Goal: Task Accomplishment & Management: Manage account settings

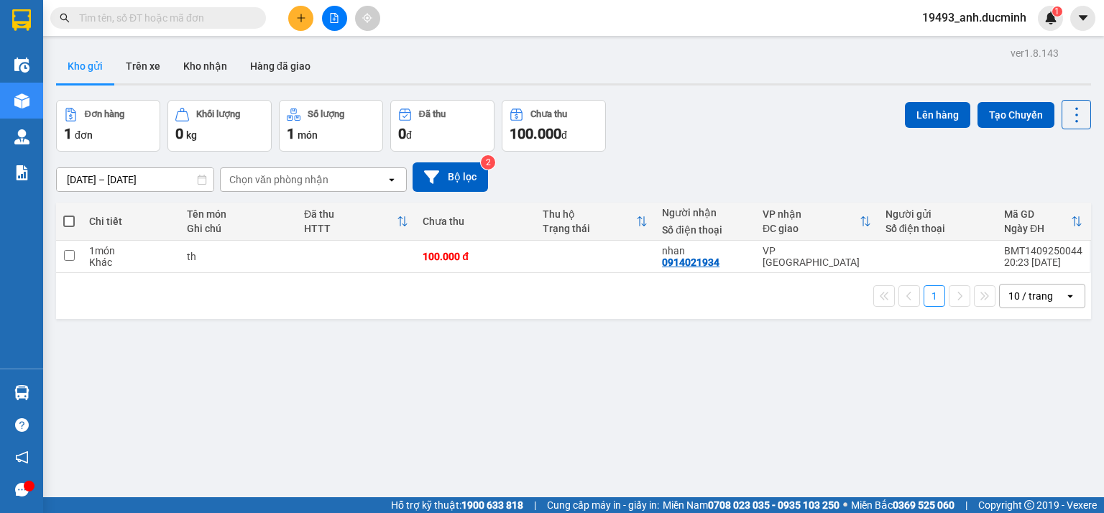
click at [67, 219] on span at bounding box center [69, 222] width 12 height 12
click at [69, 214] on input "checkbox" at bounding box center [69, 214] width 0 height 0
checkbox input "true"
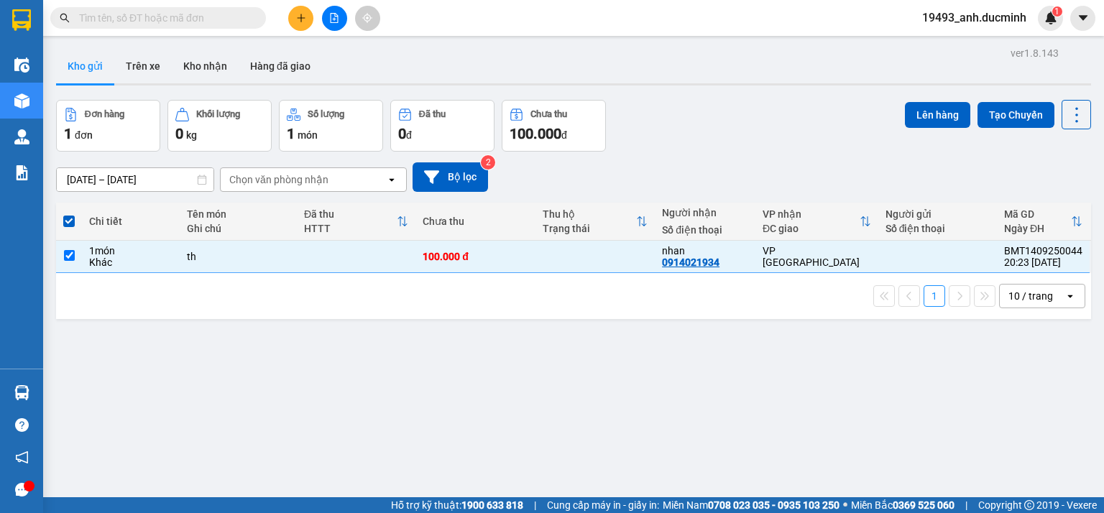
drag, startPoint x: 919, startPoint y: 113, endPoint x: 880, endPoint y: 118, distance: 39.1
click at [915, 114] on button "Lên hàng" at bounding box center [937, 115] width 65 height 26
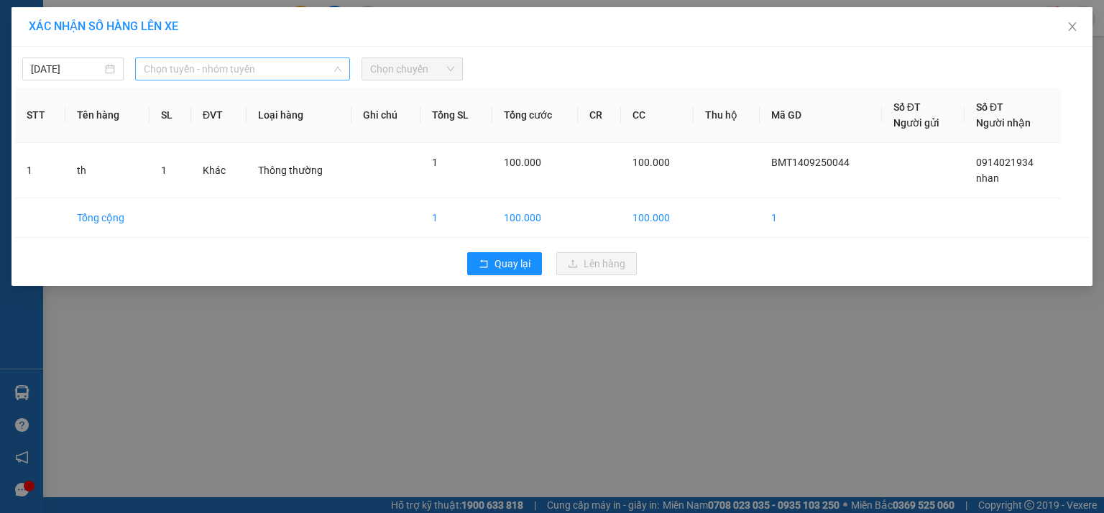
click at [170, 65] on span "Chọn tuyến - nhóm tuyến" at bounding box center [243, 69] width 198 height 22
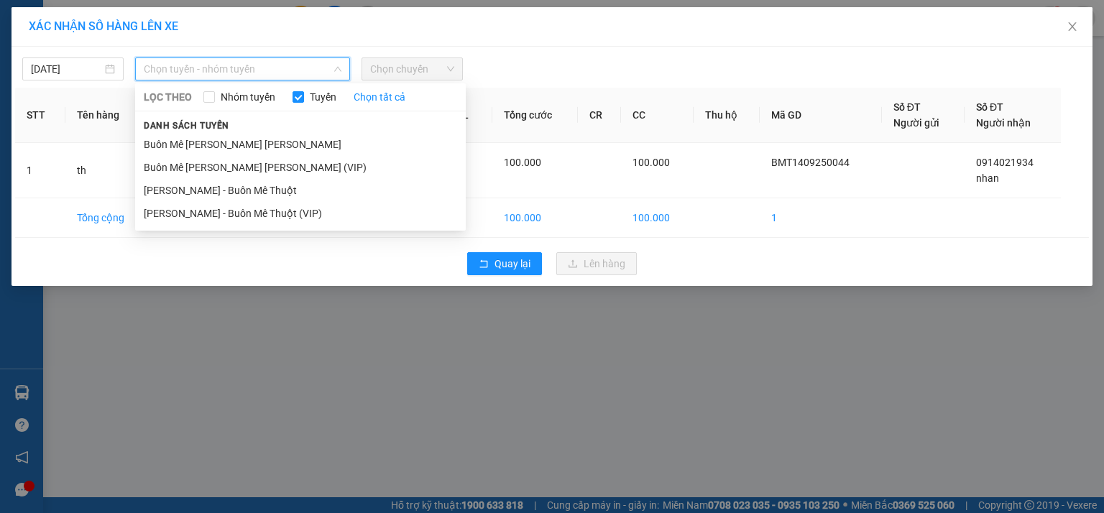
drag, startPoint x: 190, startPoint y: 169, endPoint x: 236, endPoint y: 136, distance: 56.7
click at [193, 168] on li "Buôn Mê Thuột - [PERSON_NAME] (VIP)" at bounding box center [300, 167] width 331 height 23
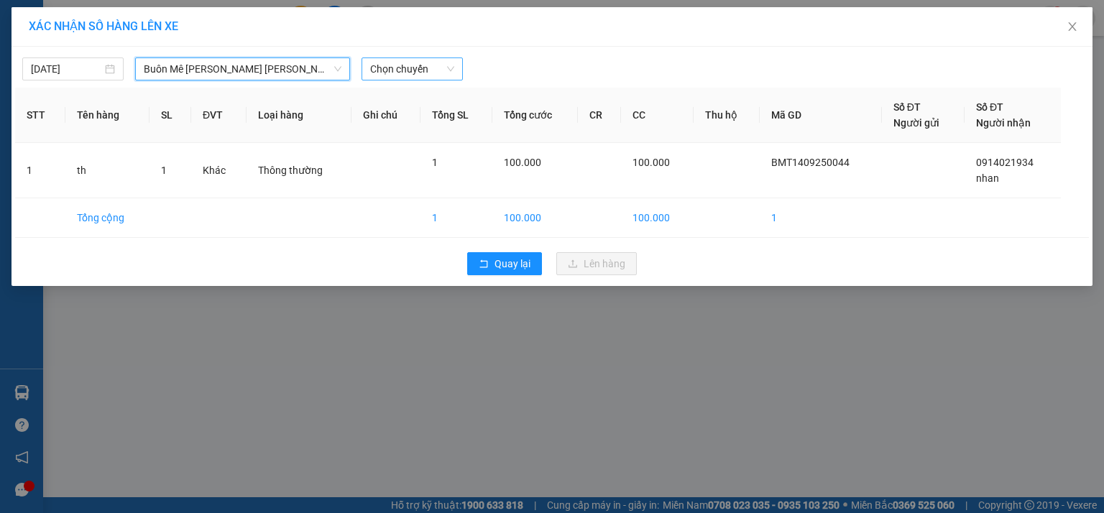
drag, startPoint x: 391, startPoint y: 64, endPoint x: 387, endPoint y: 80, distance: 16.4
click at [391, 65] on span "Chọn chuyến" at bounding box center [412, 69] width 84 height 22
drag, startPoint x: 377, startPoint y: 124, endPoint x: 142, endPoint y: 79, distance: 240.1
click at [362, 124] on div "20:00" at bounding box center [426, 120] width 129 height 23
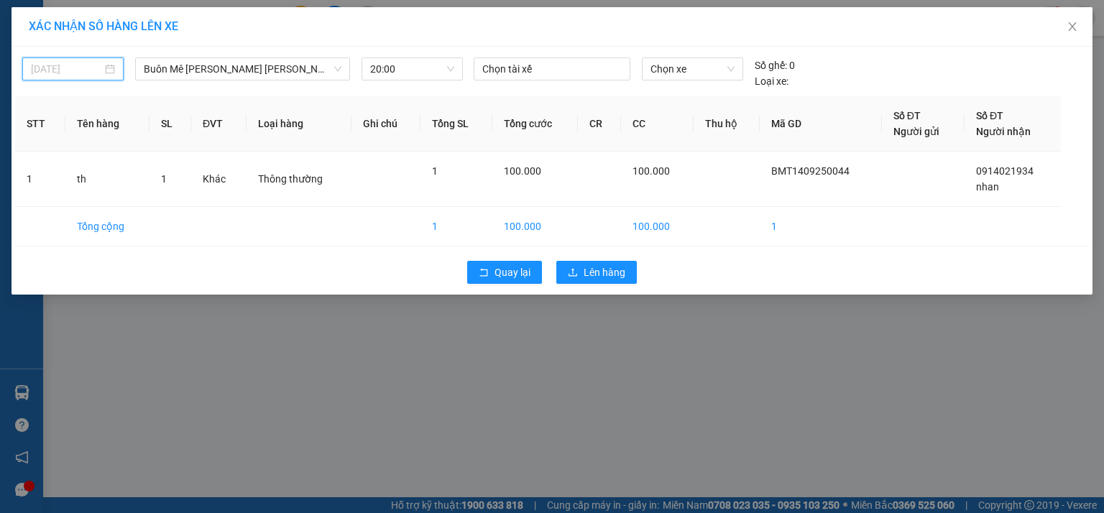
click at [39, 73] on input "[DATE]" at bounding box center [66, 69] width 71 height 16
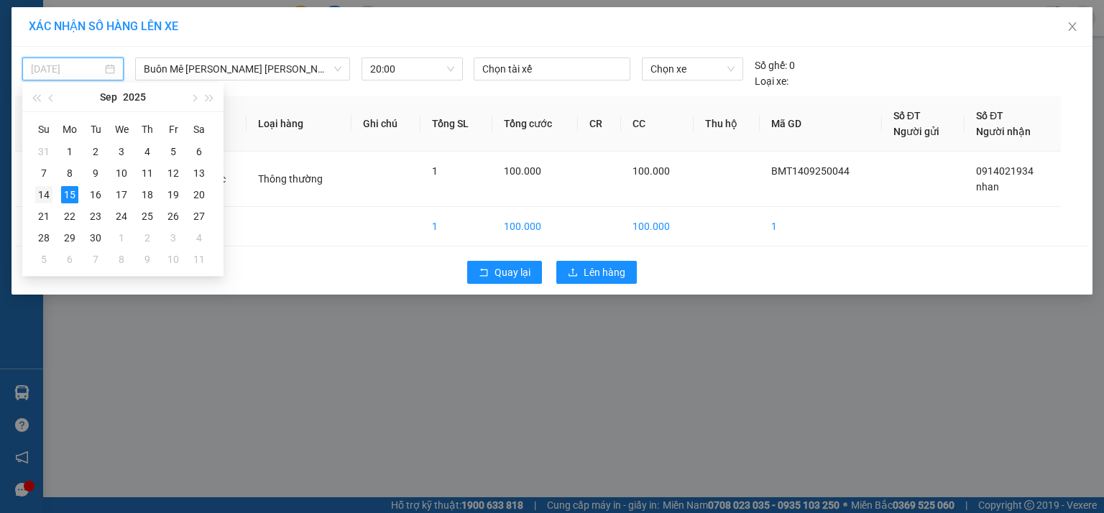
click at [46, 195] on div "14" at bounding box center [43, 194] width 17 height 17
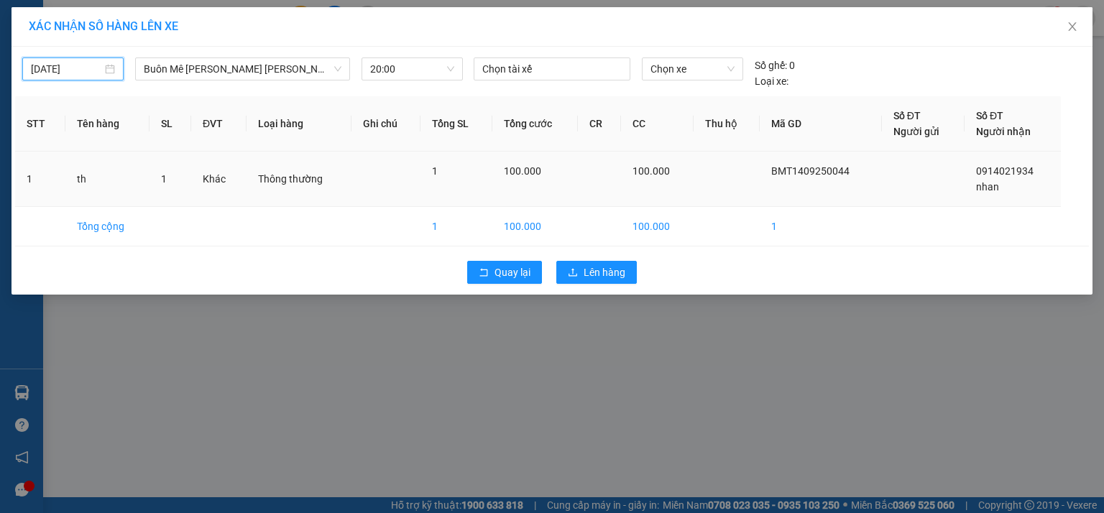
type input "[DATE]"
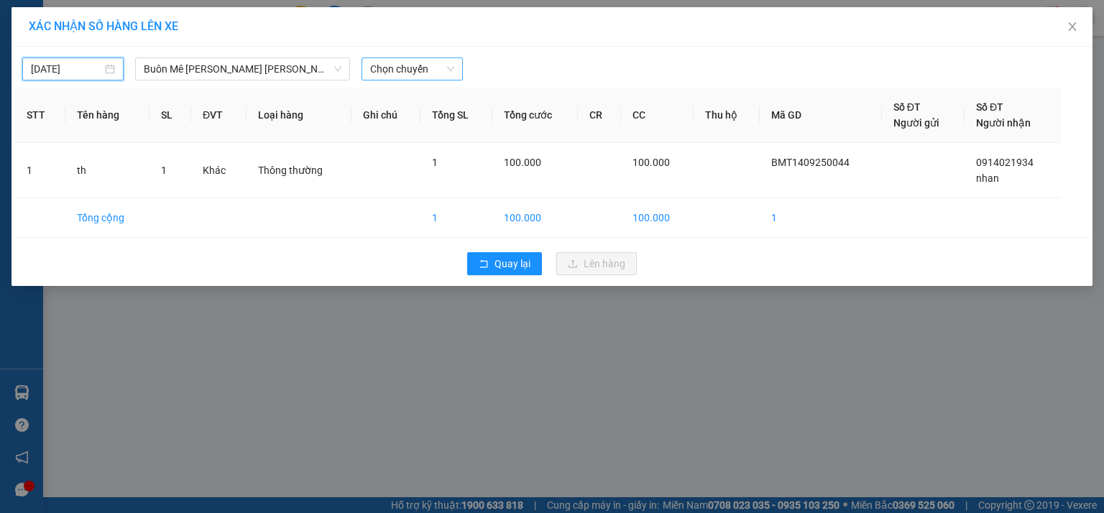
click at [399, 62] on span "Chọn chuyến" at bounding box center [412, 69] width 84 height 22
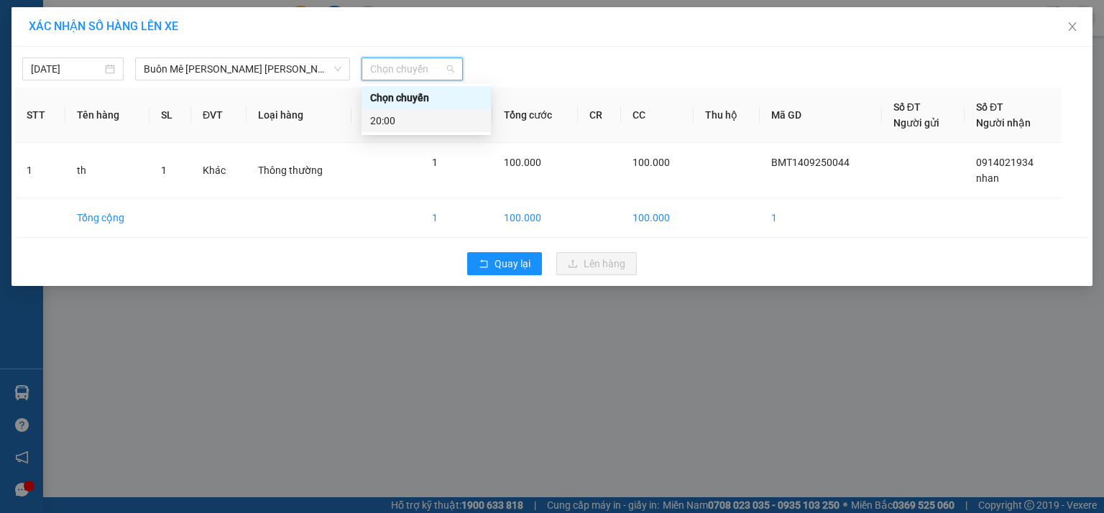
drag, startPoint x: 390, startPoint y: 121, endPoint x: 427, endPoint y: 142, distance: 43.2
click at [390, 121] on div "20:00" at bounding box center [426, 121] width 112 height 16
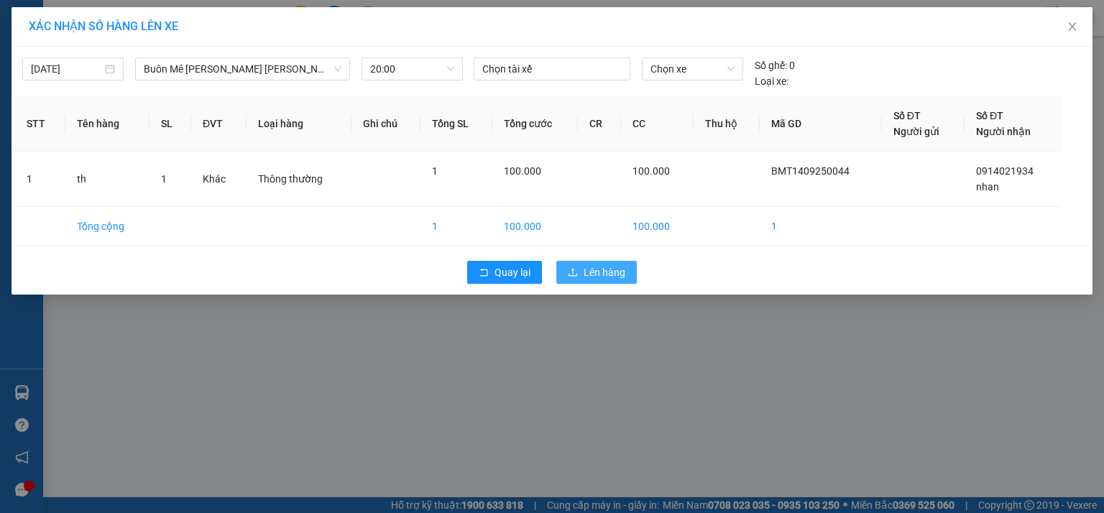
click at [584, 270] on span "Lên hàng" at bounding box center [605, 273] width 42 height 16
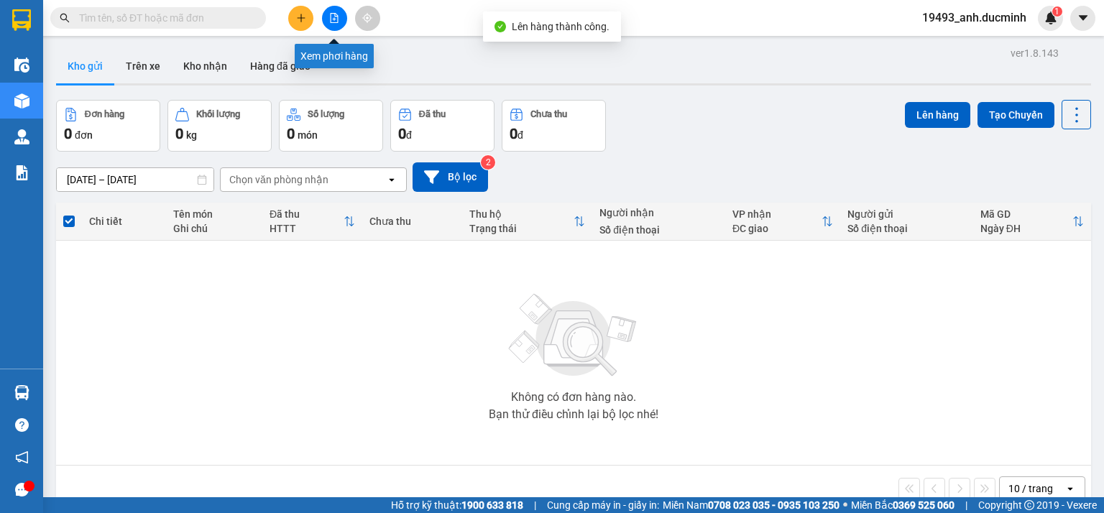
click at [331, 19] on icon "file-add" at bounding box center [334, 18] width 10 height 10
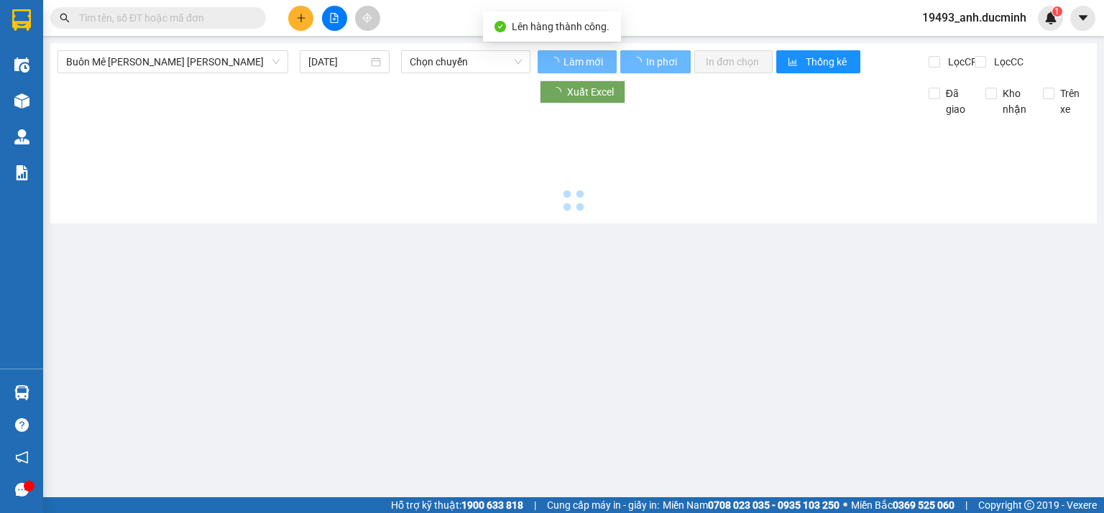
type input "[DATE]"
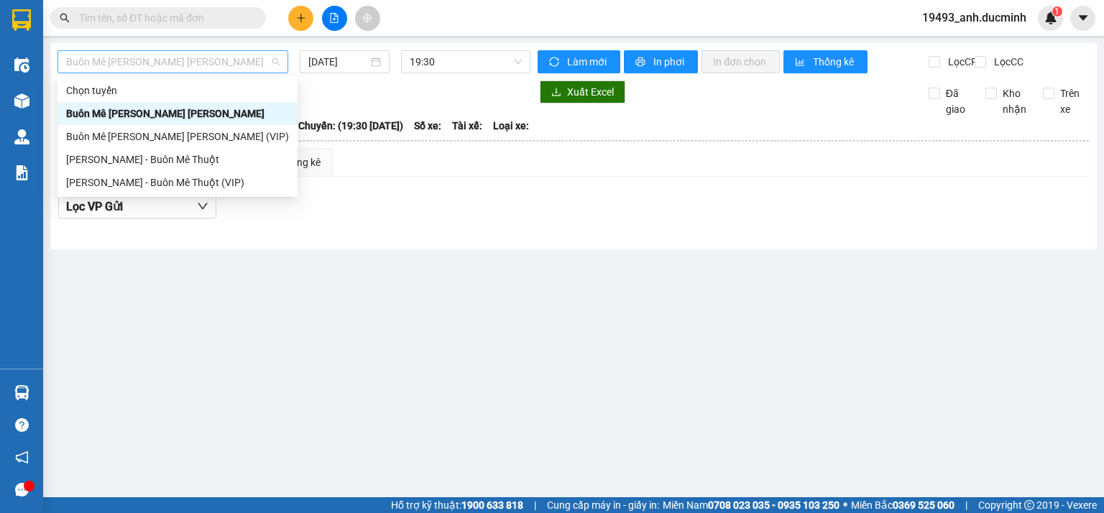
click at [228, 58] on span "Buôn Mê Thuột - [PERSON_NAME]" at bounding box center [173, 62] width 214 height 22
click at [172, 157] on div "[PERSON_NAME] - Buôn Mê Thuột" at bounding box center [177, 160] width 223 height 16
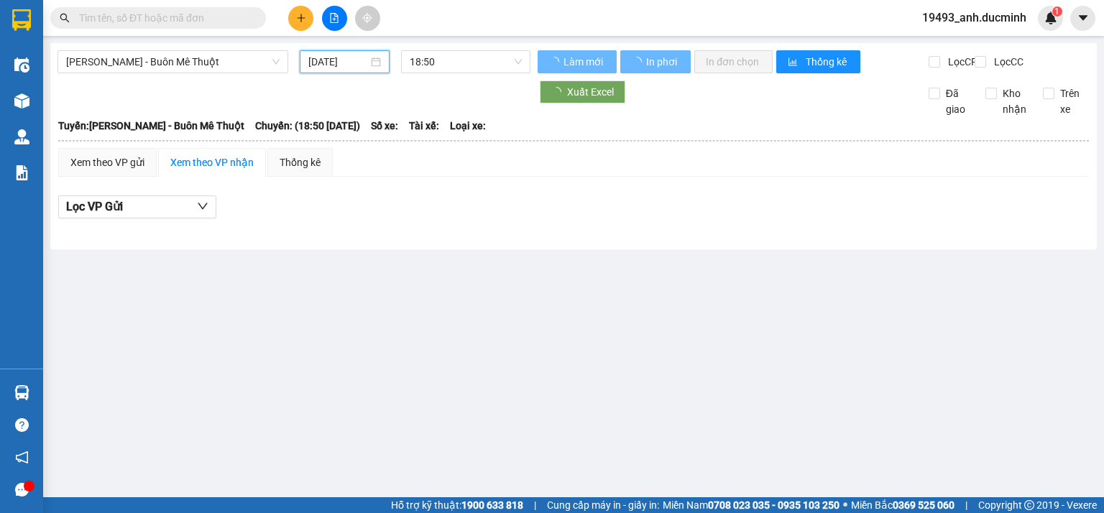
click at [345, 63] on input "[DATE]" at bounding box center [337, 62] width 59 height 16
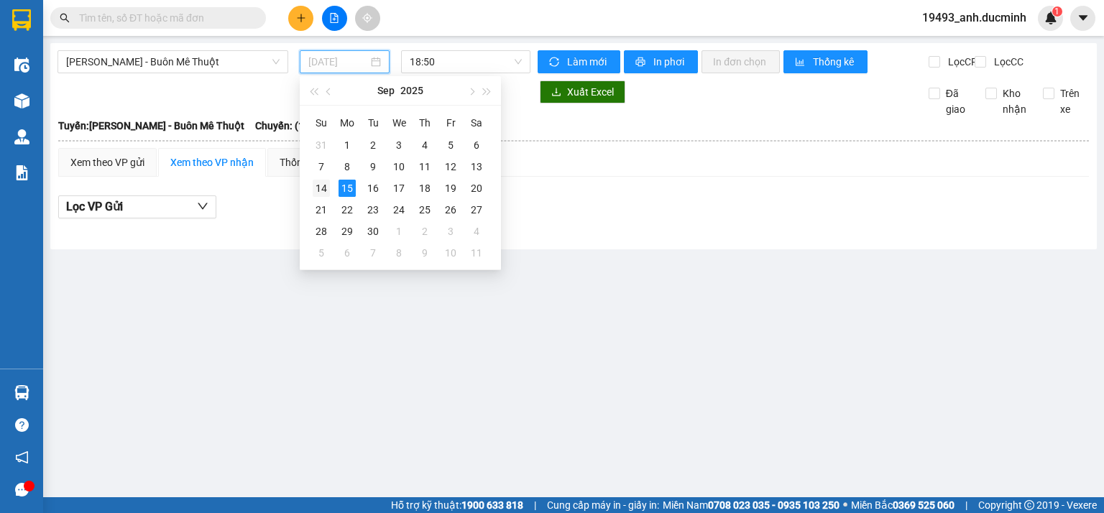
click at [311, 190] on td "14" at bounding box center [321, 189] width 26 height 22
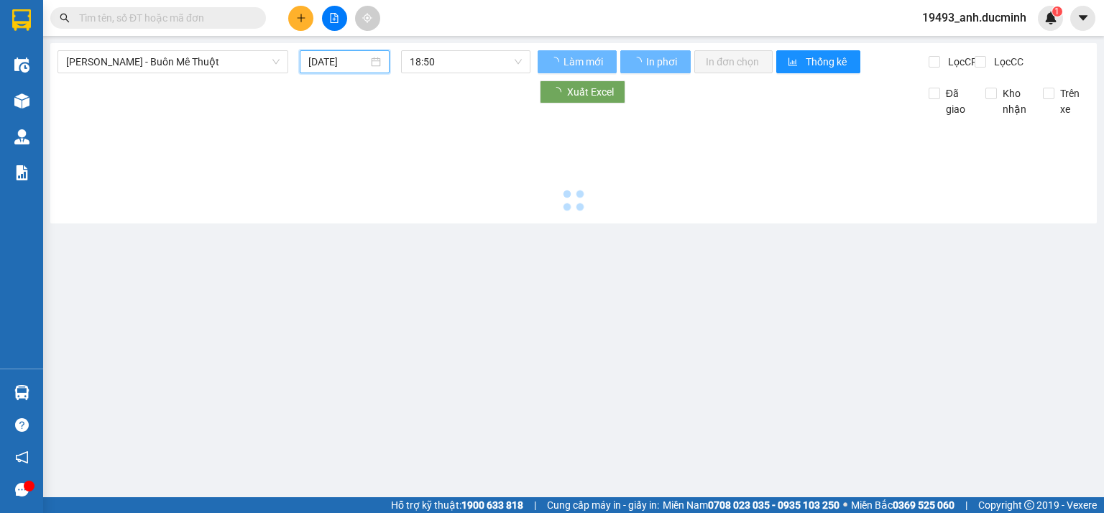
type input "[DATE]"
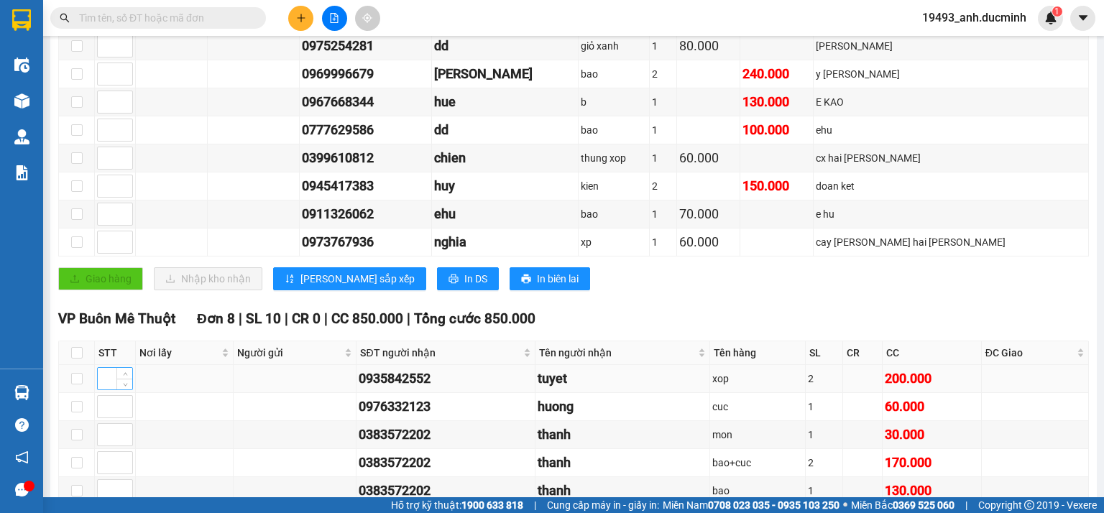
scroll to position [288, 0]
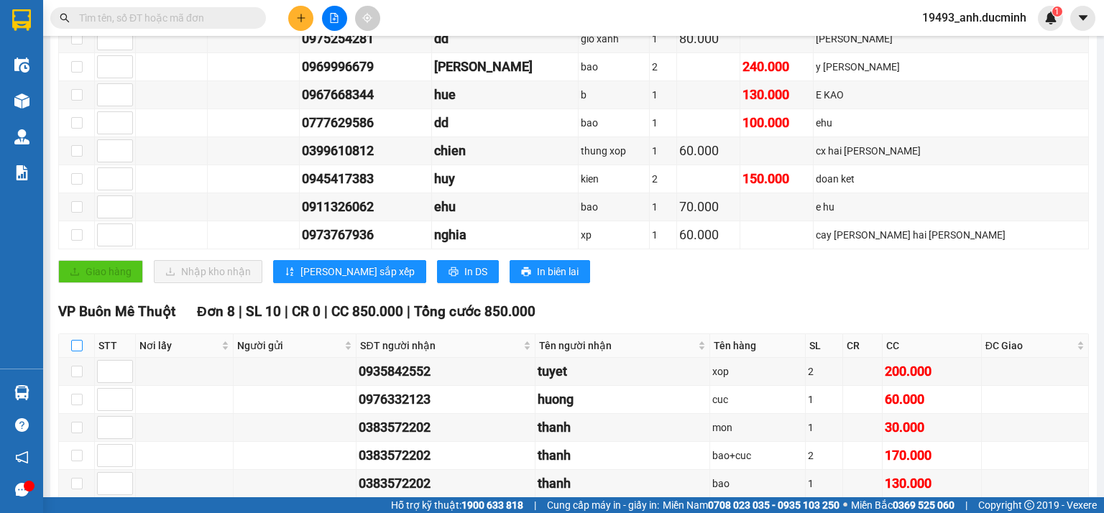
click at [75, 352] on input "checkbox" at bounding box center [77, 346] width 12 height 12
checkbox input "true"
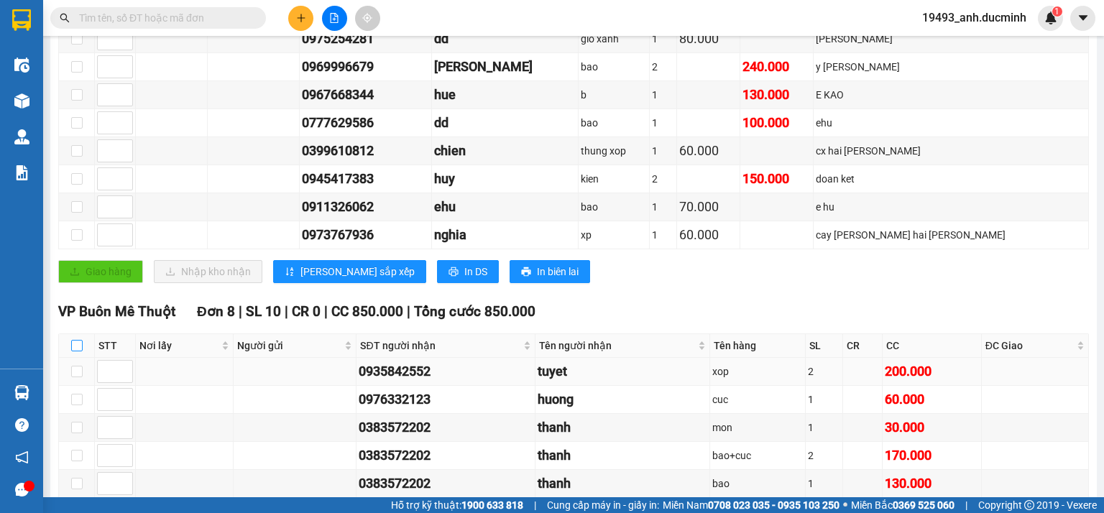
checkbox input "true"
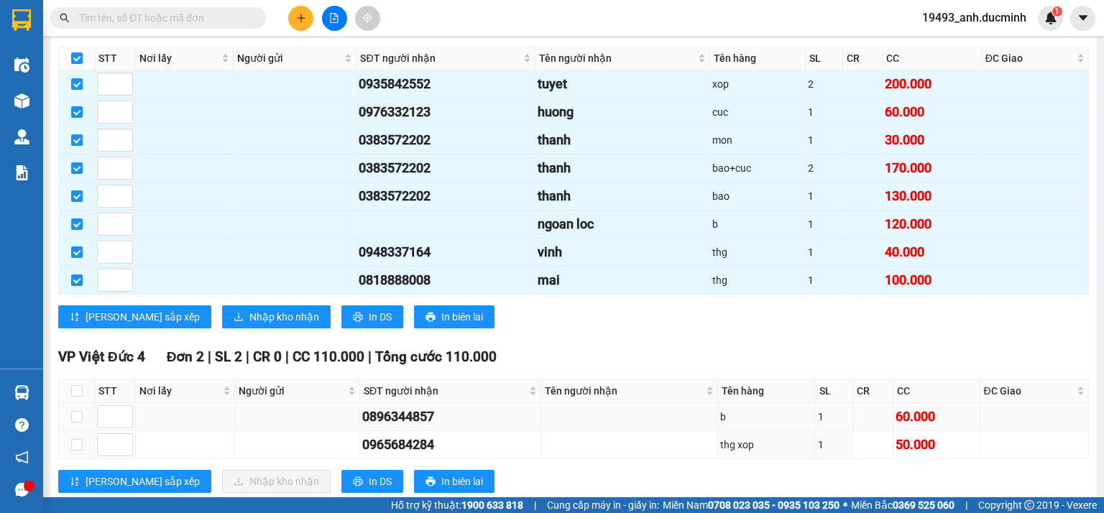
scroll to position [614, 0]
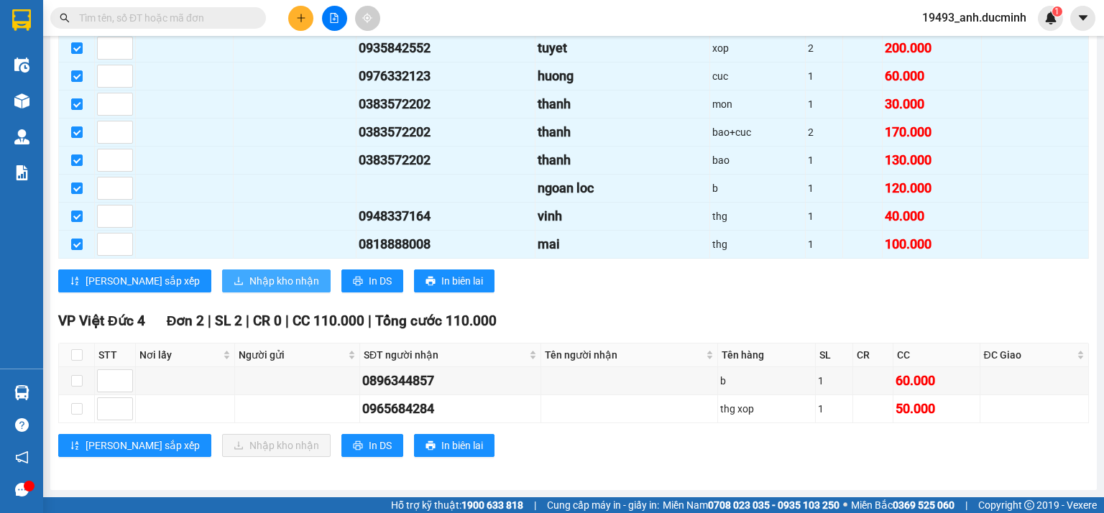
click at [249, 283] on span "Nhập kho nhận" at bounding box center [284, 281] width 70 height 16
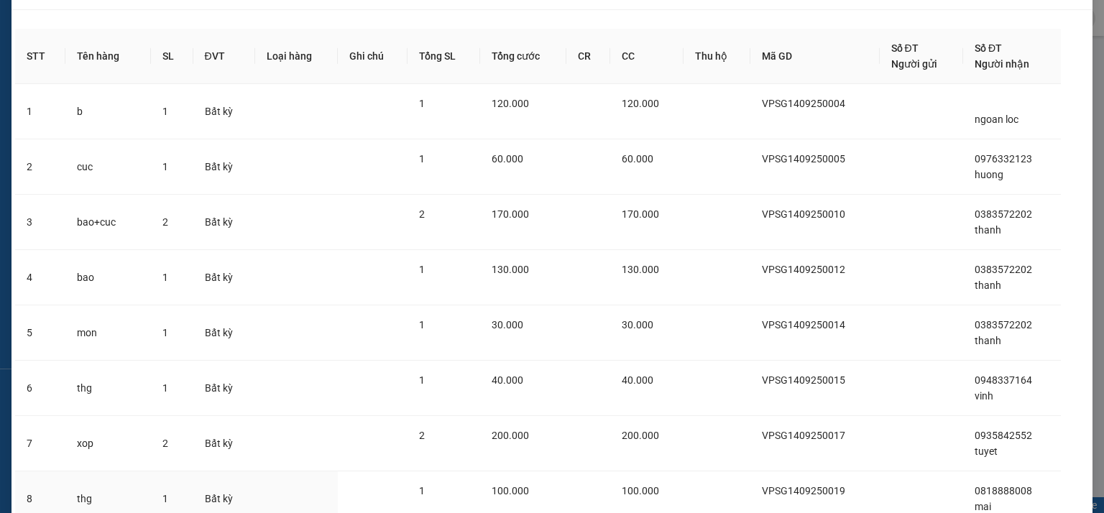
scroll to position [154, 0]
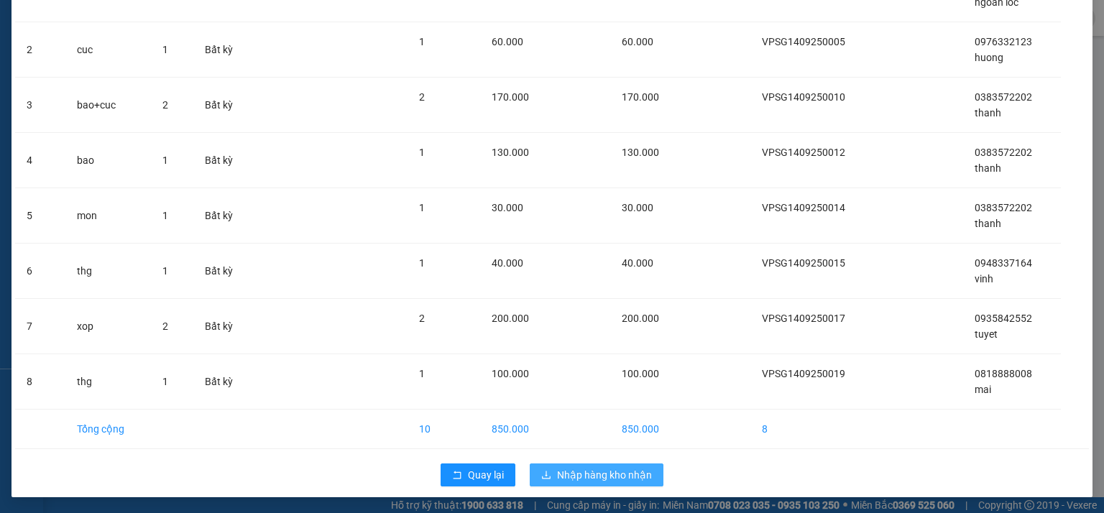
click at [579, 468] on span "Nhập hàng kho nhận" at bounding box center [604, 475] width 95 height 16
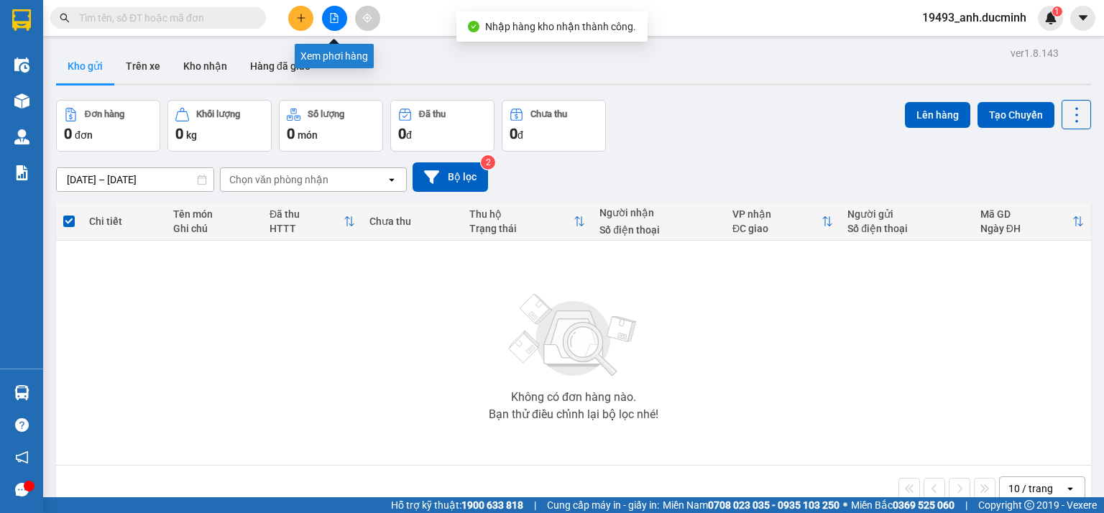
click at [329, 23] on button at bounding box center [334, 18] width 25 height 25
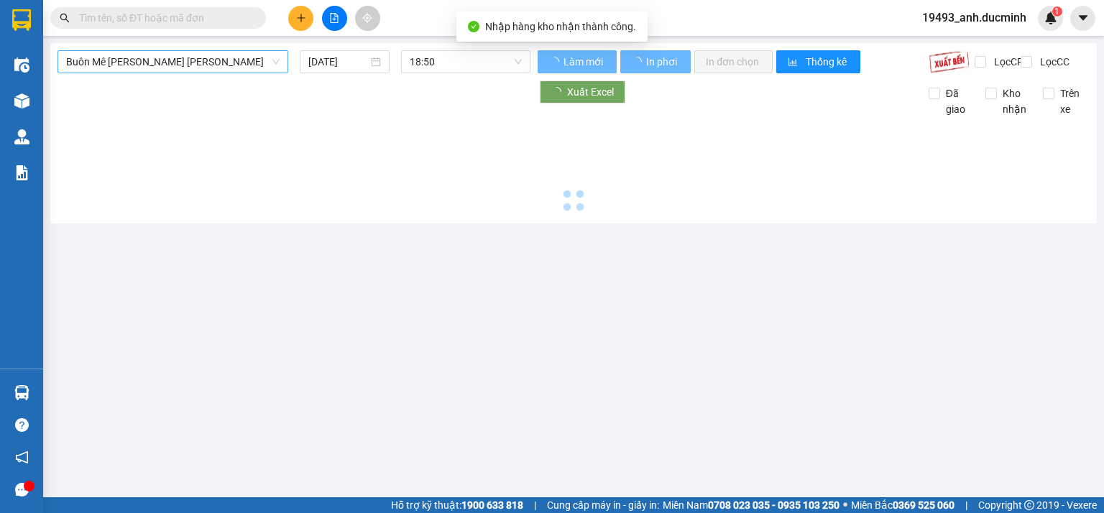
type input "[DATE]"
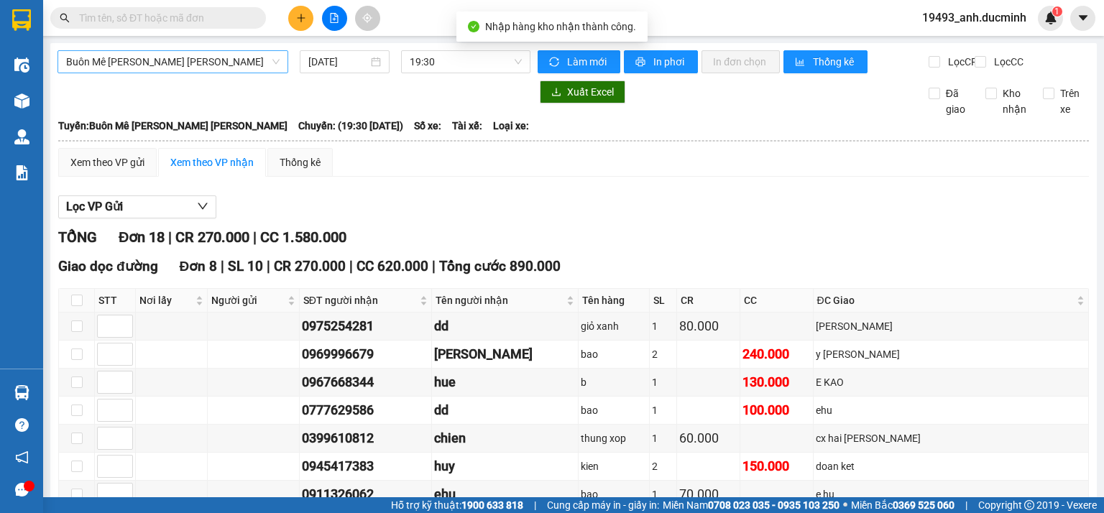
click at [193, 63] on span "Buôn Mê Thuột - [PERSON_NAME]" at bounding box center [173, 62] width 214 height 22
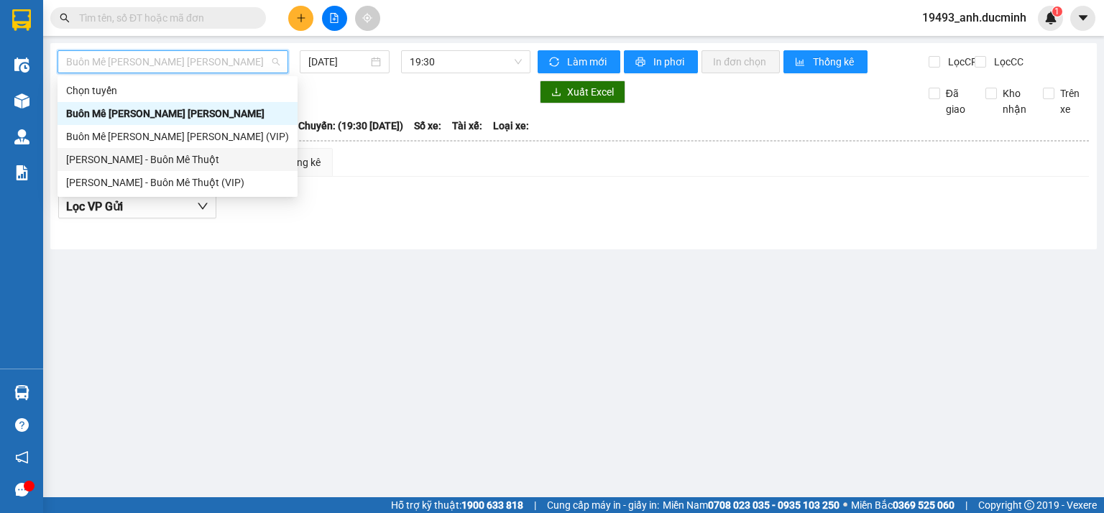
drag, startPoint x: 161, startPoint y: 160, endPoint x: 257, endPoint y: 101, distance: 112.9
click at [162, 160] on div "[PERSON_NAME] - Buôn Mê Thuột" at bounding box center [177, 160] width 223 height 16
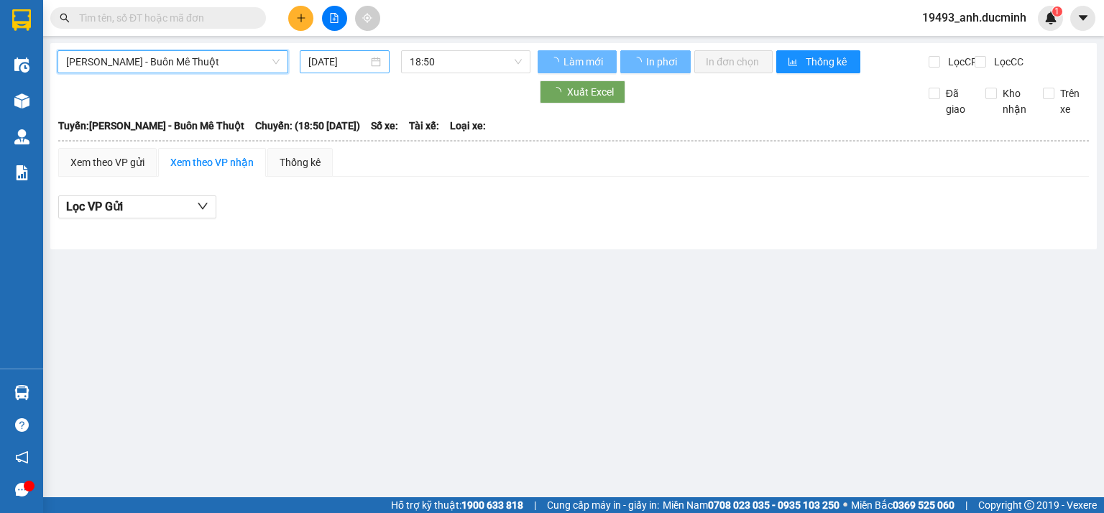
click at [336, 69] on input "[DATE]" at bounding box center [337, 62] width 59 height 16
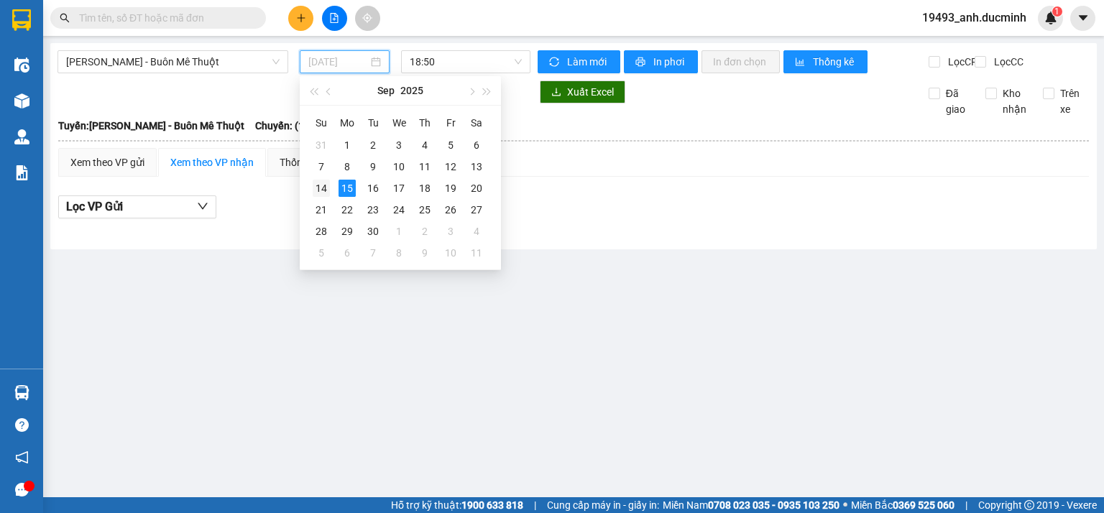
click at [313, 187] on div "14" at bounding box center [321, 188] width 17 height 17
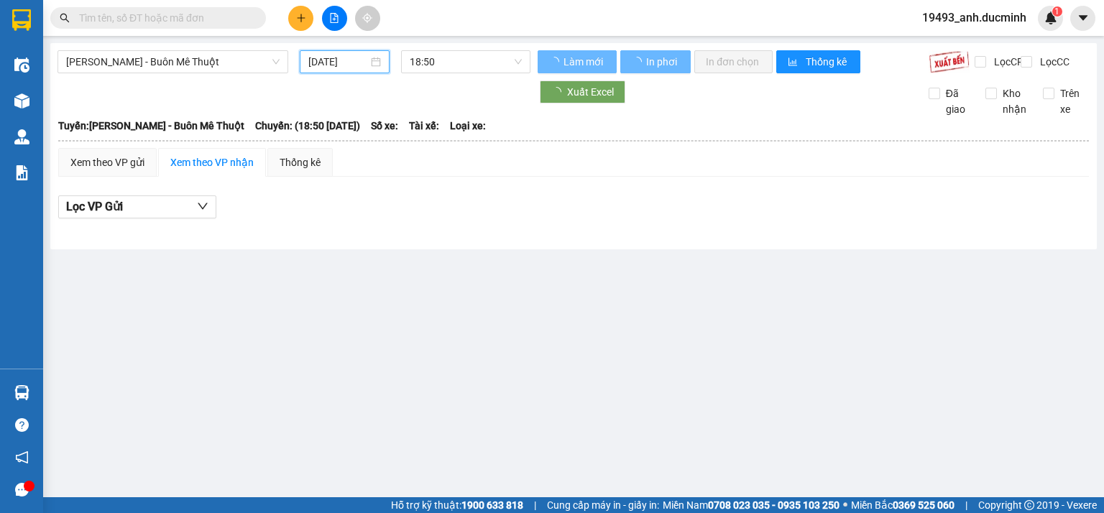
type input "[DATE]"
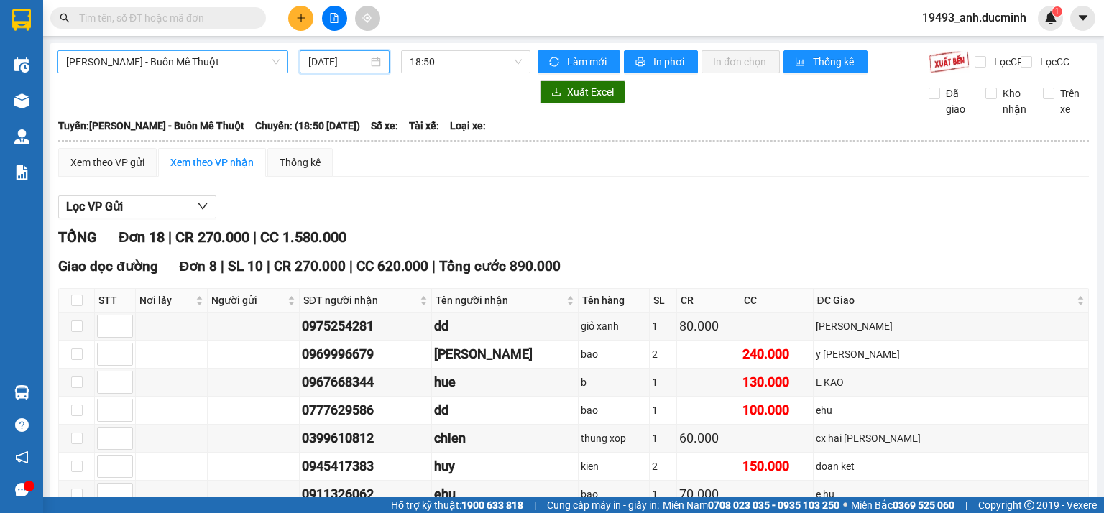
click at [197, 54] on span "[PERSON_NAME] - Buôn Mê Thuột" at bounding box center [173, 62] width 214 height 22
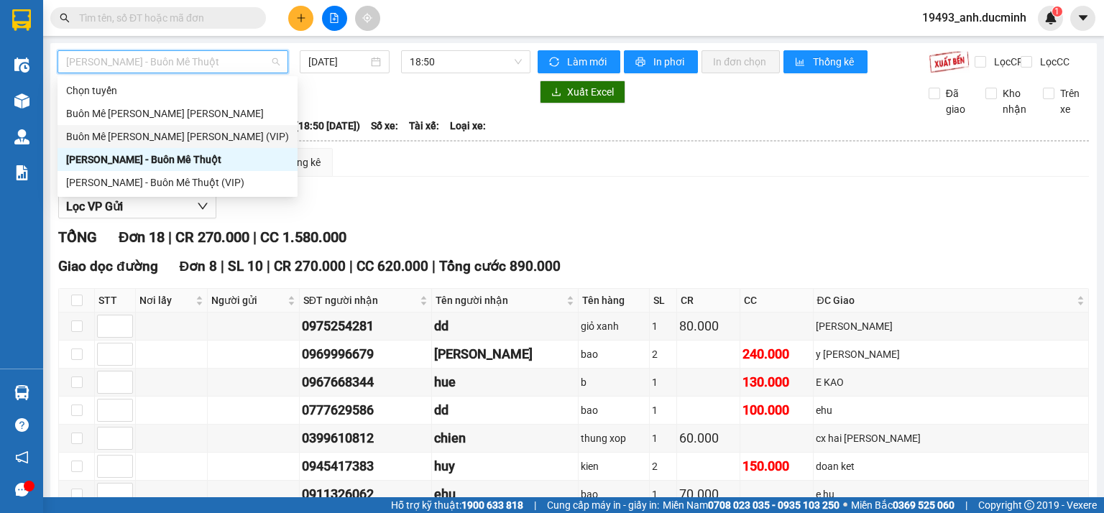
click at [174, 134] on div "Buôn Mê Thuột - [PERSON_NAME] (VIP)" at bounding box center [177, 137] width 223 height 16
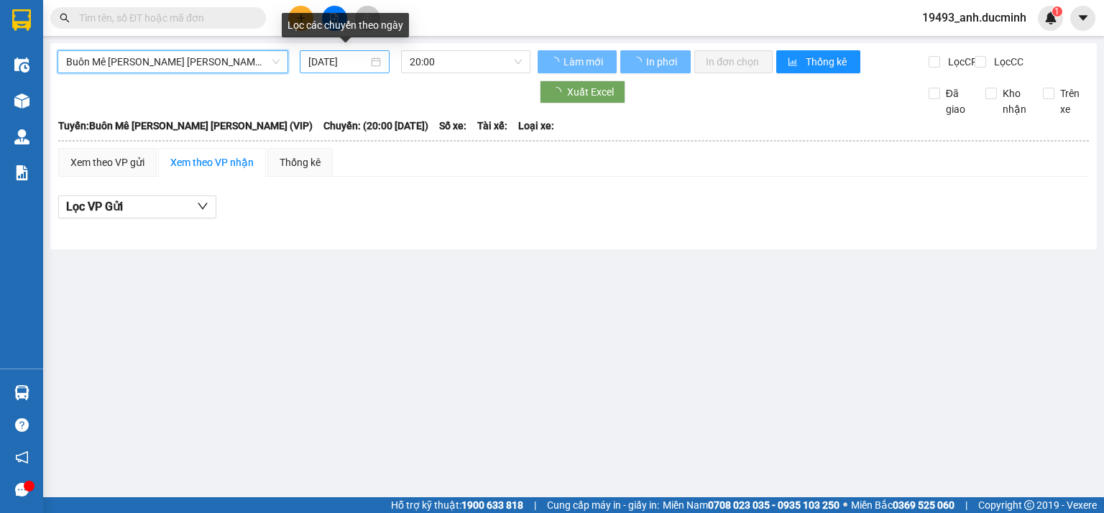
click at [345, 63] on input "[DATE]" at bounding box center [337, 62] width 59 height 16
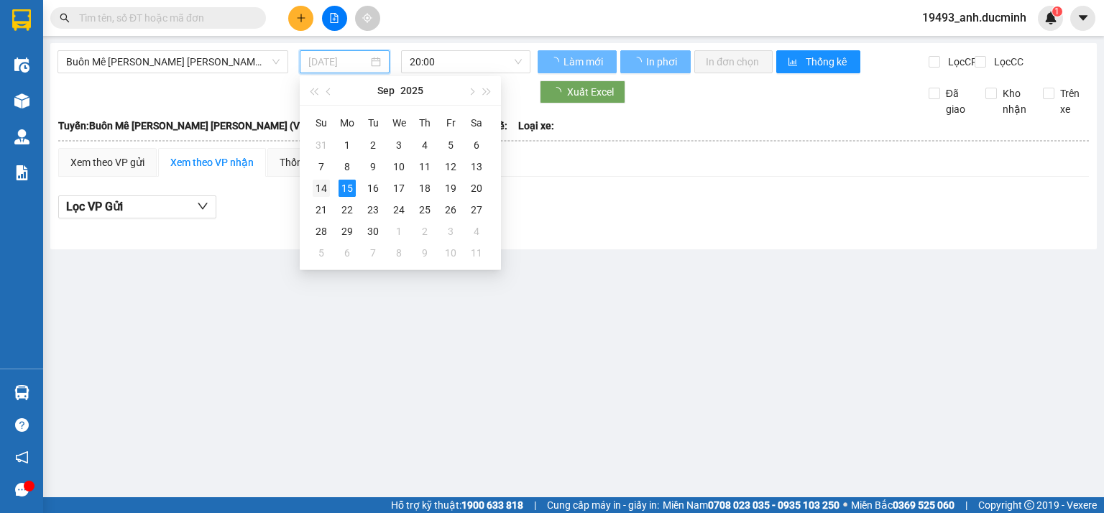
click at [323, 183] on div "14" at bounding box center [321, 188] width 17 height 17
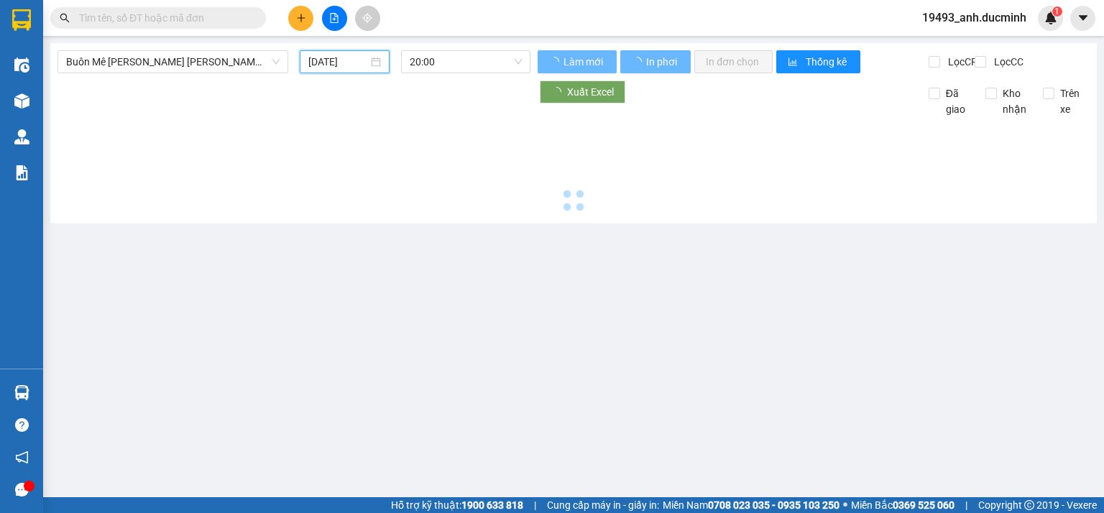
type input "[DATE]"
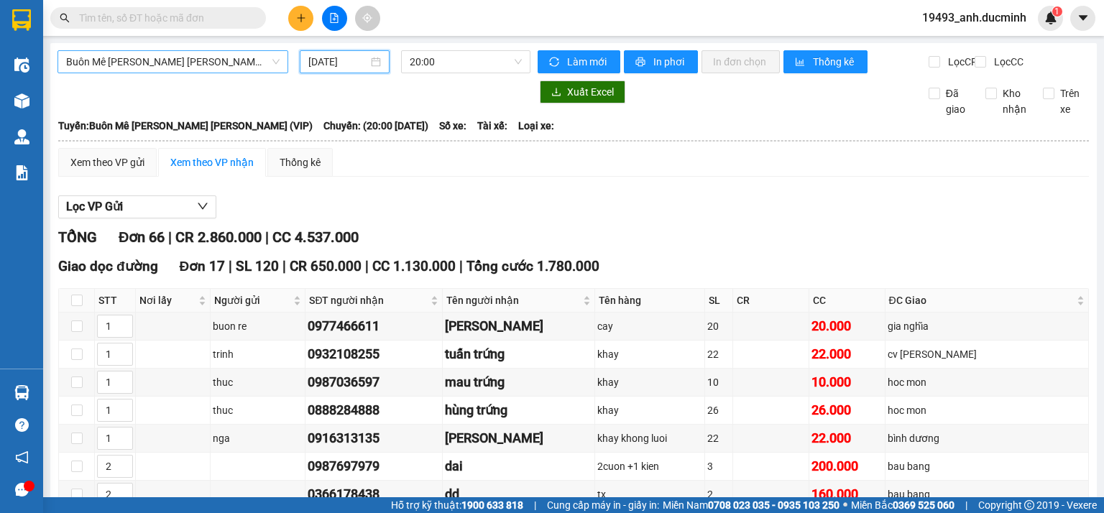
click at [201, 61] on span "Buôn Mê Thuột - [PERSON_NAME] (VIP)" at bounding box center [173, 62] width 214 height 22
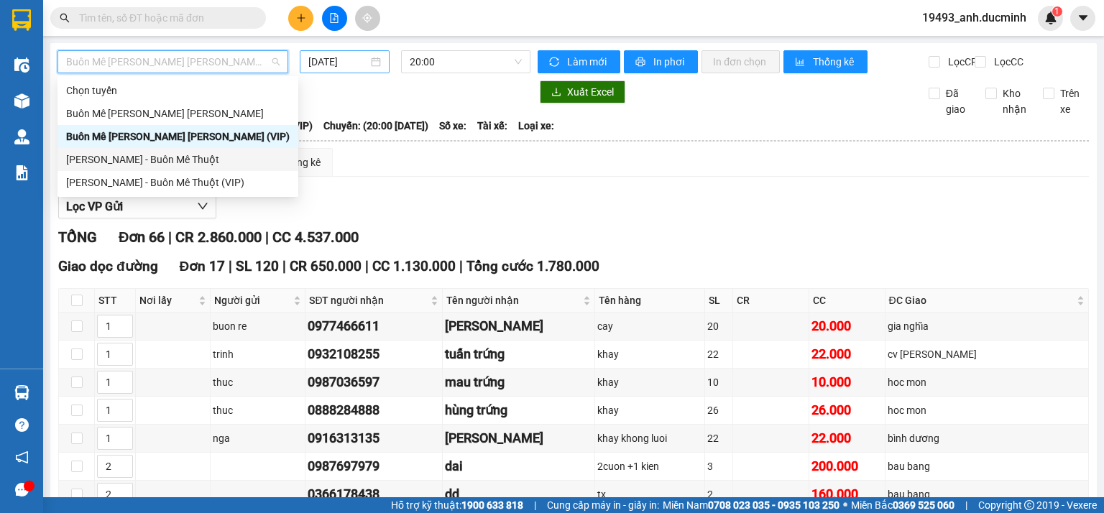
drag, startPoint x: 172, startPoint y: 168, endPoint x: 315, endPoint y: 70, distance: 173.3
click at [173, 165] on div "[PERSON_NAME] - Buôn Mê Thuột" at bounding box center [178, 159] width 241 height 23
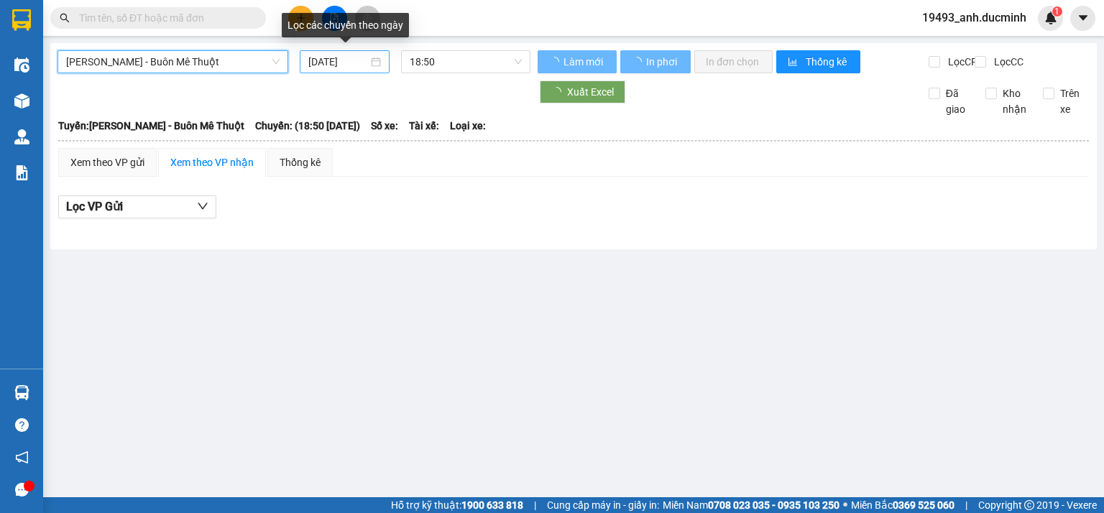
click at [348, 63] on input "[DATE]" at bounding box center [337, 62] width 59 height 16
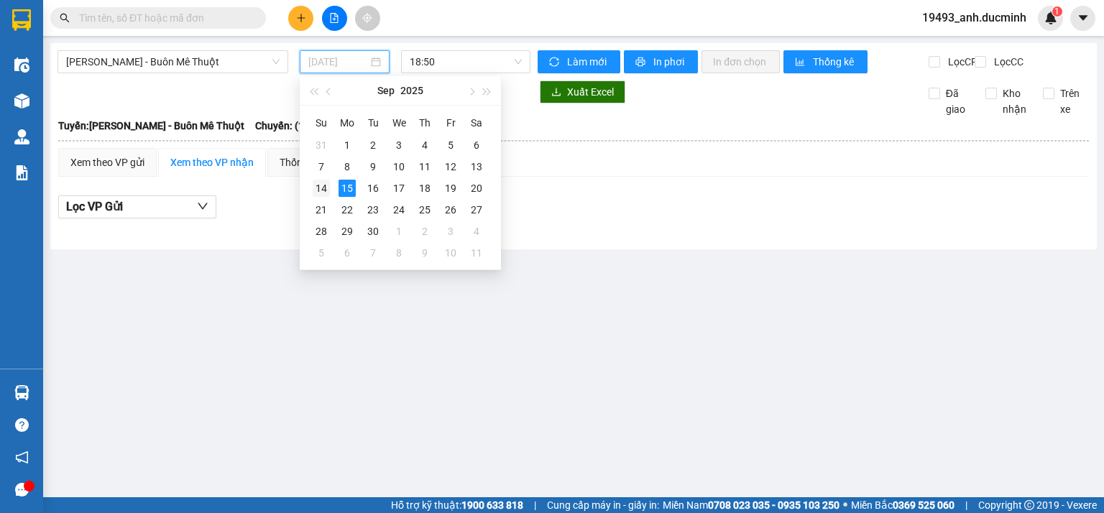
click at [319, 193] on div "14" at bounding box center [321, 188] width 17 height 17
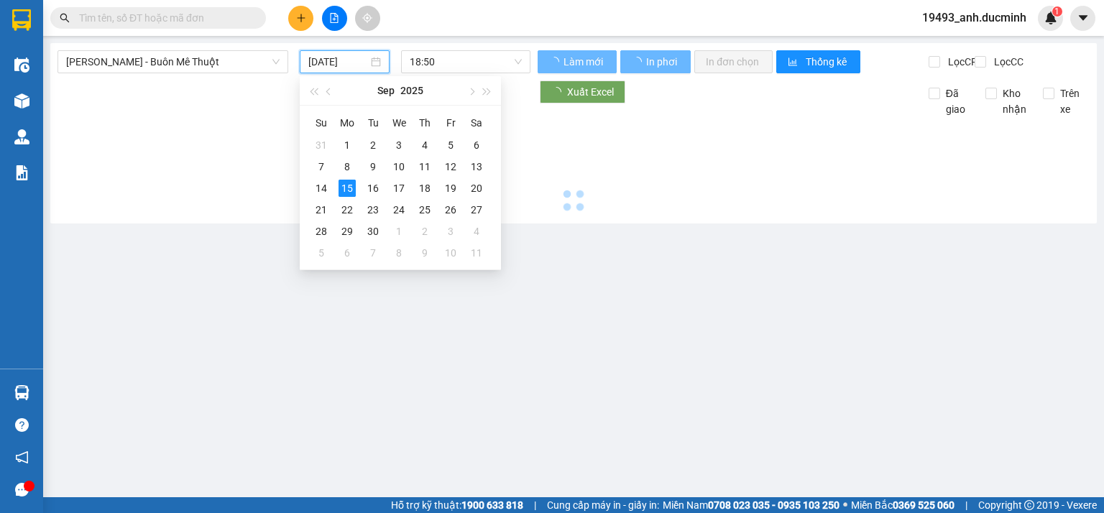
type input "[DATE]"
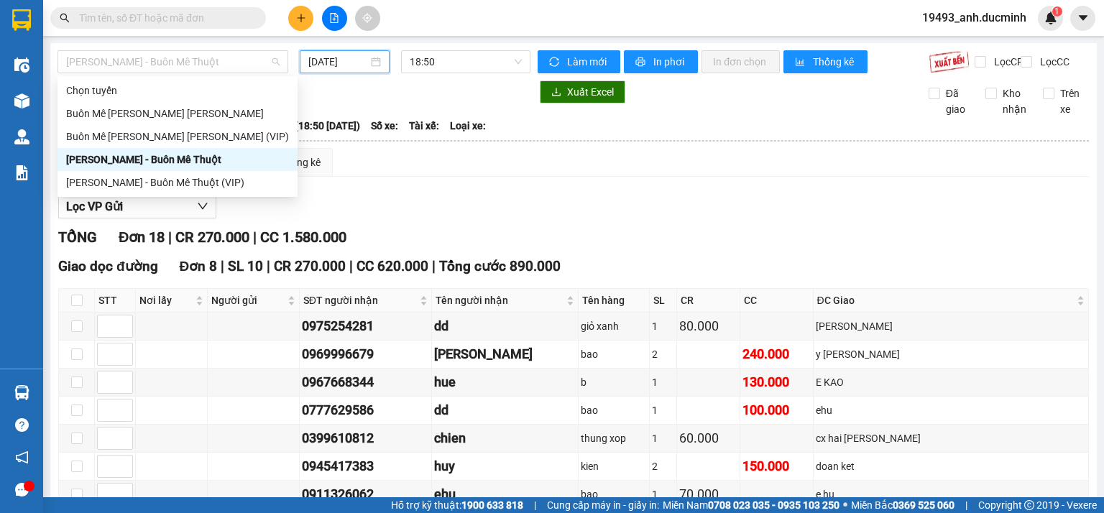
drag, startPoint x: 255, startPoint y: 63, endPoint x: 220, endPoint y: 165, distance: 107.8
click at [255, 64] on span "[PERSON_NAME] - Buôn Mê Thuột" at bounding box center [173, 62] width 214 height 22
drag, startPoint x: 224, startPoint y: 142, endPoint x: 314, endPoint y: 80, distance: 109.5
click at [226, 138] on div "Buôn Mê Thuột - [PERSON_NAME] (VIP)" at bounding box center [177, 137] width 223 height 16
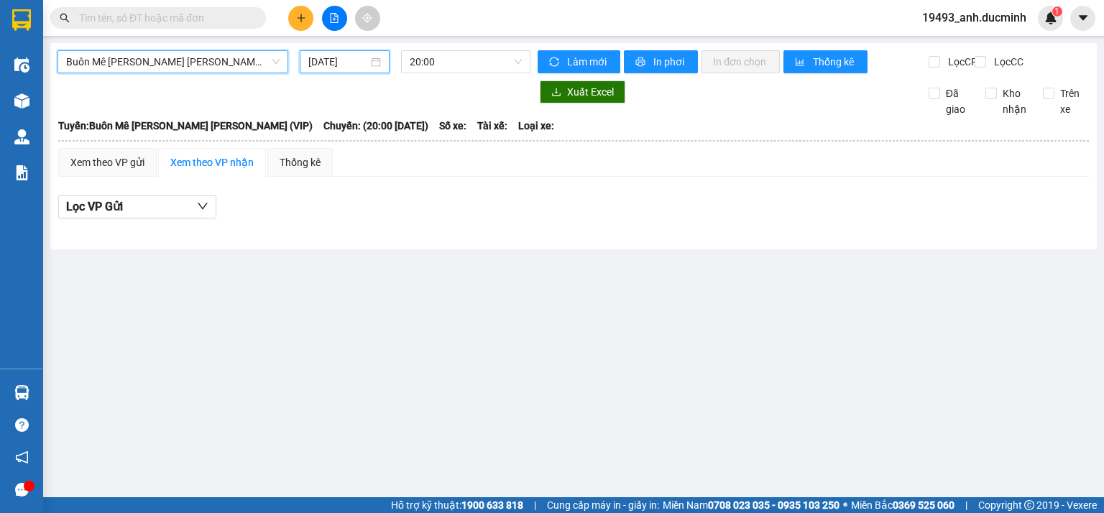
click at [336, 60] on input "[DATE]" at bounding box center [337, 62] width 59 height 16
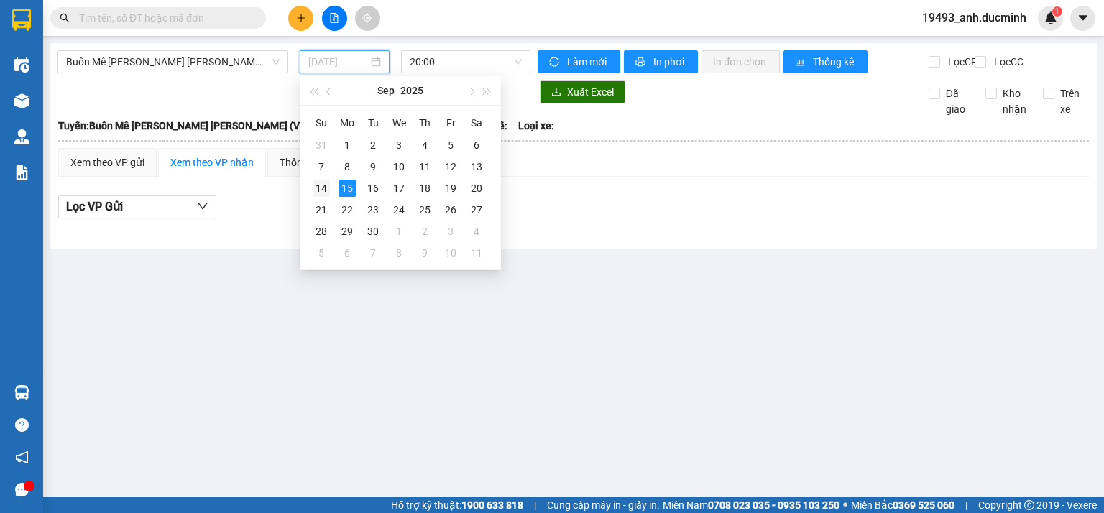
click at [322, 190] on div "14" at bounding box center [321, 188] width 17 height 17
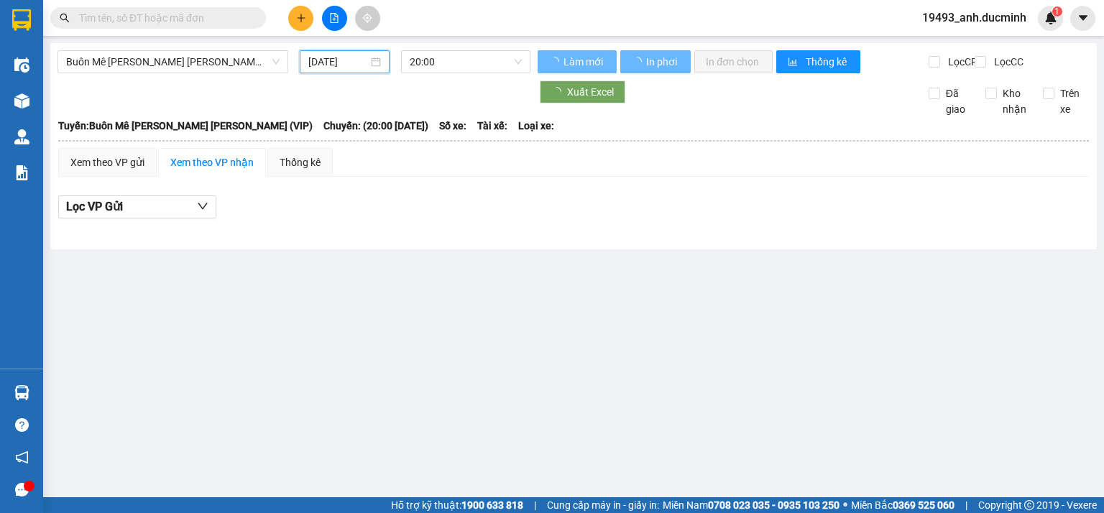
type input "[DATE]"
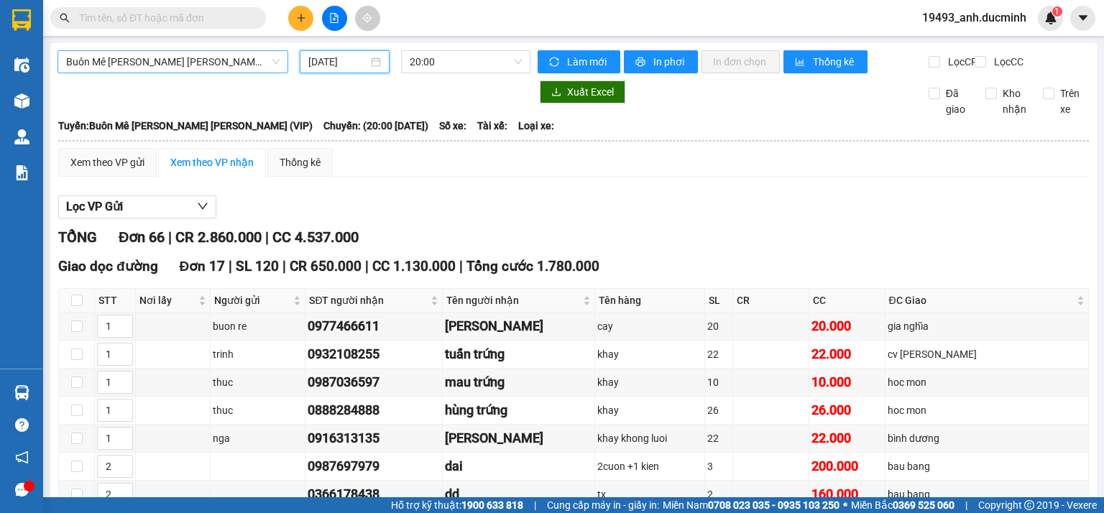
click at [186, 55] on span "Buôn Mê Thuột - [PERSON_NAME] (VIP)" at bounding box center [173, 62] width 214 height 22
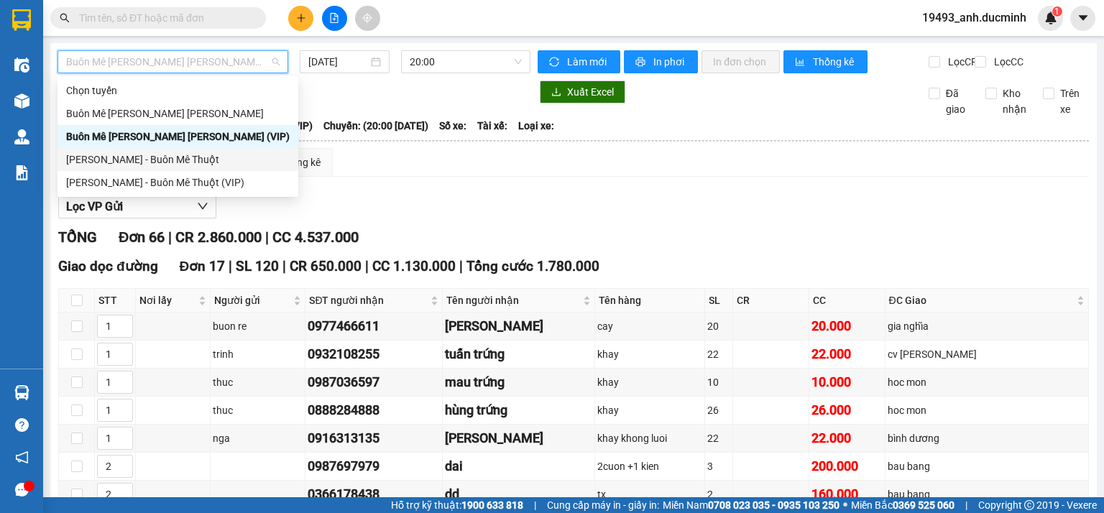
click at [141, 152] on div "[PERSON_NAME] - Buôn Mê Thuột" at bounding box center [178, 160] width 224 height 16
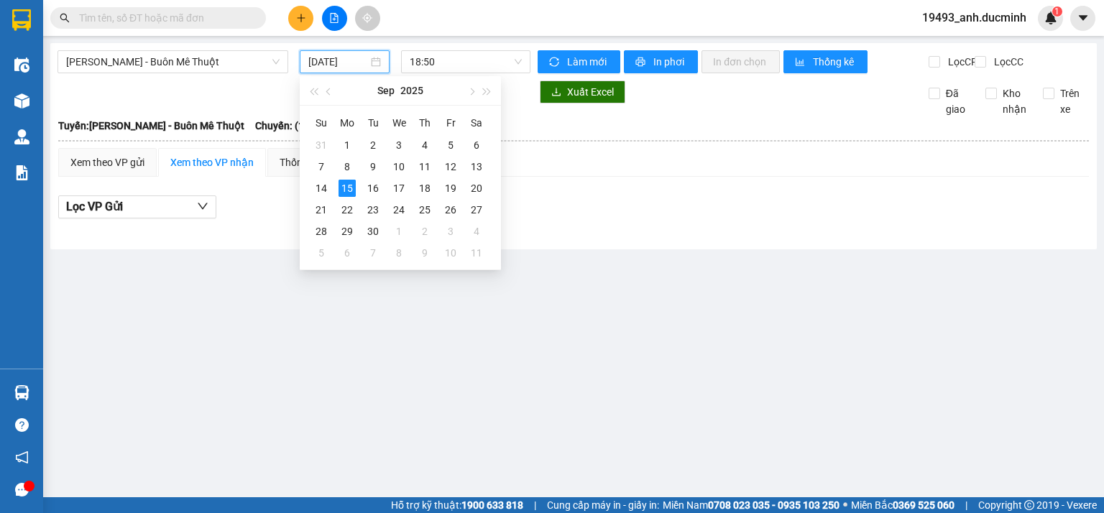
click at [334, 64] on input "[DATE]" at bounding box center [337, 62] width 59 height 16
click at [313, 195] on div "14" at bounding box center [321, 188] width 17 height 17
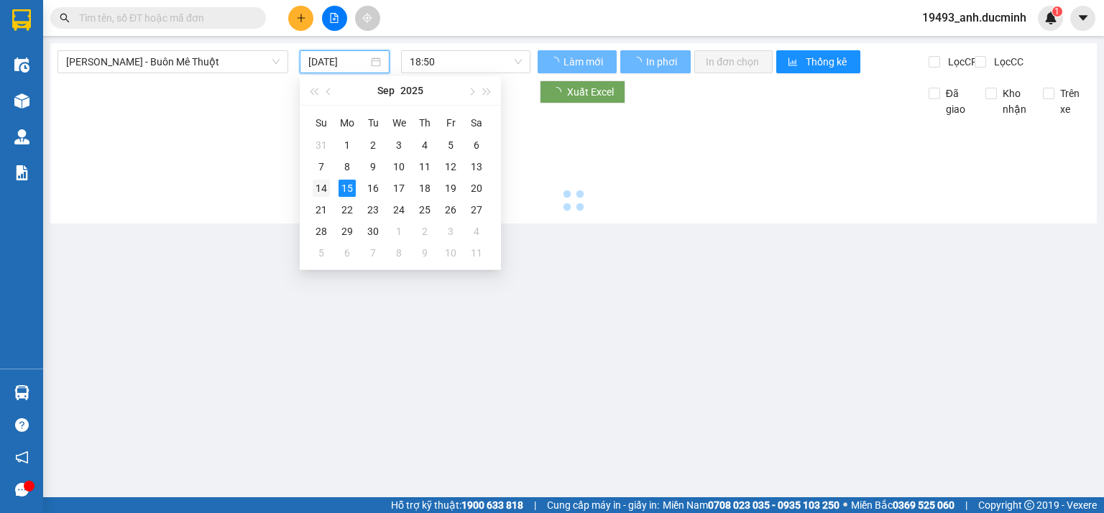
type input "[DATE]"
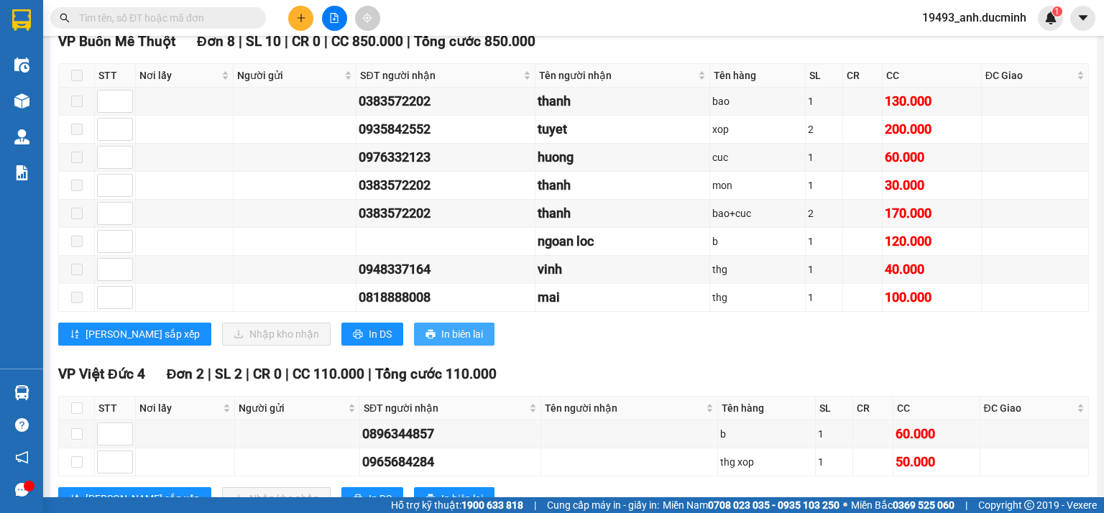
scroll to position [499, 0]
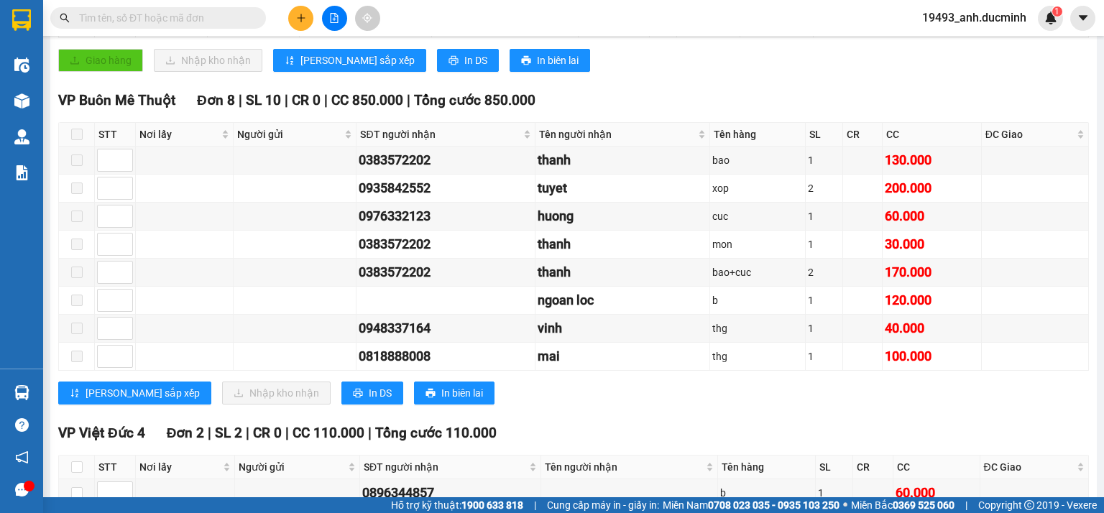
drag, startPoint x: 170, startPoint y: 16, endPoint x: 174, endPoint y: 23, distance: 8.4
click at [170, 16] on input "text" at bounding box center [164, 18] width 170 height 16
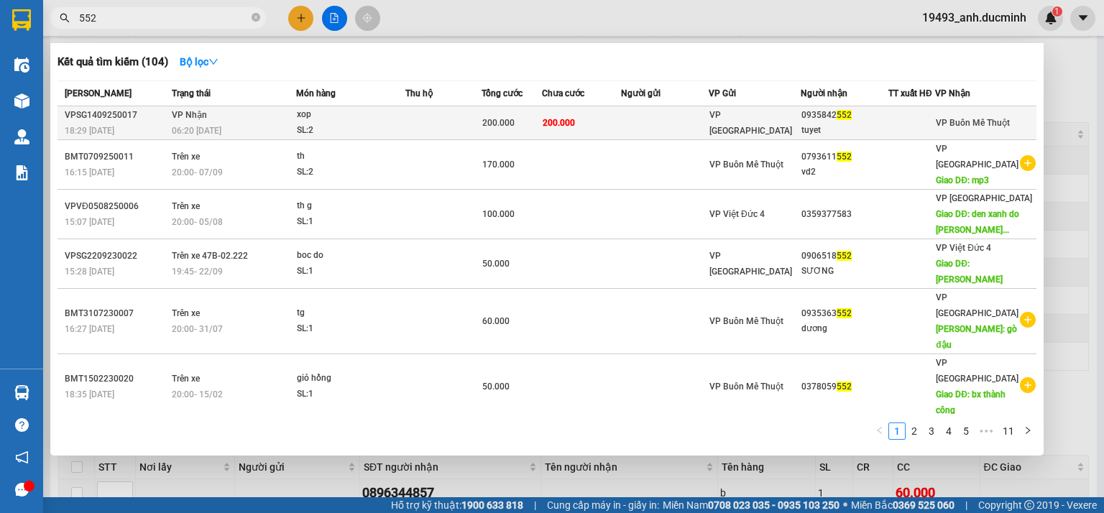
type input "552"
click at [541, 118] on div "200.000" at bounding box center [511, 123] width 59 height 16
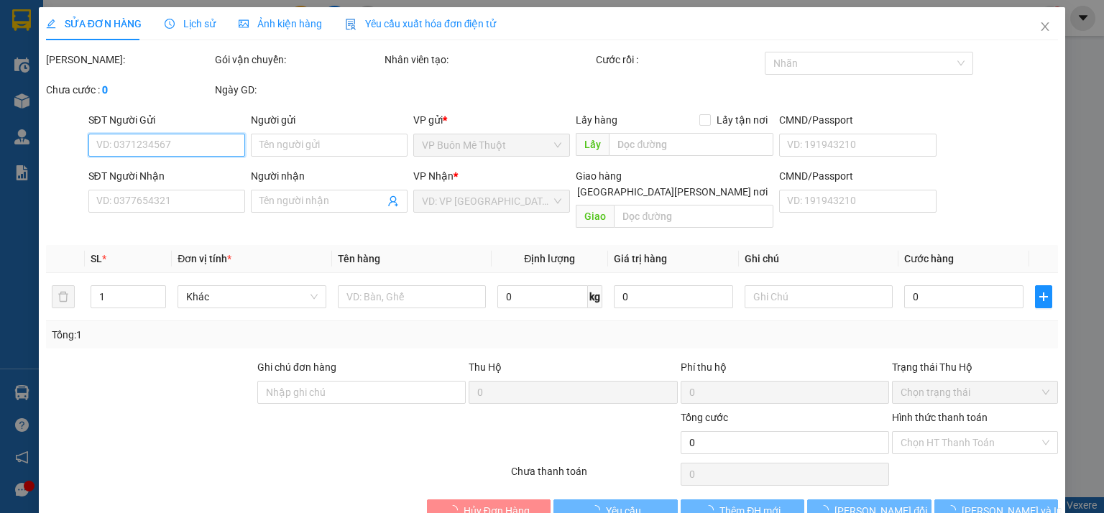
scroll to position [14, 0]
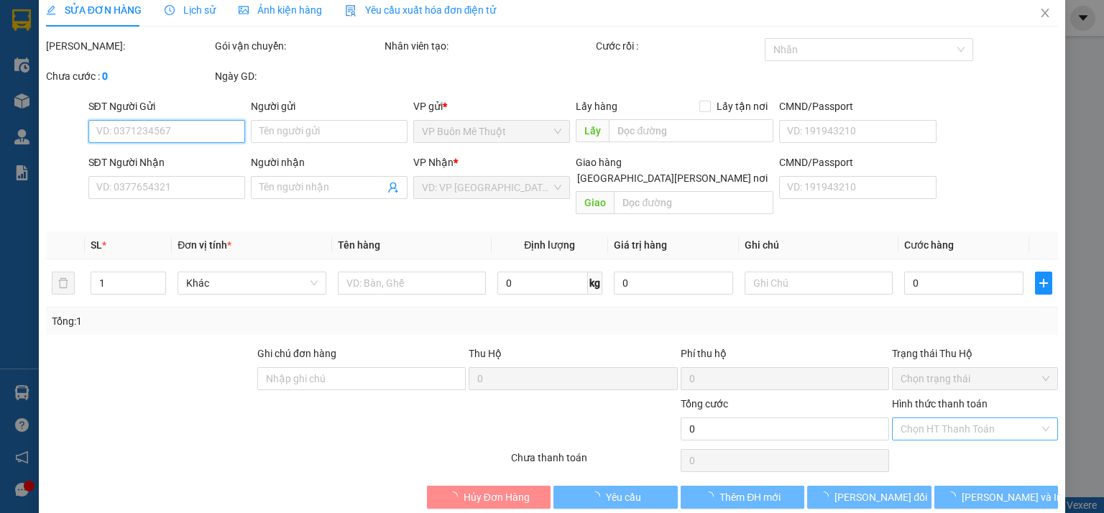
type input "0935842552"
type input "tuyet"
type input "200.000"
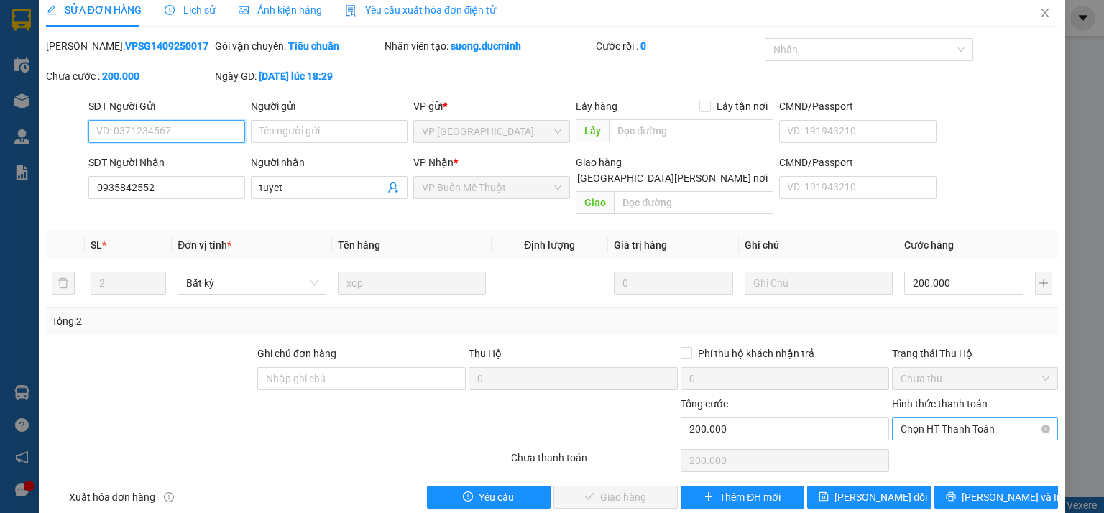
click at [920, 418] on span "Chọn HT Thanh Toán" at bounding box center [975, 429] width 149 height 22
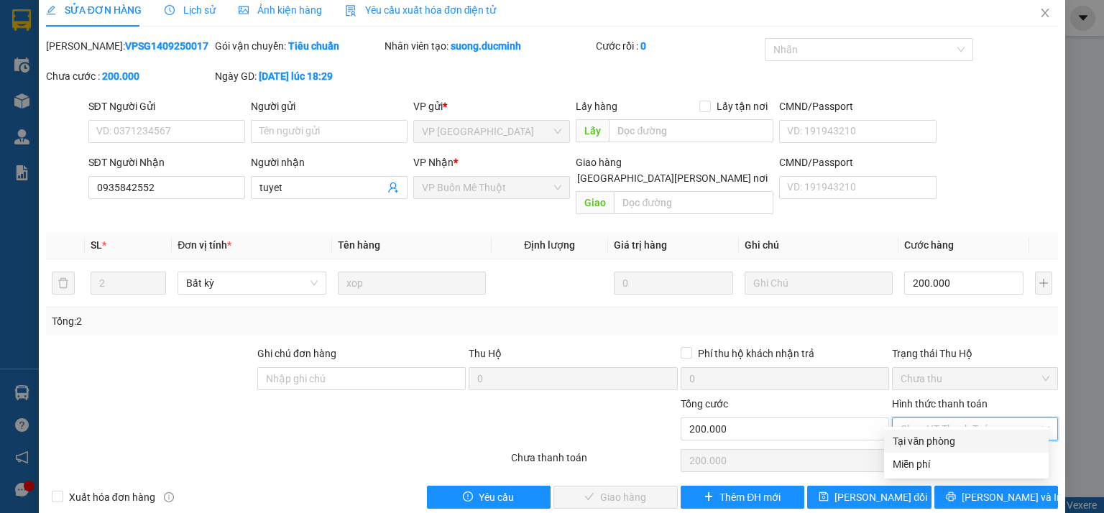
drag, startPoint x: 912, startPoint y: 437, endPoint x: 766, endPoint y: 467, distance: 148.2
click at [911, 438] on div "Tại văn phòng" at bounding box center [966, 442] width 147 height 16
type input "0"
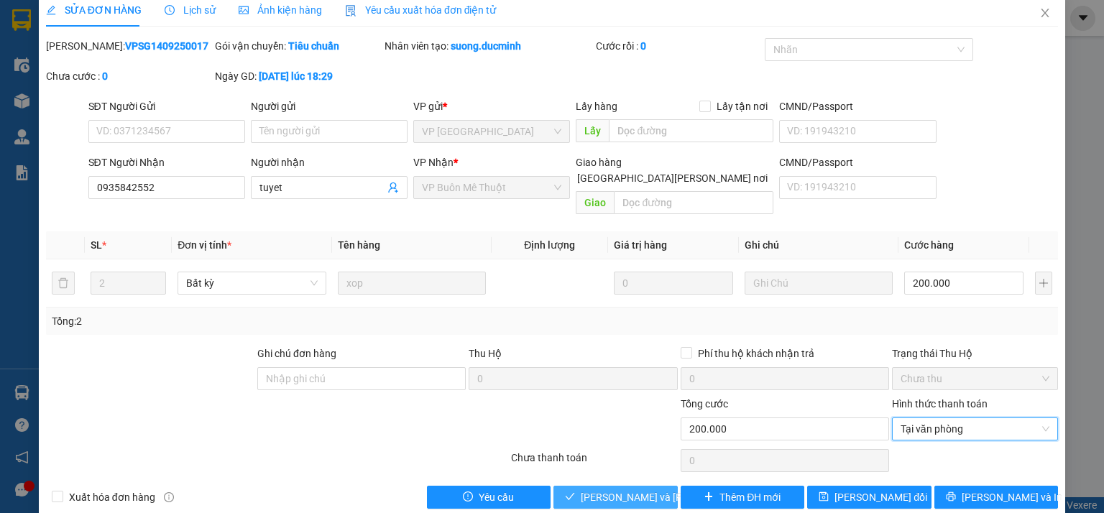
click at [600, 490] on span "Lưu và Giao hàng" at bounding box center [678, 498] width 194 height 16
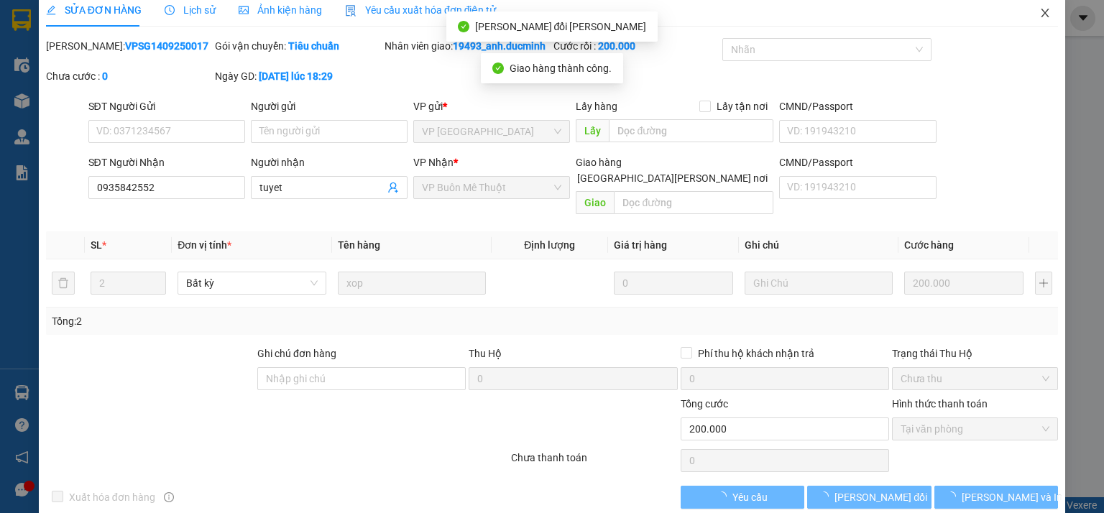
click at [1040, 9] on icon "close" at bounding box center [1046, 13] width 12 height 12
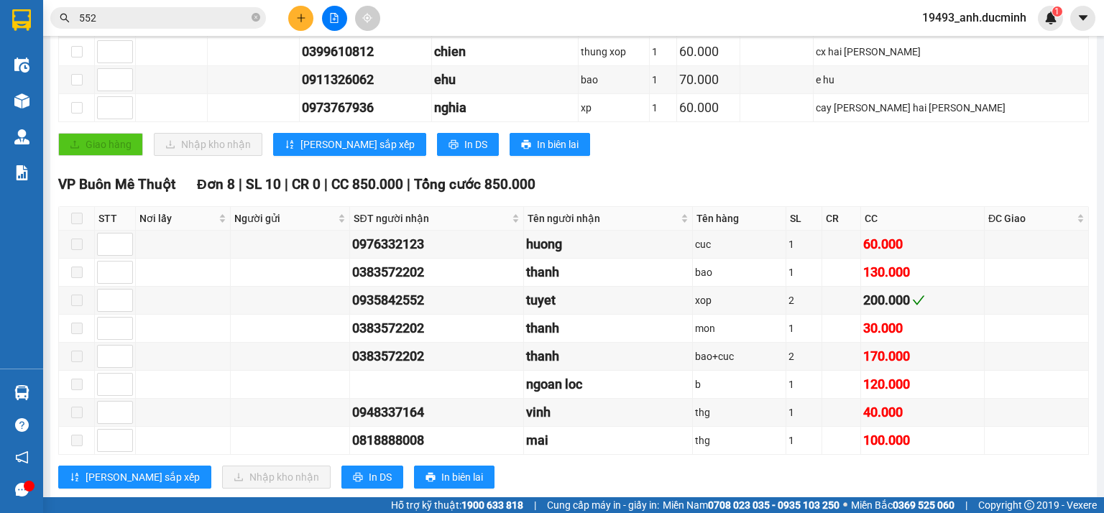
scroll to position [384, 0]
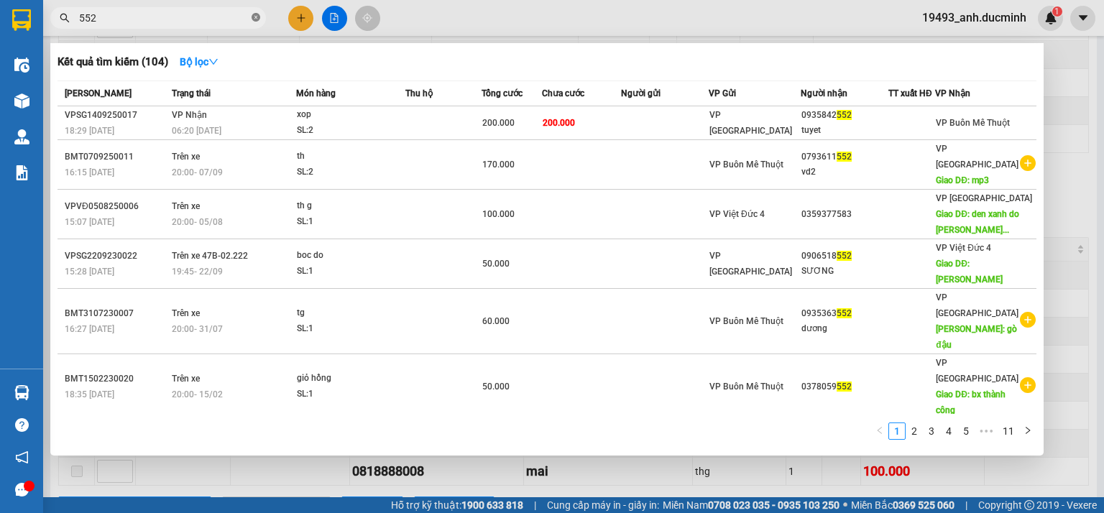
click at [260, 18] on icon "close-circle" at bounding box center [256, 17] width 9 height 9
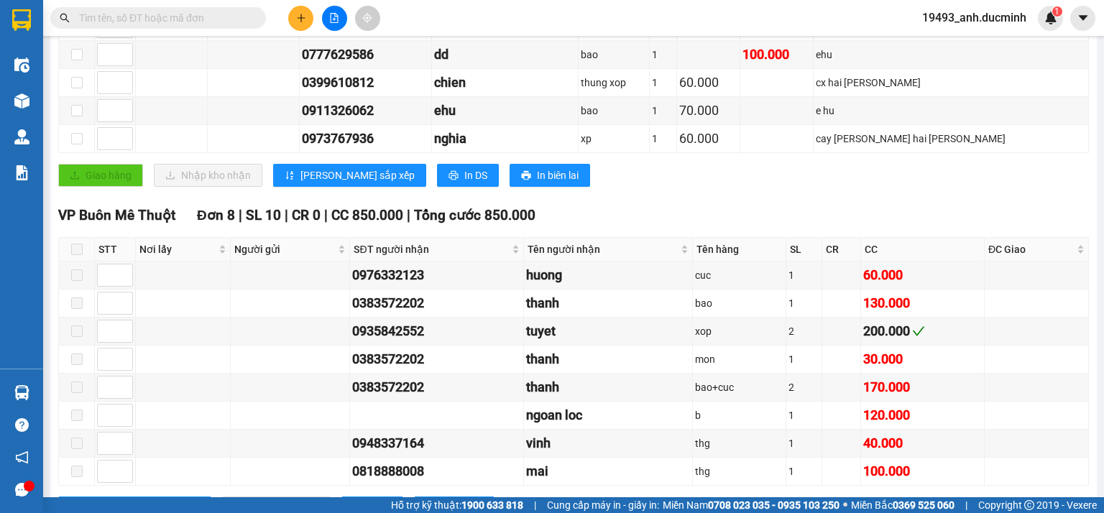
click at [229, 19] on input "text" at bounding box center [164, 18] width 170 height 16
click at [183, 22] on input "text" at bounding box center [164, 18] width 170 height 16
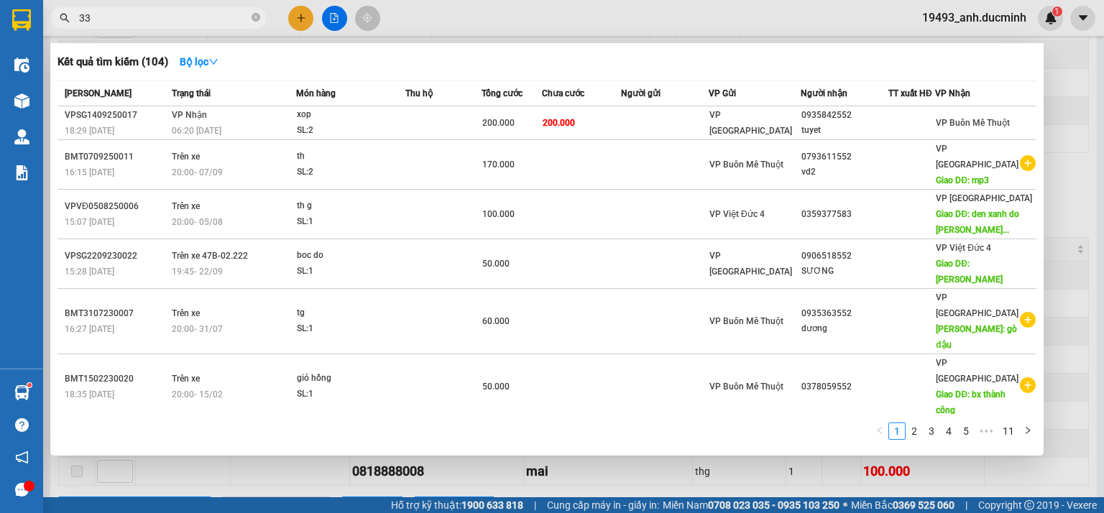
type input "335"
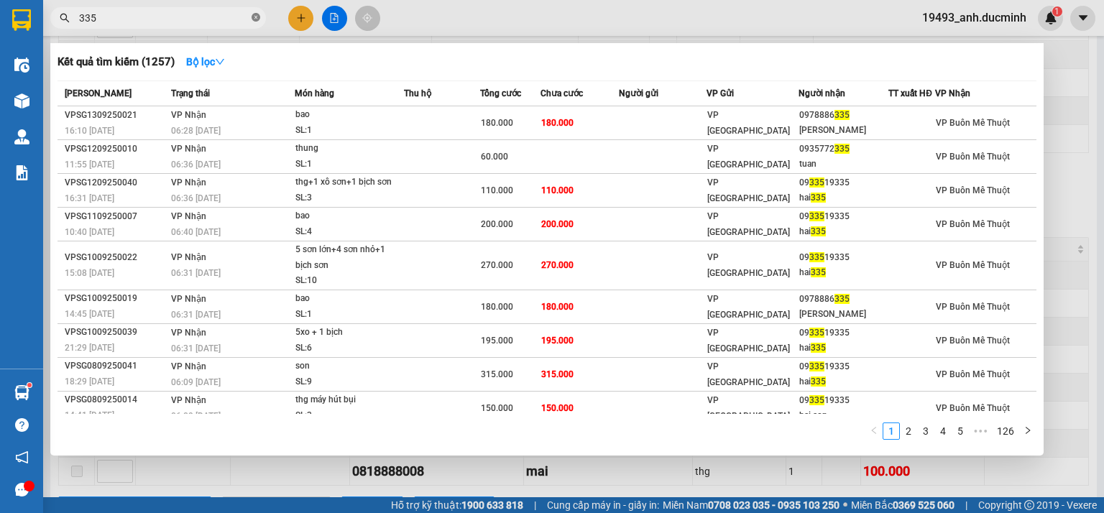
click at [253, 17] on icon "close-circle" at bounding box center [256, 17] width 9 height 9
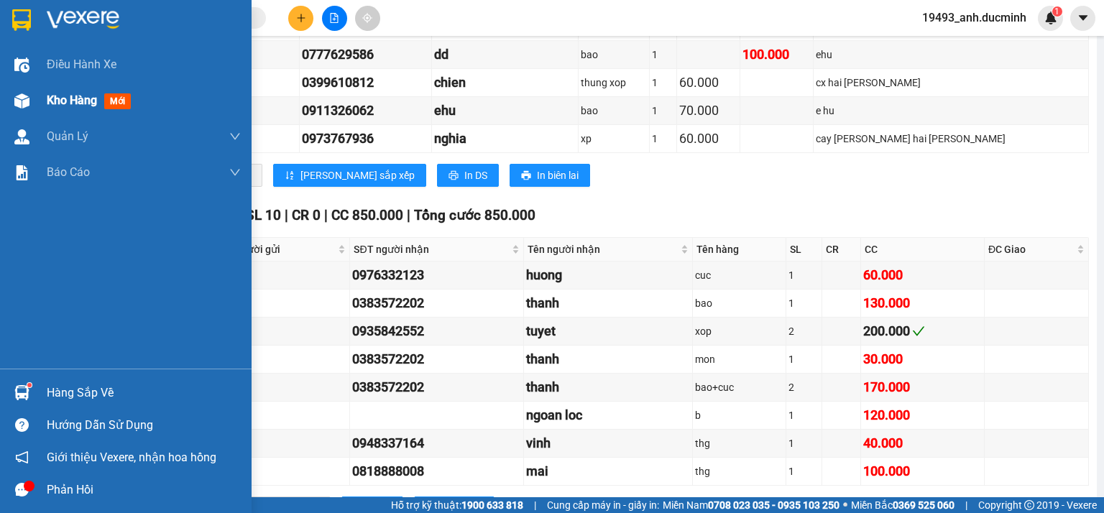
click at [56, 93] on span "Kho hàng" at bounding box center [72, 100] width 50 height 14
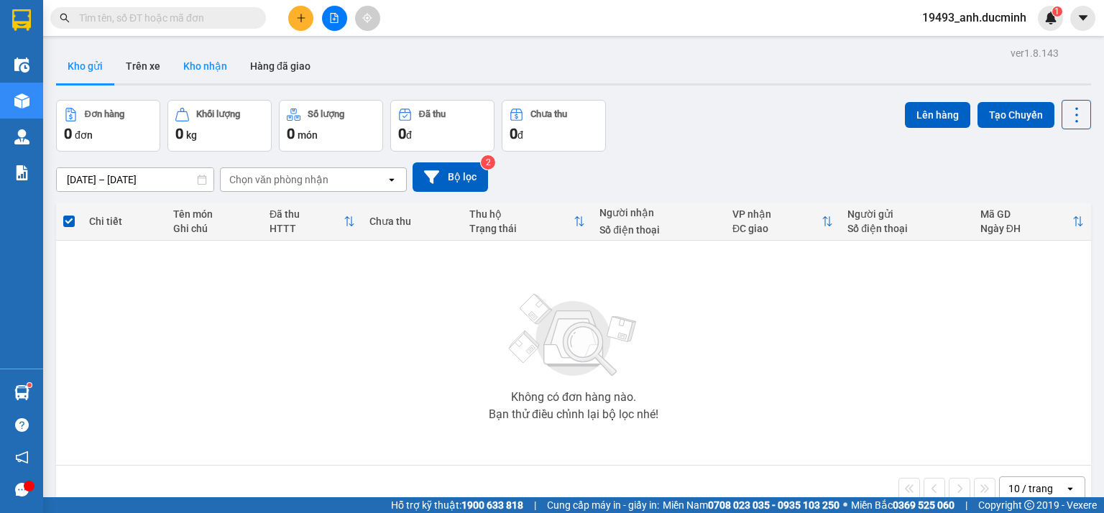
click at [201, 71] on button "Kho nhận" at bounding box center [205, 66] width 67 height 35
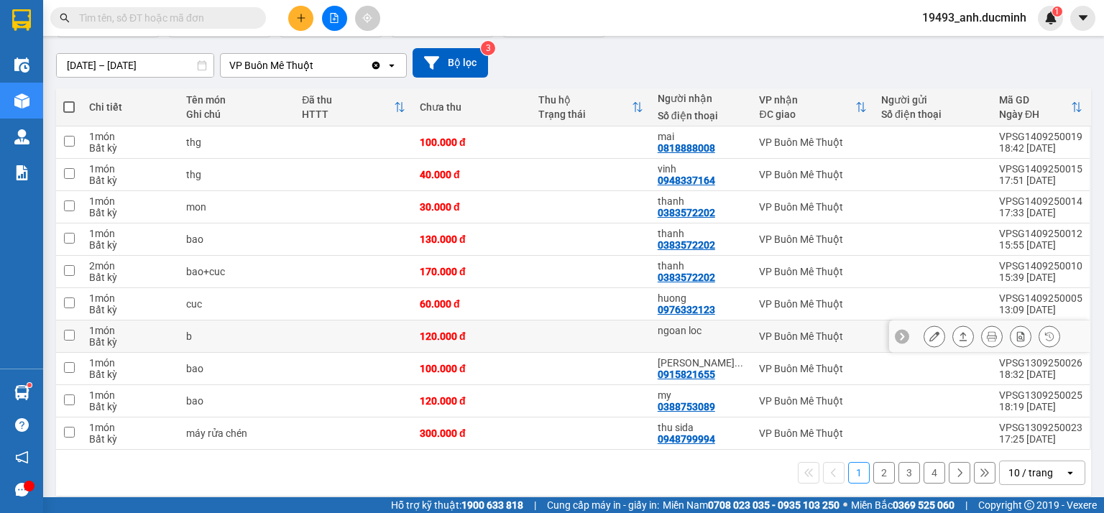
scroll to position [115, 0]
click at [930, 334] on icon at bounding box center [935, 336] width 10 height 10
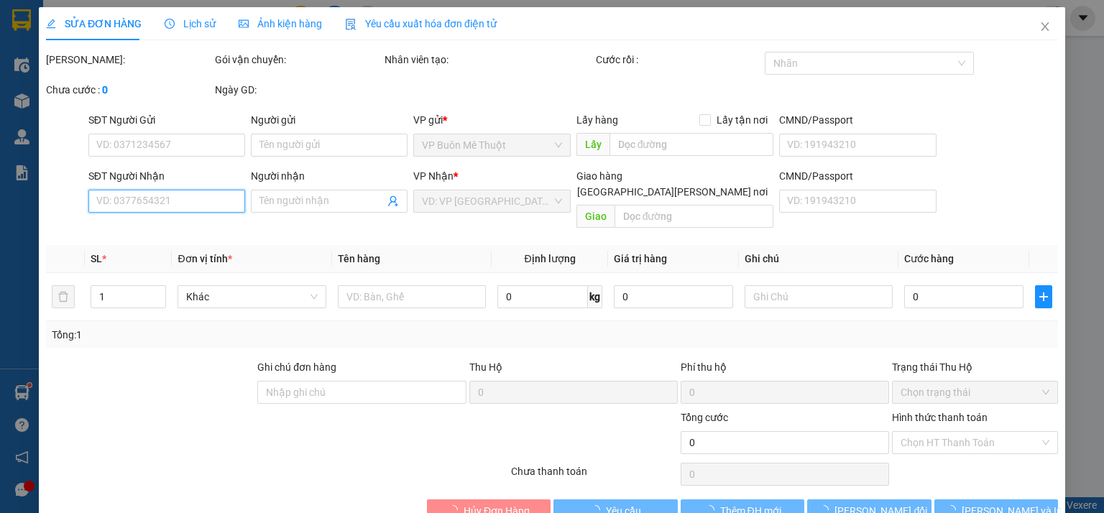
click at [193, 207] on input "SĐT Người Nhận" at bounding box center [166, 201] width 157 height 23
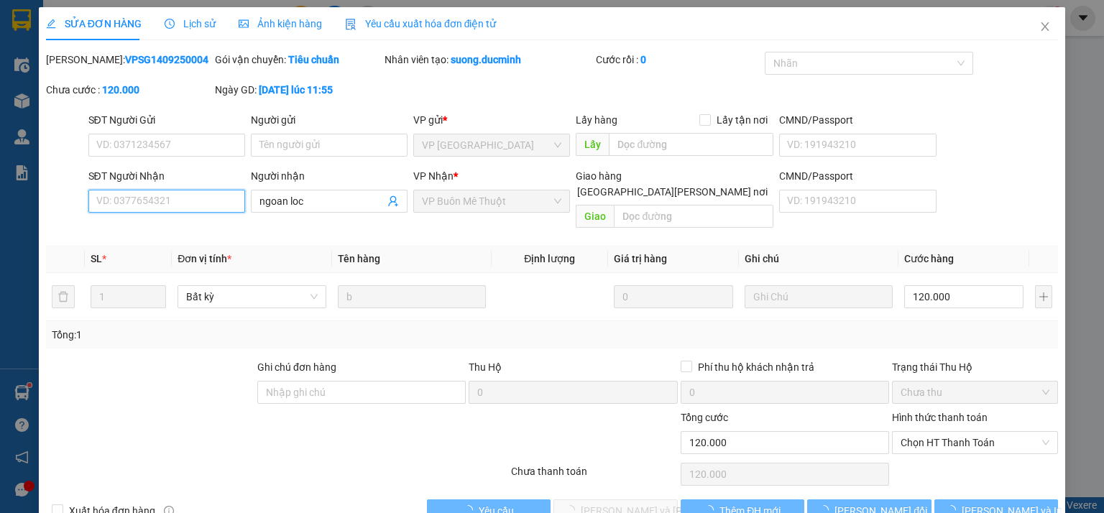
type input "ngoan loc"
type input "120.000"
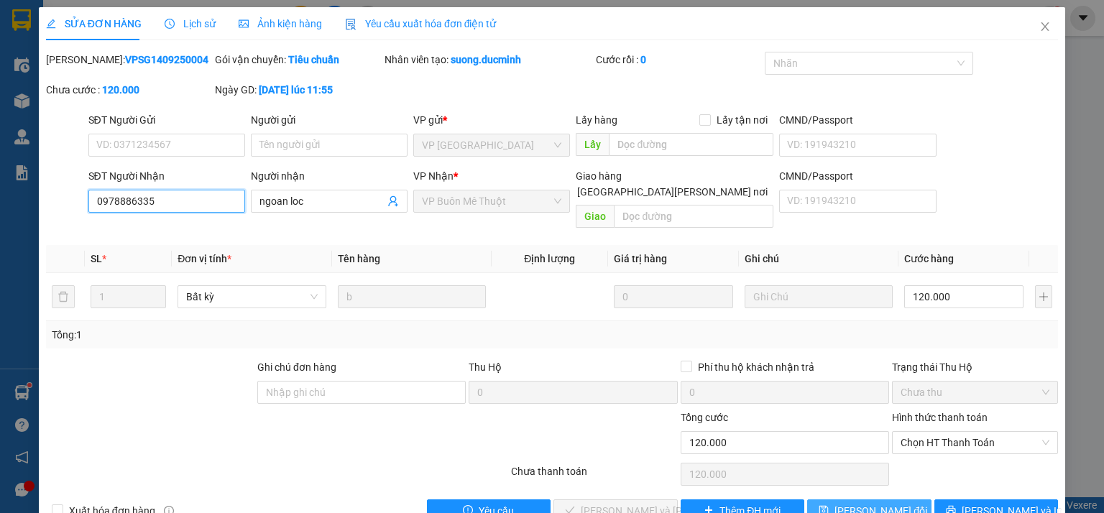
type input "0978886335"
click at [883, 503] on span "Lưu thay đổi" at bounding box center [881, 511] width 93 height 16
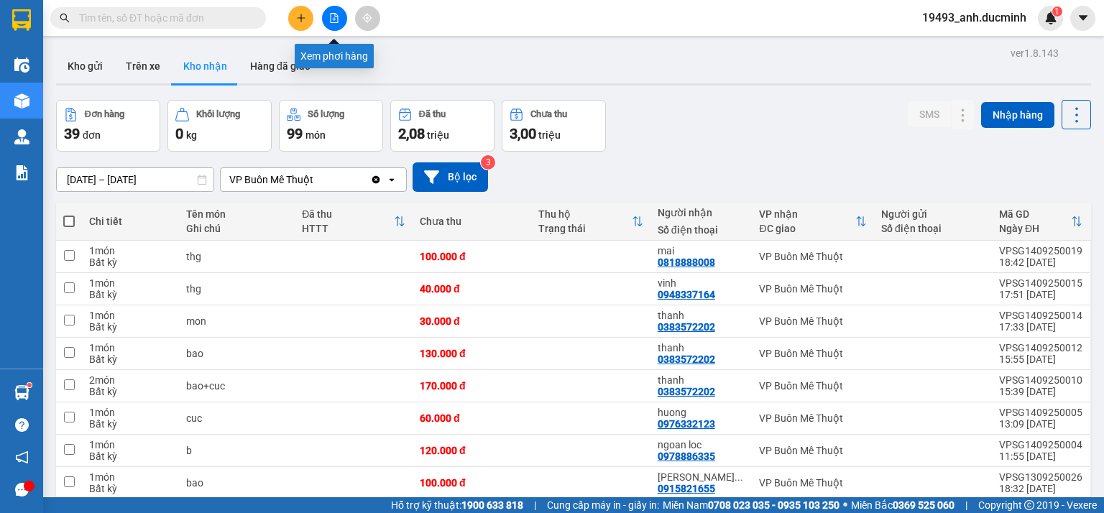
click at [331, 17] on icon "file-add" at bounding box center [335, 18] width 8 height 10
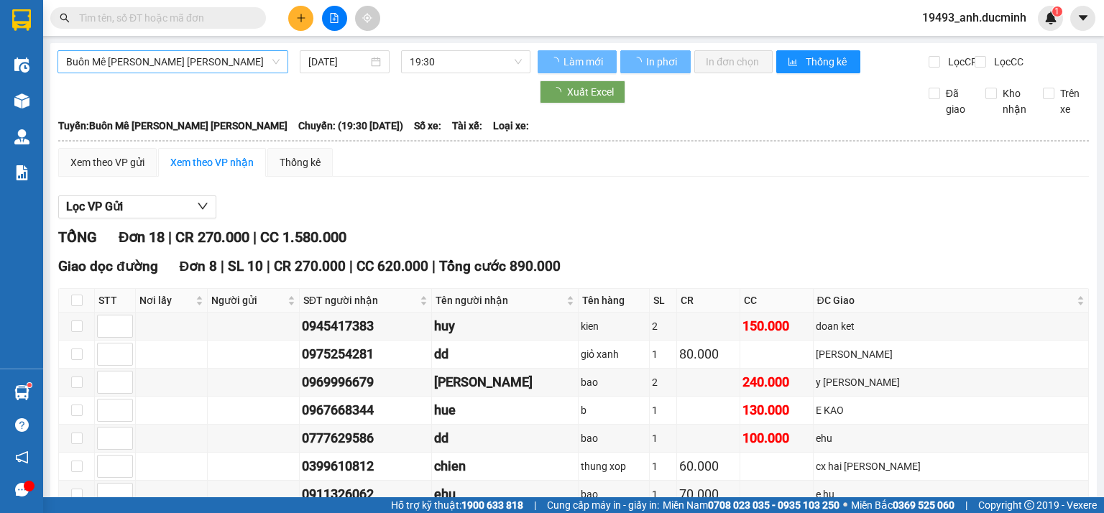
type input "[DATE]"
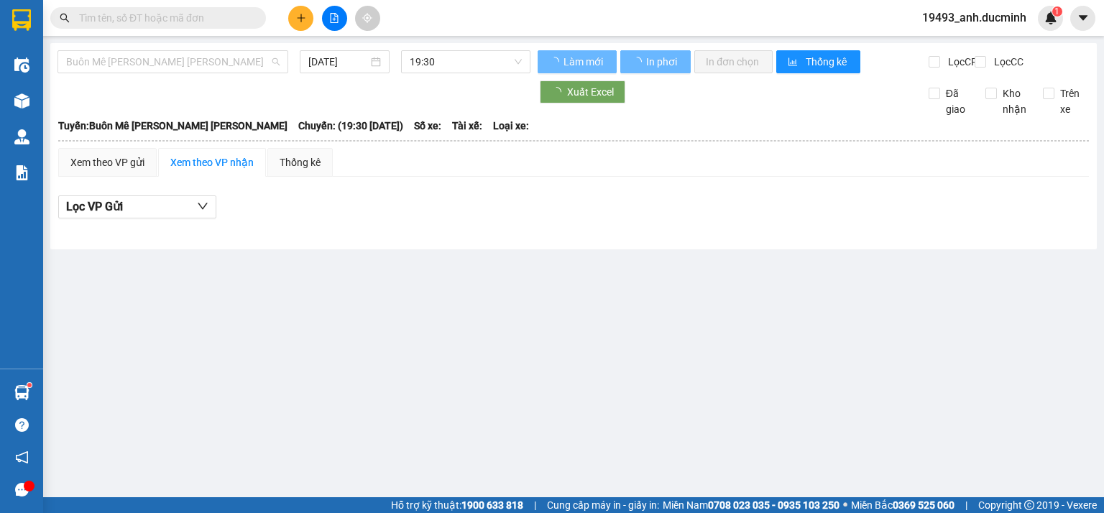
drag, startPoint x: 173, startPoint y: 68, endPoint x: 134, endPoint y: 134, distance: 76.7
click at [173, 69] on span "Buôn Mê Thuột - [PERSON_NAME]" at bounding box center [173, 62] width 214 height 22
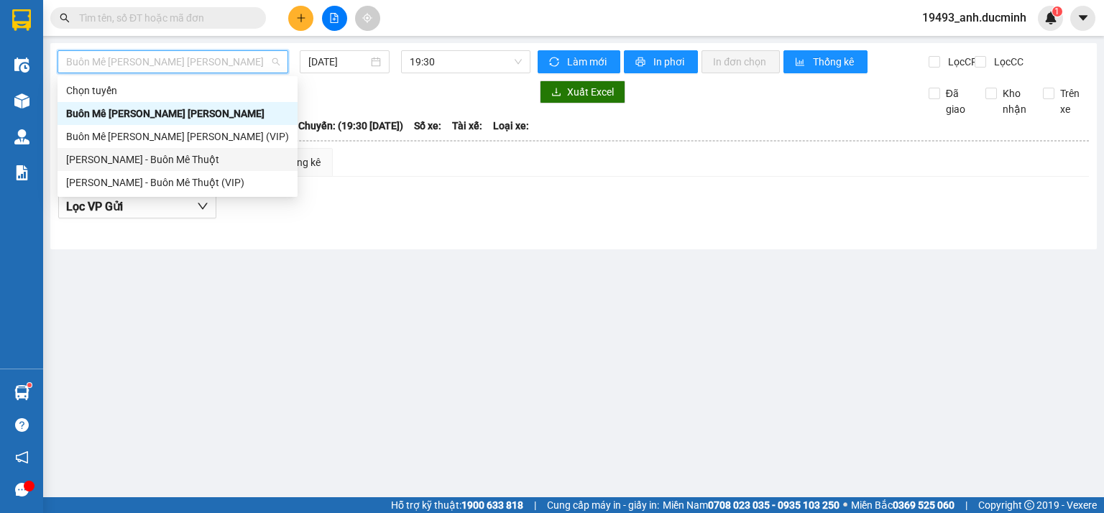
click at [129, 160] on div "[PERSON_NAME] - Buôn Mê Thuột" at bounding box center [177, 160] width 223 height 16
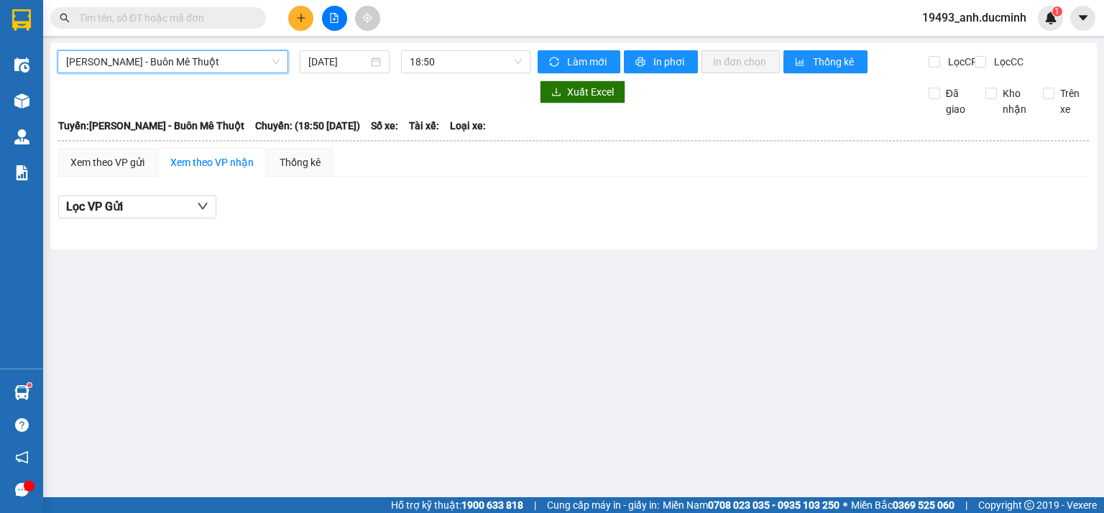
click at [199, 65] on span "[PERSON_NAME] - Buôn Mê Thuột" at bounding box center [173, 62] width 214 height 22
click at [348, 73] on div "Hồ Chí Minh - Buôn Mê Thuột 15/09/2025 18:50" at bounding box center [294, 61] width 473 height 23
click at [354, 65] on input "[DATE]" at bounding box center [337, 62] width 59 height 16
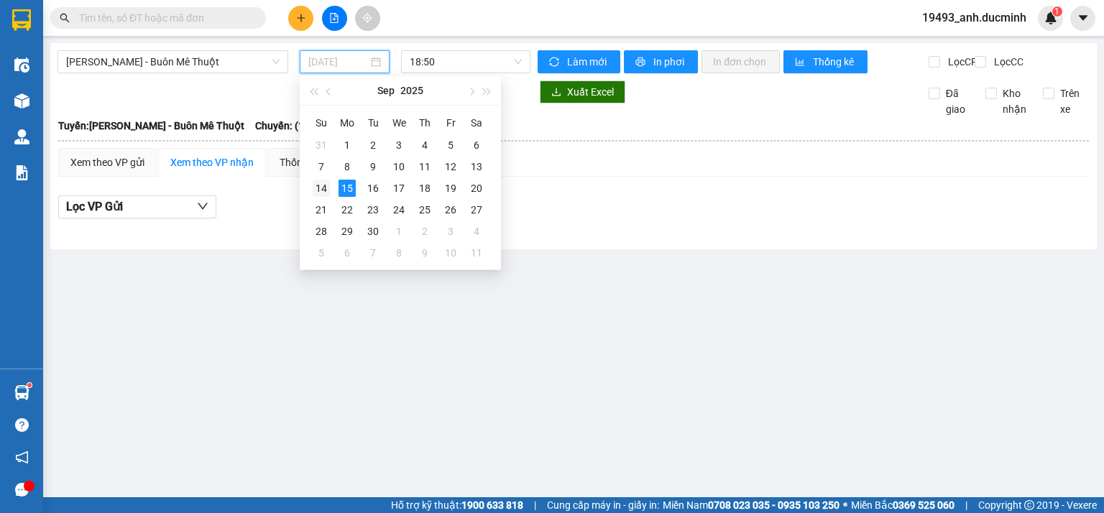
click at [324, 189] on div "14" at bounding box center [321, 188] width 17 height 17
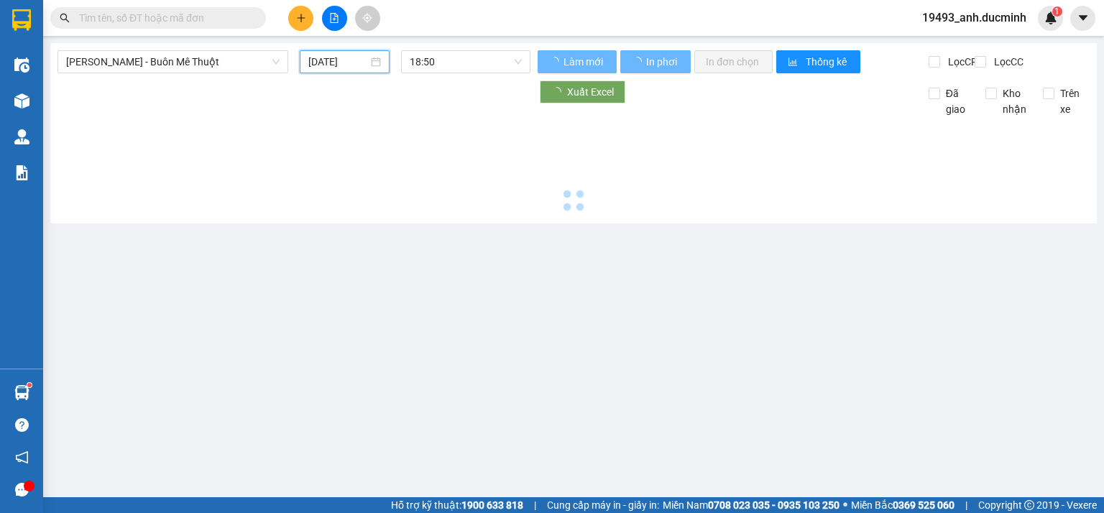
type input "[DATE]"
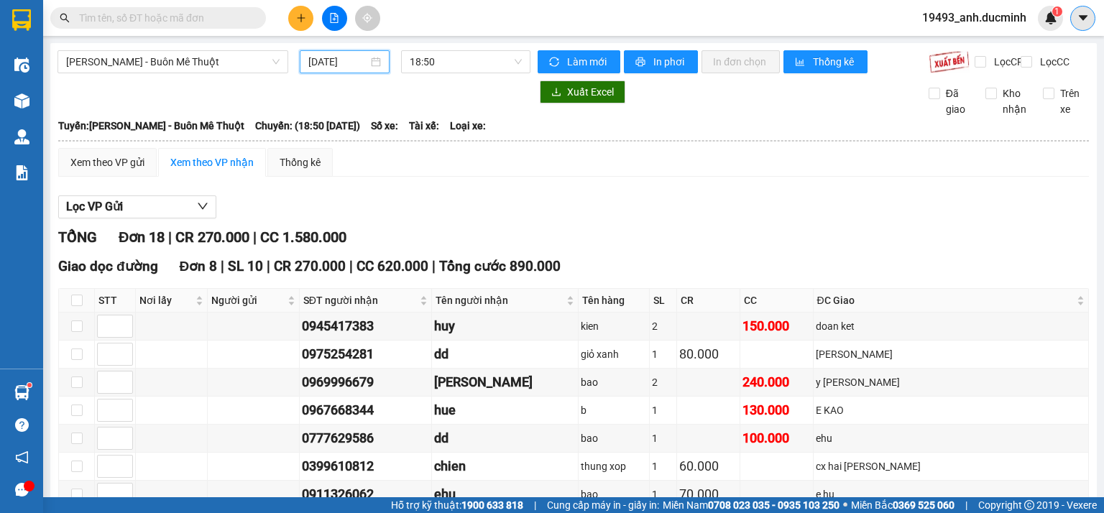
click at [1084, 15] on icon "caret-down" at bounding box center [1082, 17] width 9 height 5
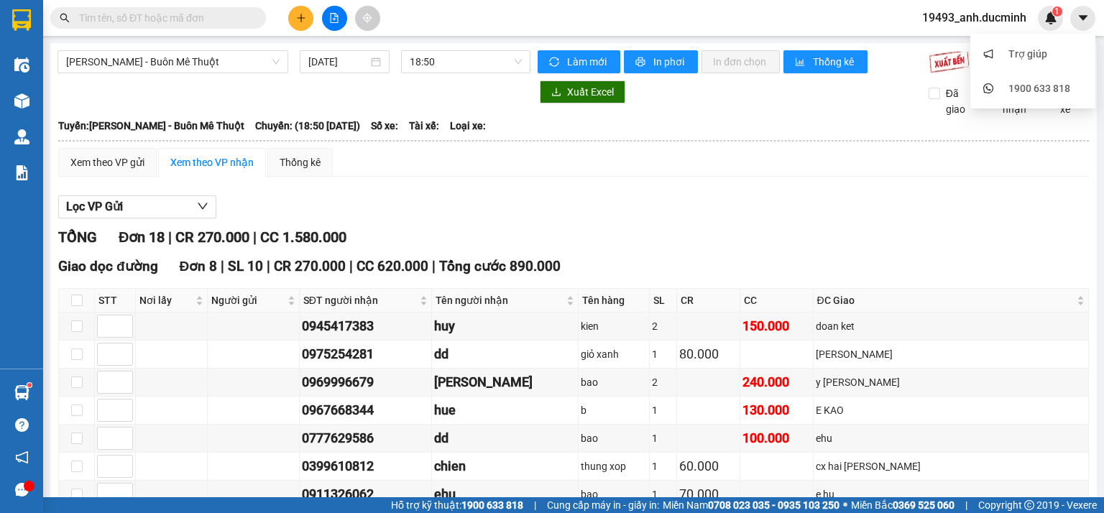
click at [991, 17] on span "19493_anh.ducminh" at bounding box center [974, 18] width 127 height 18
click at [966, 50] on span "Đăng xuất" at bounding box center [982, 45] width 96 height 16
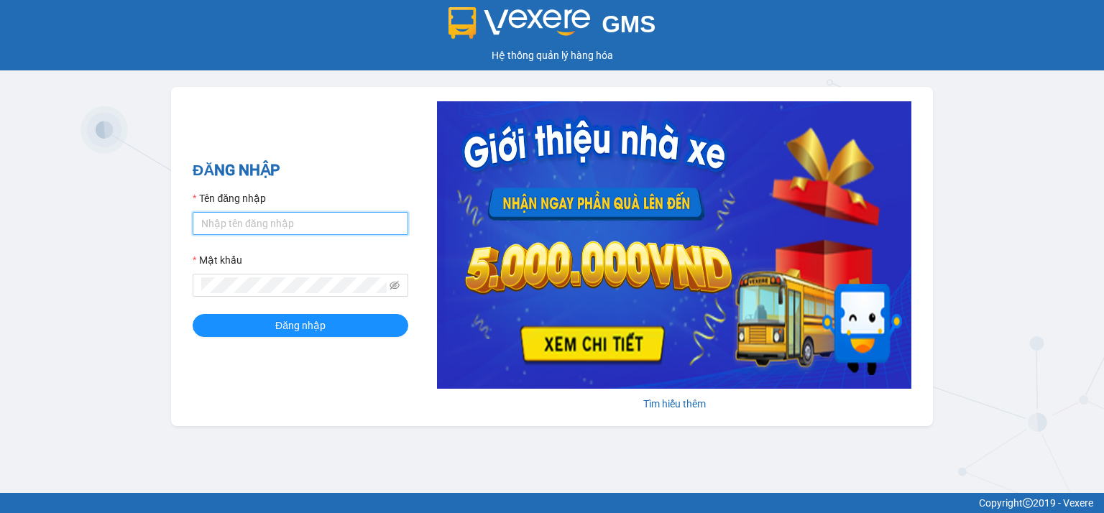
click at [310, 224] on input "Tên đăng nhập" at bounding box center [301, 223] width 216 height 23
type input "anh.ducminh"
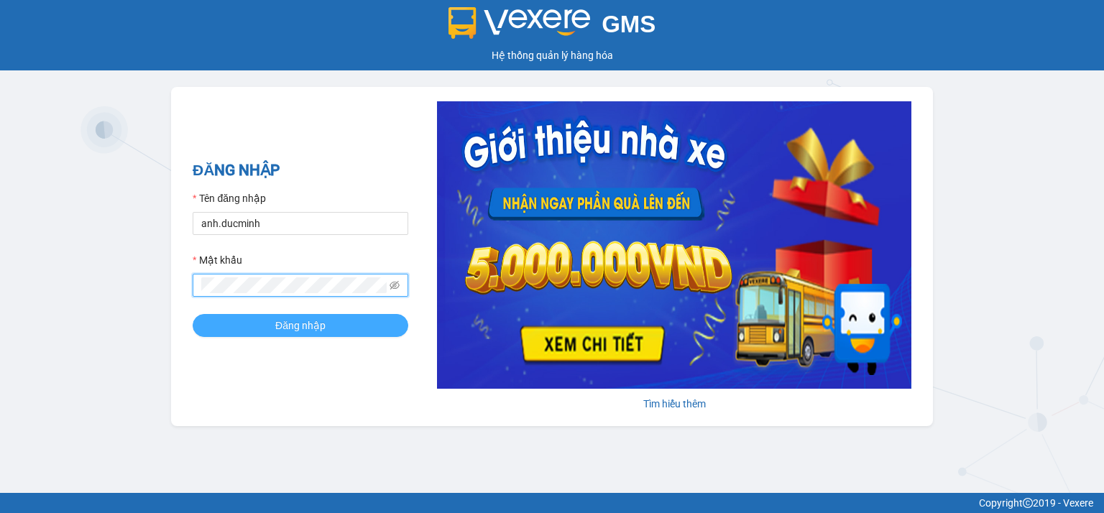
click at [262, 319] on button "Đăng nhập" at bounding box center [301, 325] width 216 height 23
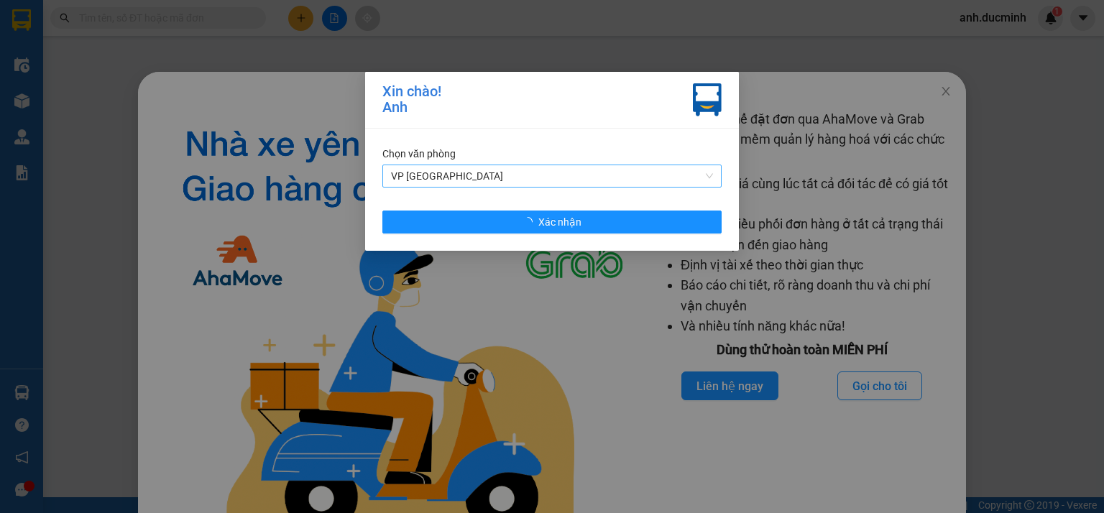
click at [492, 179] on span "VP [GEOGRAPHIC_DATA]" at bounding box center [552, 176] width 322 height 22
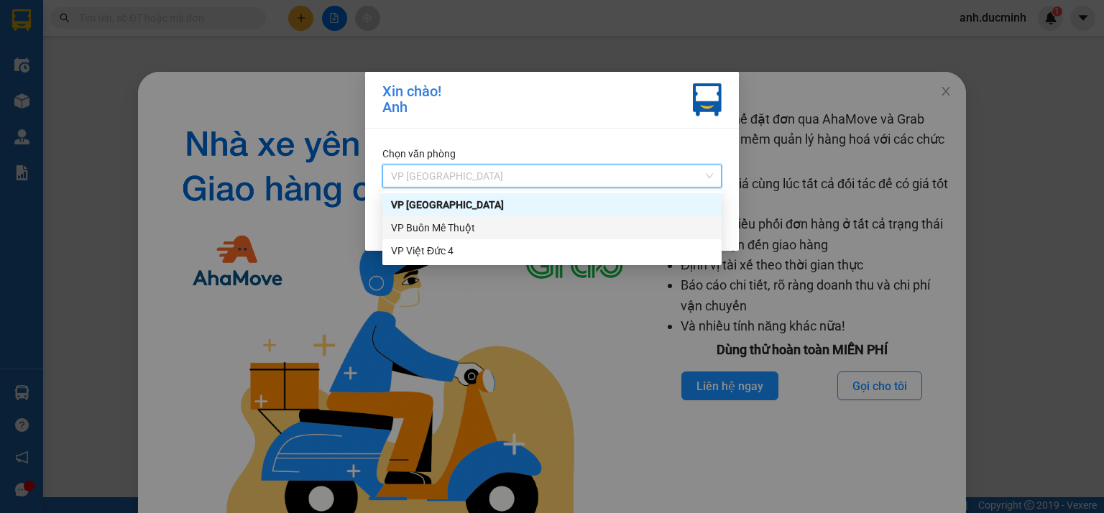
click at [472, 226] on div "VP Buôn Mê Thuột" at bounding box center [552, 228] width 322 height 16
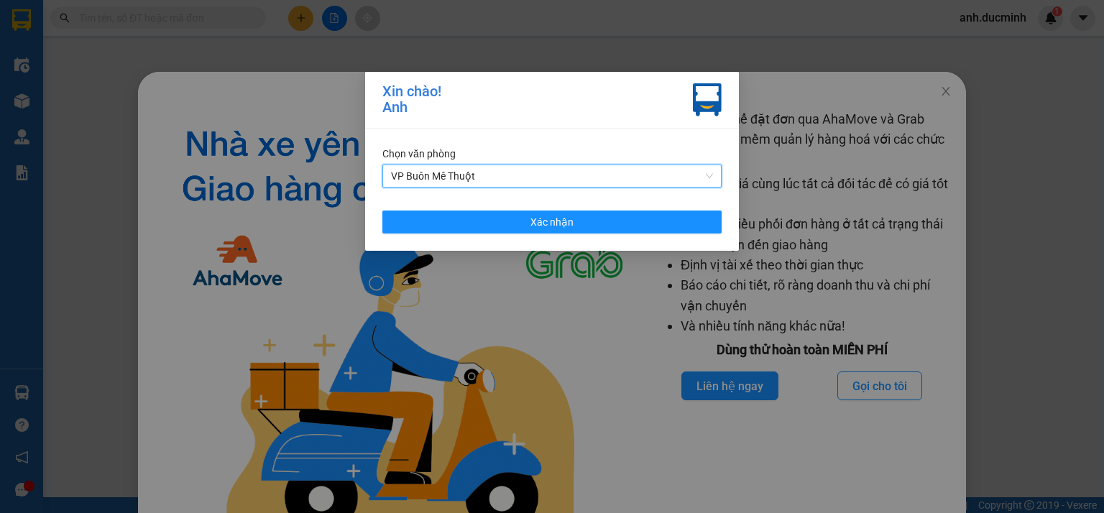
click at [472, 177] on span "VP Buôn Mê Thuột" at bounding box center [552, 176] width 322 height 22
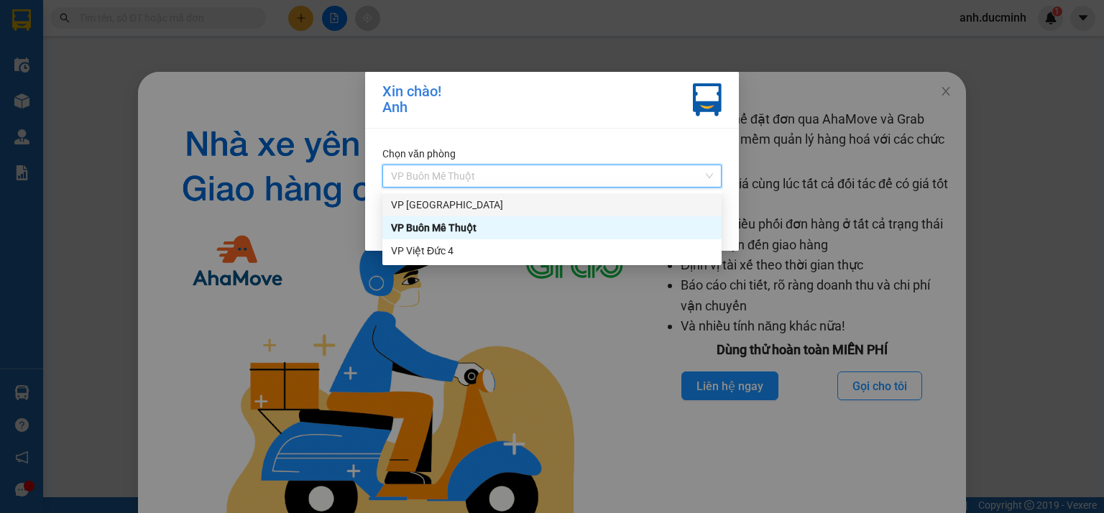
drag, startPoint x: 467, startPoint y: 206, endPoint x: 466, endPoint y: 216, distance: 10.8
click at [467, 206] on div "VP [GEOGRAPHIC_DATA]" at bounding box center [552, 205] width 322 height 16
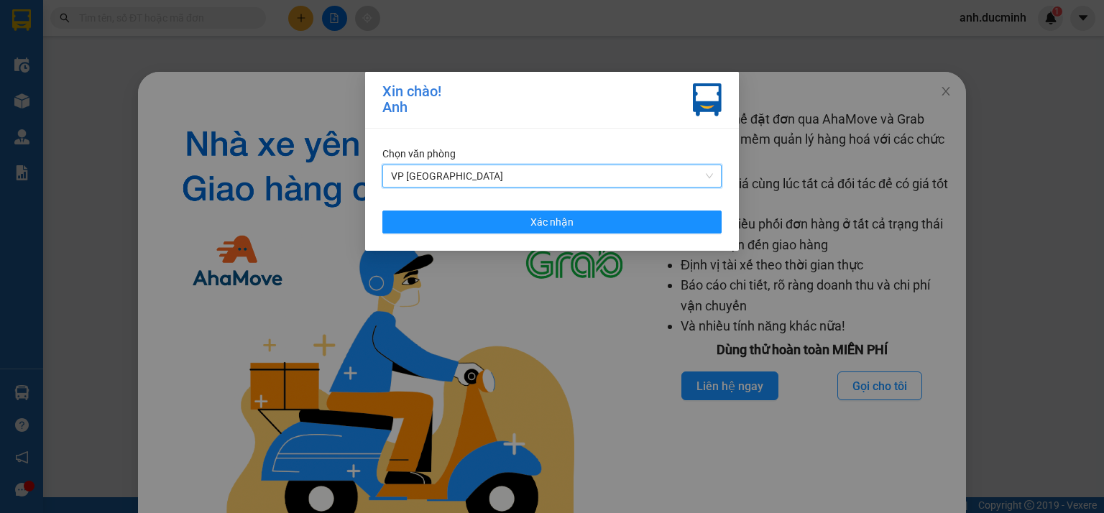
click at [474, 239] on div "Chọn văn phòng VP [GEOGRAPHIC_DATA] VP [GEOGRAPHIC_DATA] Xác nhận" at bounding box center [552, 190] width 374 height 122
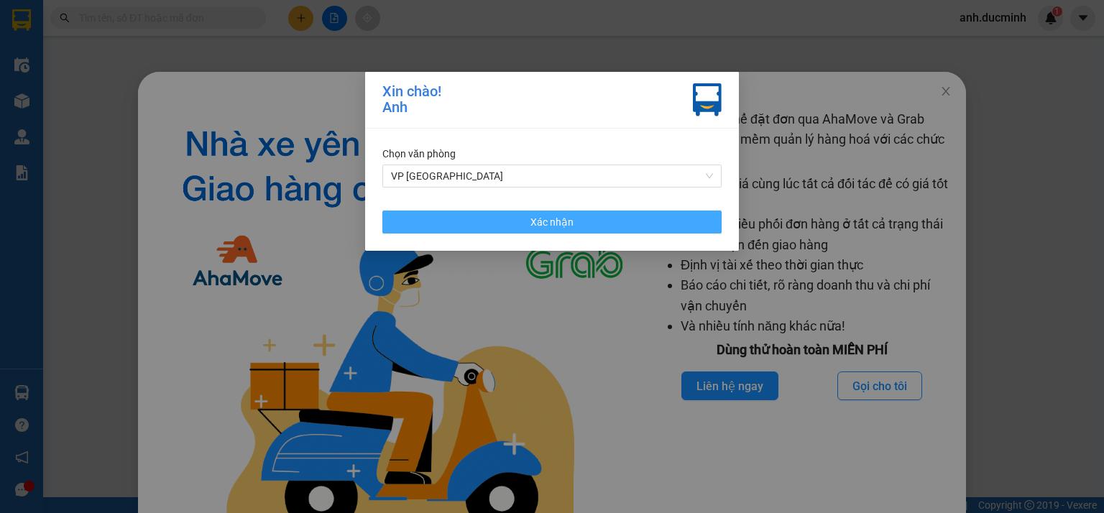
click at [475, 231] on button "Xác nhận" at bounding box center [551, 222] width 339 height 23
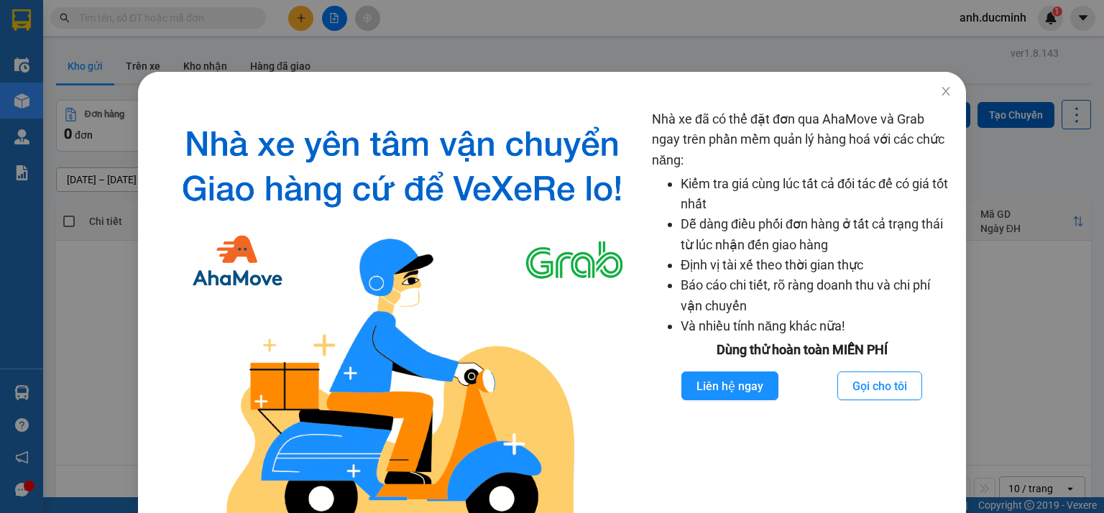
click at [302, 22] on div "Nhà xe đã có thể đặt đơn qua AhaMove và Grab ngay trên phần mềm quản lý hàng ho…" at bounding box center [552, 256] width 1104 height 513
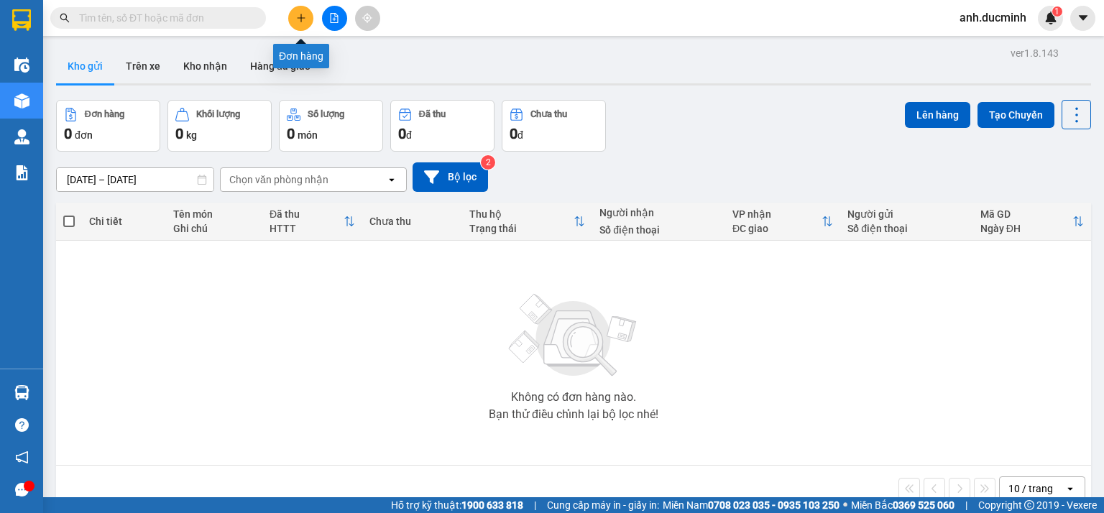
click at [302, 22] on icon "plus" at bounding box center [301, 18] width 10 height 10
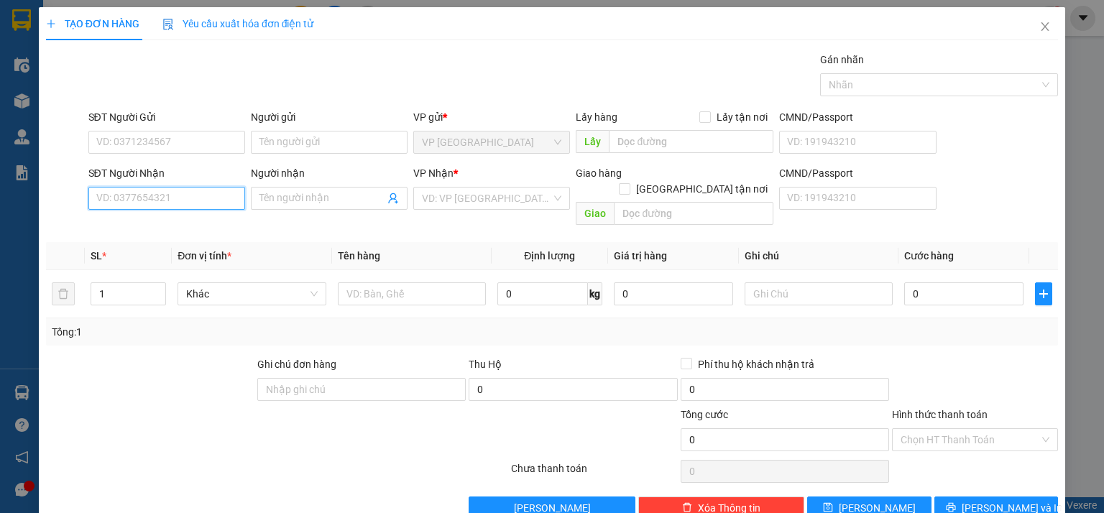
click at [200, 198] on input "SĐT Người Nhận" at bounding box center [166, 198] width 157 height 23
type input "0915920563"
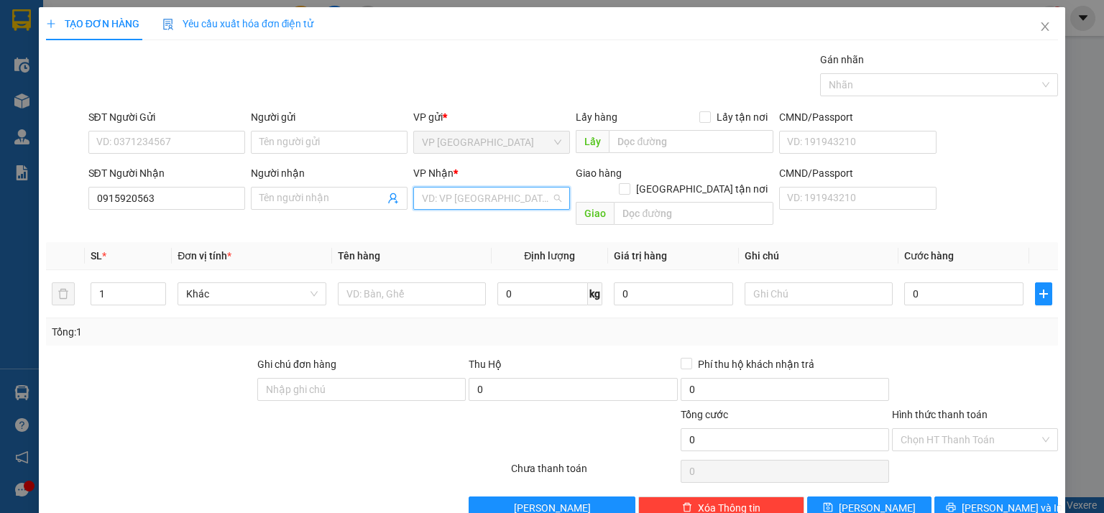
drag, startPoint x: 483, startPoint y: 206, endPoint x: 471, endPoint y: 258, distance: 53.2
click at [483, 207] on input "search" at bounding box center [486, 199] width 129 height 22
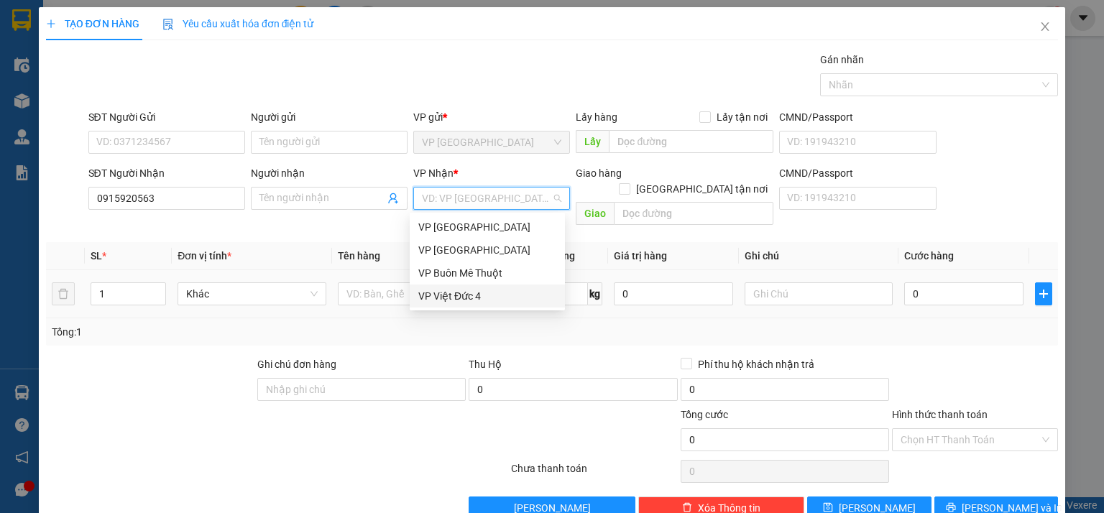
click at [463, 296] on div "VP Việt Đức 4" at bounding box center [487, 296] width 138 height 16
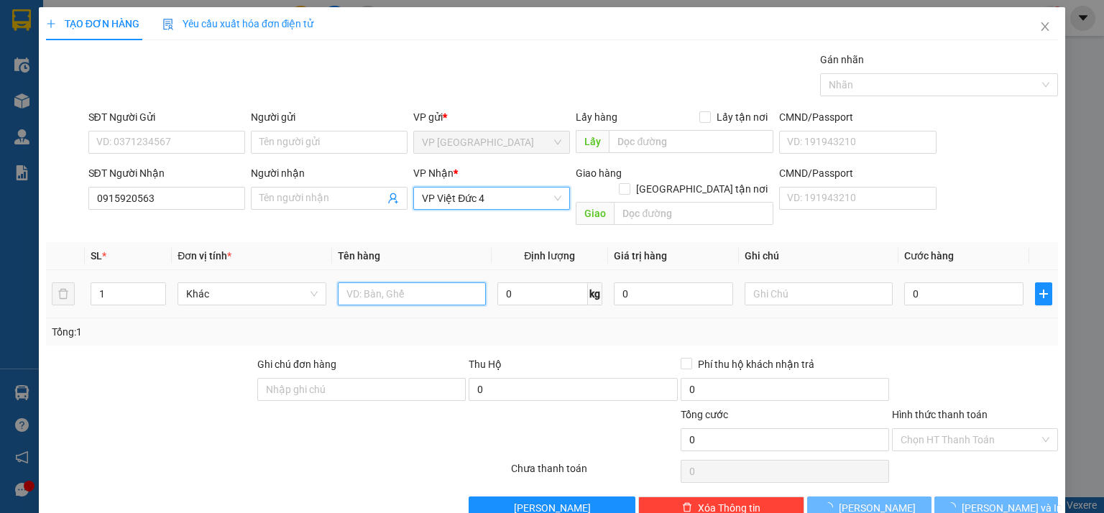
drag, startPoint x: 362, startPoint y: 280, endPoint x: 368, endPoint y: 276, distance: 7.8
click at [365, 283] on input "text" at bounding box center [412, 294] width 148 height 23
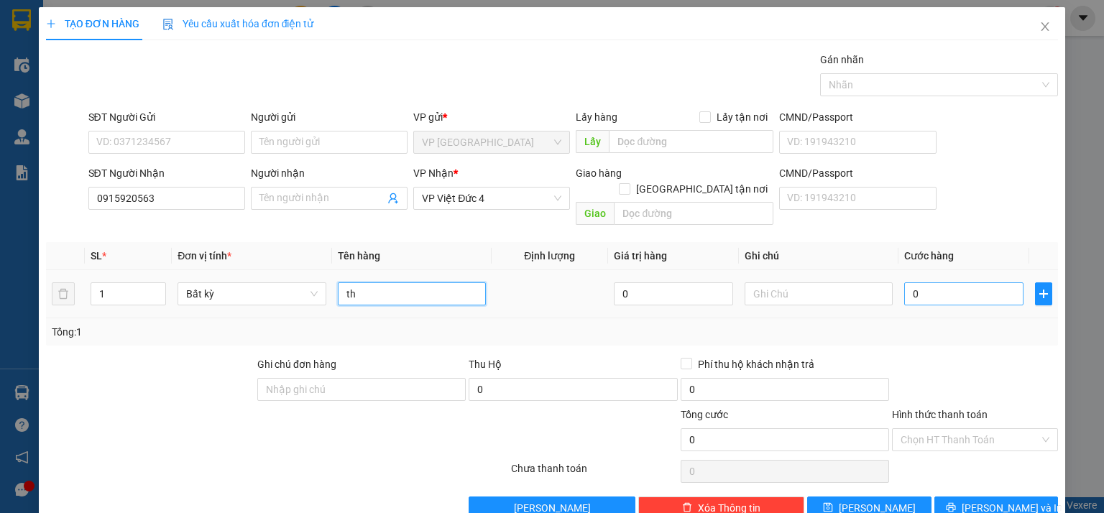
type input "th"
drag, startPoint x: 930, startPoint y: 272, endPoint x: 954, endPoint y: 213, distance: 63.8
click at [931, 283] on input "0" at bounding box center [963, 294] width 119 height 23
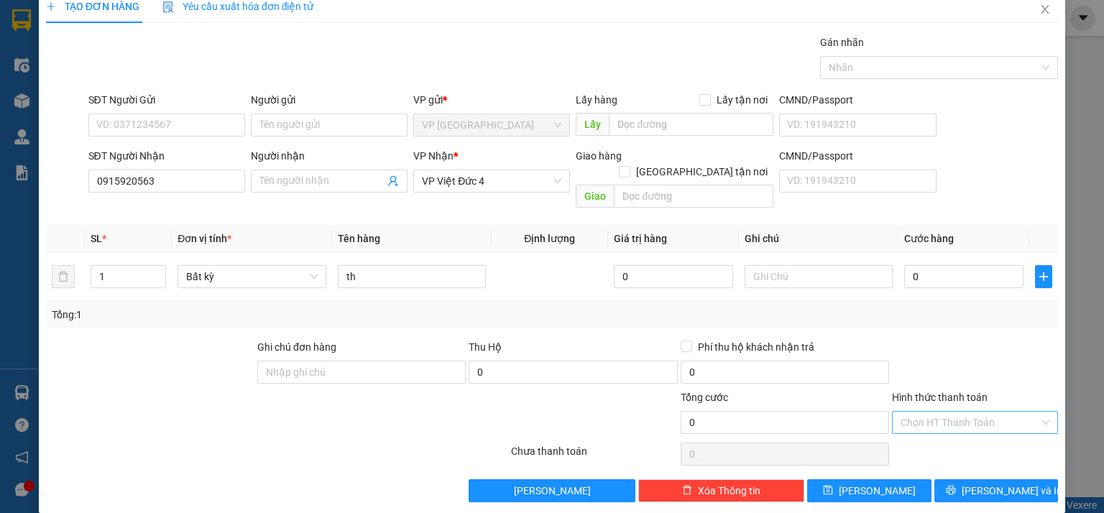
click at [954, 412] on input "Hình thức thanh toán" at bounding box center [970, 423] width 139 height 22
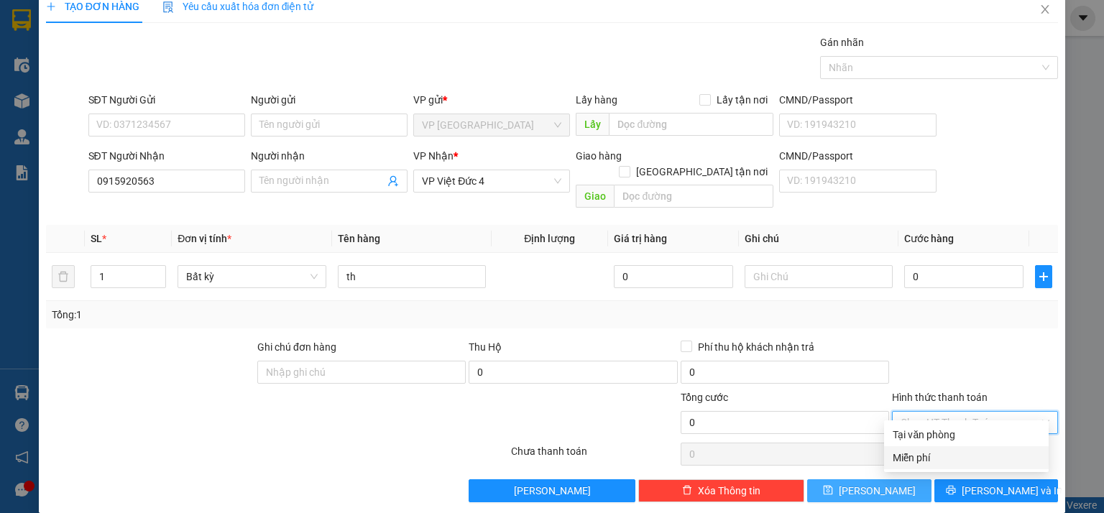
drag, startPoint x: 931, startPoint y: 453, endPoint x: 913, endPoint y: 463, distance: 20.6
click at [930, 454] on div "Miễn phí" at bounding box center [966, 458] width 147 height 16
drag, startPoint x: 892, startPoint y: 470, endPoint x: 808, endPoint y: 391, distance: 115.5
click at [879, 453] on div "Transit Pickup Surcharge Ids Transit Deliver Surcharge Ids Transit Deliver Surc…" at bounding box center [552, 269] width 1012 height 468
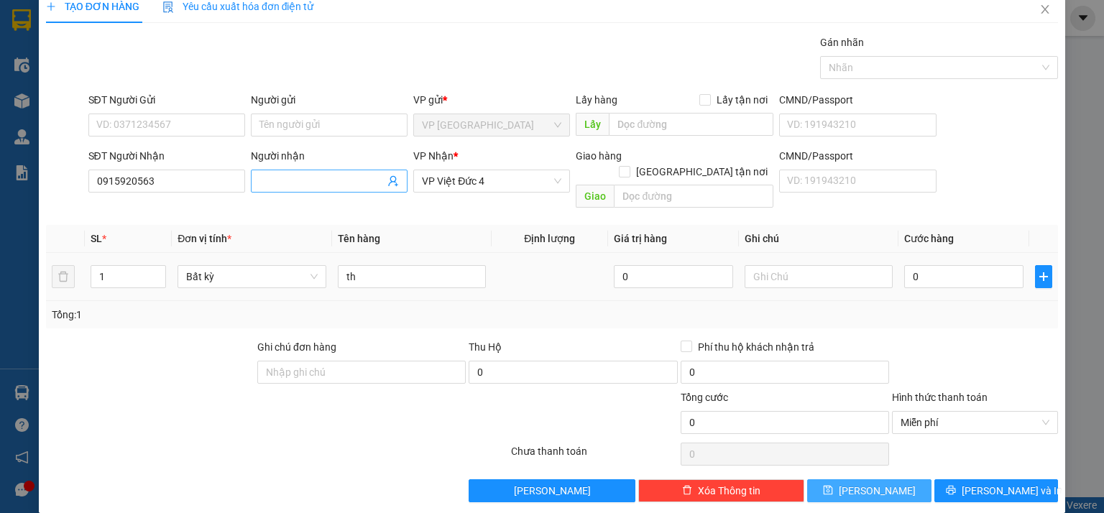
scroll to position [0, 0]
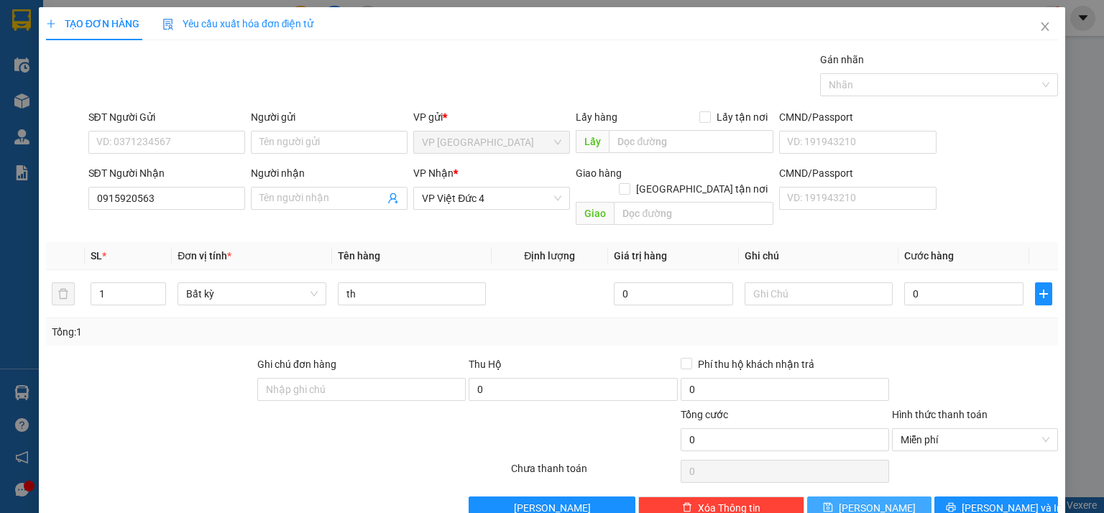
click at [879, 497] on button "[PERSON_NAME]" at bounding box center [869, 508] width 124 height 23
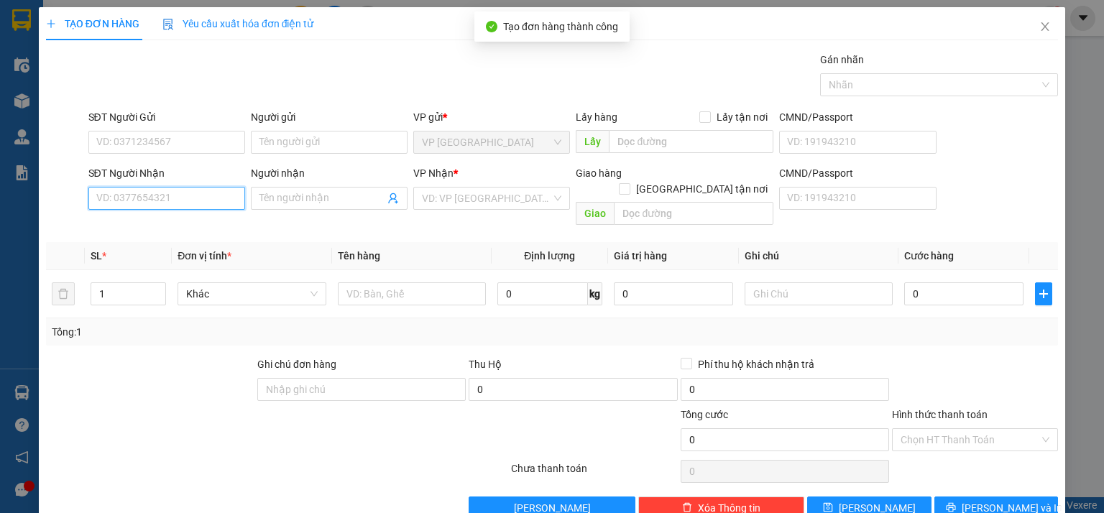
click at [208, 198] on input "SĐT Người Nhận" at bounding box center [166, 198] width 157 height 23
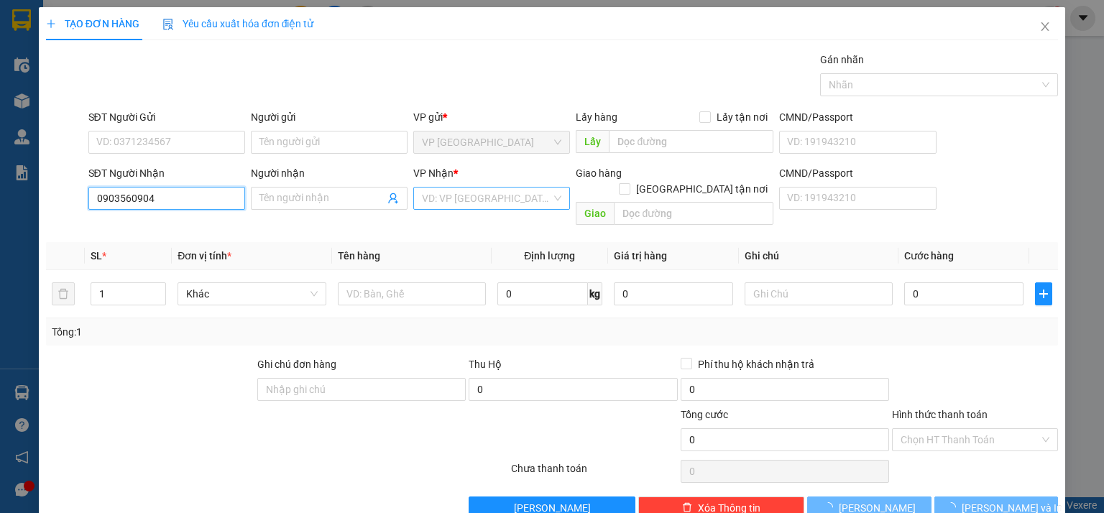
type input "0903560904"
click at [436, 204] on input "search" at bounding box center [486, 199] width 129 height 22
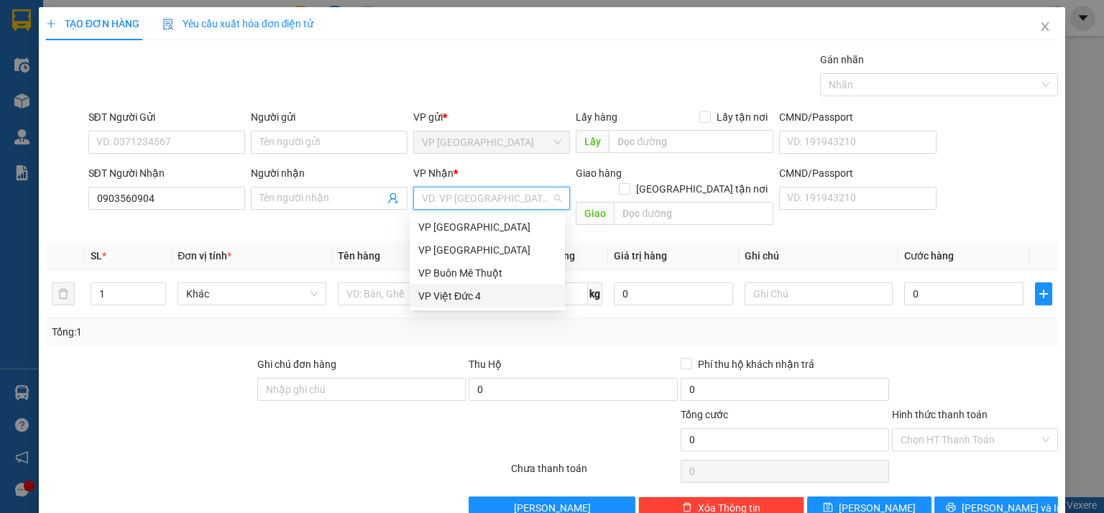
drag, startPoint x: 458, startPoint y: 293, endPoint x: 411, endPoint y: 219, distance: 88.2
click at [458, 290] on div "VP Việt Đức 4" at bounding box center [487, 296] width 138 height 16
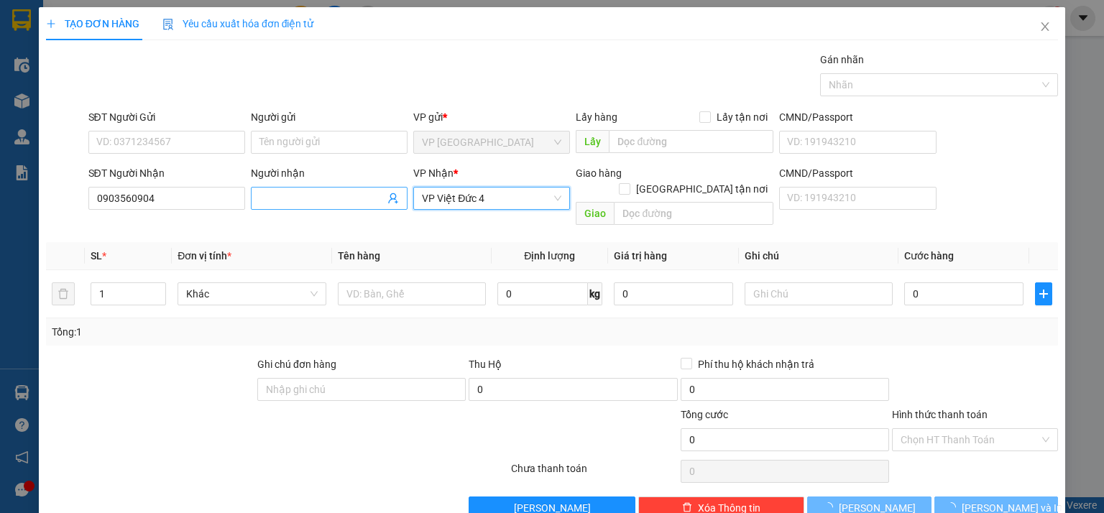
click at [346, 197] on input "Người nhận" at bounding box center [322, 199] width 125 height 16
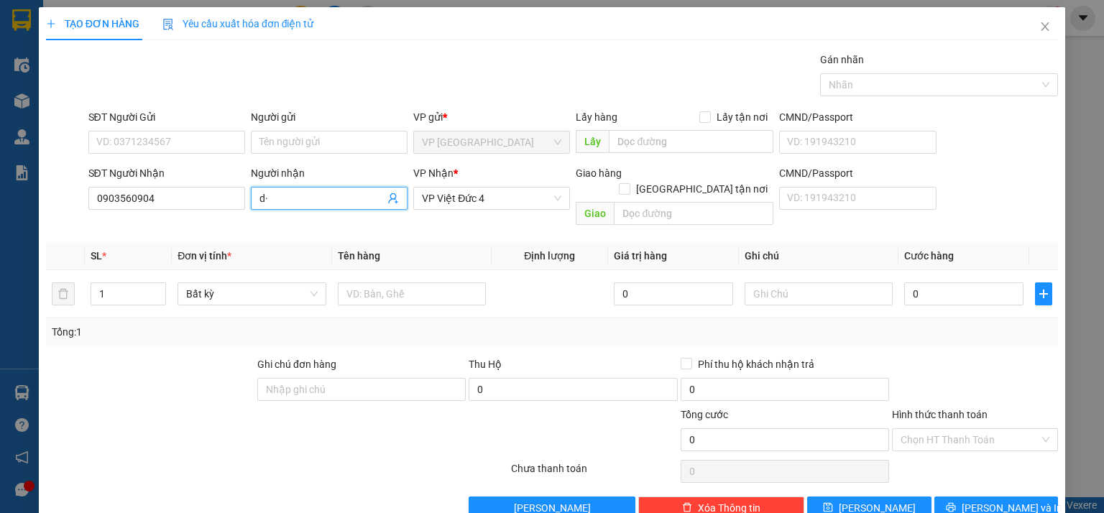
type input "d"
type input "đ"
type input "dd"
click at [347, 276] on div "dd - 0368069066" at bounding box center [326, 273] width 138 height 16
type input "0368069066"
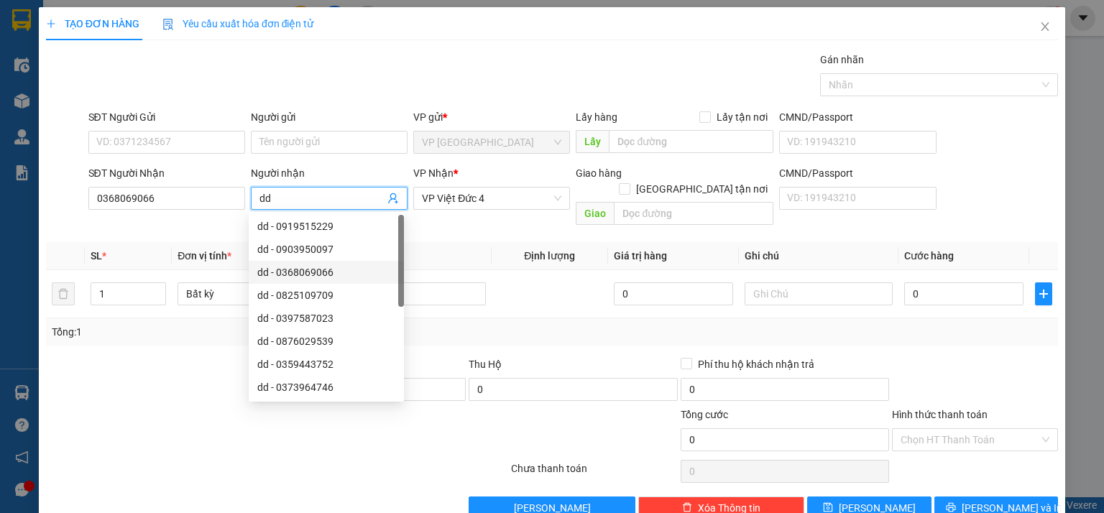
drag, startPoint x: 395, startPoint y: 275, endPoint x: 394, endPoint y: 284, distance: 9.5
click at [395, 278] on div "dd - 0368069066" at bounding box center [326, 272] width 155 height 23
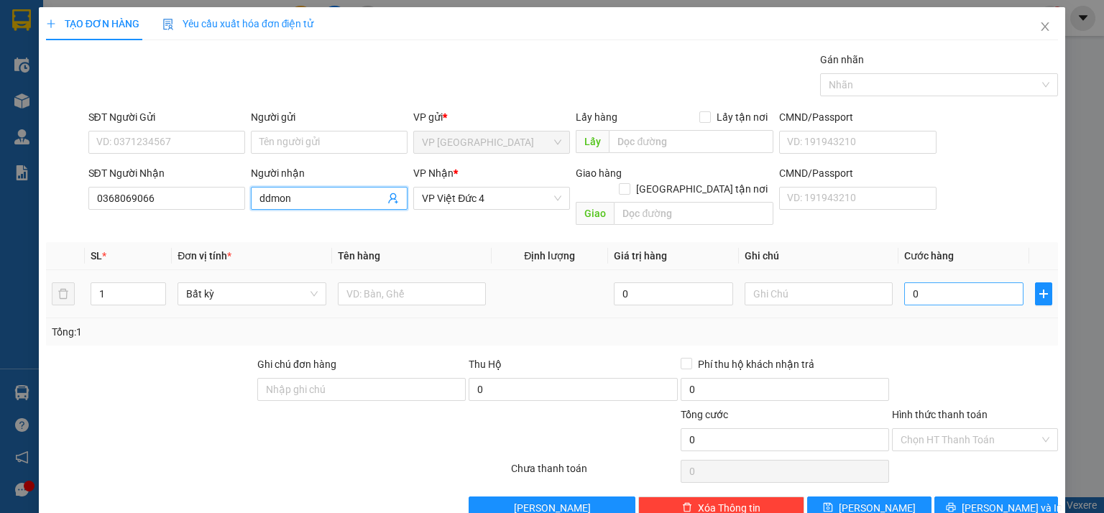
type input "ddmon"
drag, startPoint x: 949, startPoint y: 280, endPoint x: 899, endPoint y: 291, distance: 51.6
click at [948, 283] on input "0" at bounding box center [963, 294] width 119 height 23
click at [439, 283] on input "text" at bounding box center [412, 294] width 148 height 23
type input "mon"
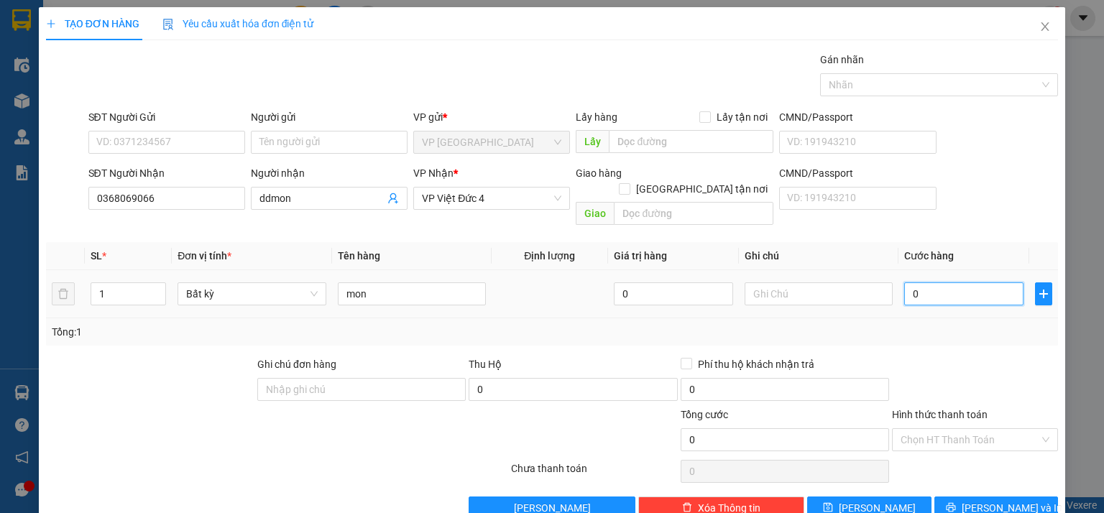
click at [950, 283] on input "0" at bounding box center [963, 294] width 119 height 23
drag, startPoint x: 925, startPoint y: 426, endPoint x: 926, endPoint y: 441, distance: 14.4
click at [926, 429] on input "Hình thức thanh toán" at bounding box center [970, 440] width 139 height 22
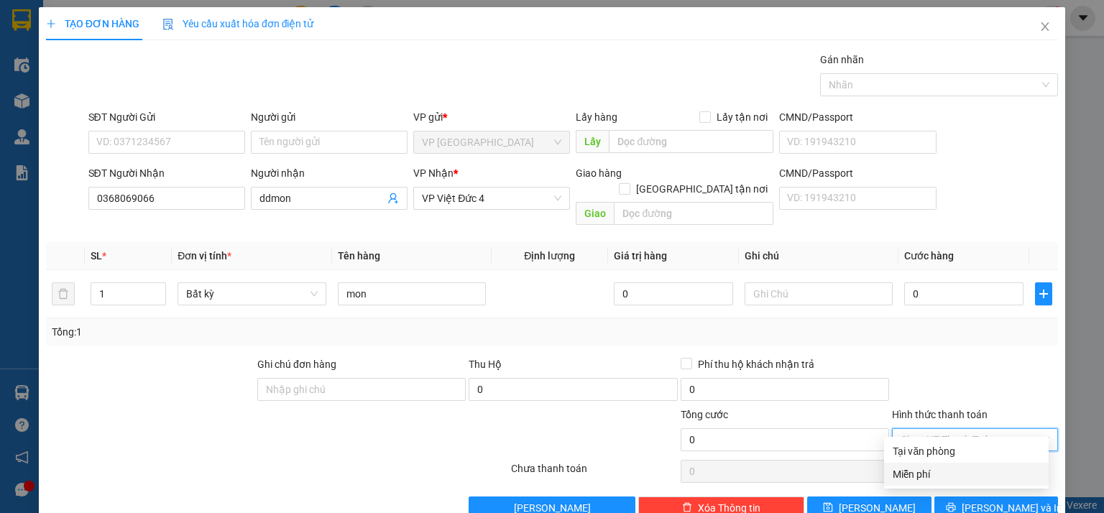
click at [921, 477] on div "Miễn phí" at bounding box center [966, 475] width 147 height 16
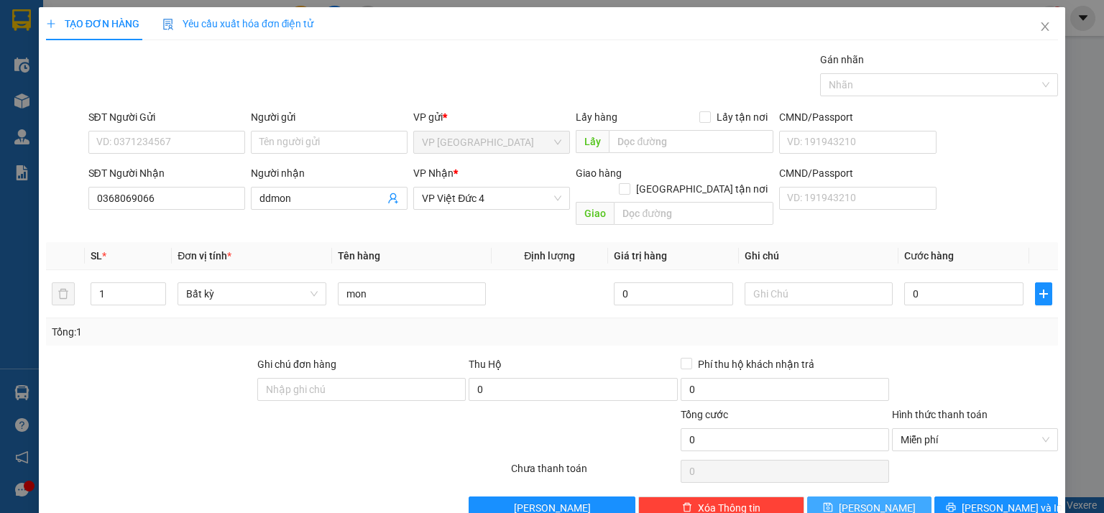
click at [886, 497] on button "[PERSON_NAME]" at bounding box center [869, 508] width 124 height 23
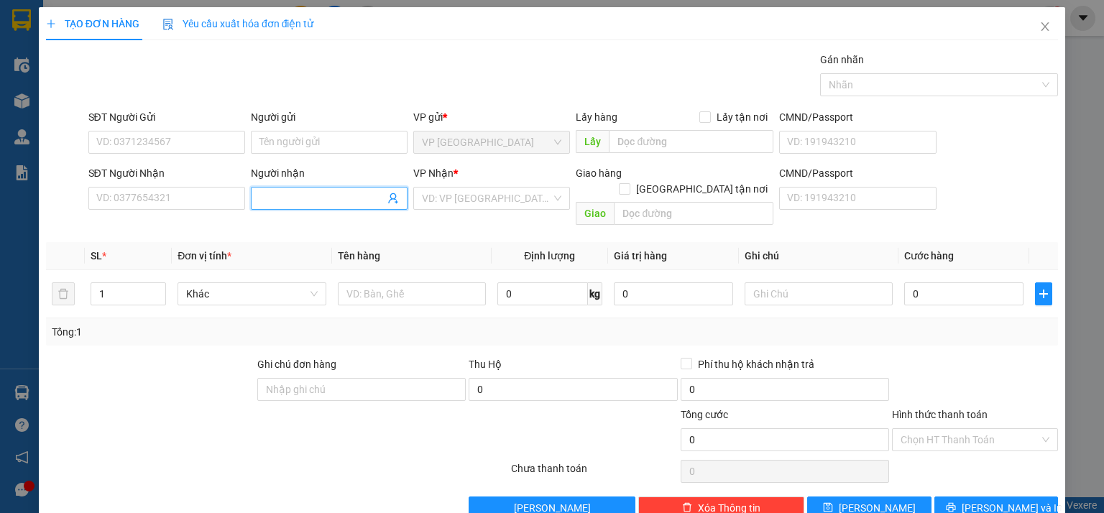
click at [284, 191] on input "Người nhận" at bounding box center [322, 199] width 125 height 16
type input "nêm+bao nhỏ"
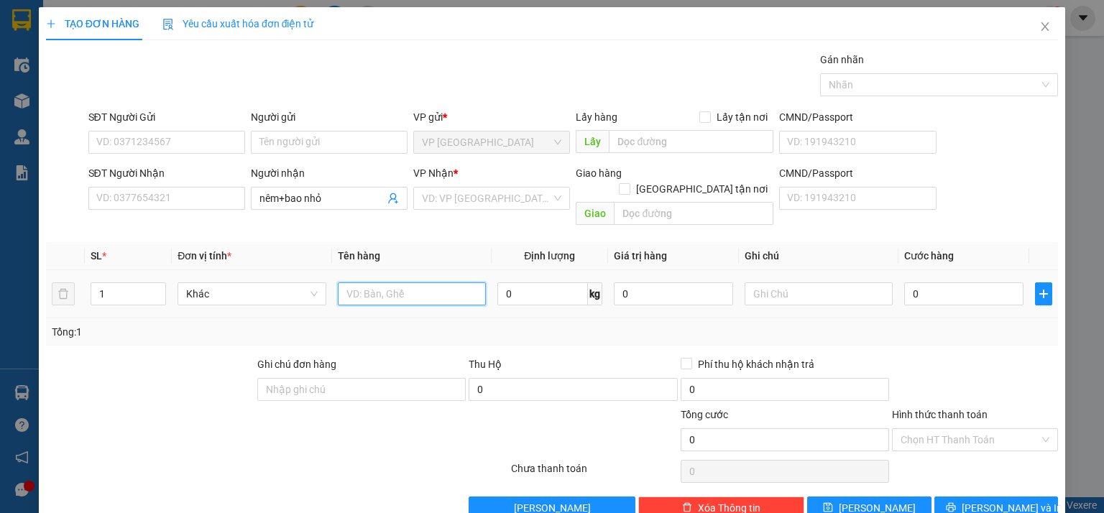
click at [370, 283] on input "text" at bounding box center [412, 294] width 148 height 23
type input "nem +bao"
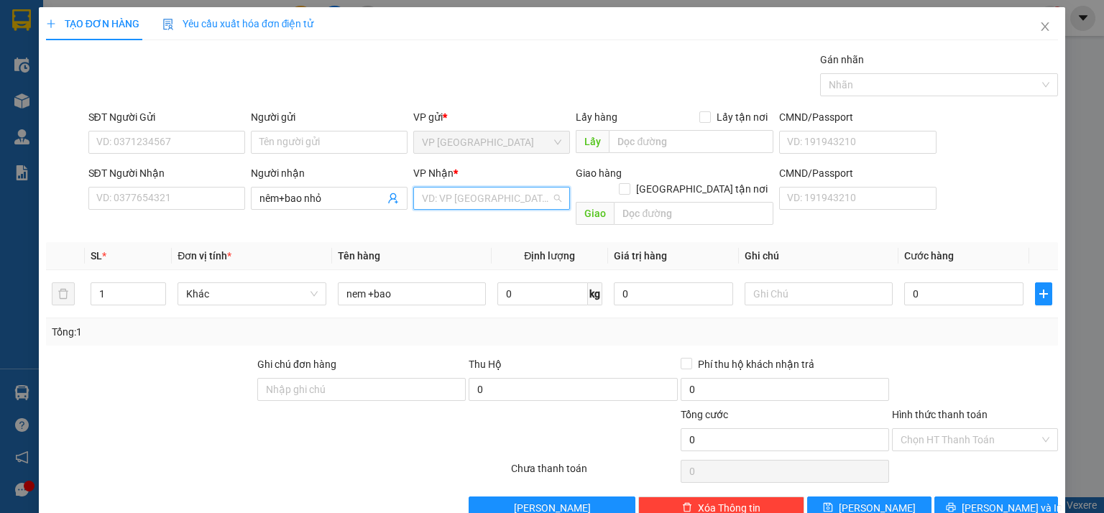
click at [467, 198] on input "search" at bounding box center [486, 199] width 129 height 22
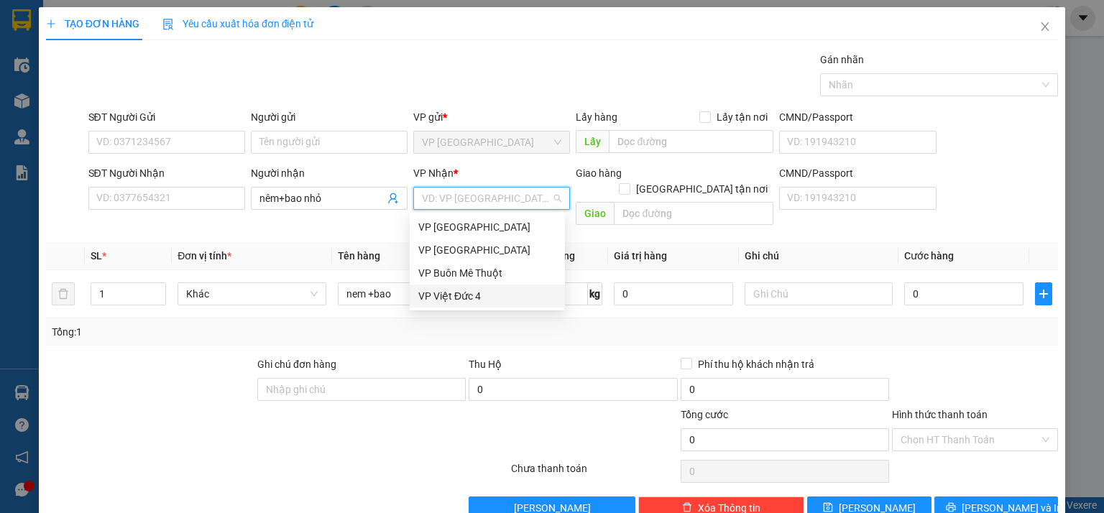
click at [467, 297] on div "VP Việt Đức 4" at bounding box center [487, 296] width 138 height 16
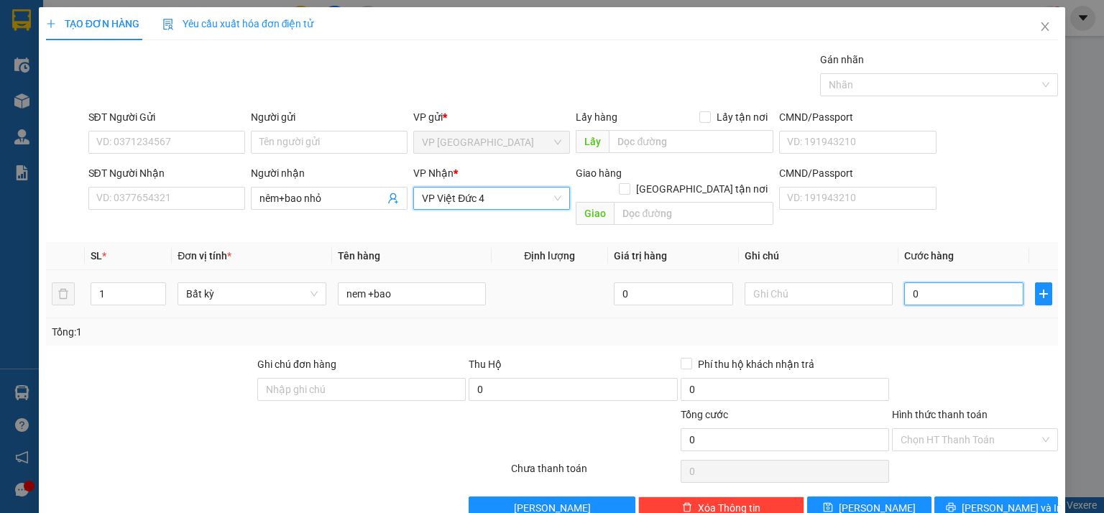
click at [926, 283] on input "0" at bounding box center [963, 294] width 119 height 23
type input "2"
type input "25"
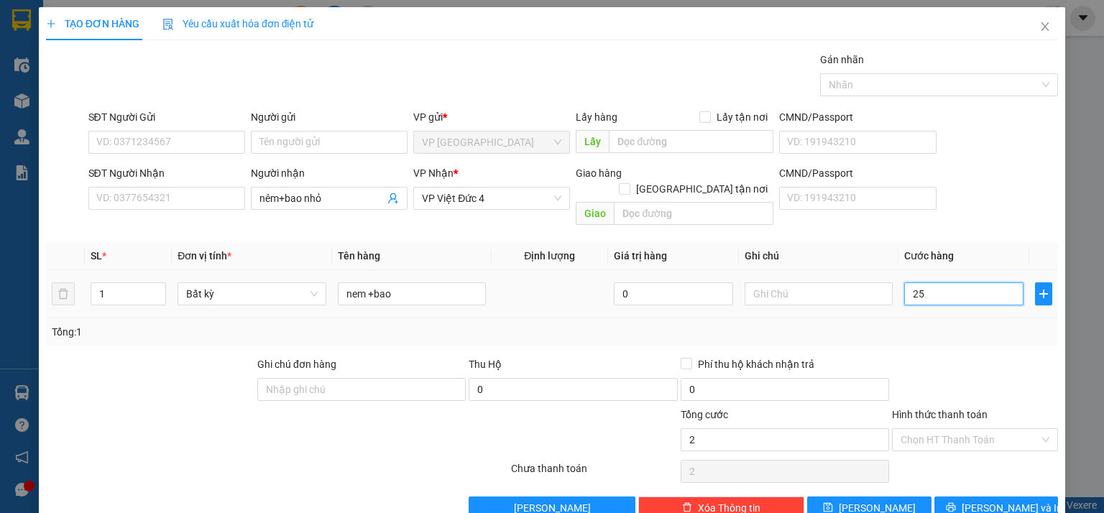
type input "25"
type input "250"
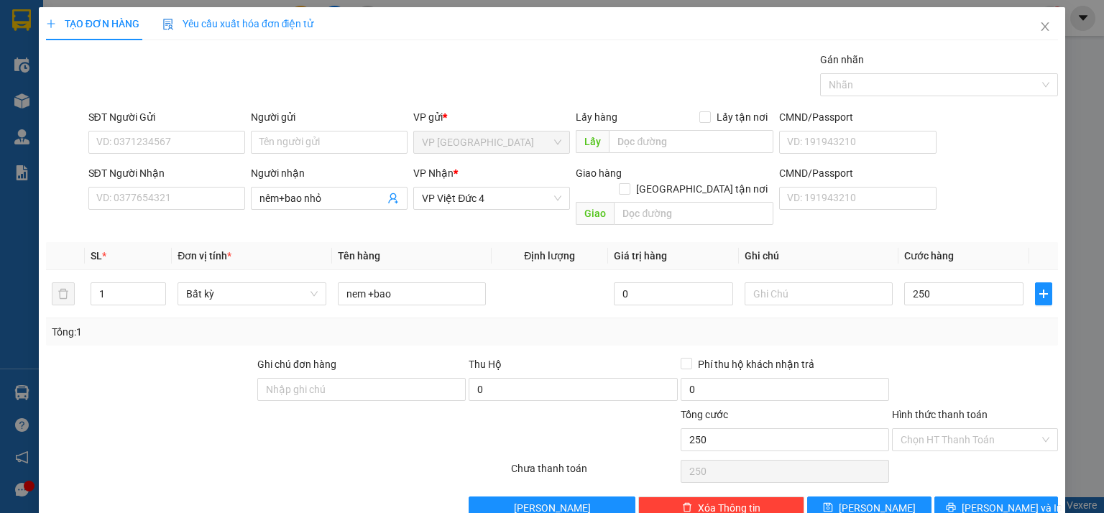
type input "250.000"
click at [922, 324] on div "Tổng: 1" at bounding box center [552, 332] width 1001 height 16
click at [1040, 23] on icon "close" at bounding box center [1046, 27] width 12 height 12
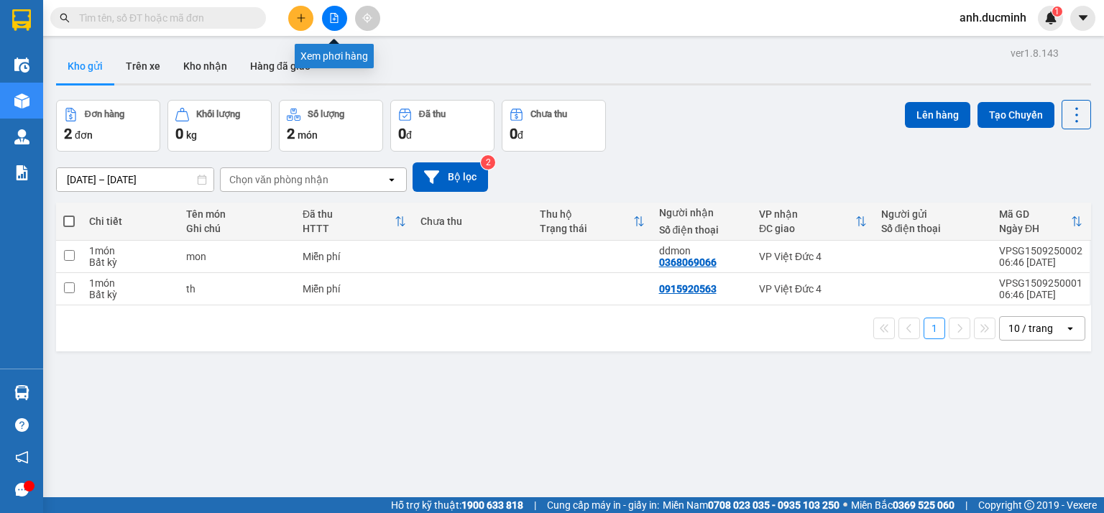
click at [338, 17] on icon "file-add" at bounding box center [335, 18] width 8 height 10
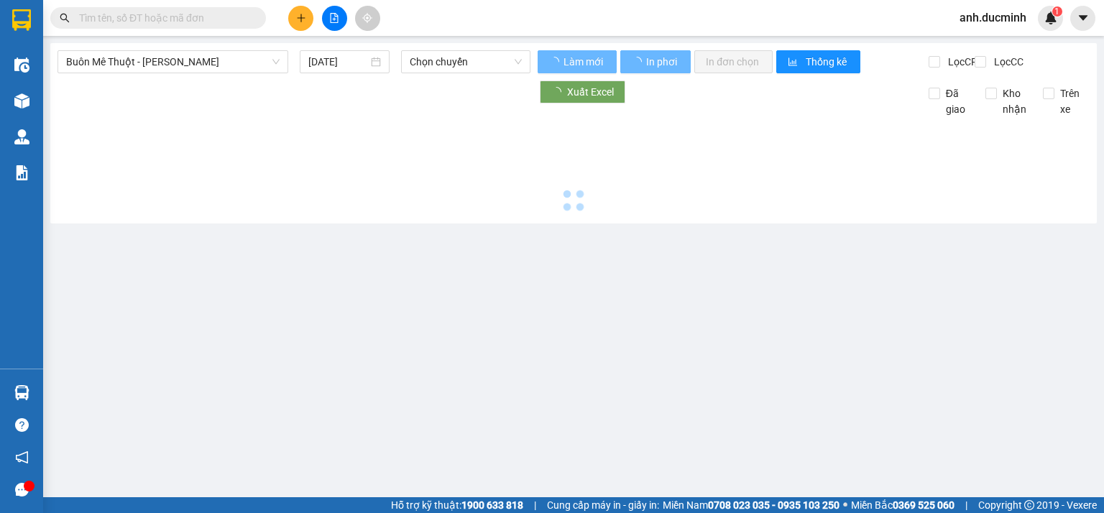
type input "[DATE]"
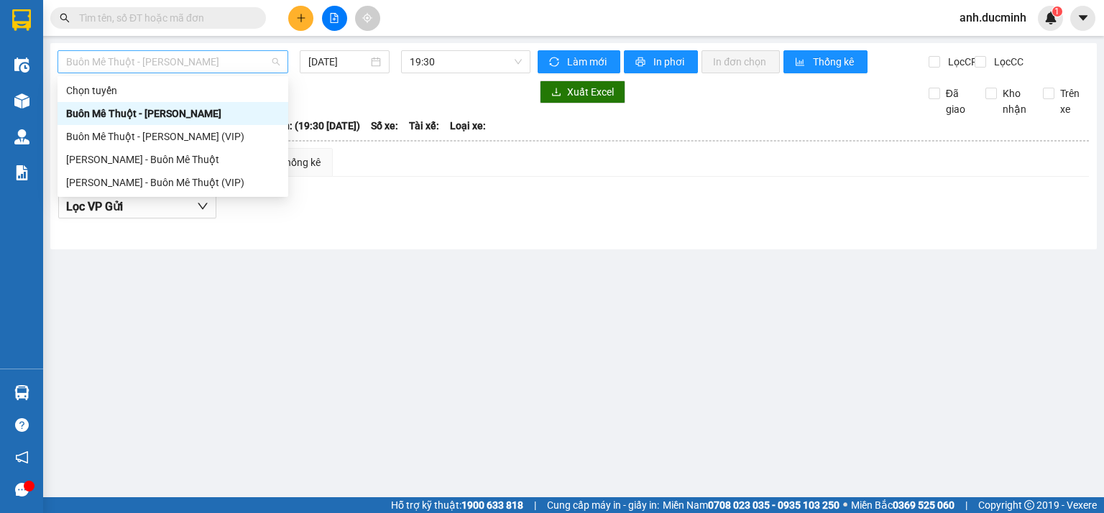
click at [203, 59] on span "Buôn Mê Thuột - [PERSON_NAME]" at bounding box center [173, 62] width 214 height 22
drag, startPoint x: 171, startPoint y: 161, endPoint x: 325, endPoint y: 72, distance: 177.8
click at [173, 161] on div "[PERSON_NAME] - Buôn Mê Thuột" at bounding box center [173, 160] width 214 height 16
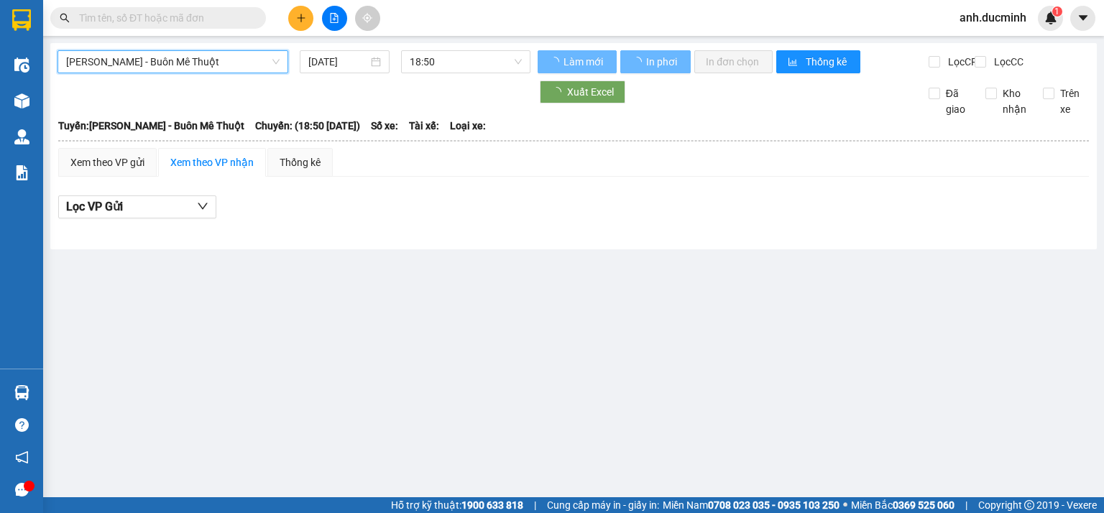
drag, startPoint x: 340, startPoint y: 61, endPoint x: 351, endPoint y: 80, distance: 21.6
click at [341, 61] on input "[DATE]" at bounding box center [337, 62] width 59 height 16
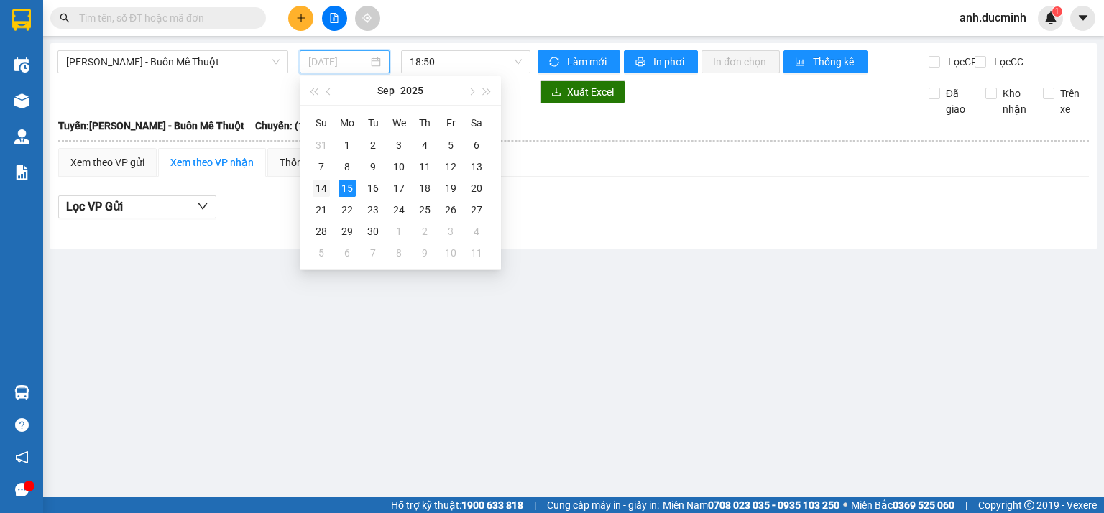
click at [315, 190] on div "14" at bounding box center [321, 188] width 17 height 17
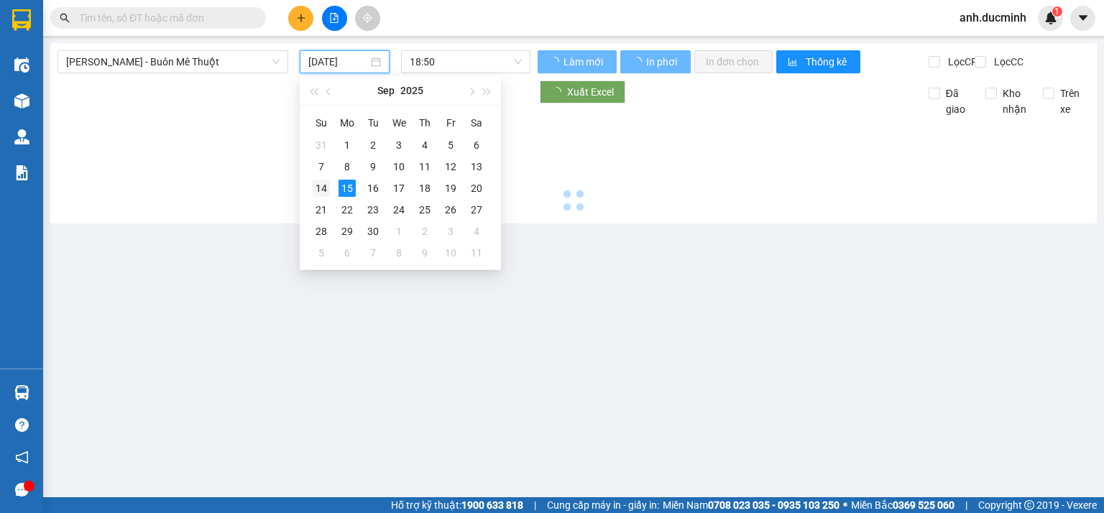
type input "[DATE]"
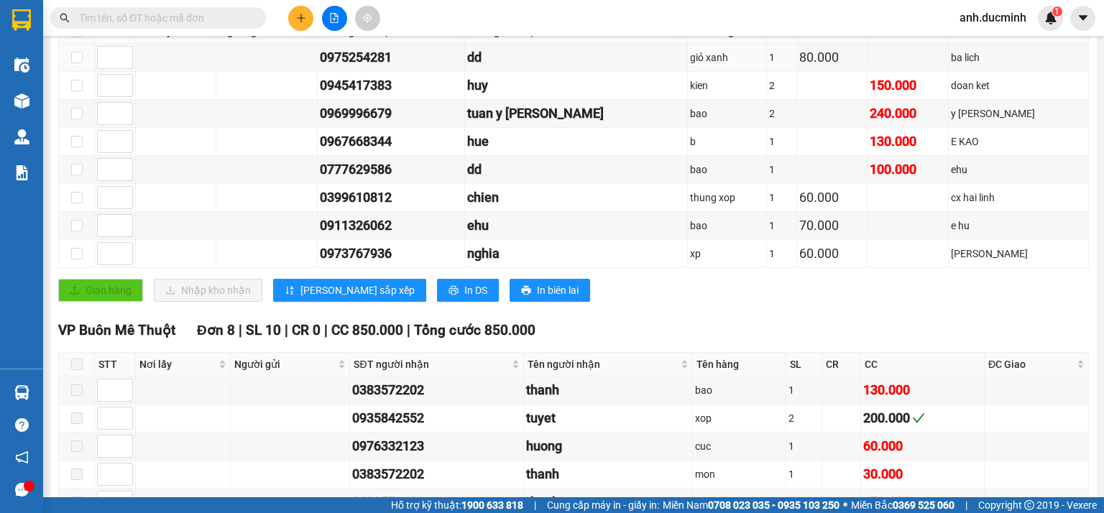
scroll to position [211, 0]
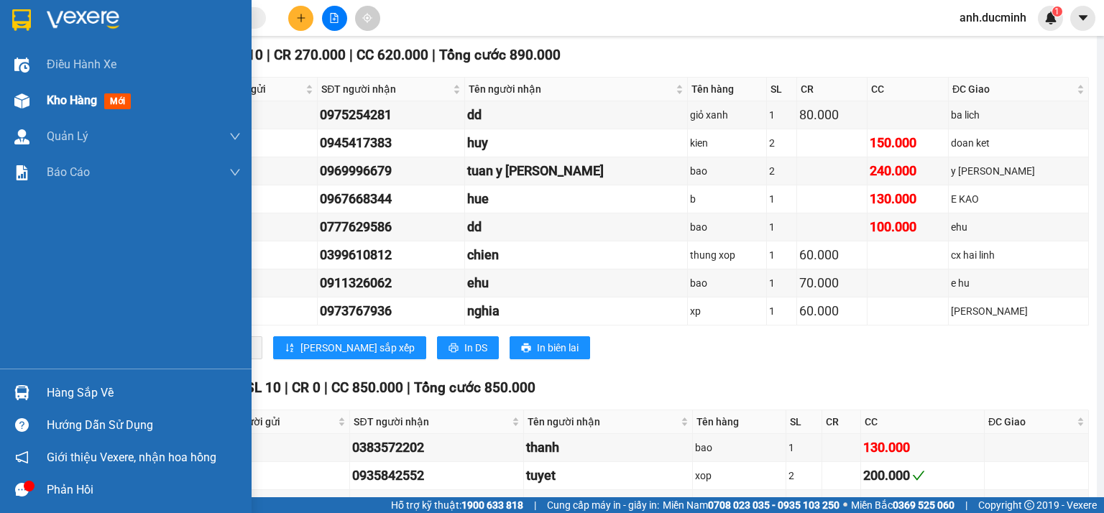
click at [62, 101] on span "Kho hàng" at bounding box center [72, 100] width 50 height 14
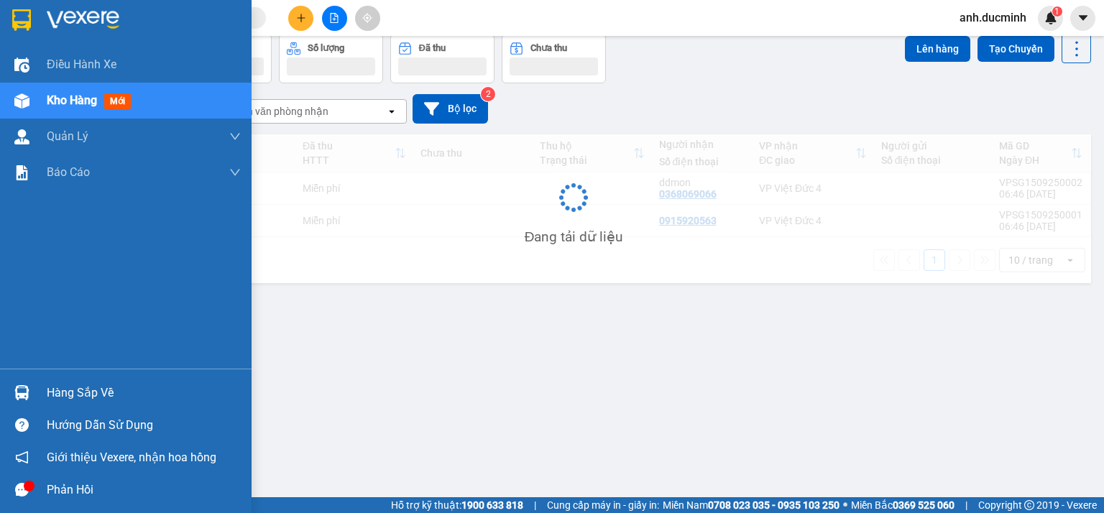
scroll to position [66, 0]
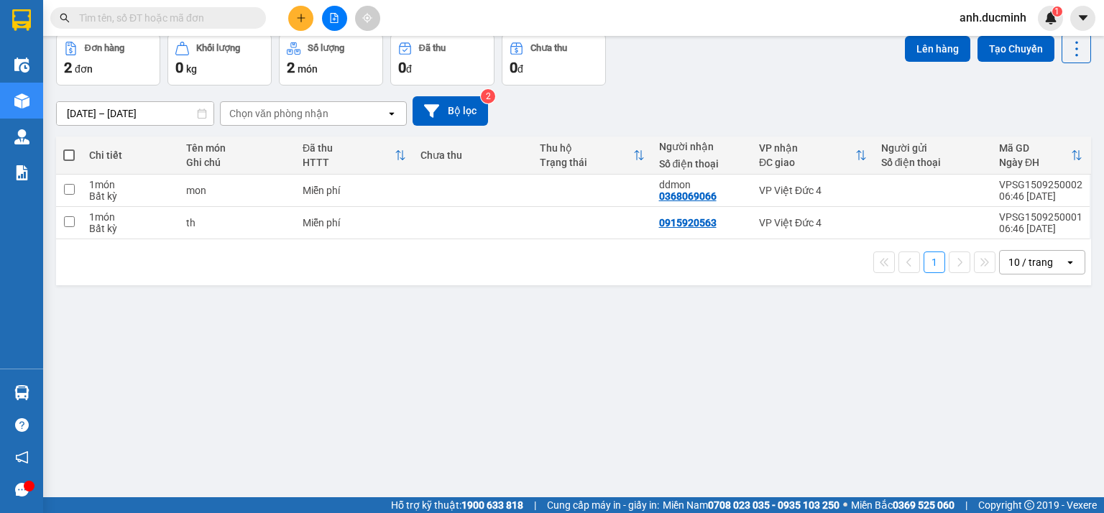
click at [295, 12] on button at bounding box center [300, 18] width 25 height 25
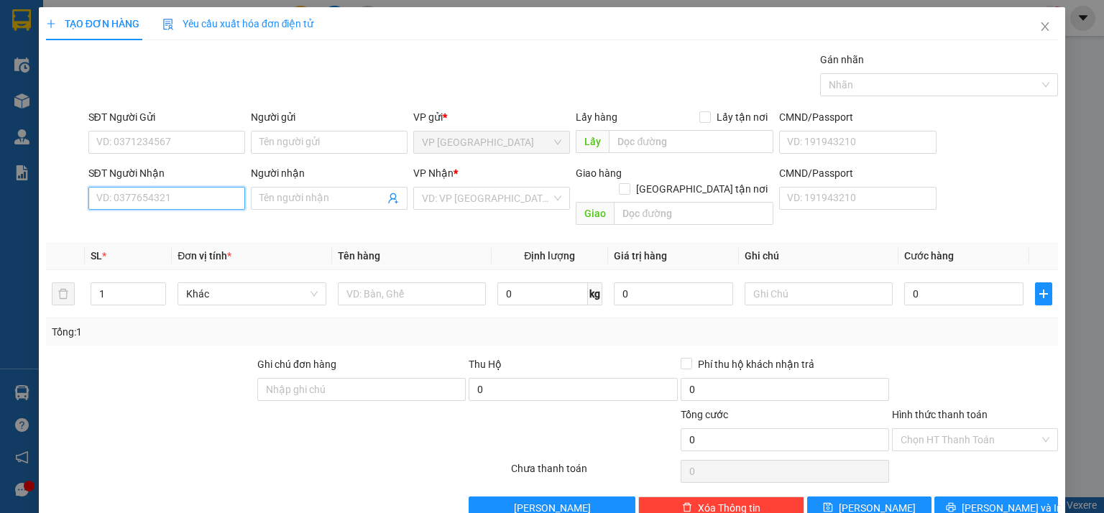
click at [177, 201] on input "SĐT Người Nhận" at bounding box center [166, 198] width 157 height 23
type input "0896344857"
click at [149, 226] on div "0896344857" at bounding box center [165, 227] width 138 height 16
type input "60.000"
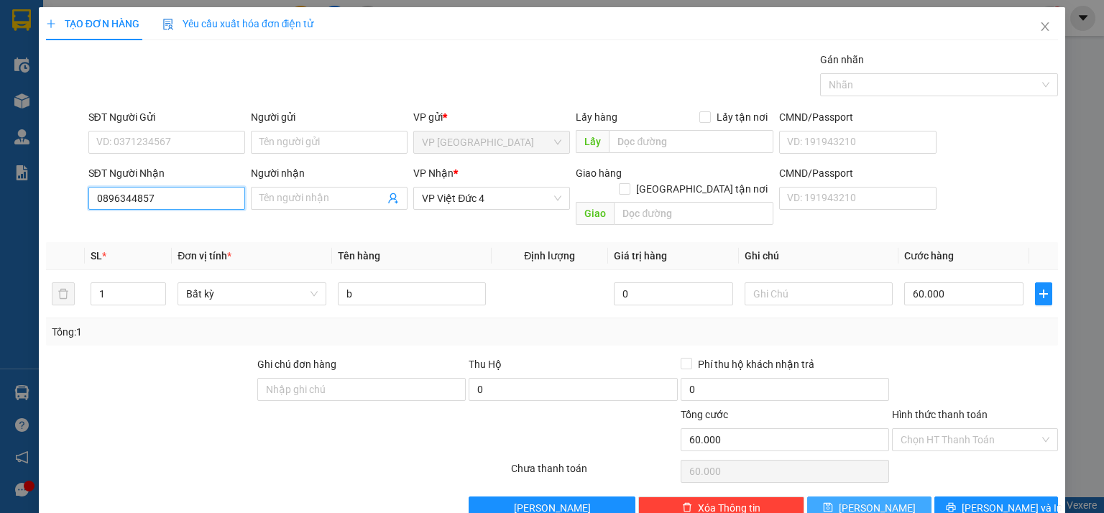
type input "0896344857"
click at [894, 497] on button "[PERSON_NAME]" at bounding box center [869, 508] width 124 height 23
type input "0"
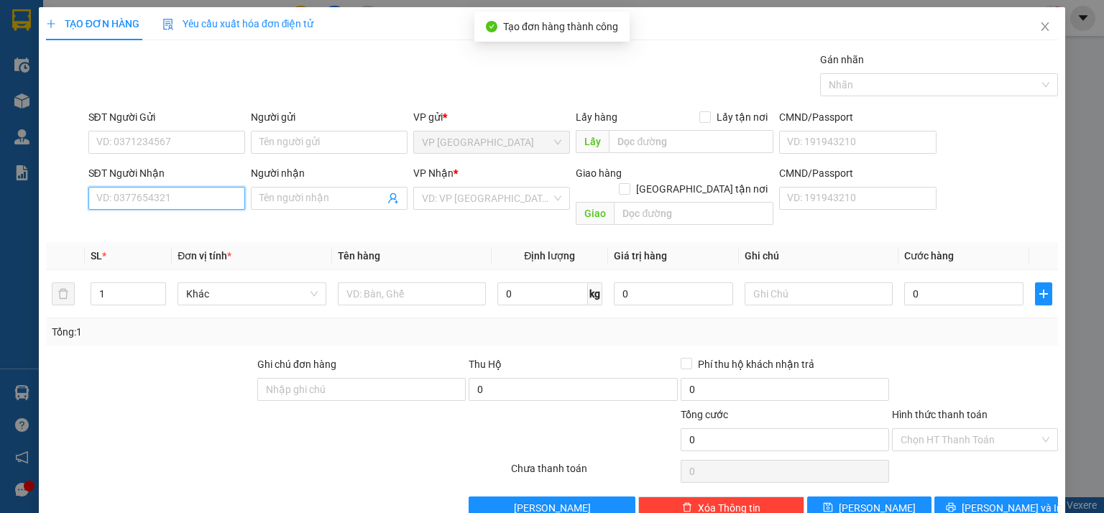
click at [127, 199] on input "SĐT Người Nhận" at bounding box center [166, 198] width 157 height 23
click at [1042, 24] on icon "close" at bounding box center [1046, 26] width 8 height 9
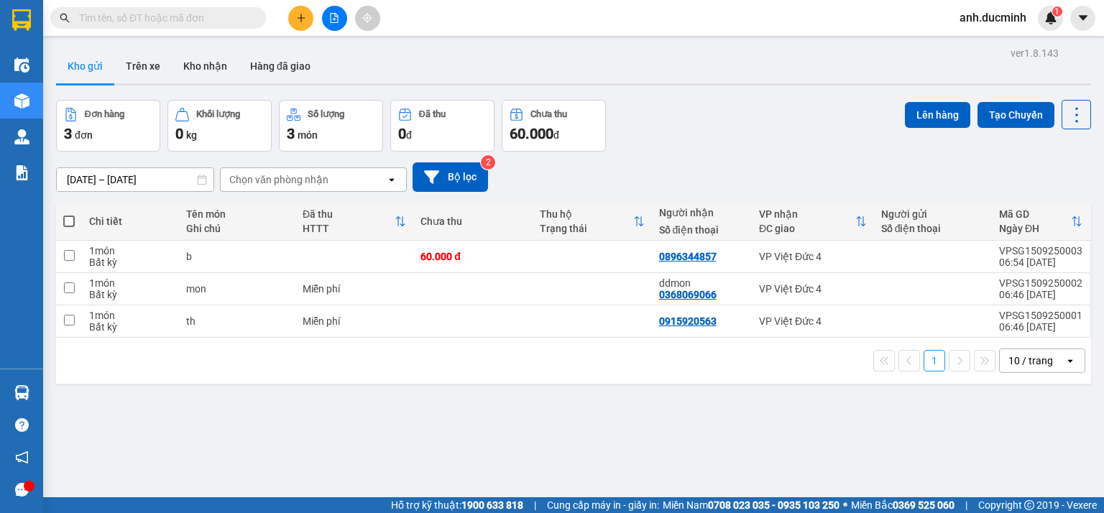
click at [337, 22] on icon "file-add" at bounding box center [335, 18] width 8 height 10
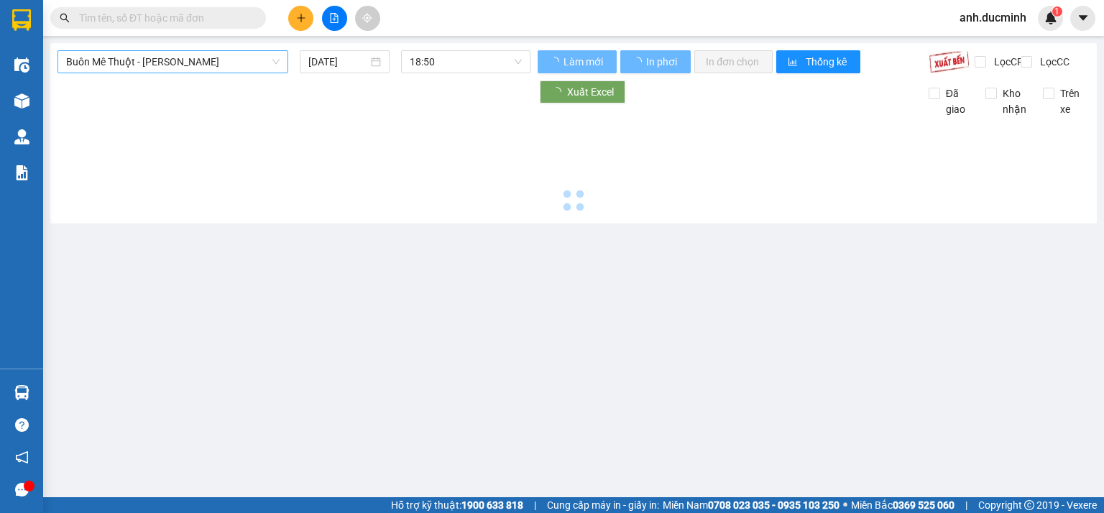
type input "[DATE]"
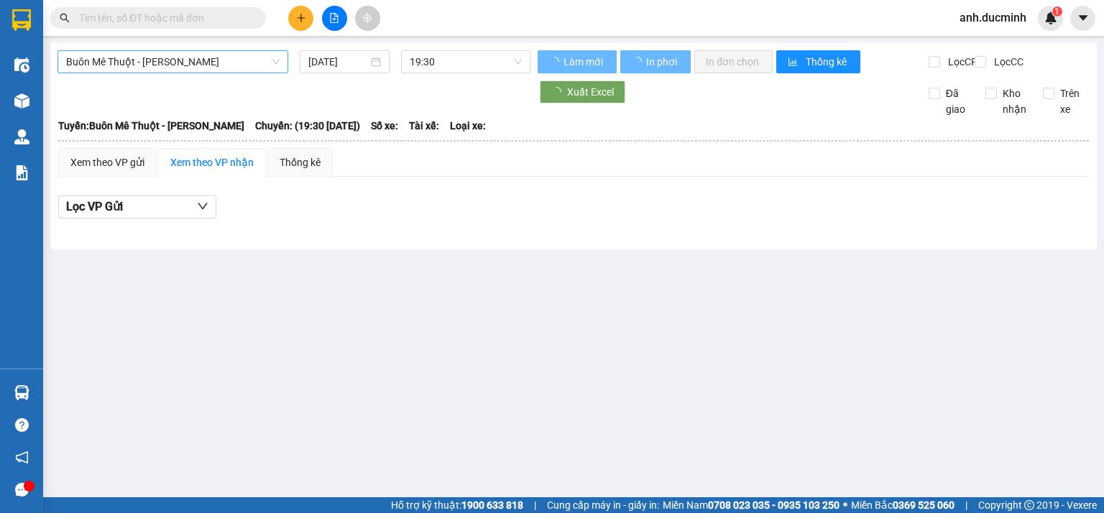
drag, startPoint x: 211, startPoint y: 65, endPoint x: 198, endPoint y: 86, distance: 24.2
click at [211, 65] on span "Buôn Mê Thuột - [PERSON_NAME]" at bounding box center [173, 62] width 214 height 22
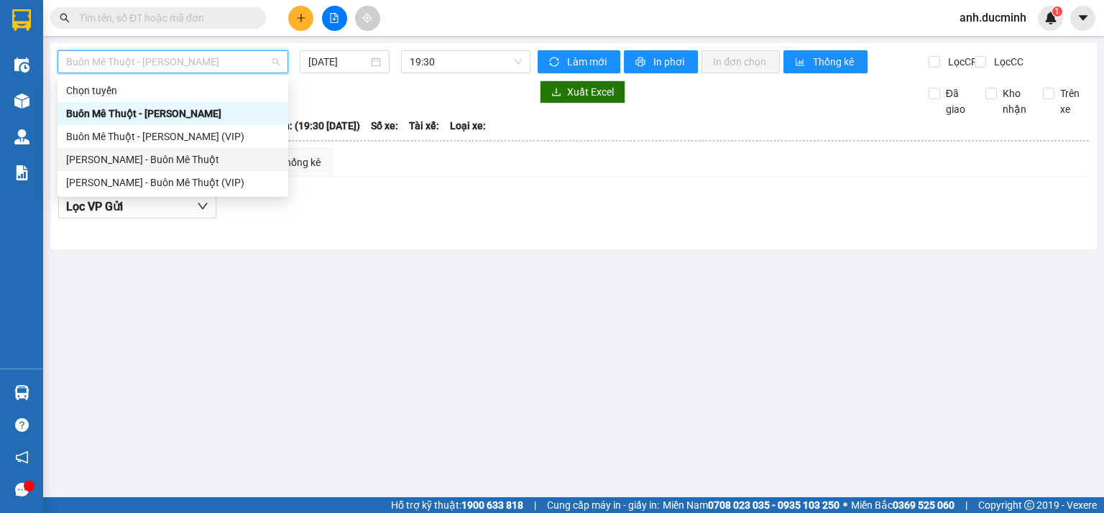
click at [158, 161] on div "[PERSON_NAME] - Buôn Mê Thuột" at bounding box center [173, 160] width 214 height 16
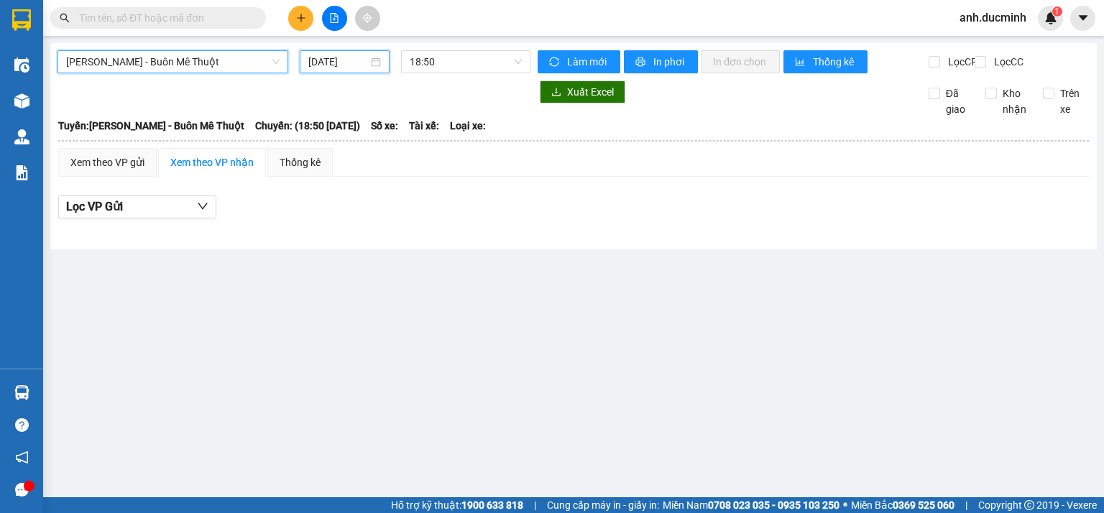
click at [330, 63] on input "[DATE]" at bounding box center [337, 62] width 59 height 16
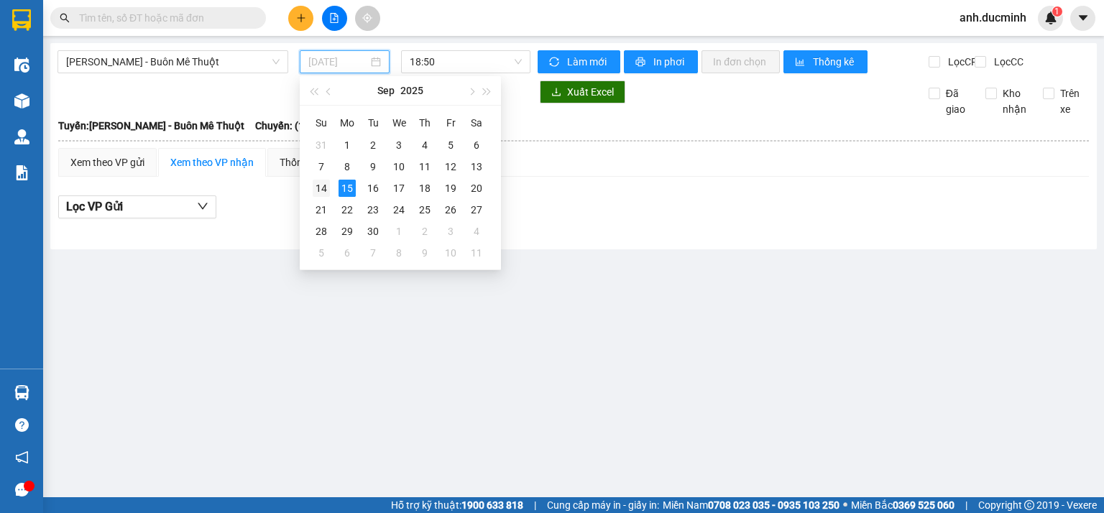
click at [318, 187] on div "14" at bounding box center [321, 188] width 17 height 17
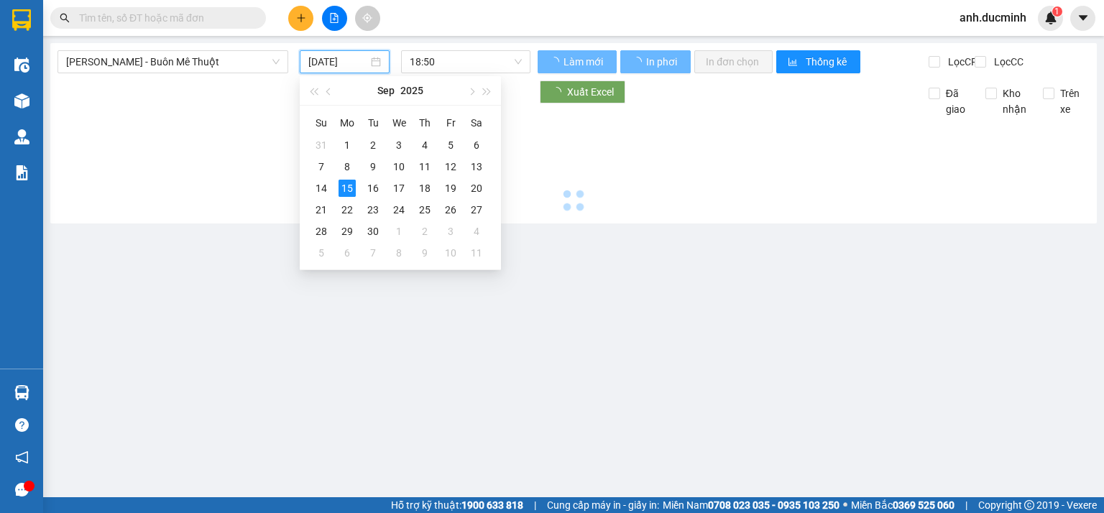
type input "[DATE]"
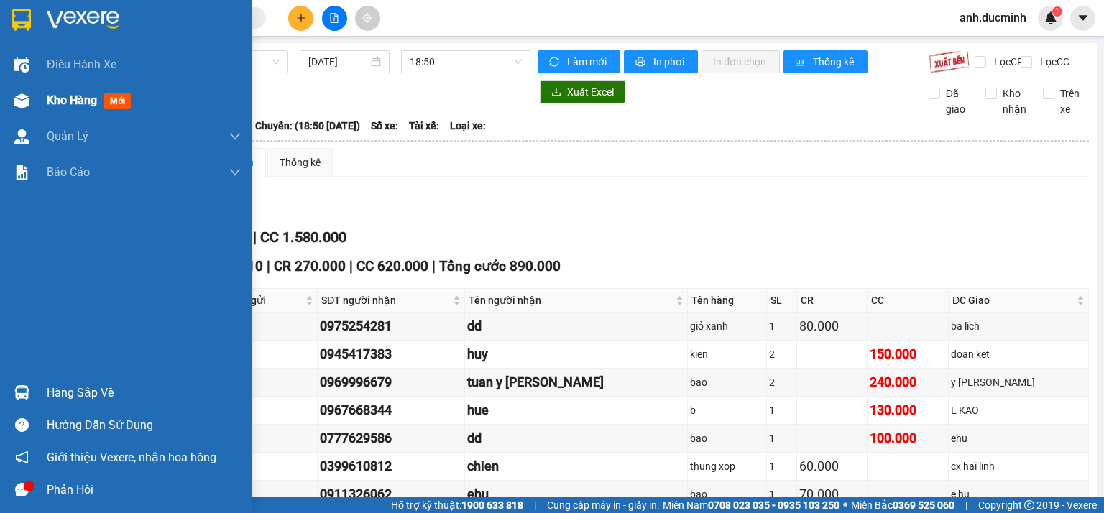
click at [76, 94] on span "Kho hàng" at bounding box center [72, 100] width 50 height 14
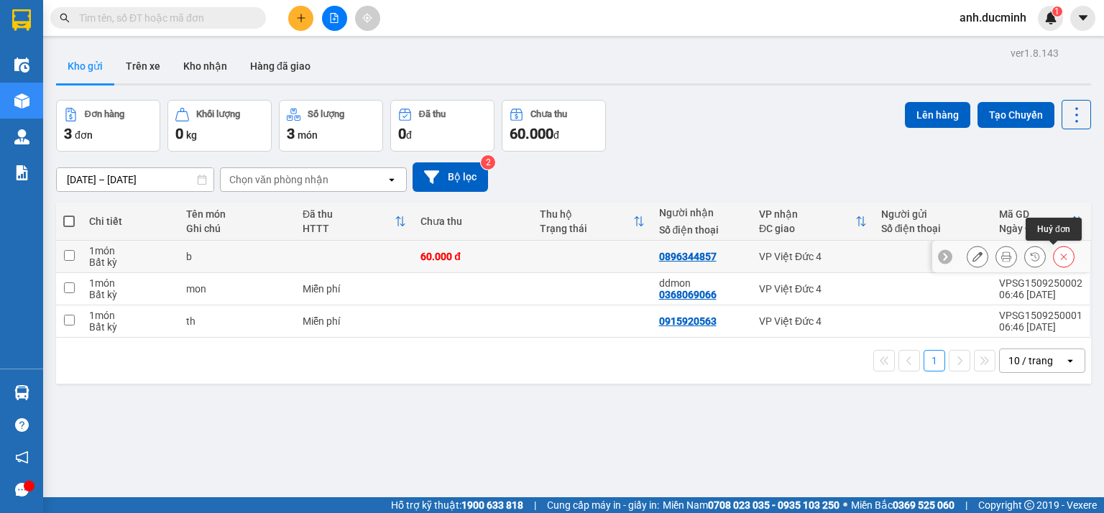
click at [1054, 255] on button at bounding box center [1064, 256] width 20 height 25
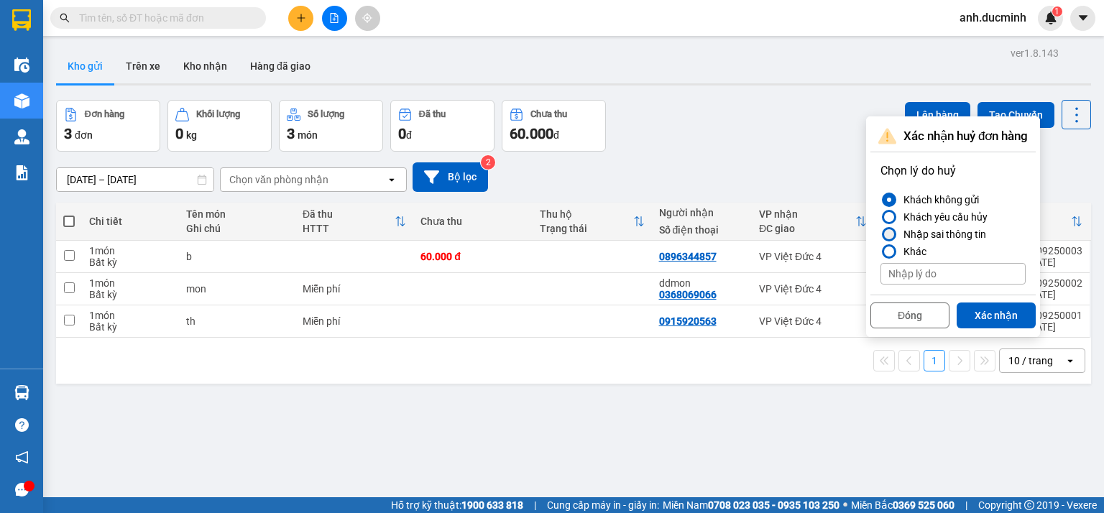
click at [937, 233] on div "Nhập sai thông tin" at bounding box center [942, 234] width 88 height 17
click at [881, 234] on input "Nhập sai thông tin" at bounding box center [881, 234] width 0 height 0
click at [983, 311] on button "Xác nhận" at bounding box center [996, 316] width 79 height 26
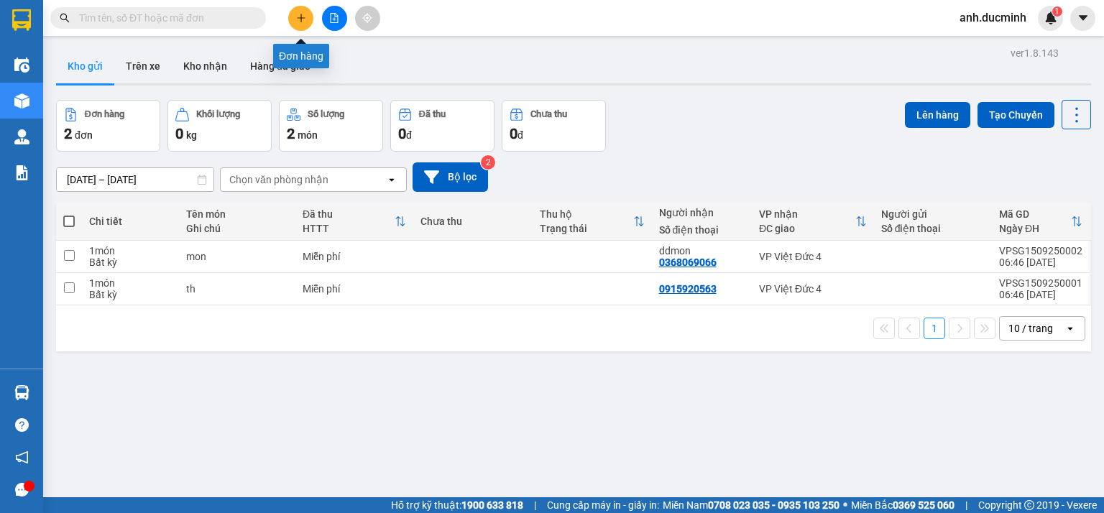
click at [307, 19] on button at bounding box center [300, 18] width 25 height 25
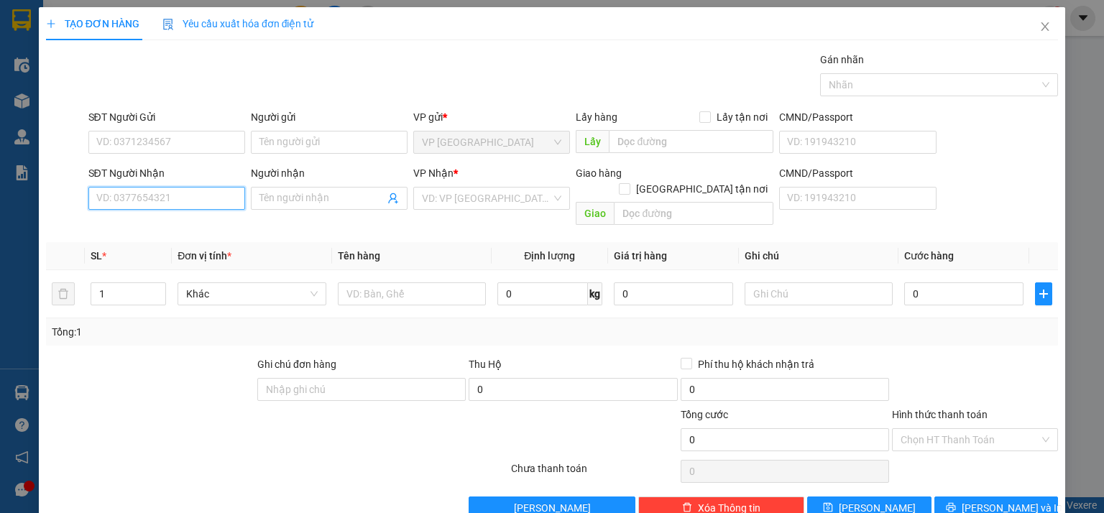
click at [174, 194] on input "SĐT Người Nhận" at bounding box center [166, 198] width 157 height 23
type input "0377312901"
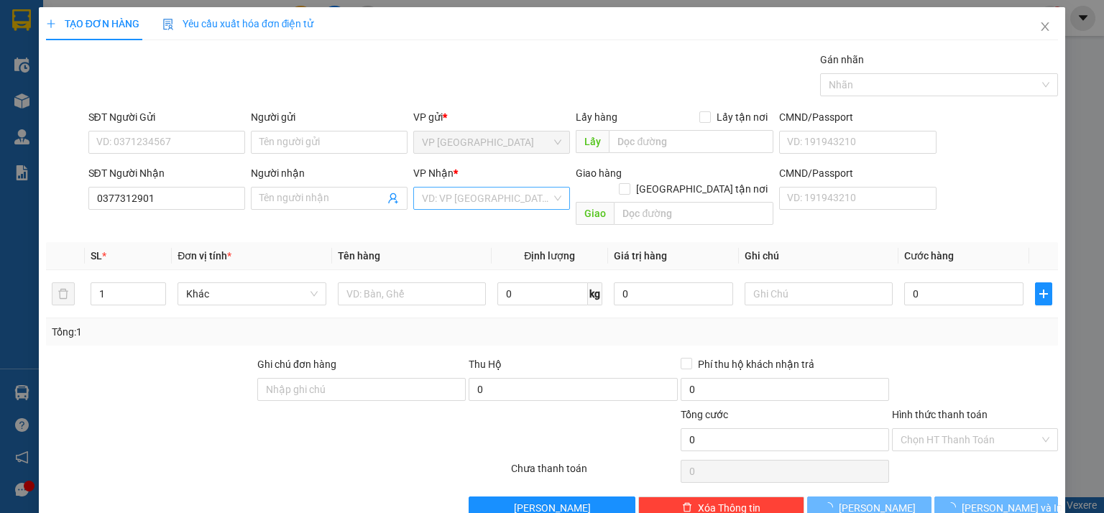
click at [470, 198] on input "search" at bounding box center [486, 199] width 129 height 22
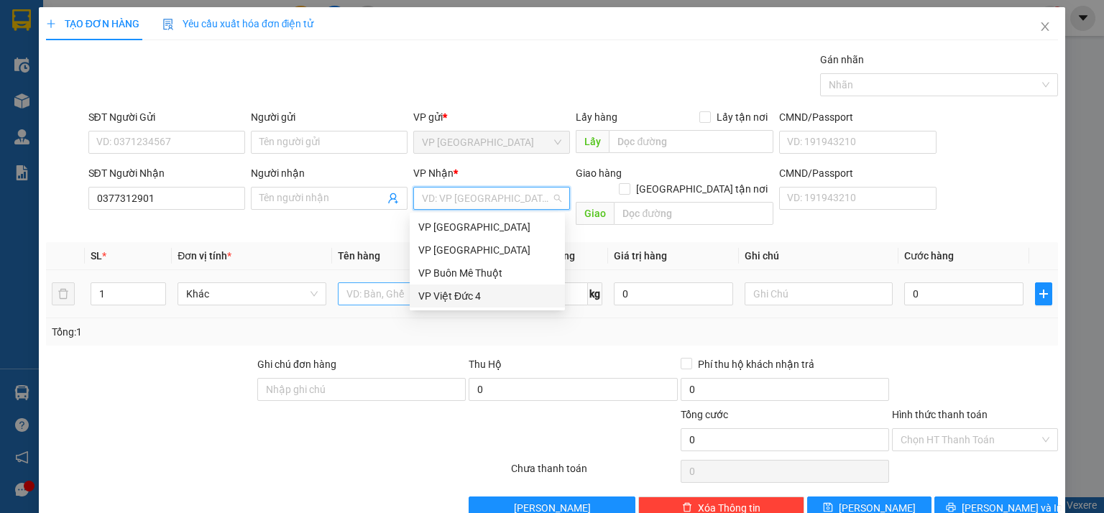
drag, startPoint x: 455, startPoint y: 302, endPoint x: 459, endPoint y: 277, distance: 25.4
click at [455, 301] on div "VP Việt Đức 4" at bounding box center [487, 296] width 138 height 16
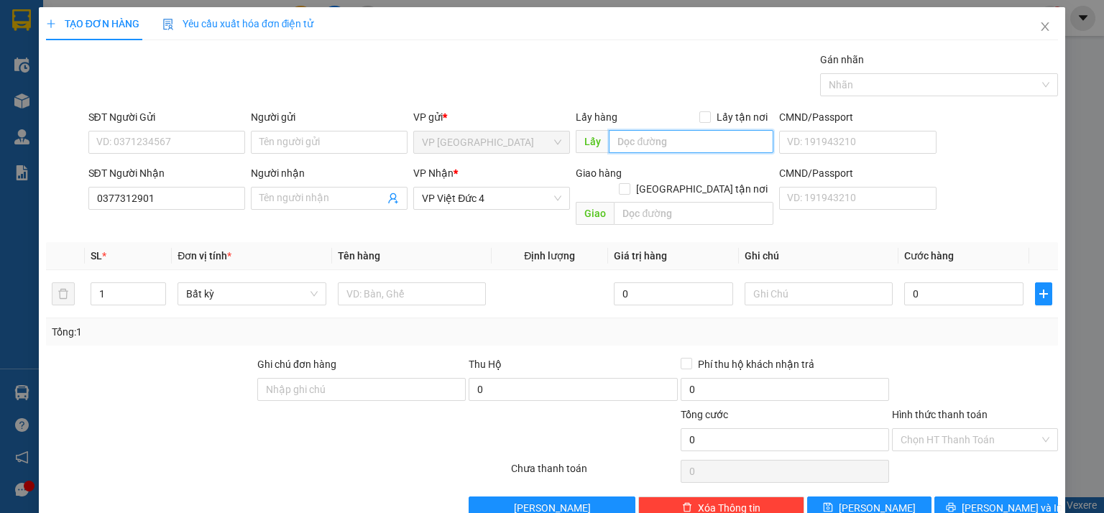
click at [690, 137] on input "text" at bounding box center [691, 141] width 165 height 23
type input "bao trang"
type input "2"
click at [161, 283] on span "Increase Value" at bounding box center [158, 289] width 16 height 13
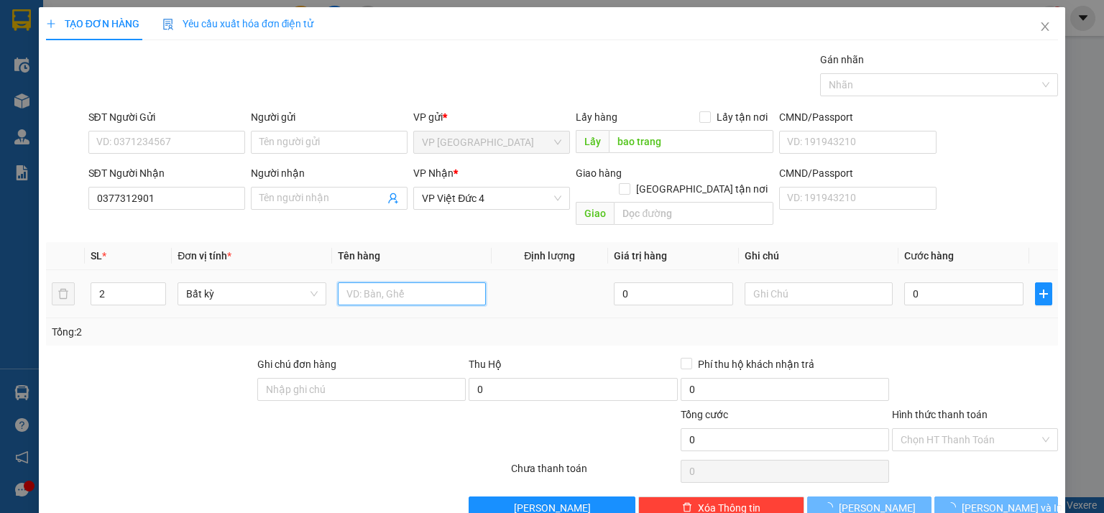
click at [345, 285] on input "text" at bounding box center [412, 294] width 148 height 23
type input "1b+1 nêm"
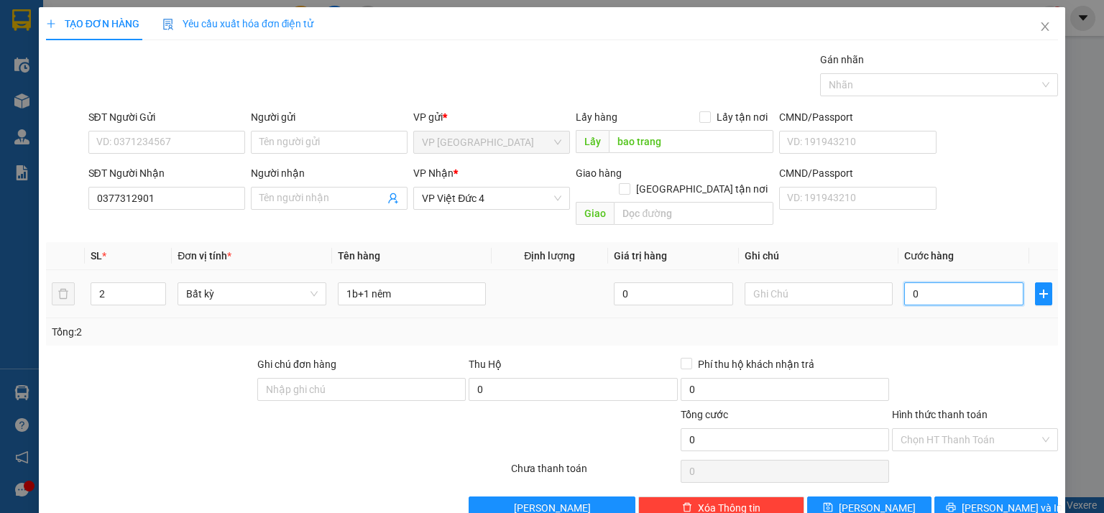
click at [945, 283] on input "0" at bounding box center [963, 294] width 119 height 23
type input "2"
type input "20"
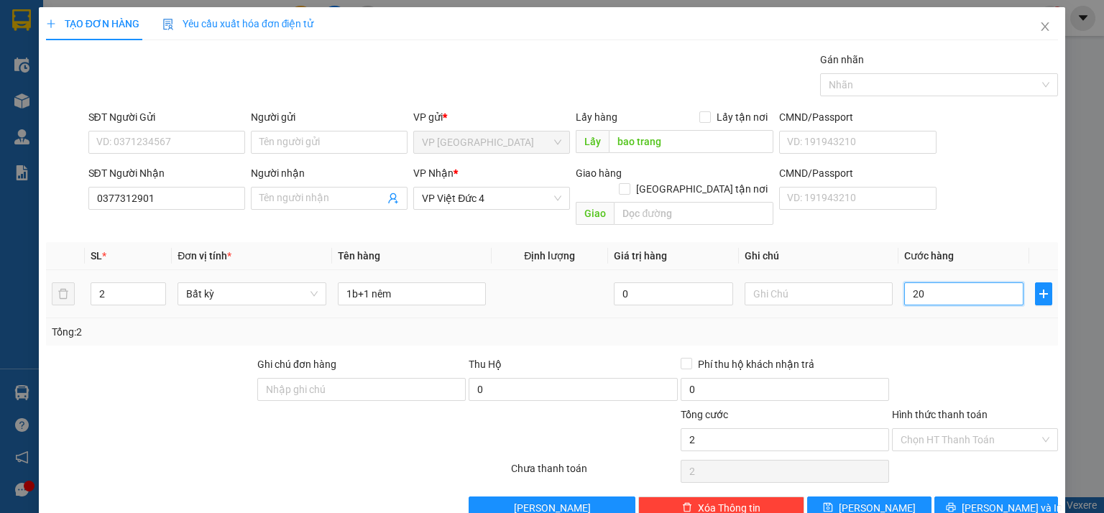
type input "20"
type input "200"
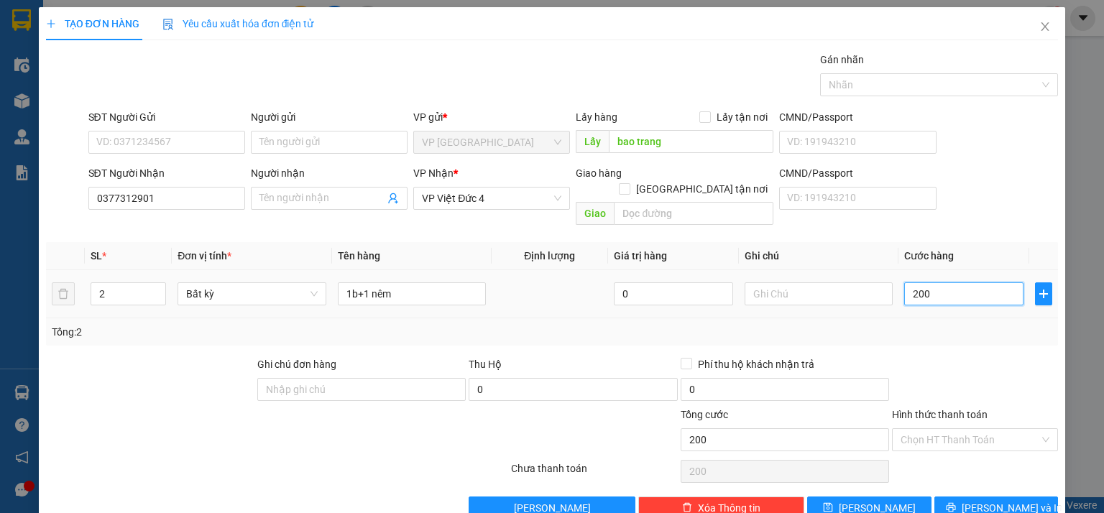
type input "20"
type input "2"
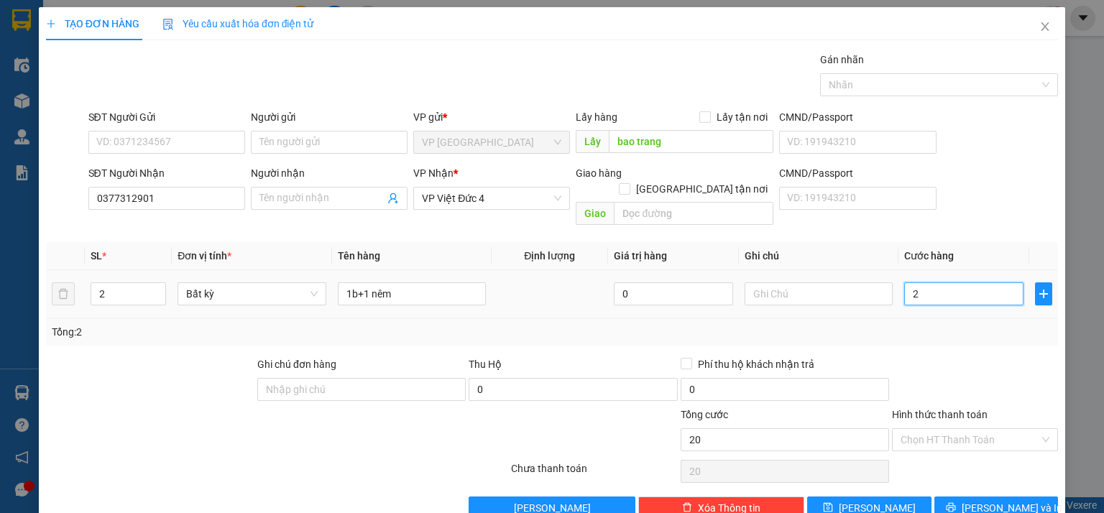
type input "2"
type input "0"
type input "02"
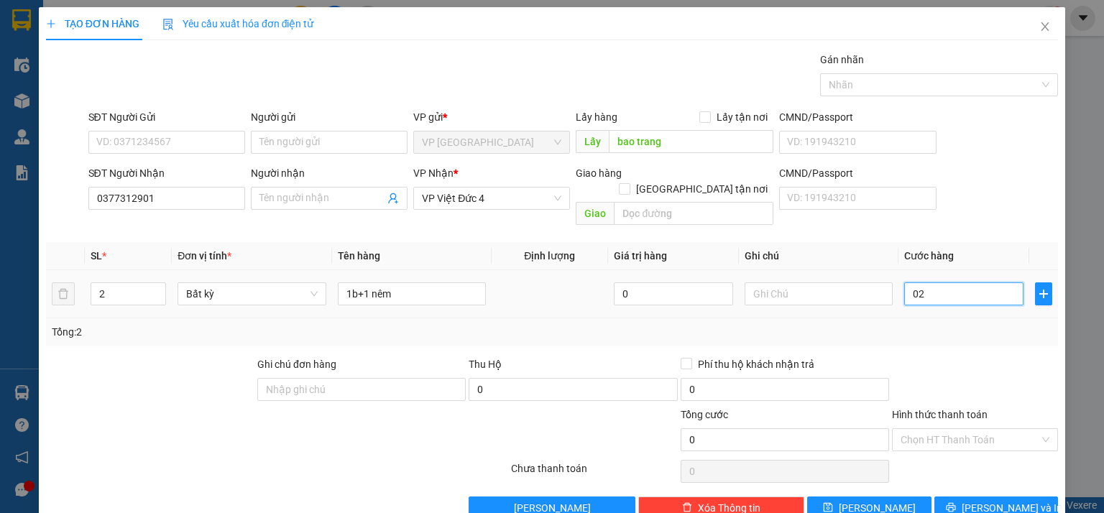
type input "2"
type input "022"
type input "22"
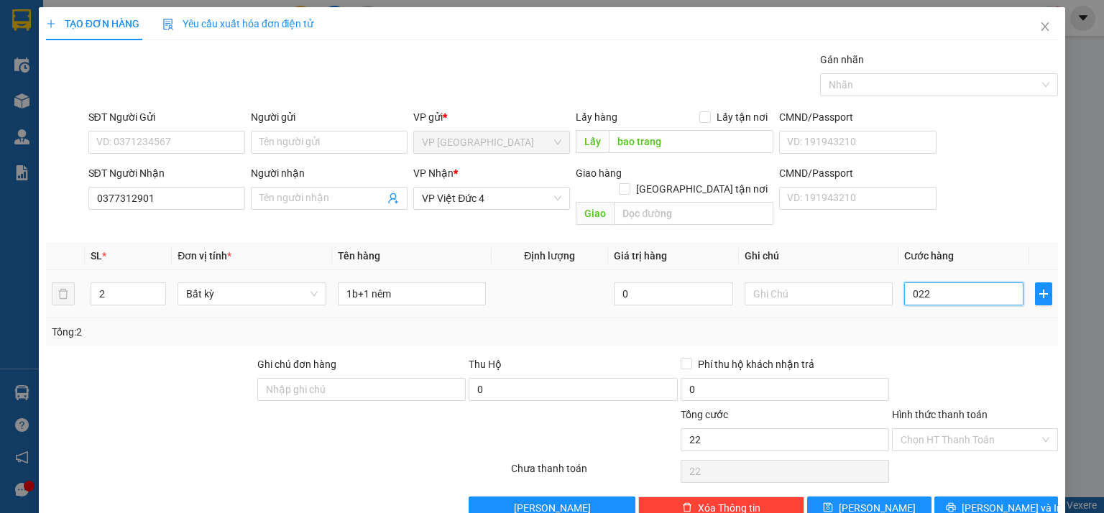
type input "0.220"
type input "220"
type input "220.000"
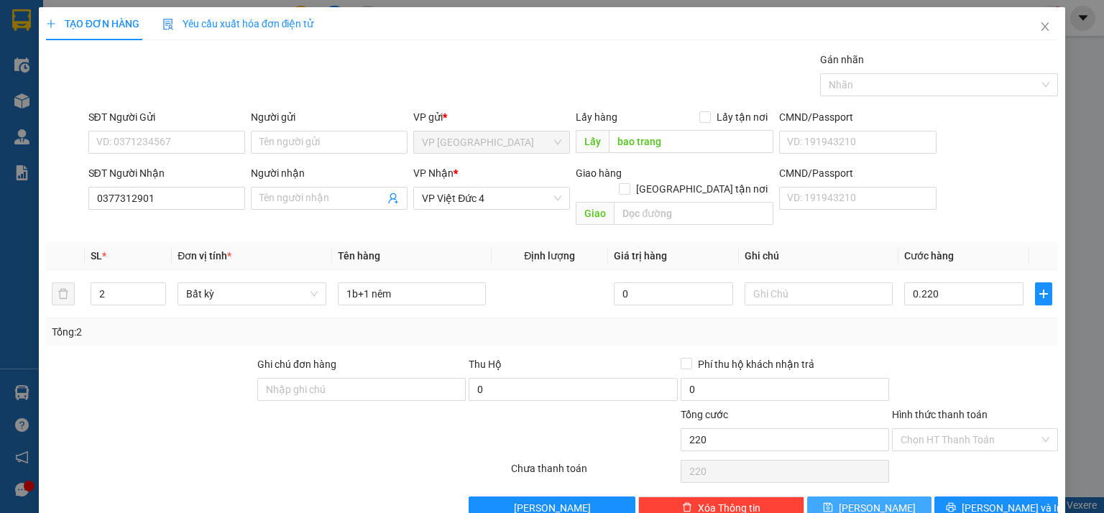
type input "220.000"
click at [889, 497] on button "[PERSON_NAME]" at bounding box center [869, 508] width 124 height 23
type input "1"
type input "0"
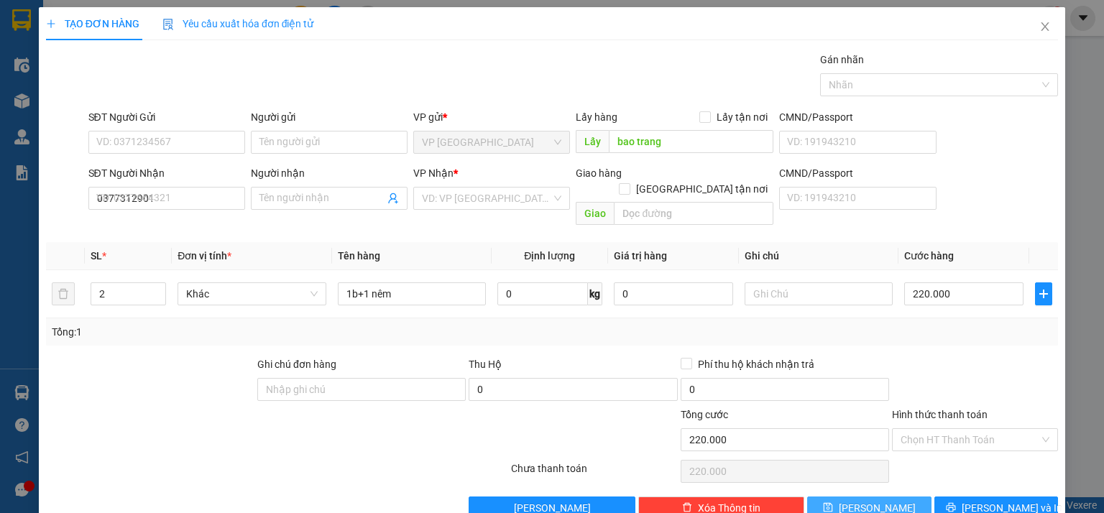
type input "0"
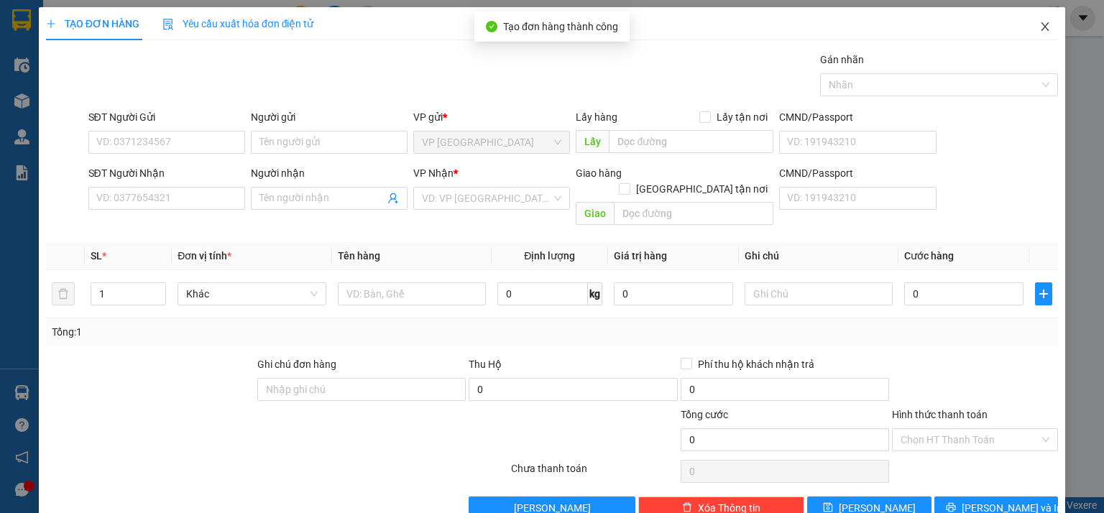
click at [1035, 21] on span "Close" at bounding box center [1045, 27] width 40 height 40
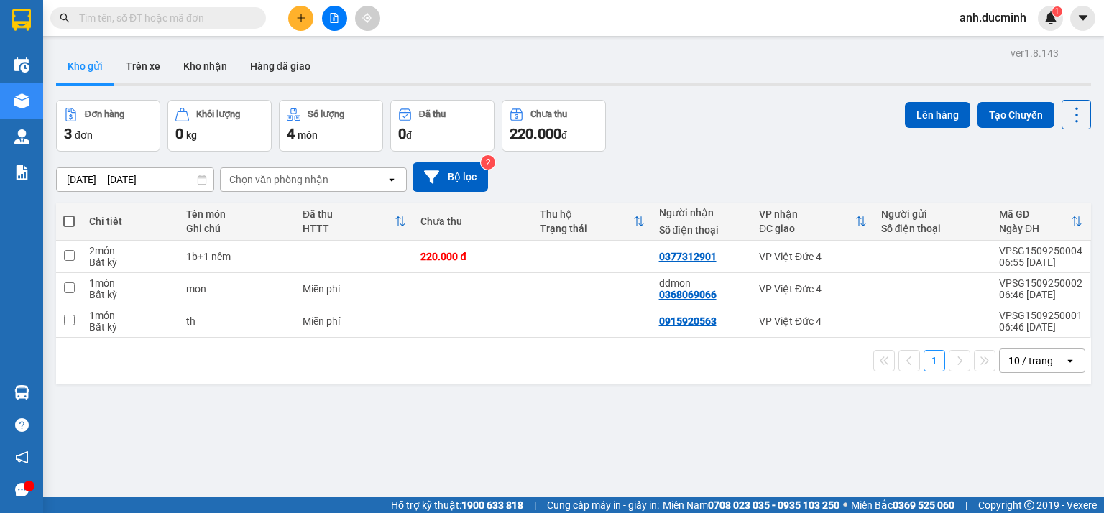
drag, startPoint x: 69, startPoint y: 219, endPoint x: 553, endPoint y: 144, distance: 489.6
click at [69, 219] on span at bounding box center [69, 222] width 12 height 12
click at [69, 214] on input "checkbox" at bounding box center [69, 214] width 0 height 0
checkbox input "true"
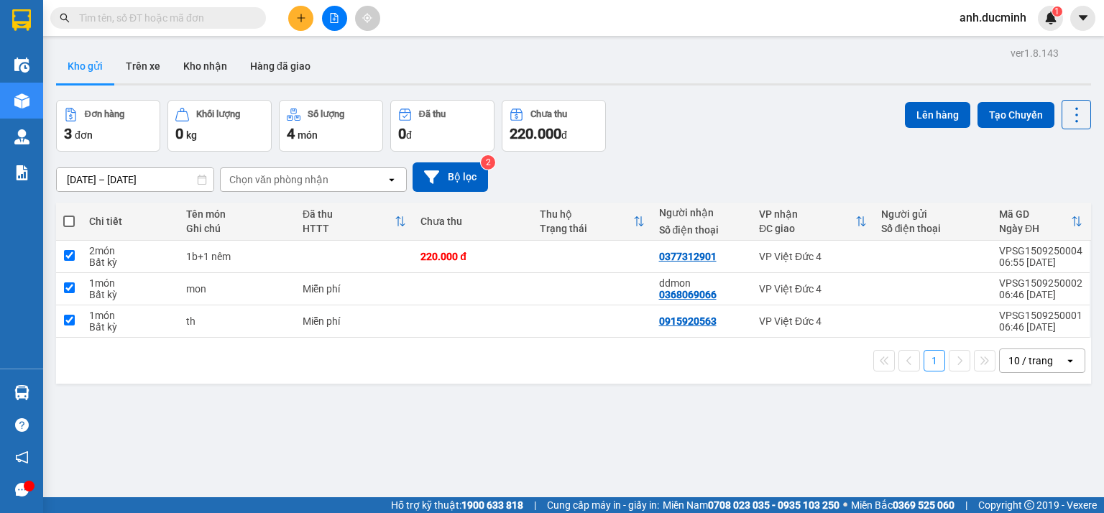
checkbox input "true"
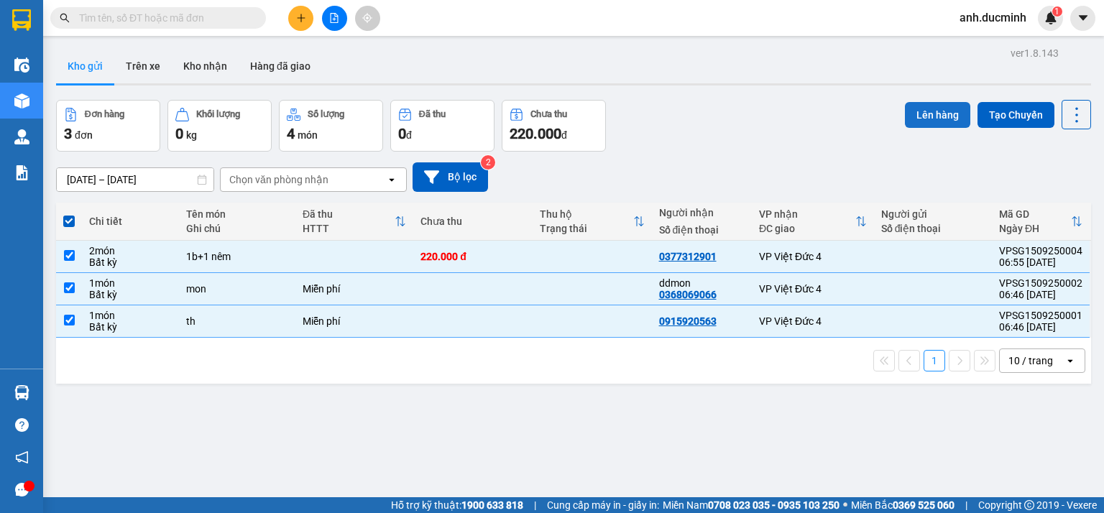
click at [912, 112] on button "Lên hàng" at bounding box center [937, 115] width 65 height 26
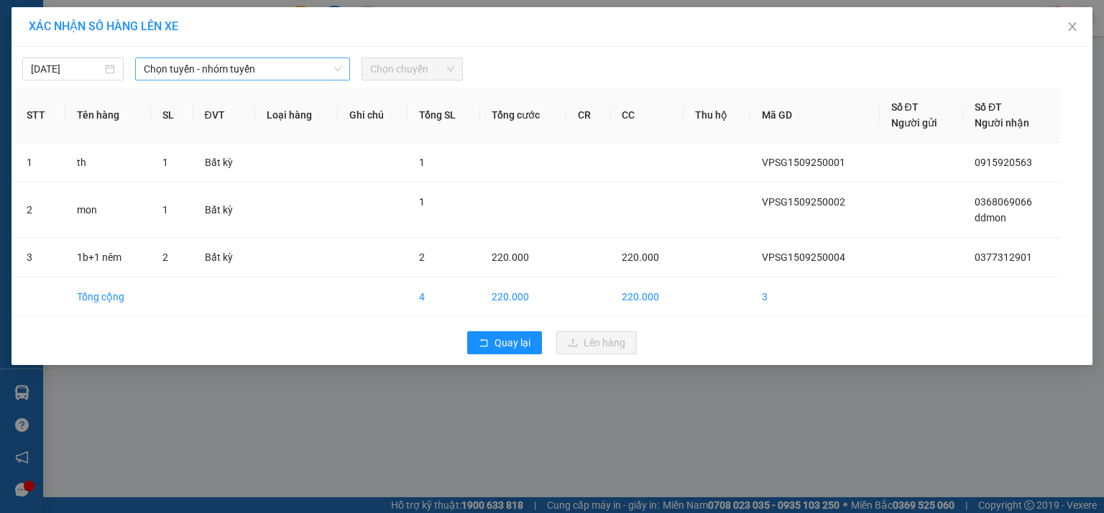
click at [219, 73] on span "Chọn tuyến - nhóm tuyến" at bounding box center [243, 69] width 198 height 22
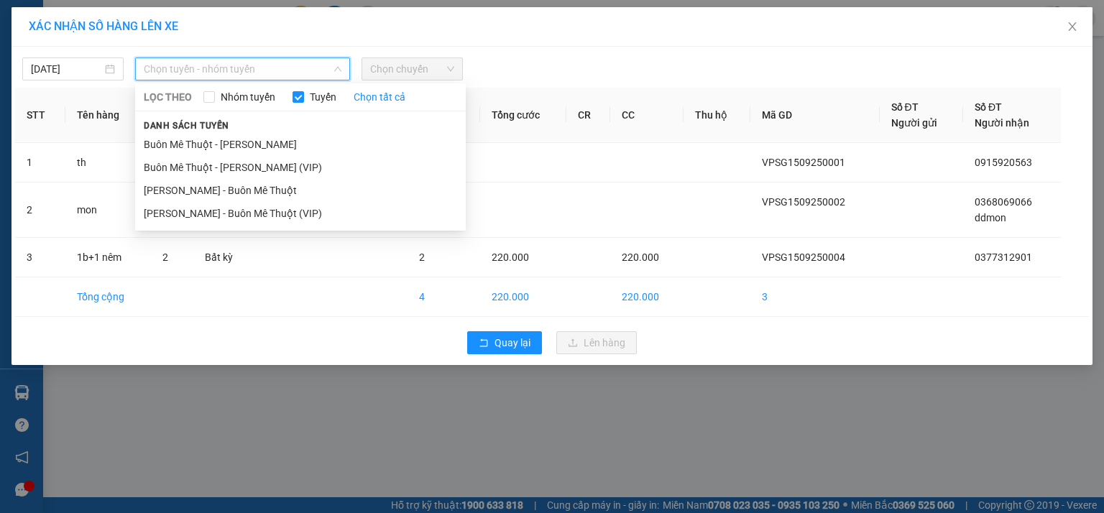
drag, startPoint x: 207, startPoint y: 190, endPoint x: 147, endPoint y: 126, distance: 88.0
click at [205, 185] on li "[PERSON_NAME] - Buôn Mê Thuột" at bounding box center [300, 190] width 331 height 23
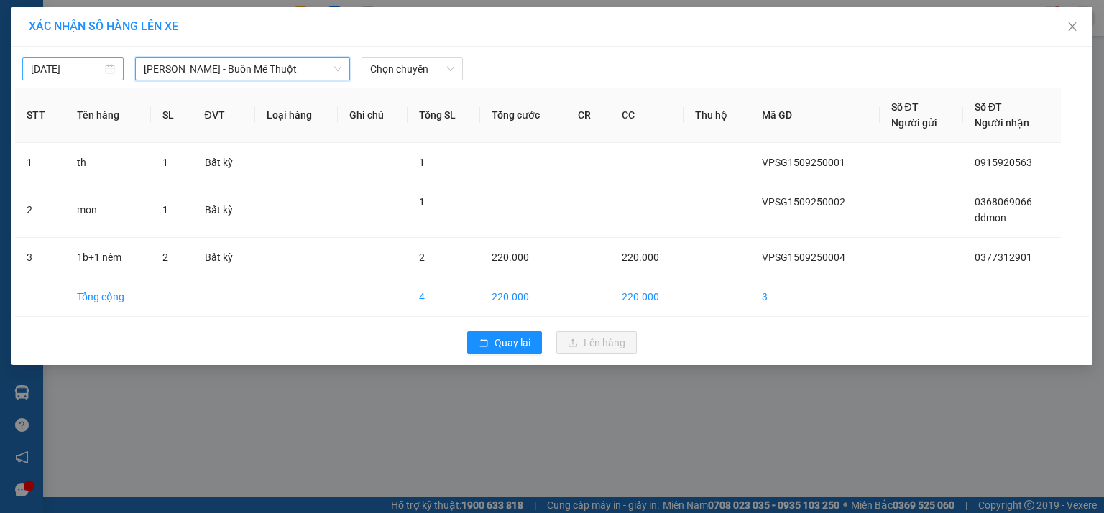
click at [92, 69] on input "[DATE]" at bounding box center [66, 69] width 71 height 16
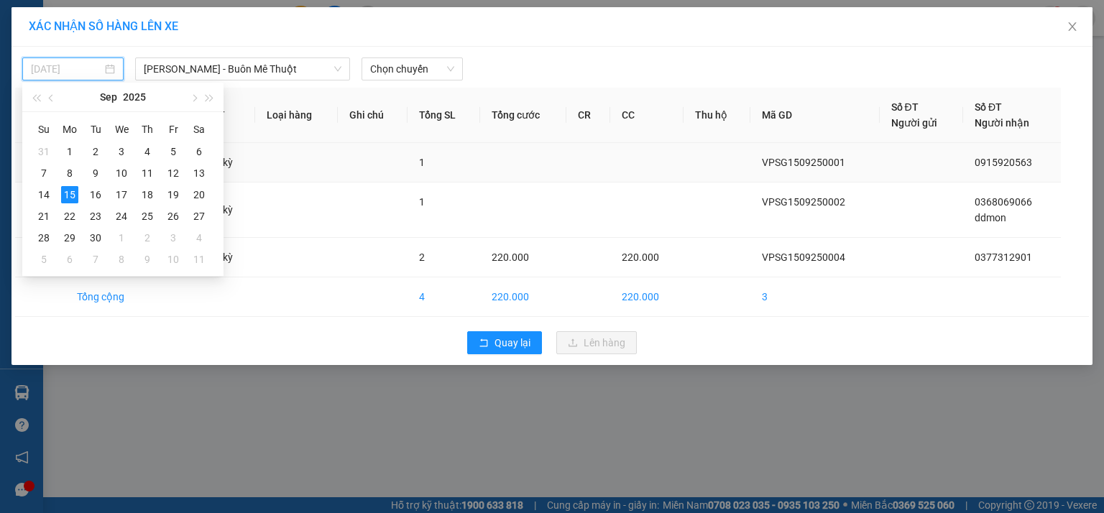
drag, startPoint x: 46, startPoint y: 192, endPoint x: 81, endPoint y: 177, distance: 37.7
click at [46, 192] on div "14" at bounding box center [43, 194] width 17 height 17
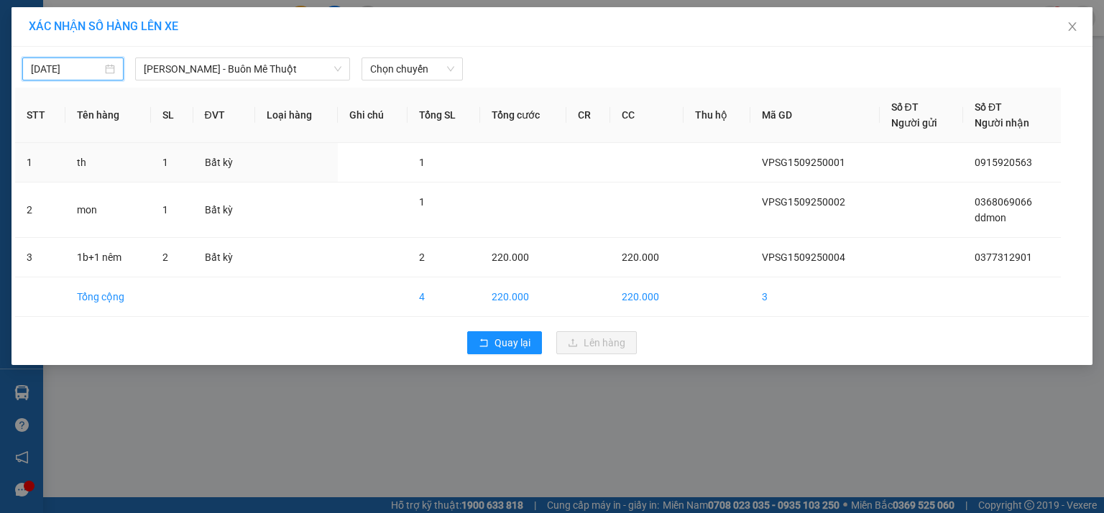
type input "[DATE]"
drag, startPoint x: 385, startPoint y: 72, endPoint x: 371, endPoint y: 123, distance: 53.0
click at [385, 73] on span "Chọn chuyến" at bounding box center [412, 69] width 84 height 22
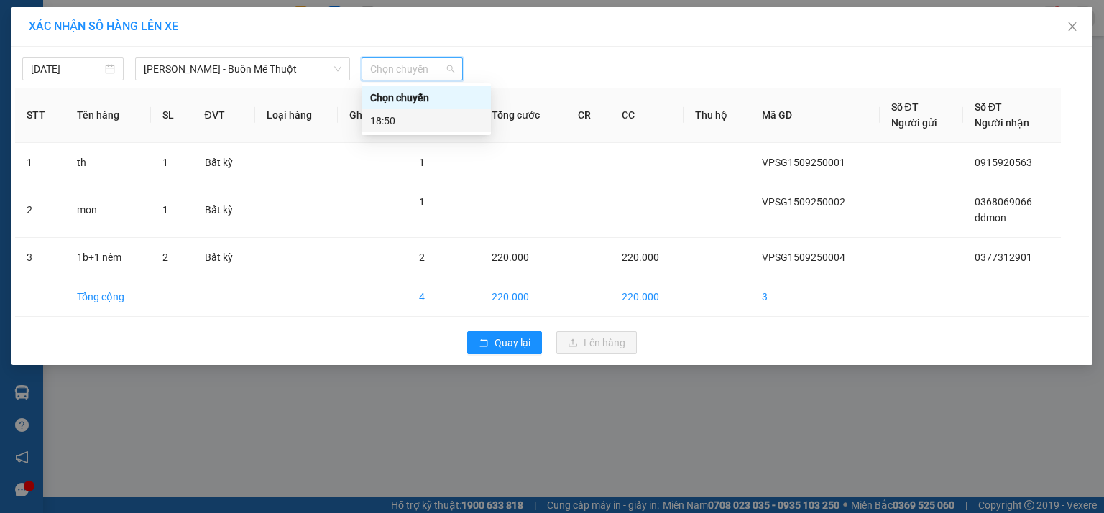
click at [371, 123] on div "18:50" at bounding box center [426, 121] width 112 height 16
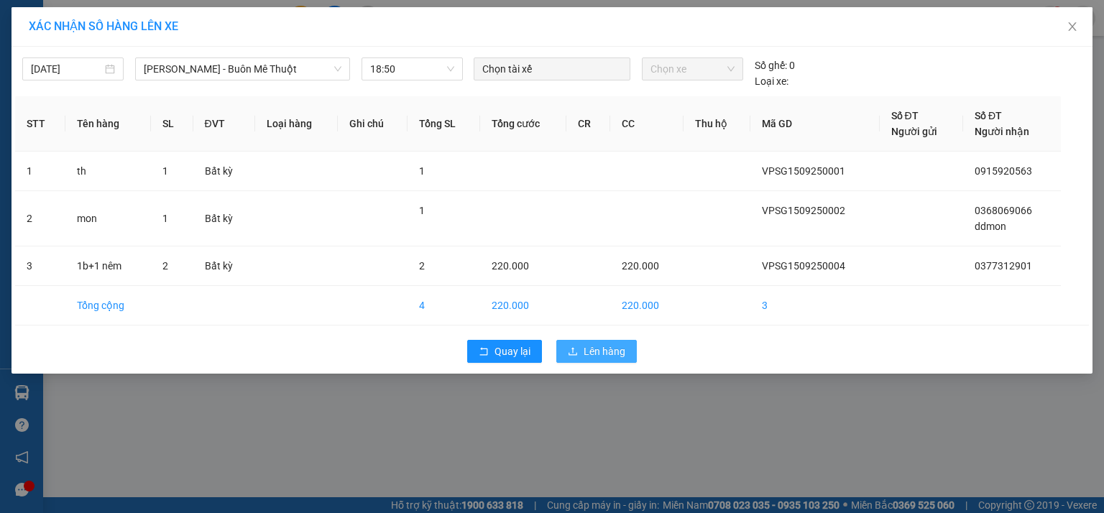
click at [600, 357] on span "Lên hàng" at bounding box center [605, 352] width 42 height 16
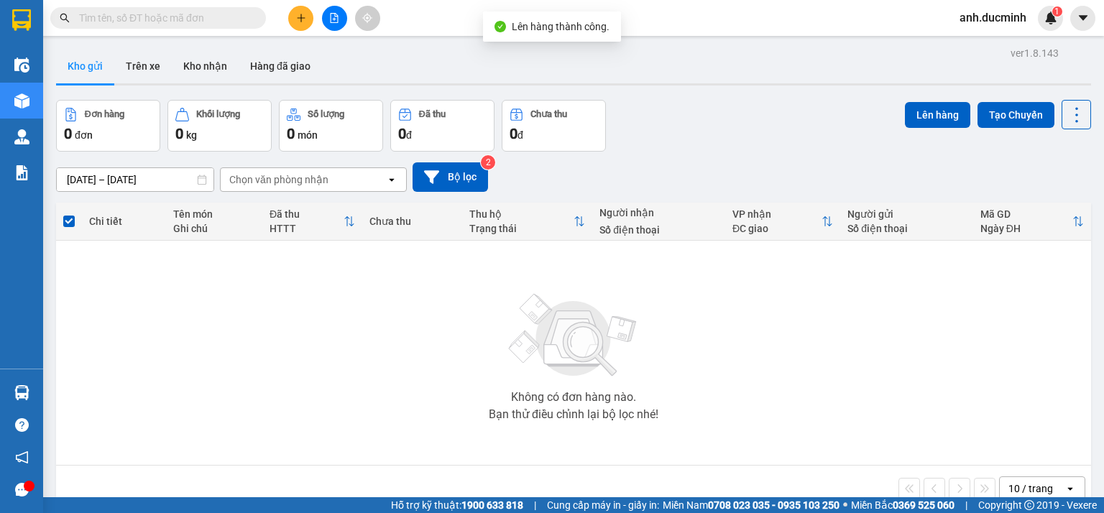
click at [1022, 20] on span "anh.ducminh" at bounding box center [993, 18] width 90 height 18
click at [1004, 48] on span "Đăng xuất" at bounding box center [1001, 45] width 60 height 16
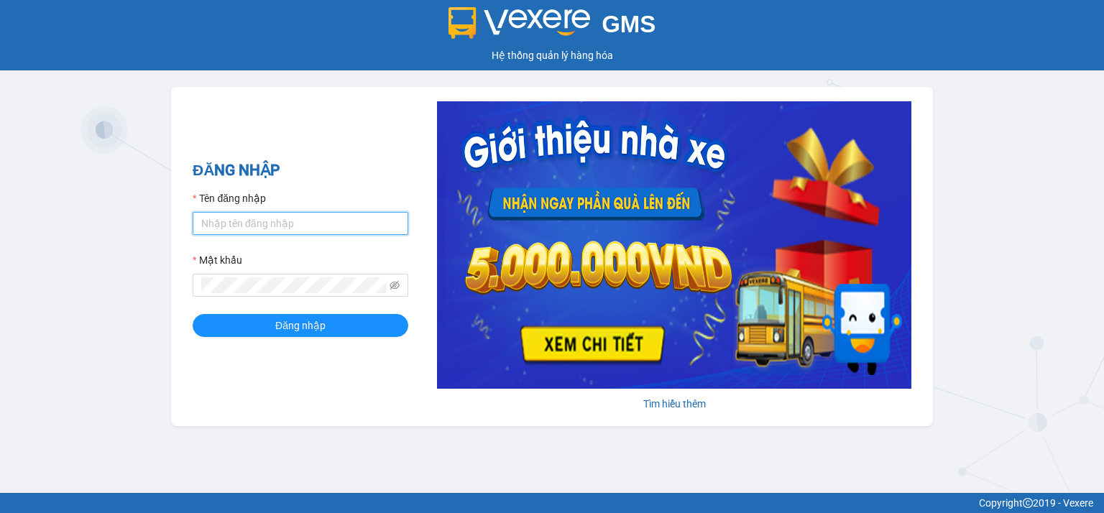
click at [252, 230] on input "Tên đăng nhập" at bounding box center [301, 223] width 216 height 23
type input "anh.ducminh"
click at [211, 298] on form "Tên đăng nhập anh.ducminh Mật khẩu Đăng nhập" at bounding box center [301, 264] width 216 height 147
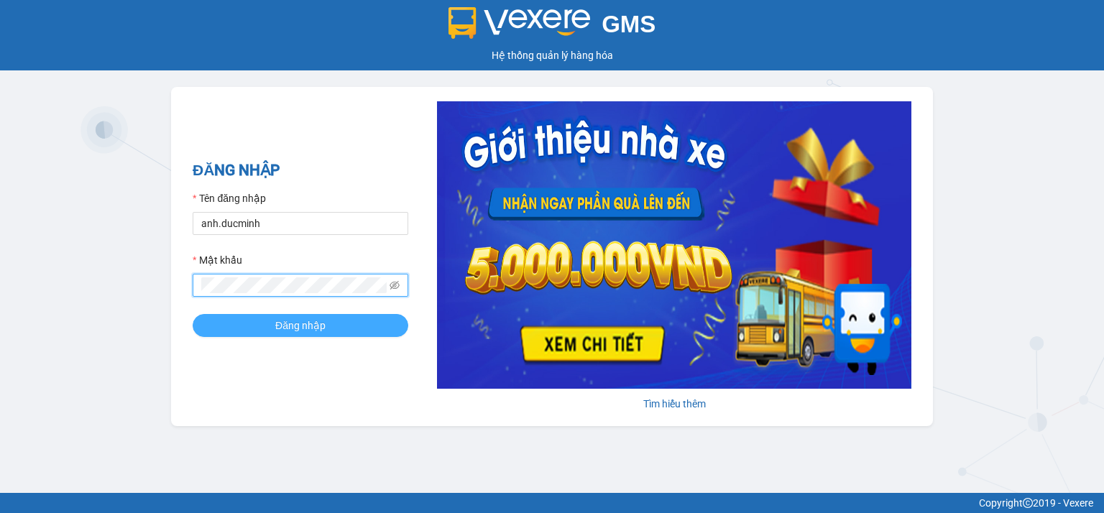
click at [348, 325] on button "Đăng nhập" at bounding box center [301, 325] width 216 height 23
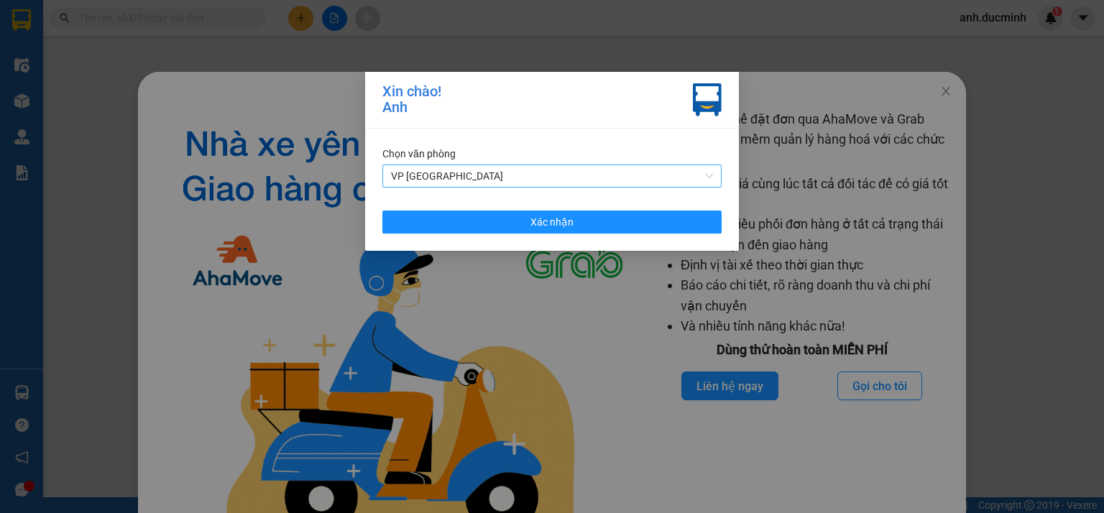
drag, startPoint x: 477, startPoint y: 172, endPoint x: 472, endPoint y: 178, distance: 8.7
click at [476, 173] on span "VP [GEOGRAPHIC_DATA]" at bounding box center [552, 176] width 322 height 22
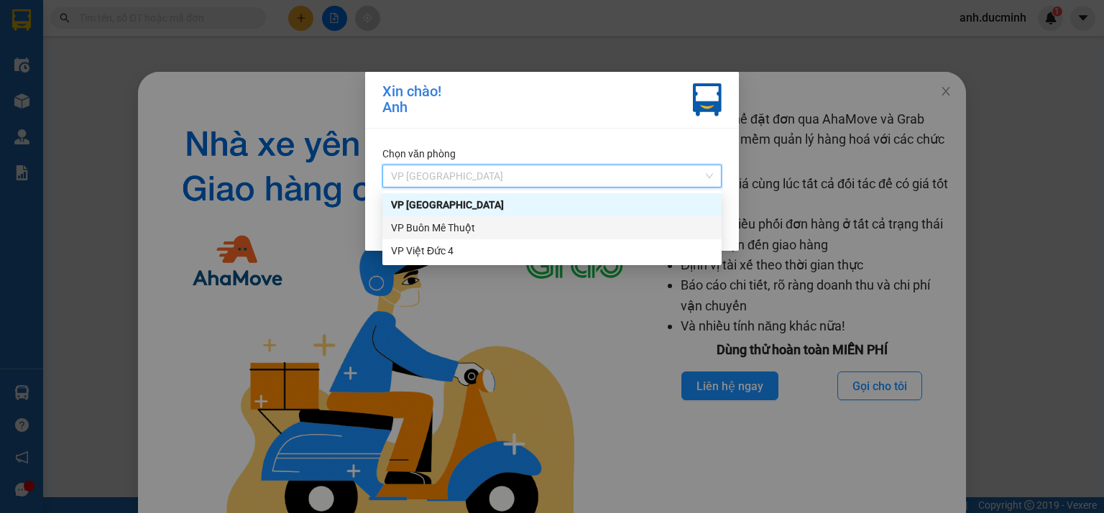
click at [457, 234] on div "VP Buôn Mê Thuột" at bounding box center [552, 228] width 322 height 16
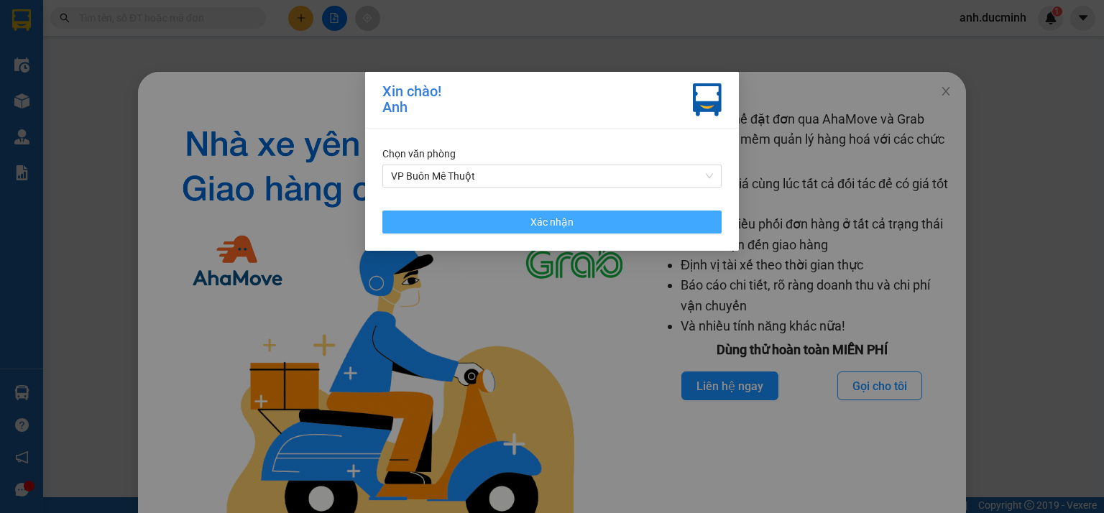
click at [507, 227] on button "Xác nhận" at bounding box center [551, 222] width 339 height 23
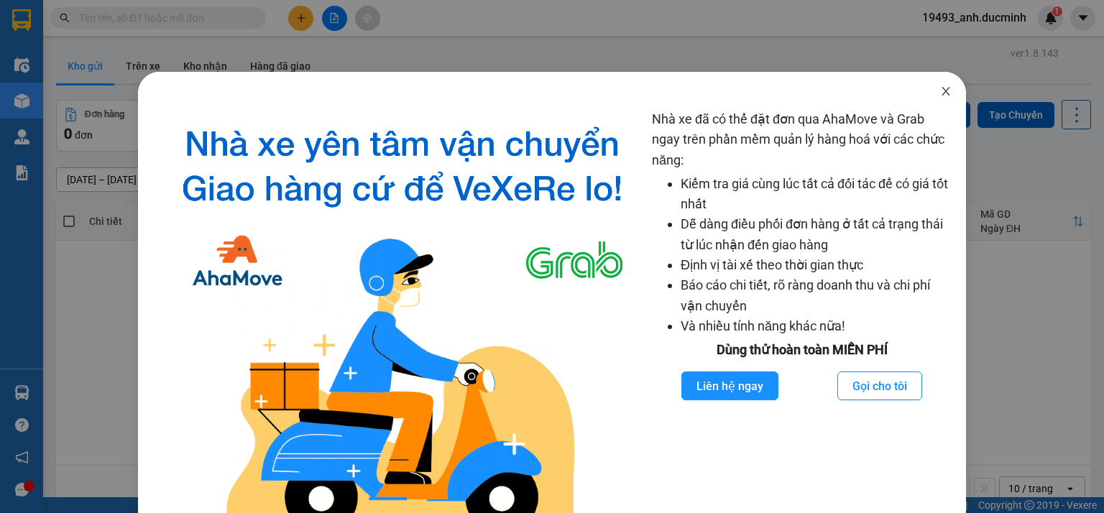
click at [940, 91] on icon "close" at bounding box center [946, 92] width 12 height 12
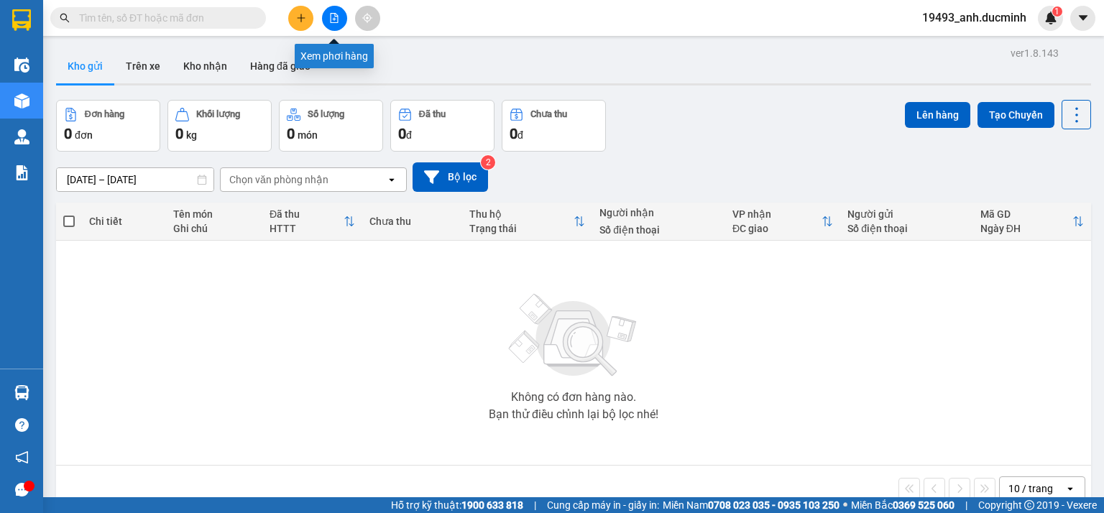
click at [330, 17] on icon "file-add" at bounding box center [334, 18] width 10 height 10
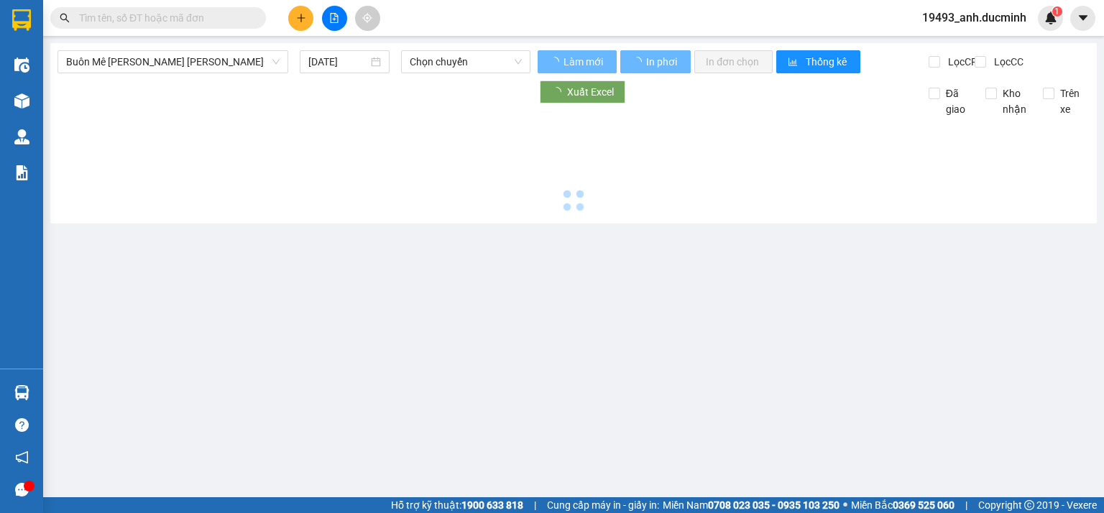
type input "[DATE]"
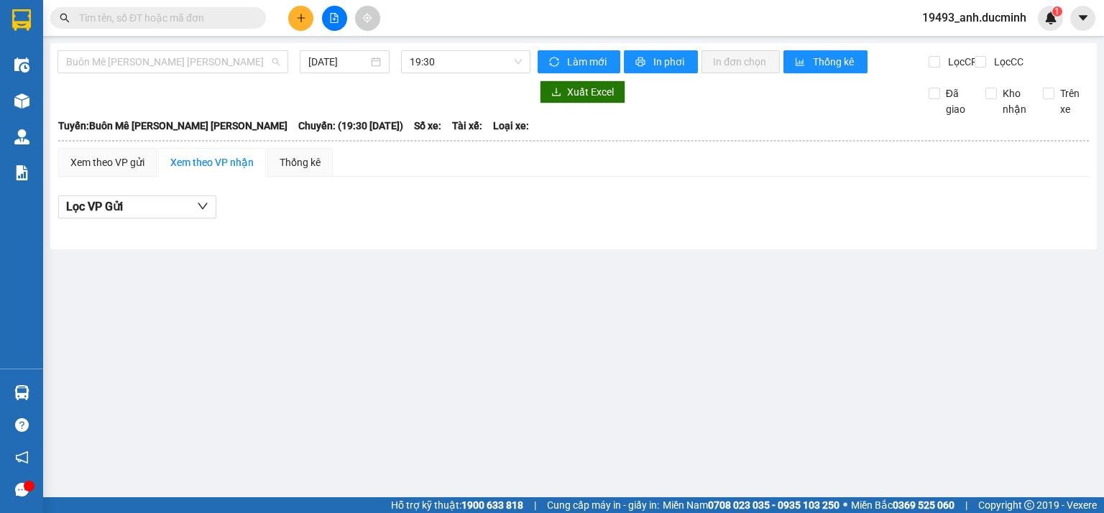
drag, startPoint x: 235, startPoint y: 60, endPoint x: 210, endPoint y: 101, distance: 48.7
click at [234, 60] on span "Buôn Mê Thuột - [PERSON_NAME]" at bounding box center [173, 62] width 214 height 22
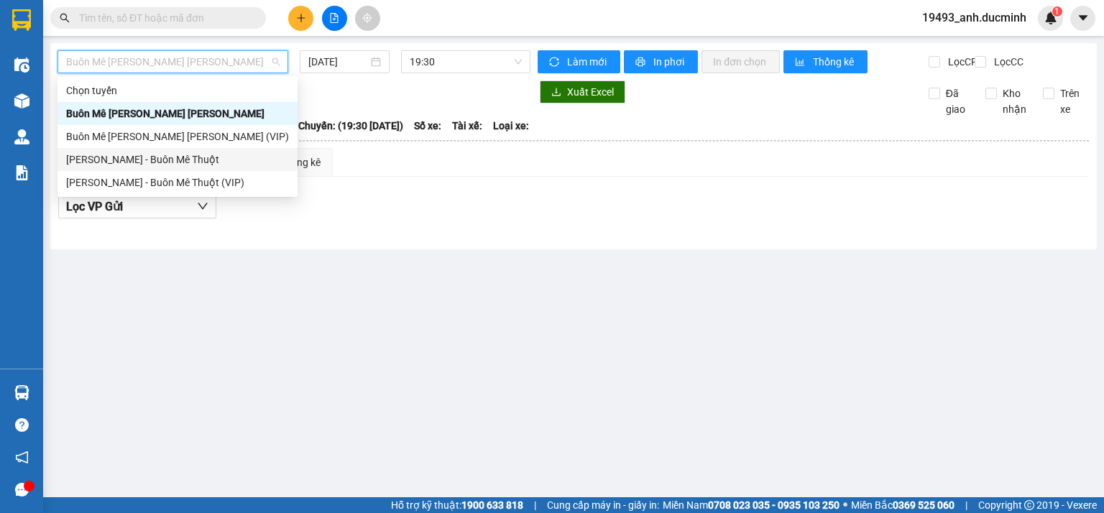
drag, startPoint x: 187, startPoint y: 155, endPoint x: 308, endPoint y: 81, distance: 142.3
click at [187, 153] on div "[PERSON_NAME] - Buôn Mê Thuột" at bounding box center [177, 160] width 223 height 16
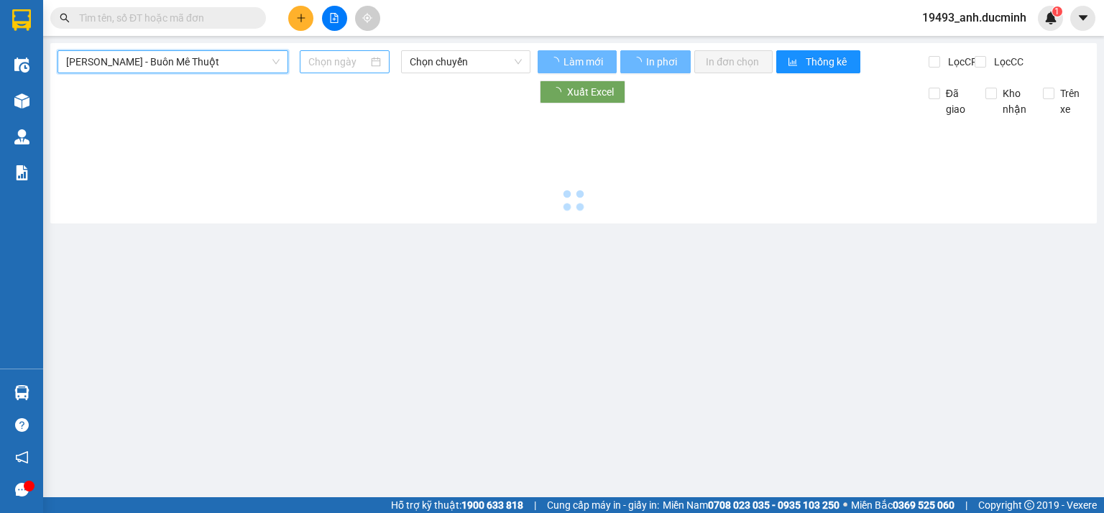
click at [351, 59] on input at bounding box center [337, 62] width 59 height 16
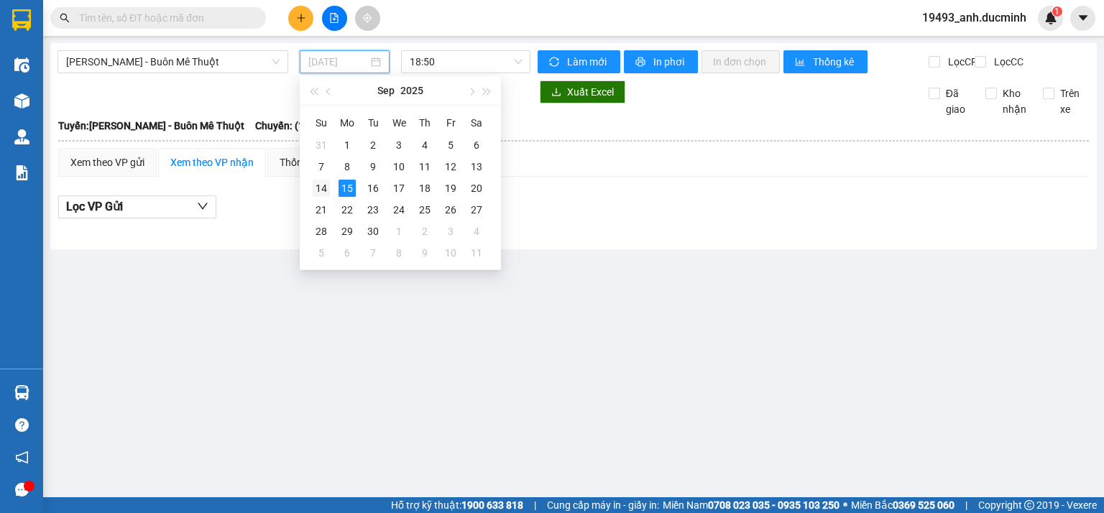
click at [313, 184] on div "14" at bounding box center [321, 188] width 17 height 17
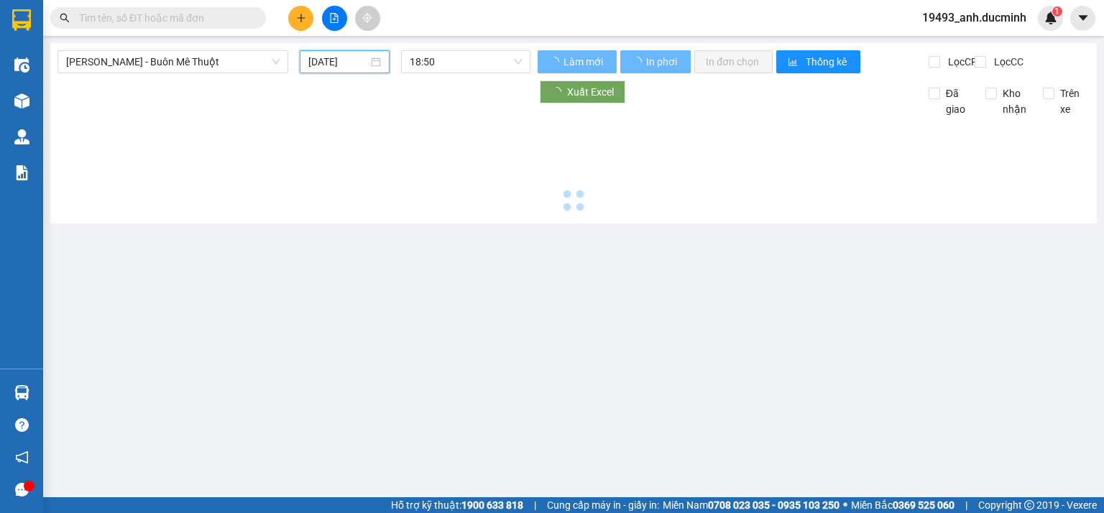
type input "[DATE]"
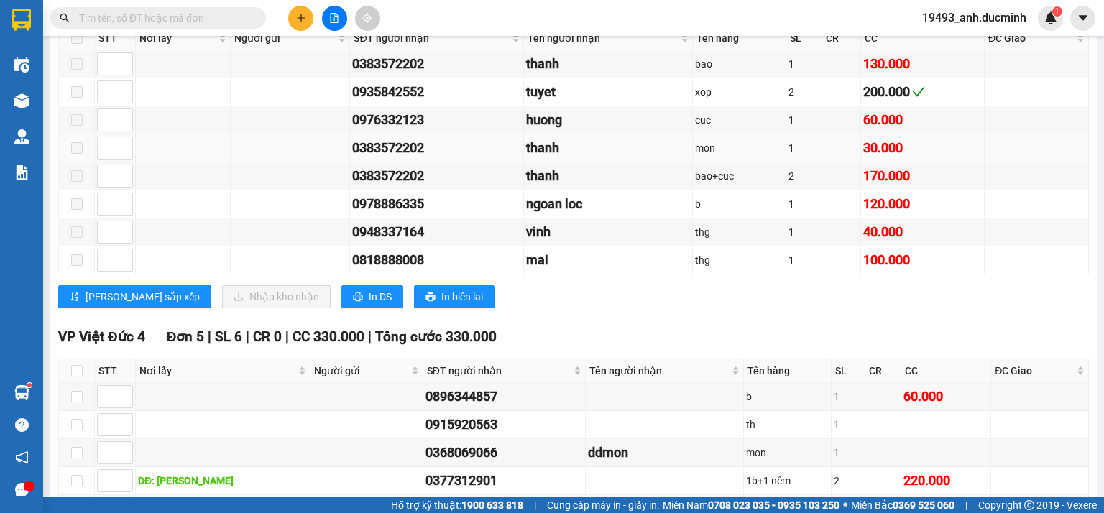
scroll to position [575, 0]
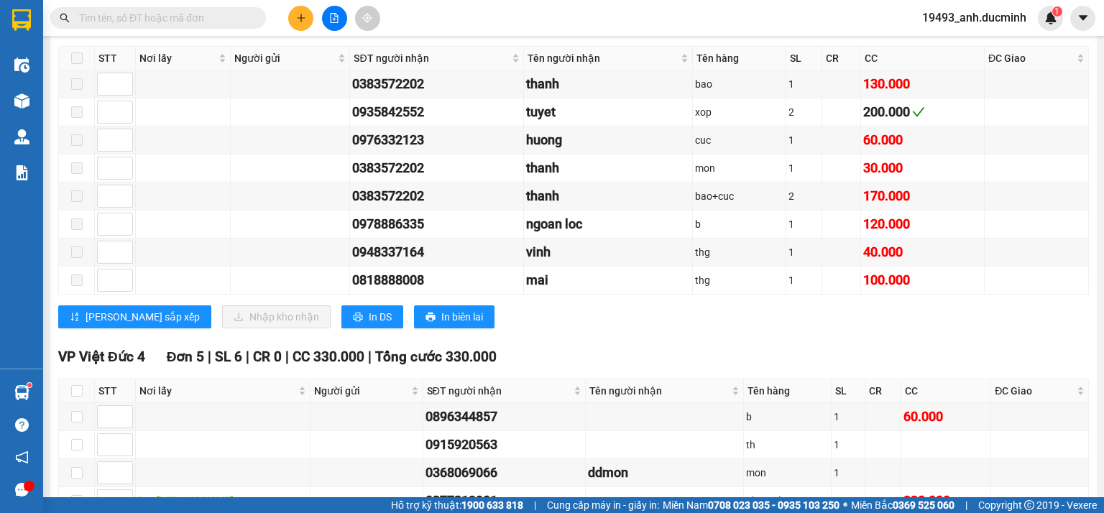
click at [214, 15] on input "text" at bounding box center [164, 18] width 170 height 16
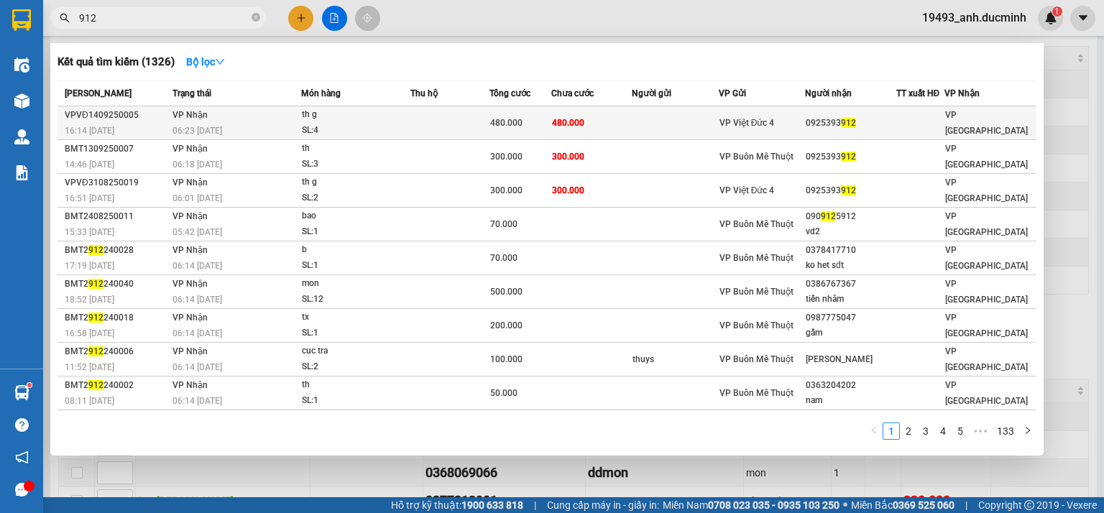
type input "912"
click at [447, 115] on td at bounding box center [450, 123] width 79 height 34
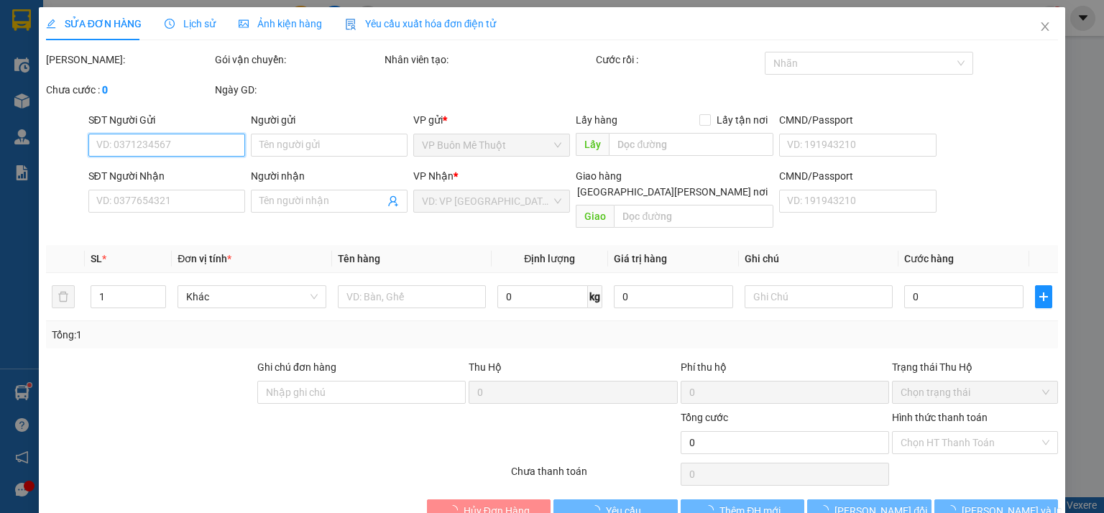
type input "0925393912"
type input "480.000"
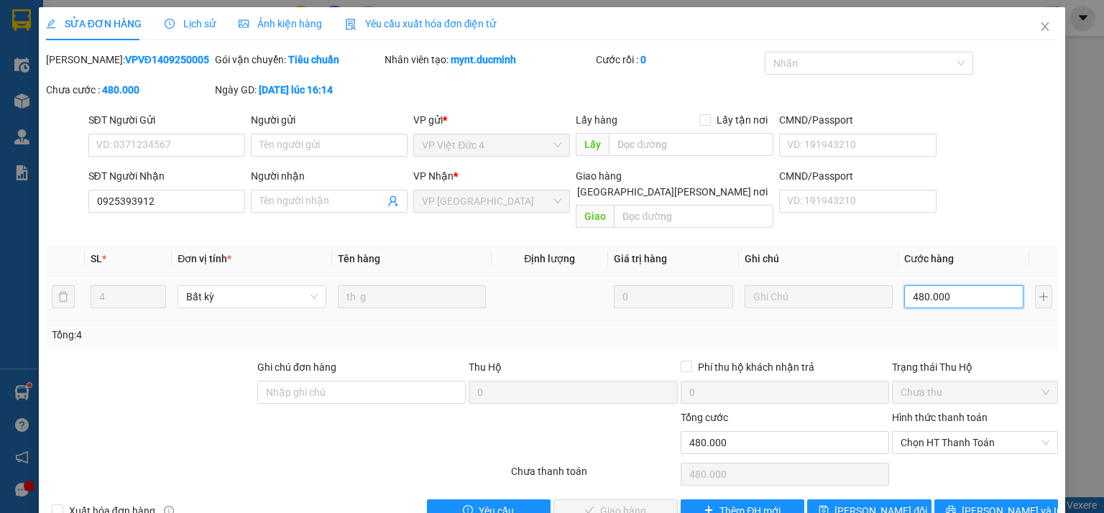
click at [948, 285] on input "480.000" at bounding box center [963, 296] width 119 height 23
type input "3"
type input "32"
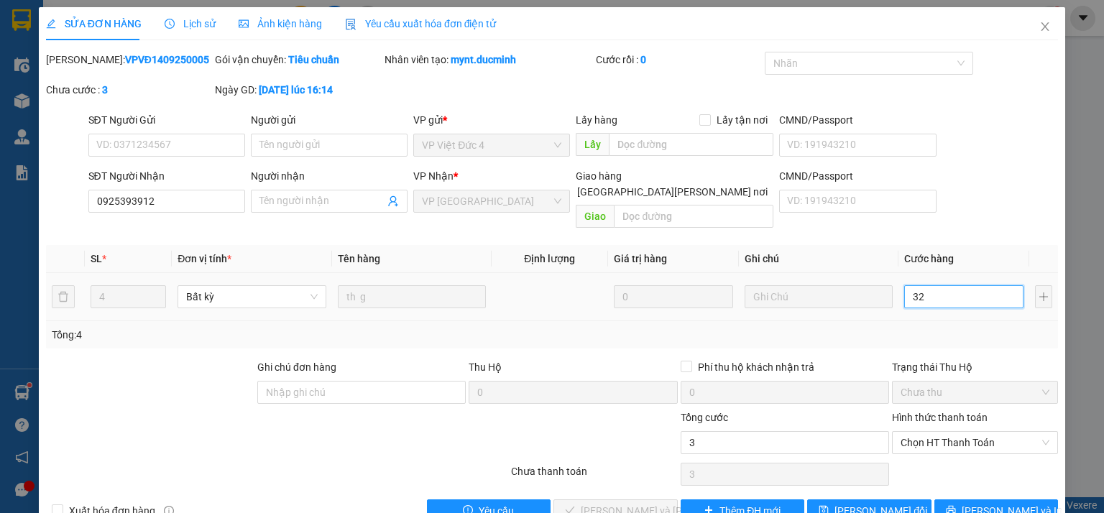
type input "32"
type input "320"
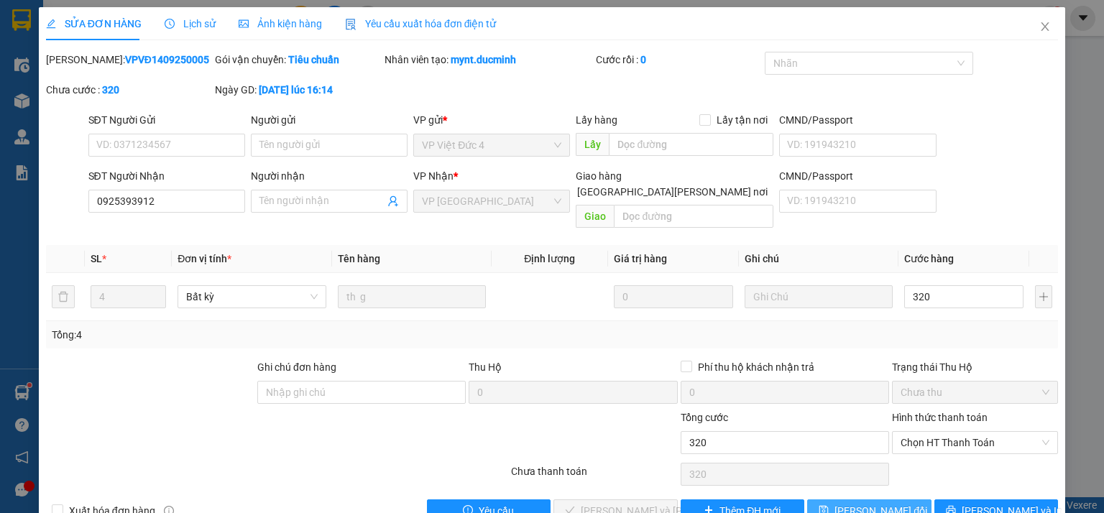
type input "320.000"
drag, startPoint x: 867, startPoint y: 492, endPoint x: 906, endPoint y: 411, distance: 89.4
click at [868, 503] on span "Lưu thay đổi" at bounding box center [881, 511] width 93 height 16
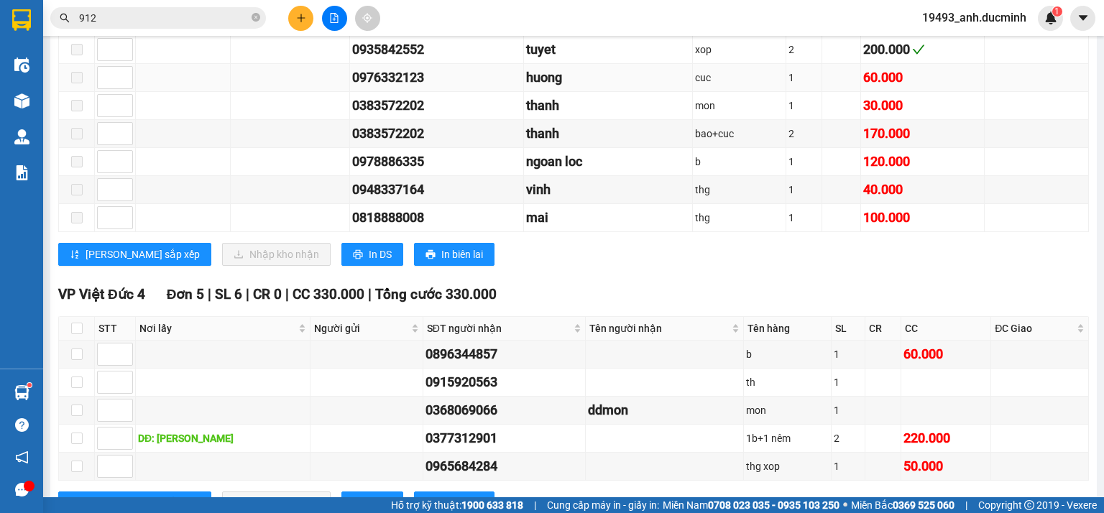
scroll to position [582, 0]
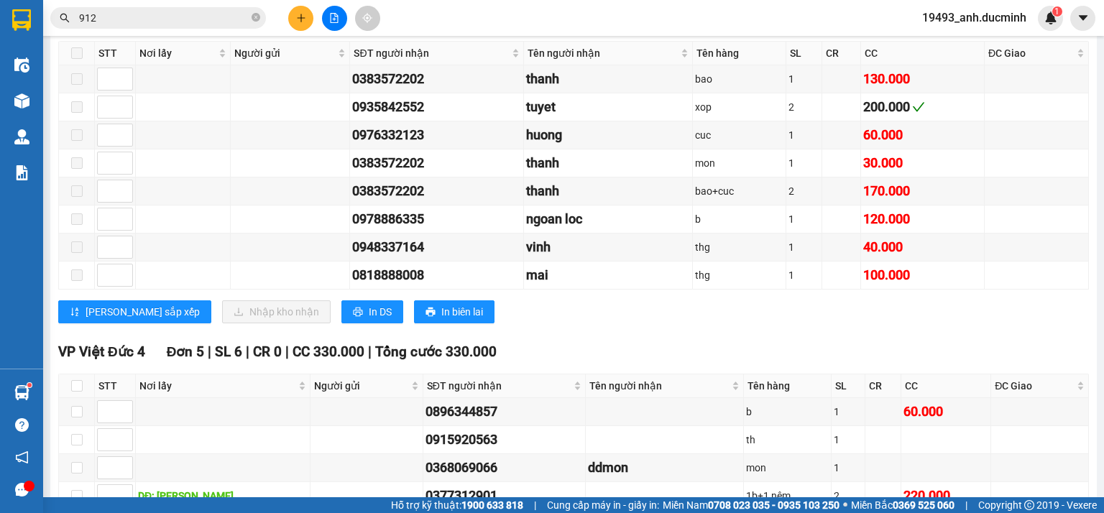
click at [254, 17] on icon "close-circle" at bounding box center [256, 17] width 9 height 9
click at [228, 16] on input "text" at bounding box center [164, 18] width 170 height 16
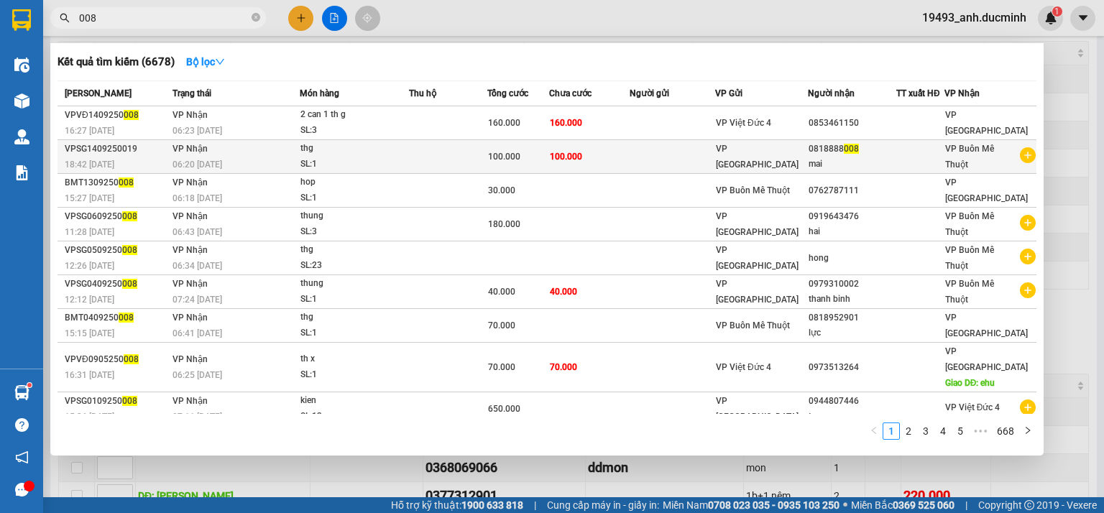
type input "008"
click at [549, 164] on td "100.000" at bounding box center [589, 157] width 81 height 34
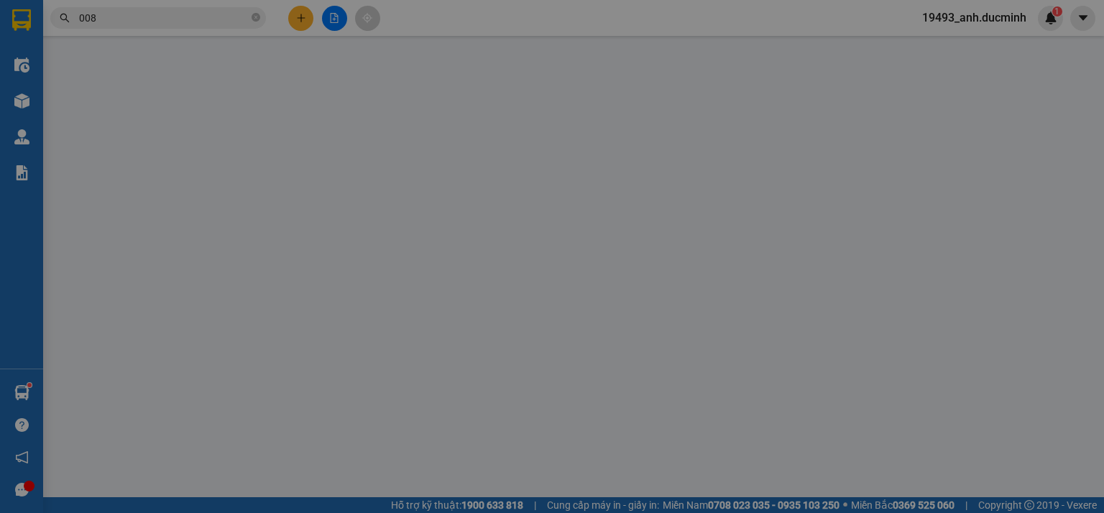
type input "0818888008"
type input "mai"
type input "100.000"
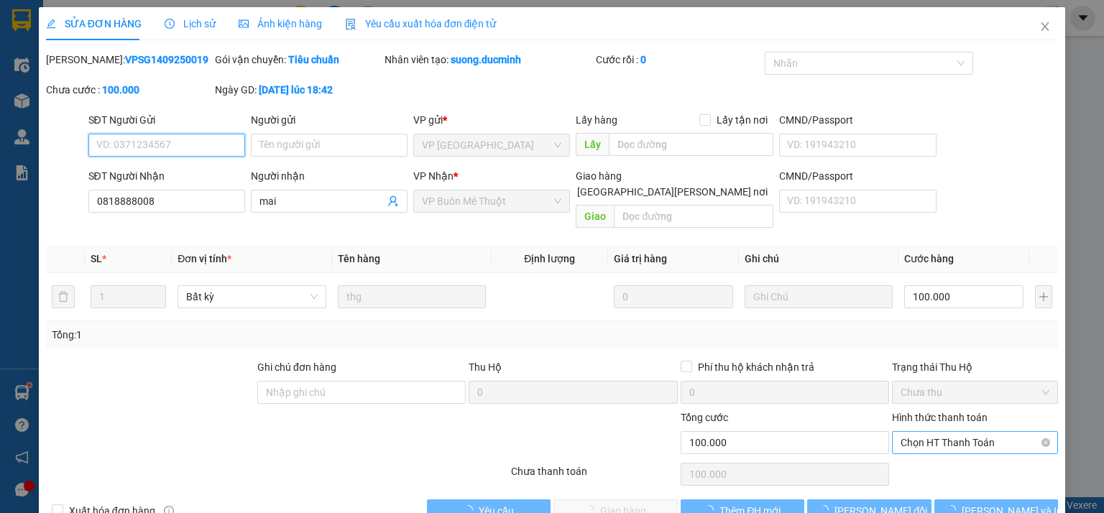
drag, startPoint x: 920, startPoint y: 431, endPoint x: 920, endPoint y: 451, distance: 19.4
click at [920, 432] on span "Chọn HT Thanh Toán" at bounding box center [975, 443] width 149 height 22
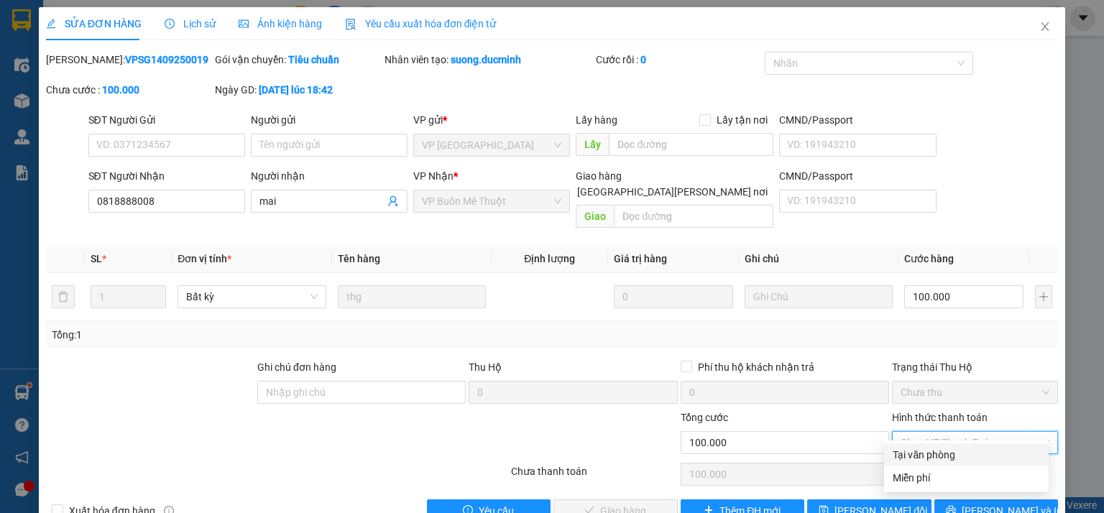
drag, startPoint x: 917, startPoint y: 460, endPoint x: 808, endPoint y: 476, distance: 109.7
click at [914, 460] on div "Tại văn phòng" at bounding box center [966, 455] width 147 height 16
type input "0"
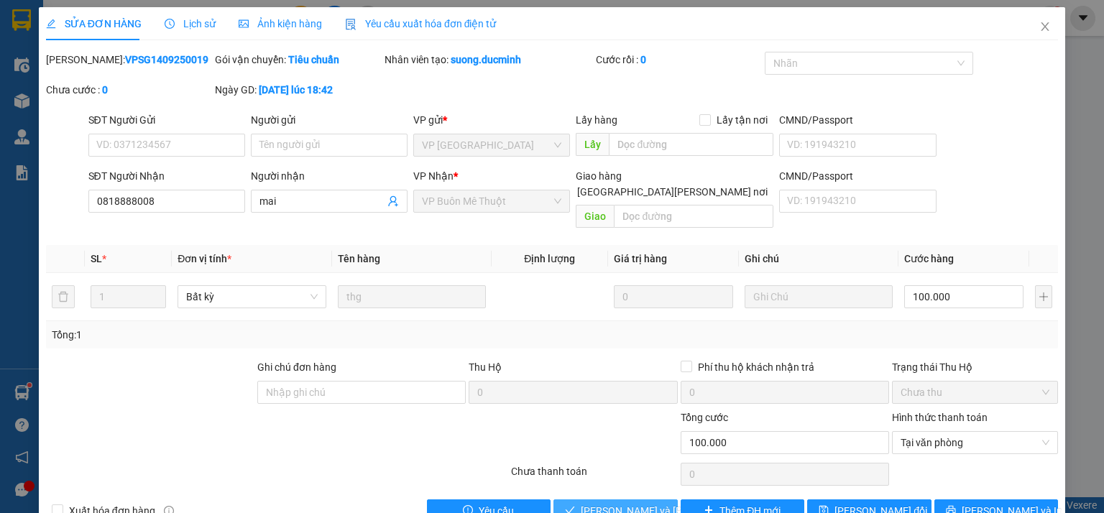
drag, startPoint x: 630, startPoint y: 502, endPoint x: 927, endPoint y: 339, distance: 339.1
click at [630, 503] on span "Lưu và Giao hàng" at bounding box center [678, 511] width 194 height 16
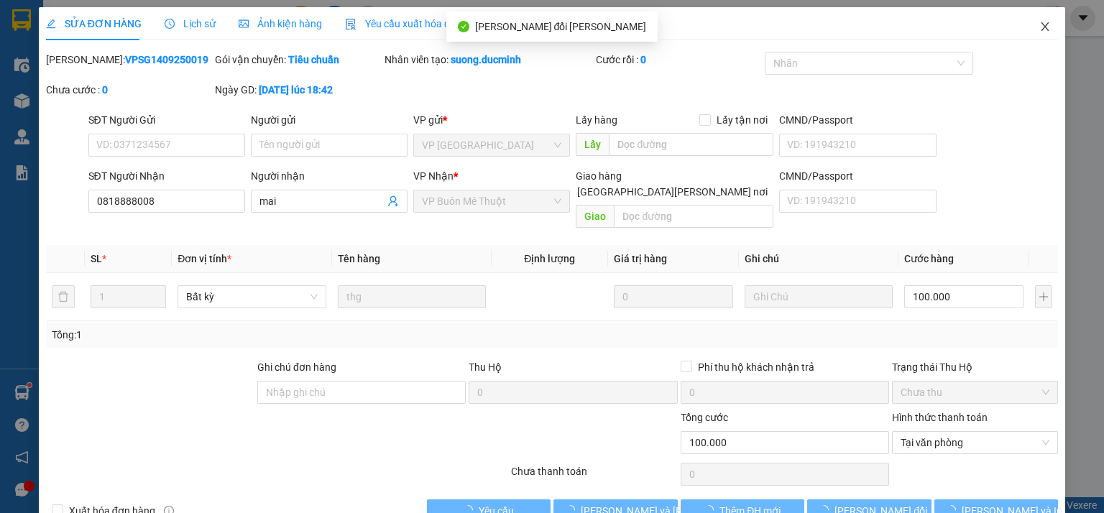
click at [1040, 27] on icon "close" at bounding box center [1046, 27] width 12 height 12
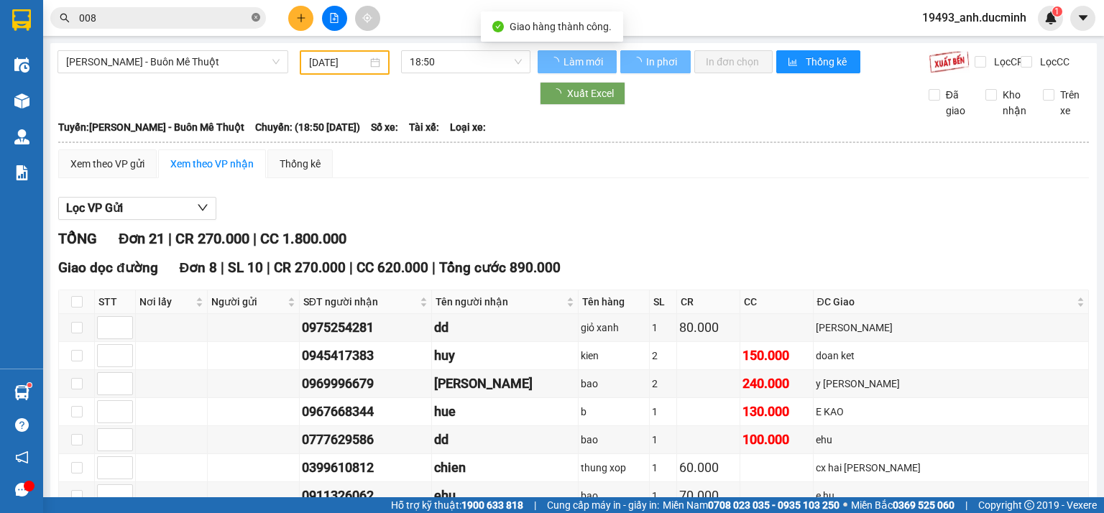
click at [257, 14] on icon "close-circle" at bounding box center [256, 17] width 9 height 9
click at [238, 14] on input "008" at bounding box center [164, 18] width 170 height 16
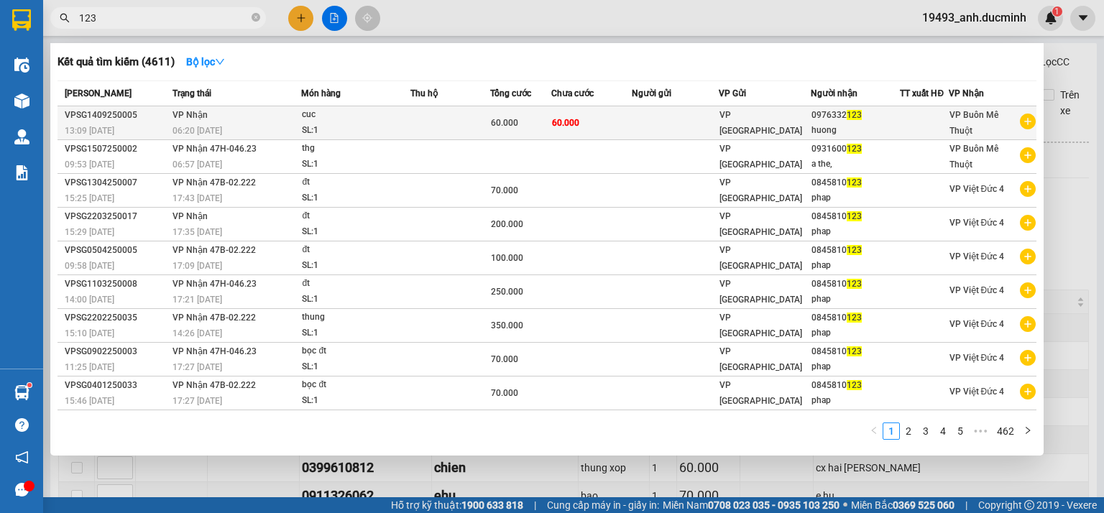
type input "123"
click at [633, 122] on td at bounding box center [675, 123] width 86 height 34
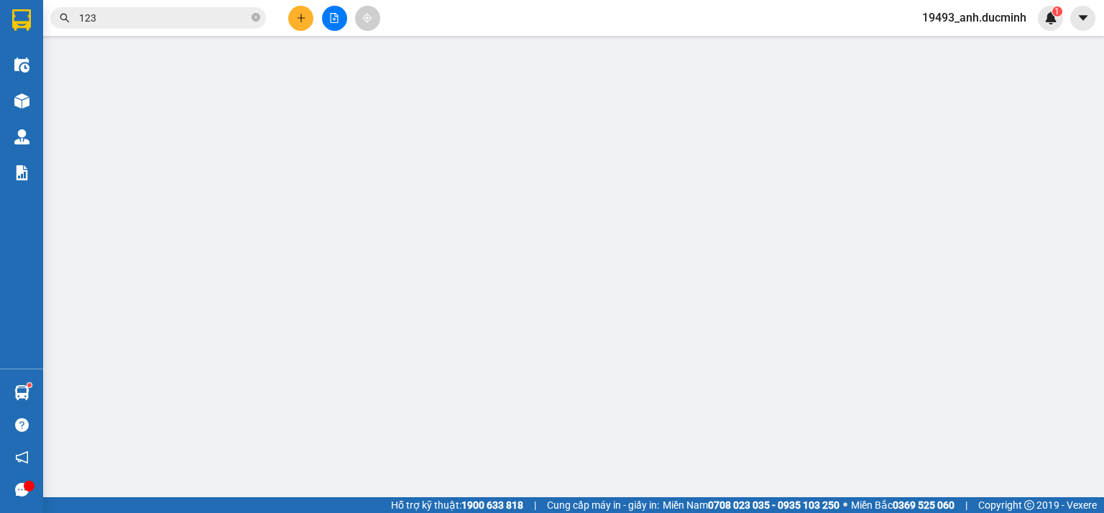
type input "0976332123"
type input "huong"
type input "60.000"
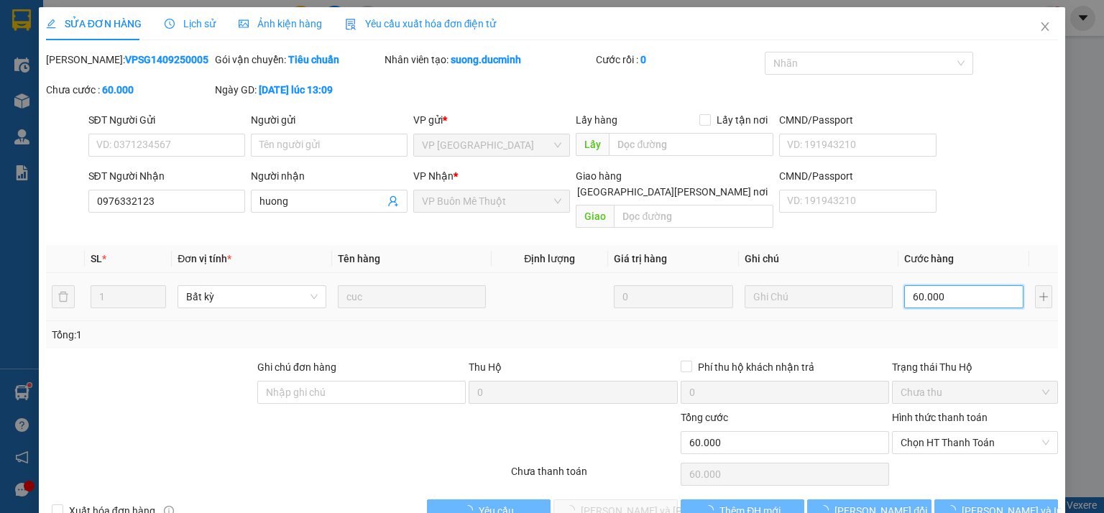
click at [948, 285] on input "60.000" at bounding box center [963, 296] width 119 height 23
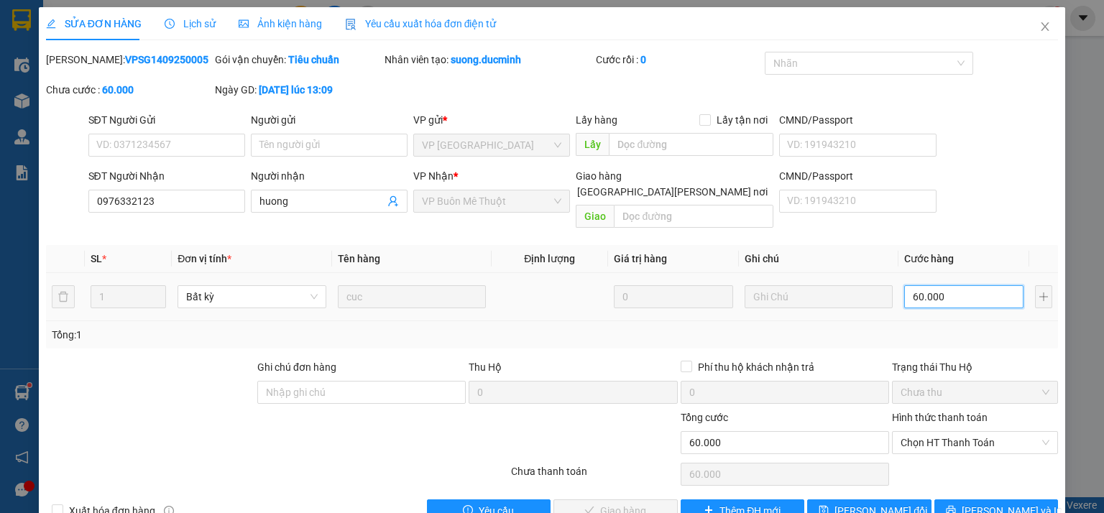
type input "5"
type input "50"
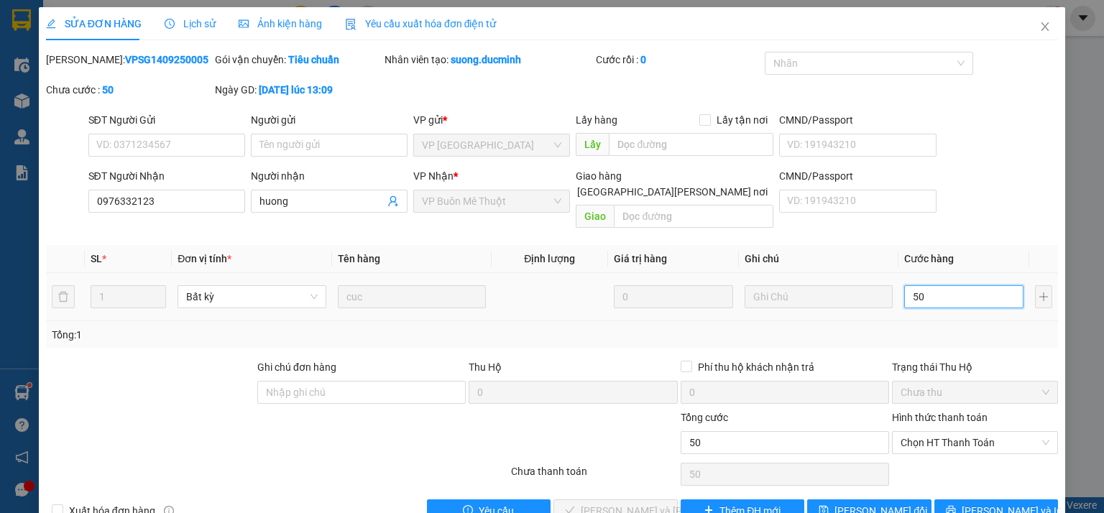
type input "50"
type input "50.000"
click at [976, 327] on div "Tổng: 1" at bounding box center [552, 335] width 1001 height 16
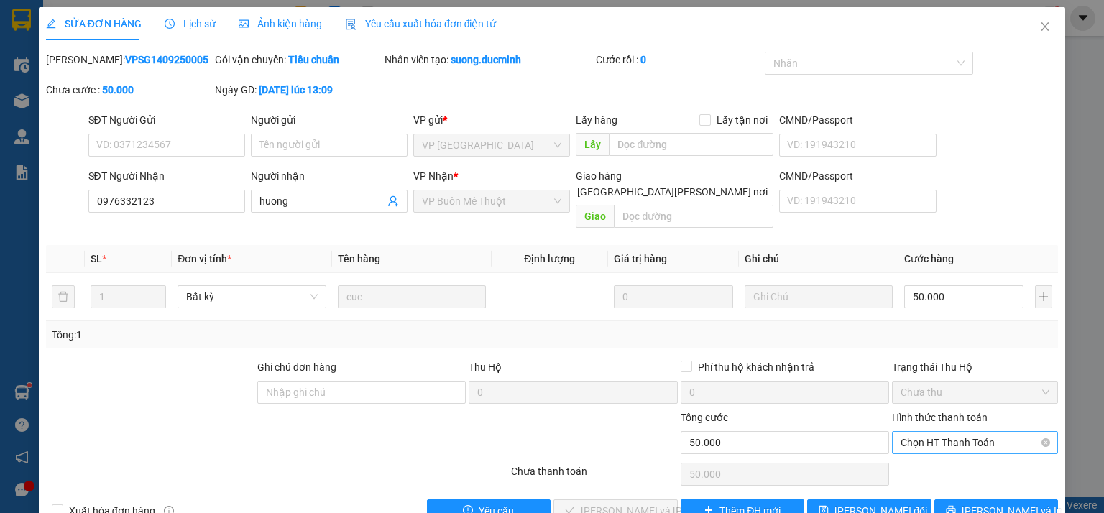
click at [940, 432] on span "Chọn HT Thanh Toán" at bounding box center [975, 443] width 149 height 22
drag, startPoint x: 938, startPoint y: 452, endPoint x: 862, endPoint y: 480, distance: 81.2
click at [937, 453] on div "Tại văn phòng" at bounding box center [966, 455] width 147 height 16
type input "0"
drag, startPoint x: 641, startPoint y: 495, endPoint x: 644, endPoint y: 485, distance: 10.5
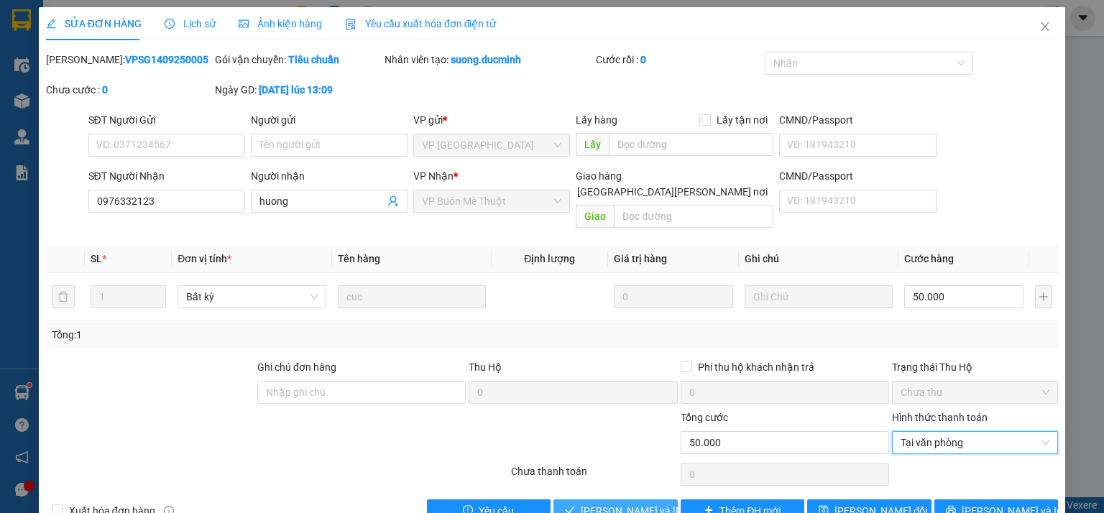
click at [641, 503] on span "Lưu và Giao hàng" at bounding box center [678, 511] width 194 height 16
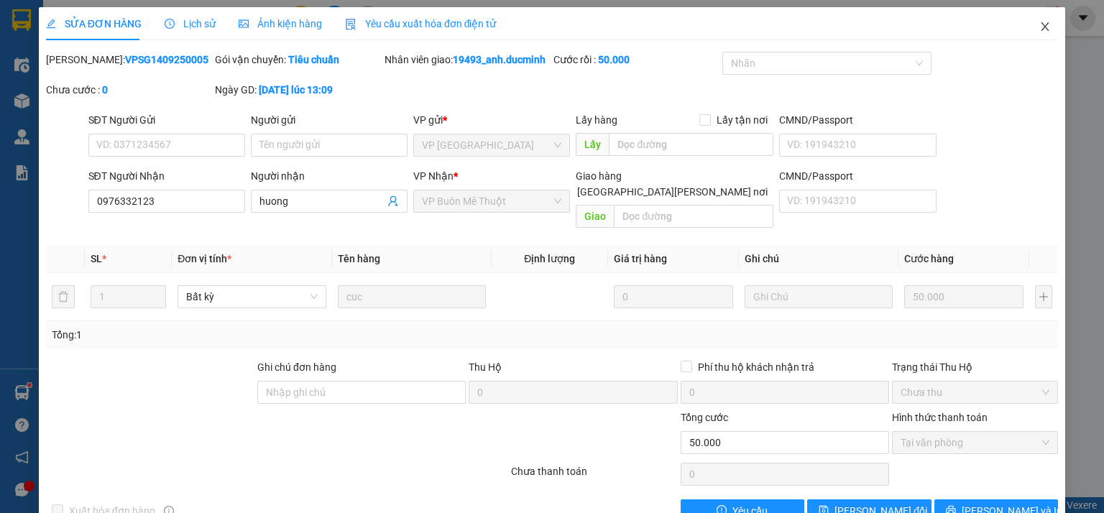
click at [1040, 23] on icon "close" at bounding box center [1046, 27] width 12 height 12
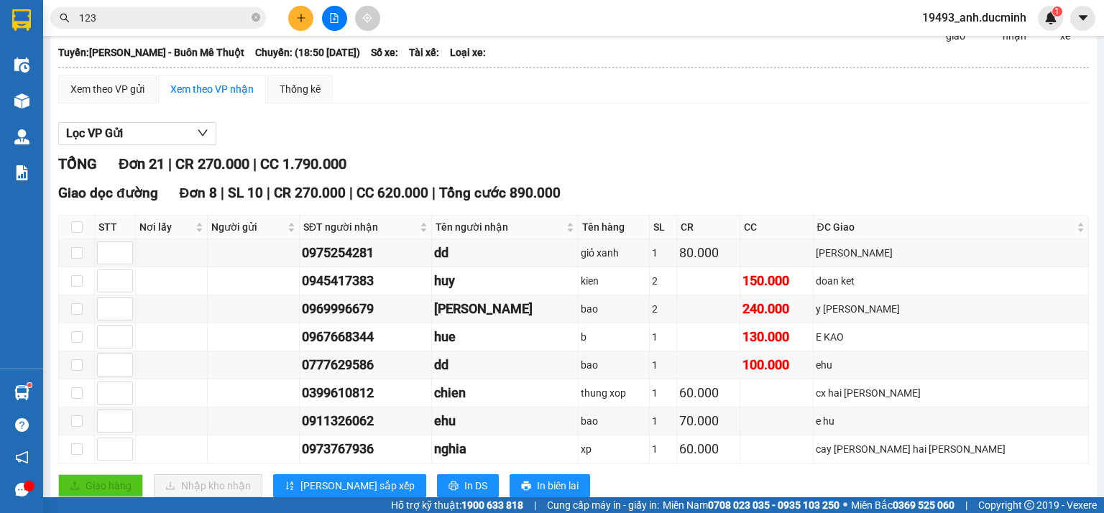
scroll to position [58, 0]
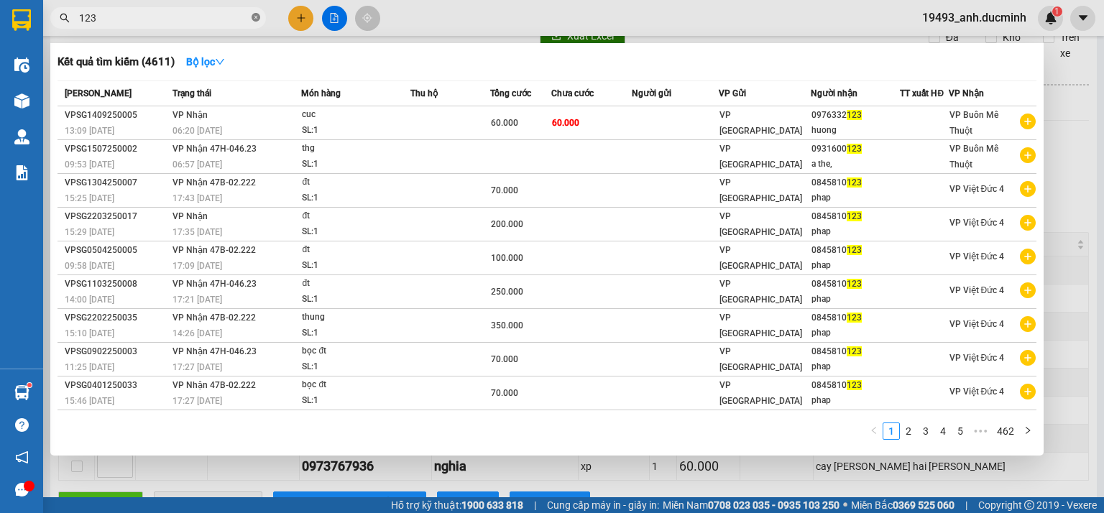
click at [254, 19] on icon "close-circle" at bounding box center [256, 17] width 9 height 9
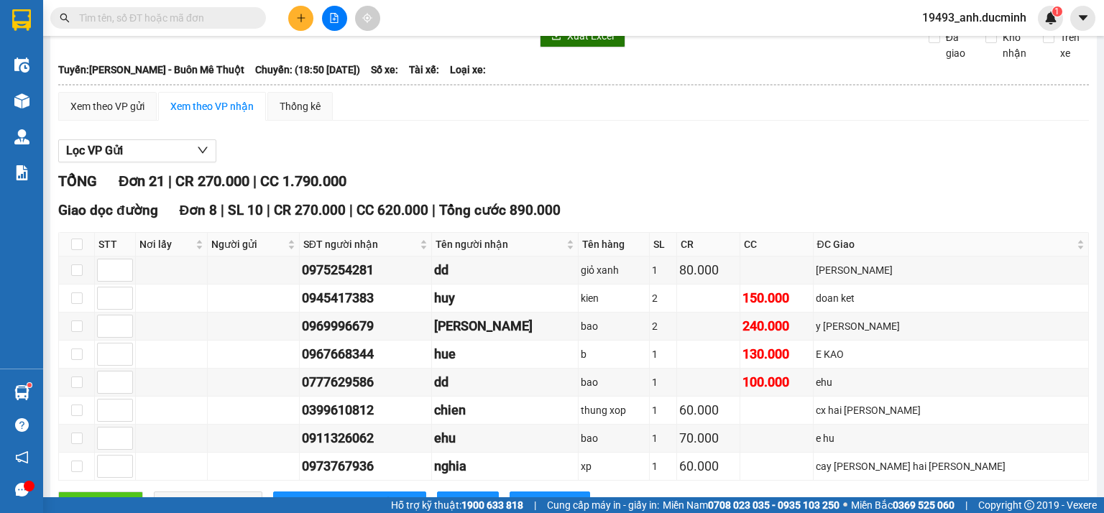
click at [238, 17] on input "text" at bounding box center [164, 18] width 170 height 16
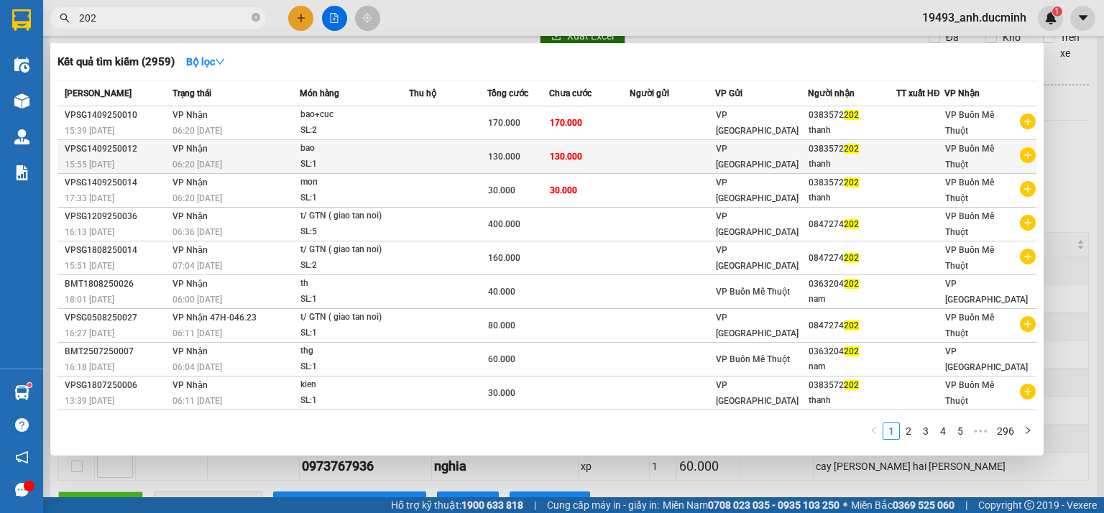
type input "202"
click at [710, 158] on td at bounding box center [673, 157] width 86 height 34
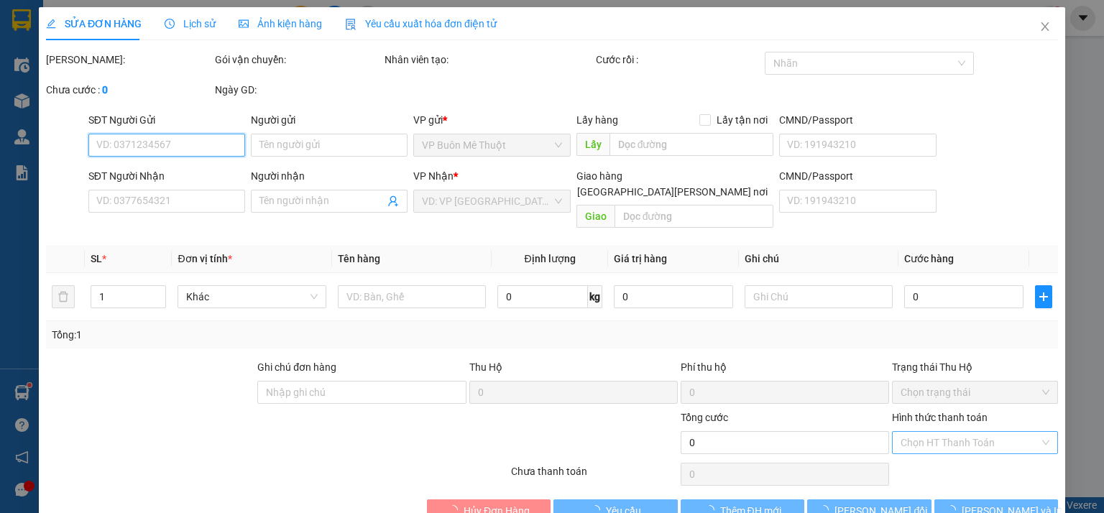
type input "0383572202"
type input "thanh"
type input "130.000"
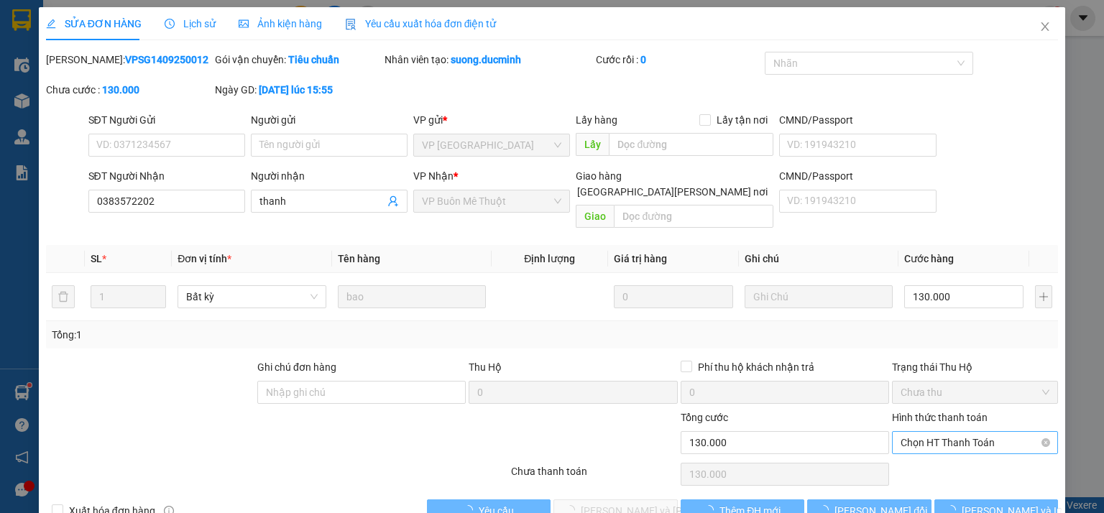
click at [940, 460] on div "Chọn HT Thanh Toán" at bounding box center [975, 474] width 169 height 29
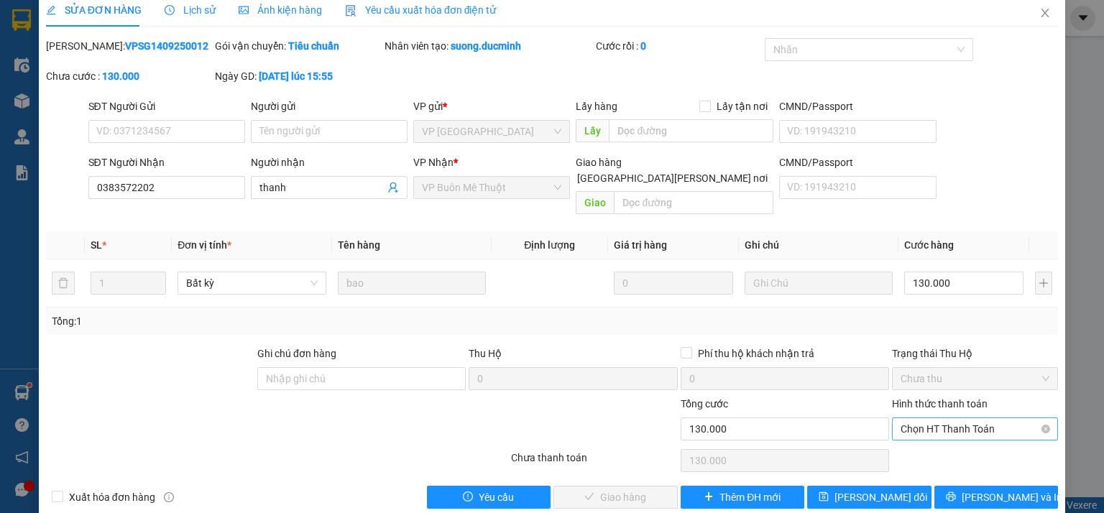
click at [940, 418] on span "Chọn HT Thanh Toán" at bounding box center [975, 429] width 149 height 22
click at [932, 442] on div "Tại văn phòng" at bounding box center [966, 442] width 147 height 16
type input "0"
click at [646, 490] on span "Lưu và Giao hàng" at bounding box center [678, 498] width 194 height 16
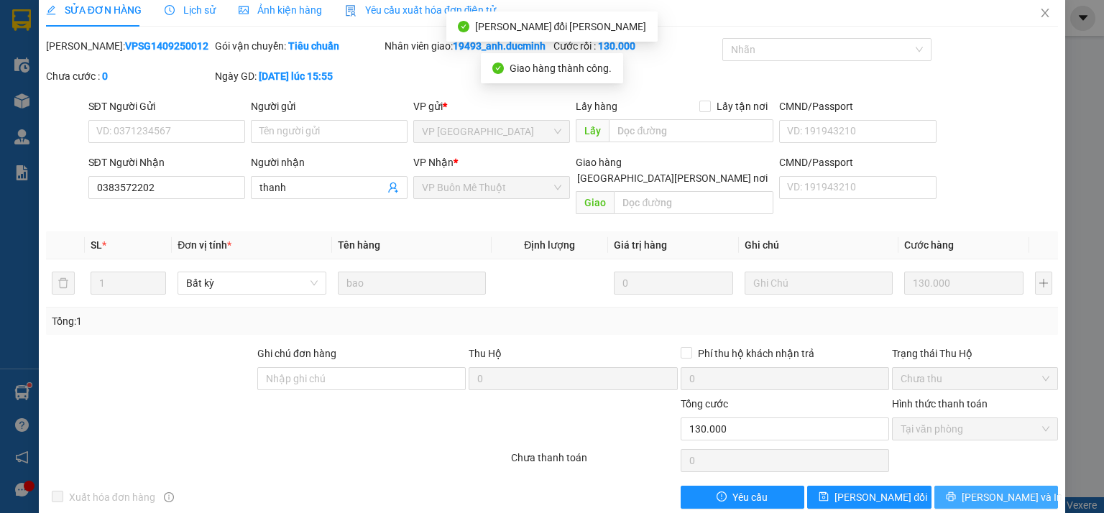
click at [984, 490] on span "[PERSON_NAME] và In" at bounding box center [1012, 498] width 101 height 16
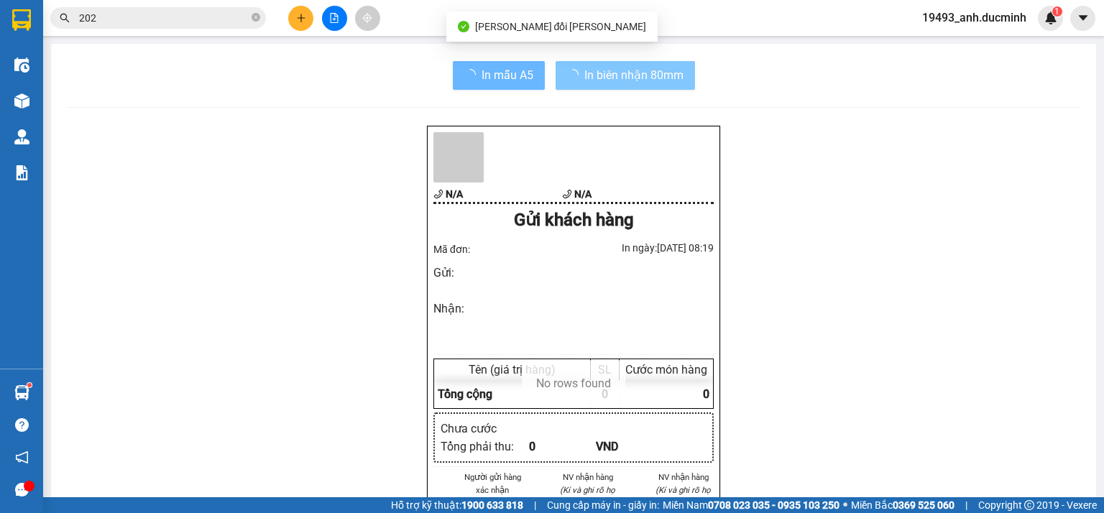
click at [653, 63] on button "In biên nhận 80mm" at bounding box center [625, 75] width 139 height 29
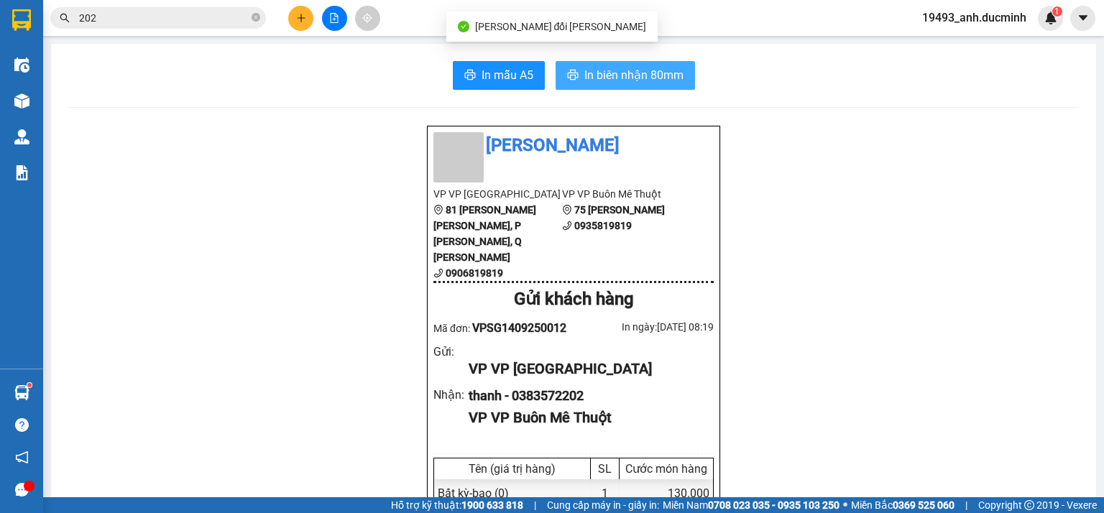
click at [655, 75] on span "In biên nhận 80mm" at bounding box center [633, 75] width 99 height 18
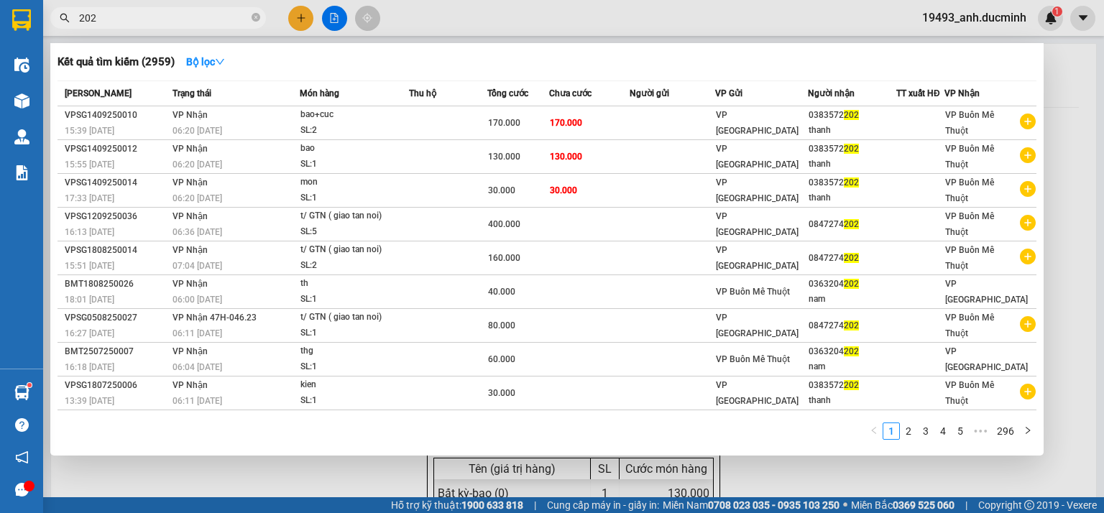
click at [221, 9] on span "202" at bounding box center [158, 18] width 216 height 22
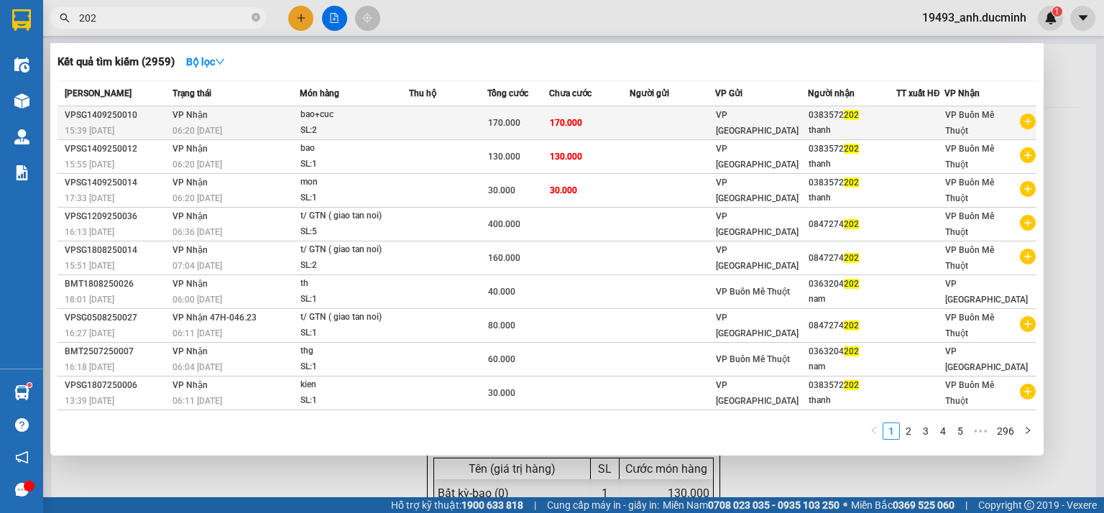
click at [678, 122] on td at bounding box center [673, 123] width 86 height 34
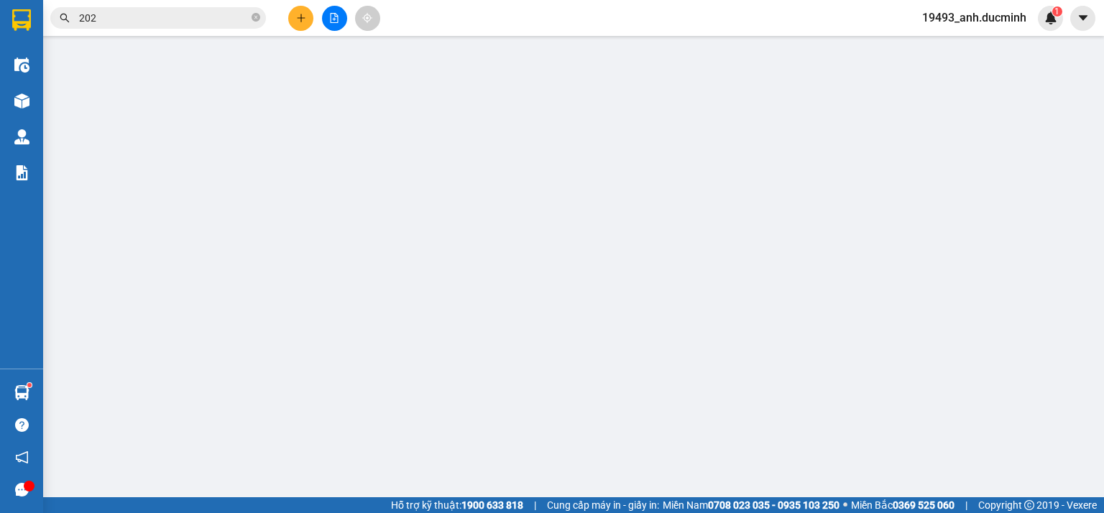
type input "0383572202"
type input "thanh"
type input "170.000"
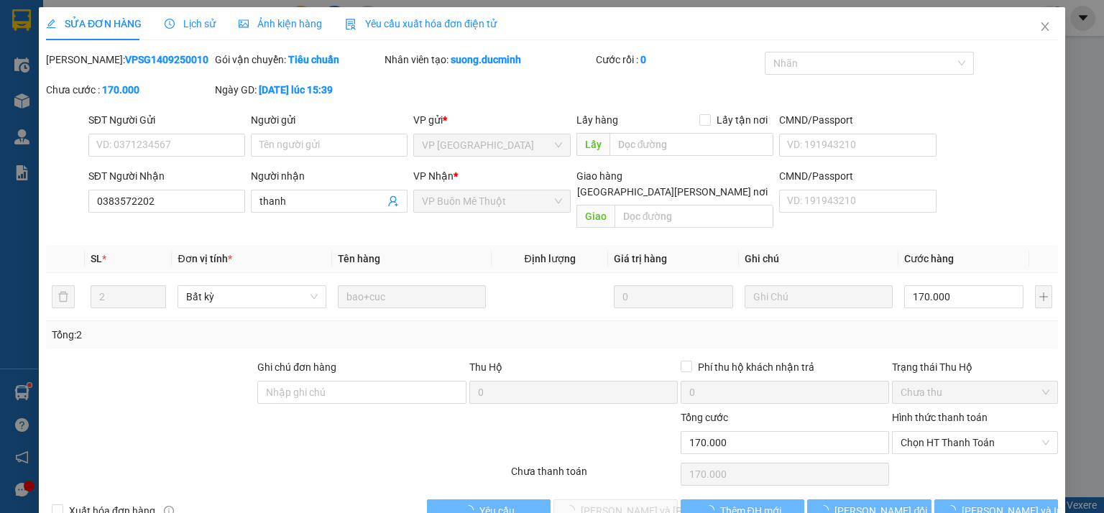
click at [939, 428] on div "SỬA ĐƠN HÀNG Lịch sử Ảnh kiện hàng Yêu cầu xuất hóa đơn điện tử Total Paid Fee …" at bounding box center [552, 256] width 1104 height 513
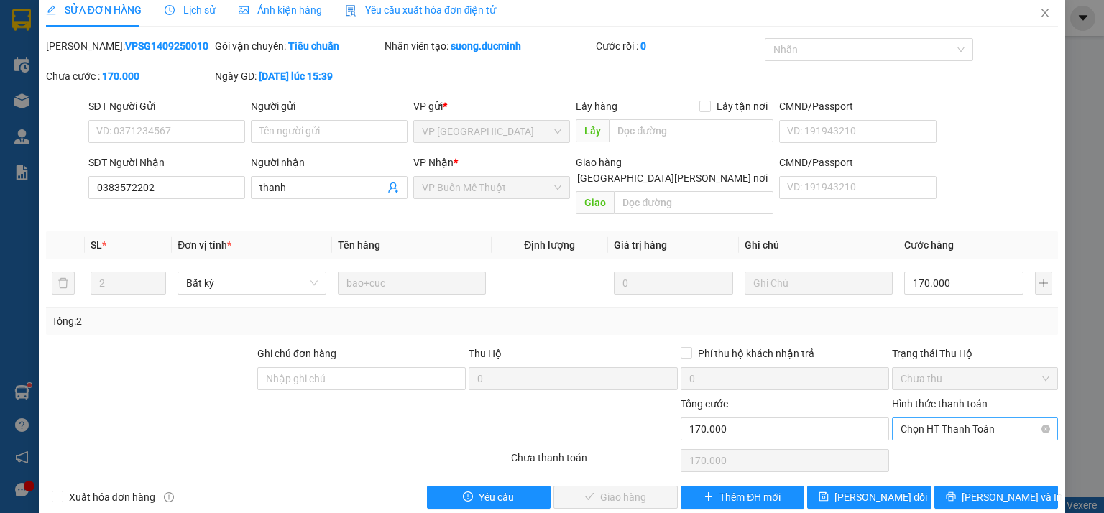
click at [936, 418] on span "Chọn HT Thanh Toán" at bounding box center [975, 429] width 149 height 22
click at [932, 441] on div "Tại văn phòng" at bounding box center [966, 442] width 147 height 16
type input "0"
click at [640, 490] on span "Lưu và Giao hàng" at bounding box center [678, 498] width 194 height 16
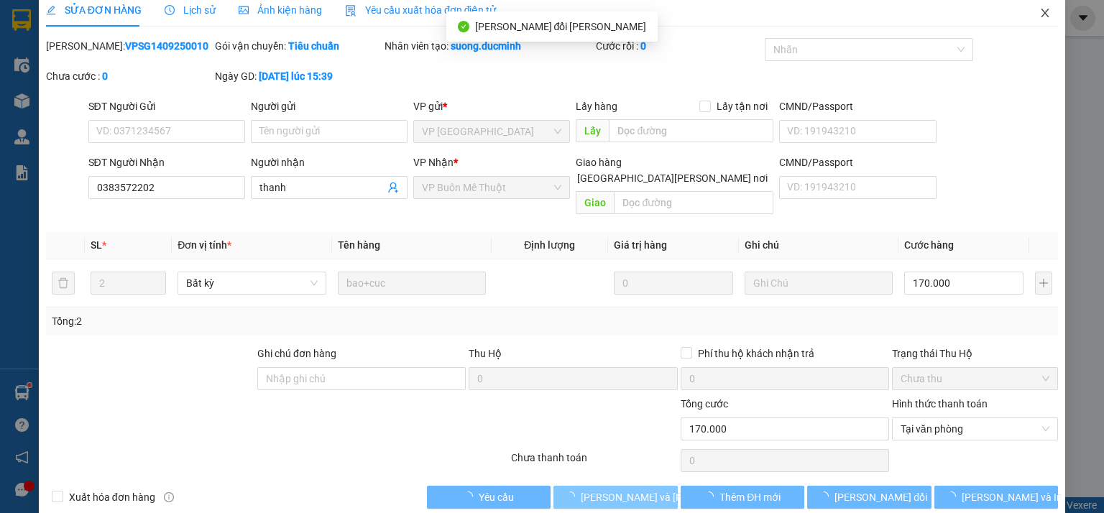
scroll to position [0, 0]
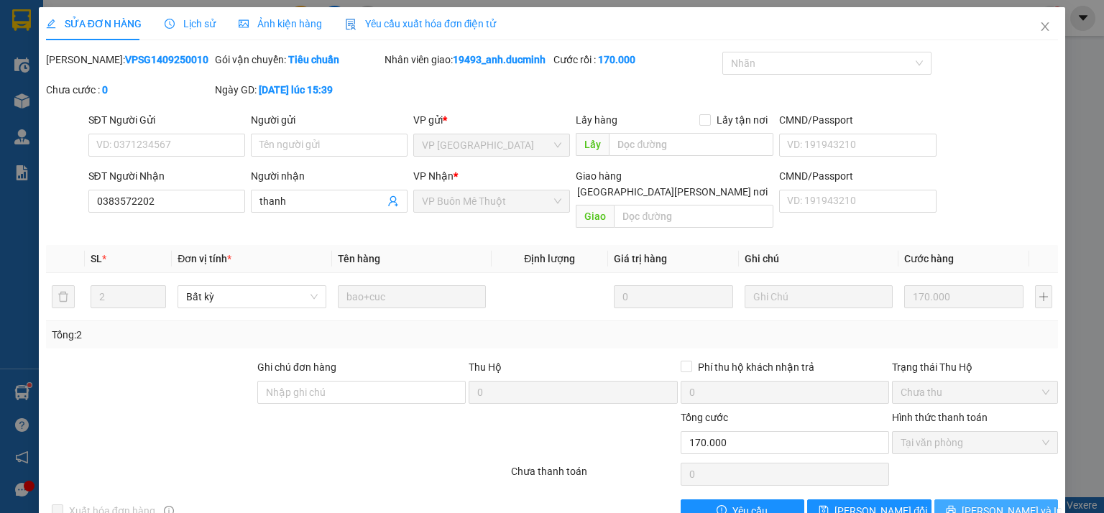
drag, startPoint x: 994, startPoint y: 498, endPoint x: 672, endPoint y: 376, distance: 344.5
click at [994, 503] on span "[PERSON_NAME] và In" at bounding box center [1012, 511] width 101 height 16
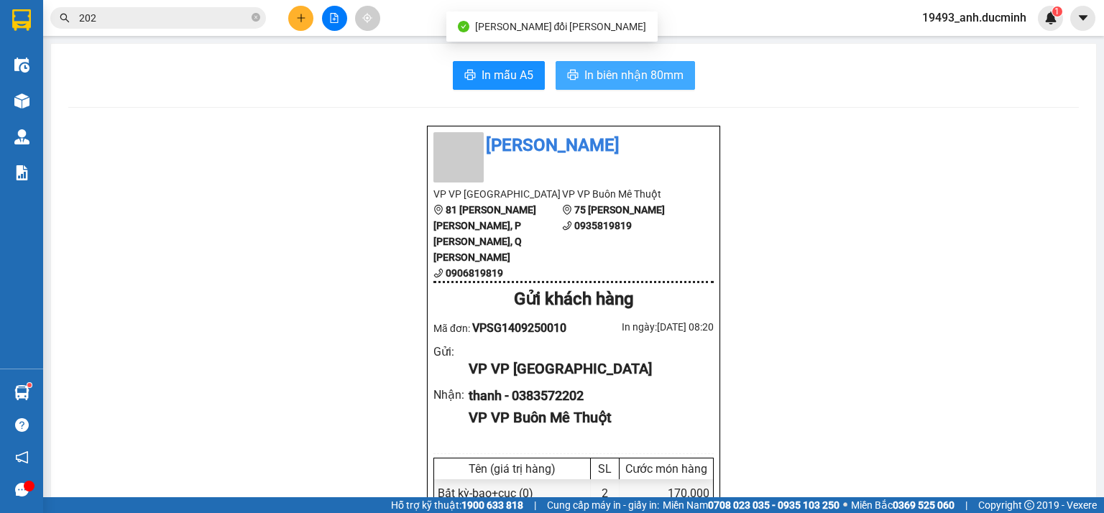
click at [646, 69] on span "In biên nhận 80mm" at bounding box center [633, 75] width 99 height 18
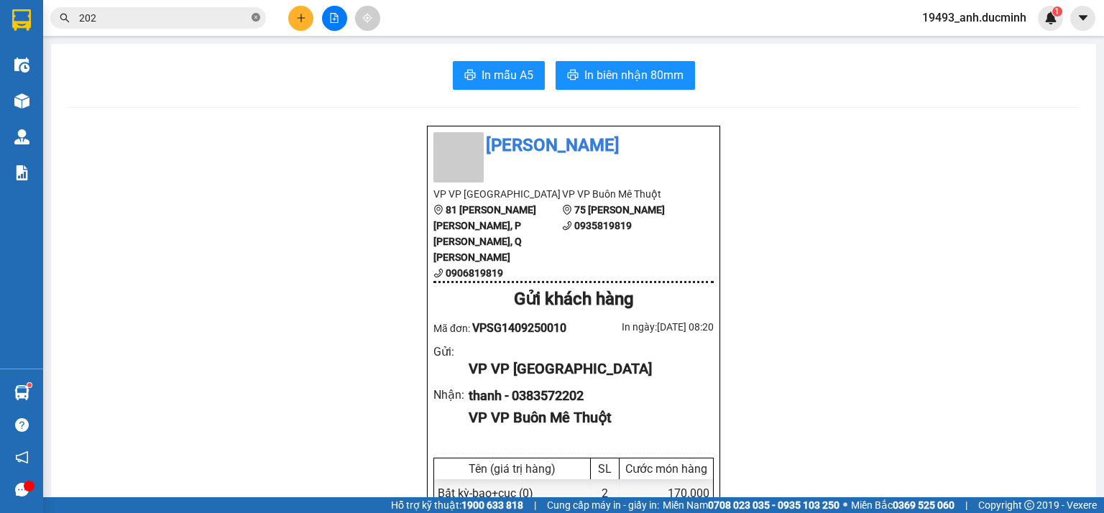
click at [256, 17] on icon "close-circle" at bounding box center [256, 17] width 9 height 9
click at [233, 17] on input "text" at bounding box center [164, 18] width 170 height 16
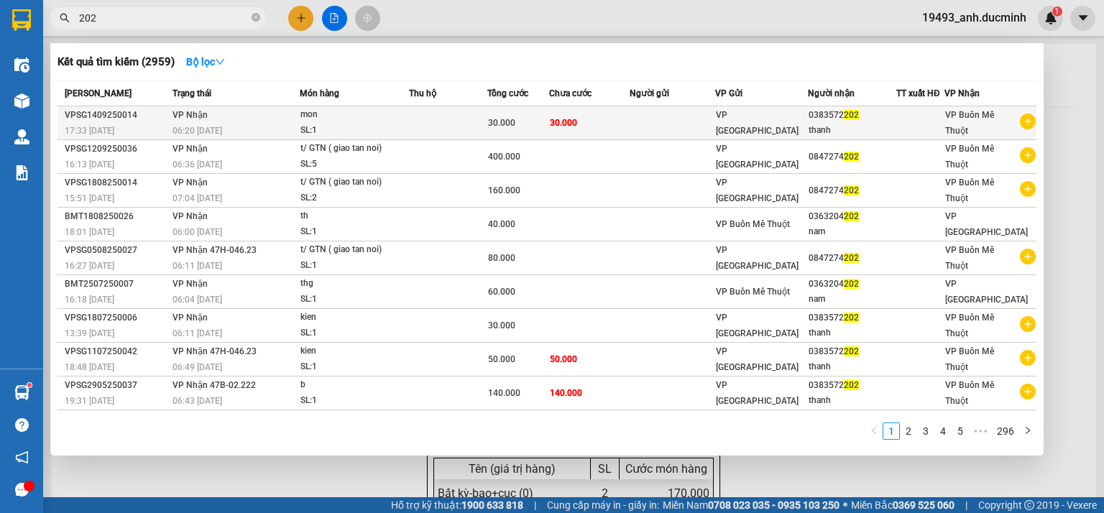
type input "202"
click at [669, 118] on td at bounding box center [673, 123] width 86 height 34
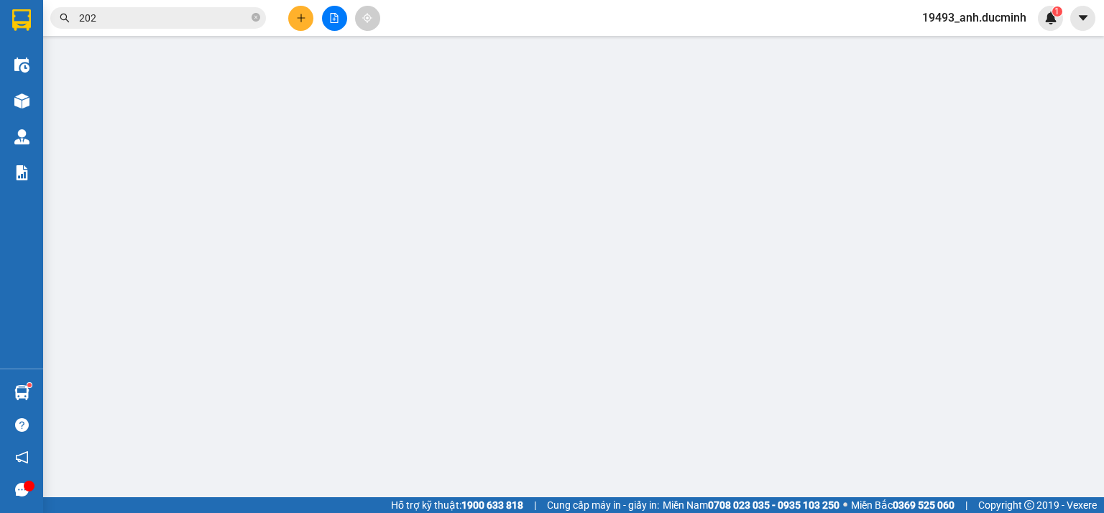
type input "0383572202"
type input "thanh"
type input "30.000"
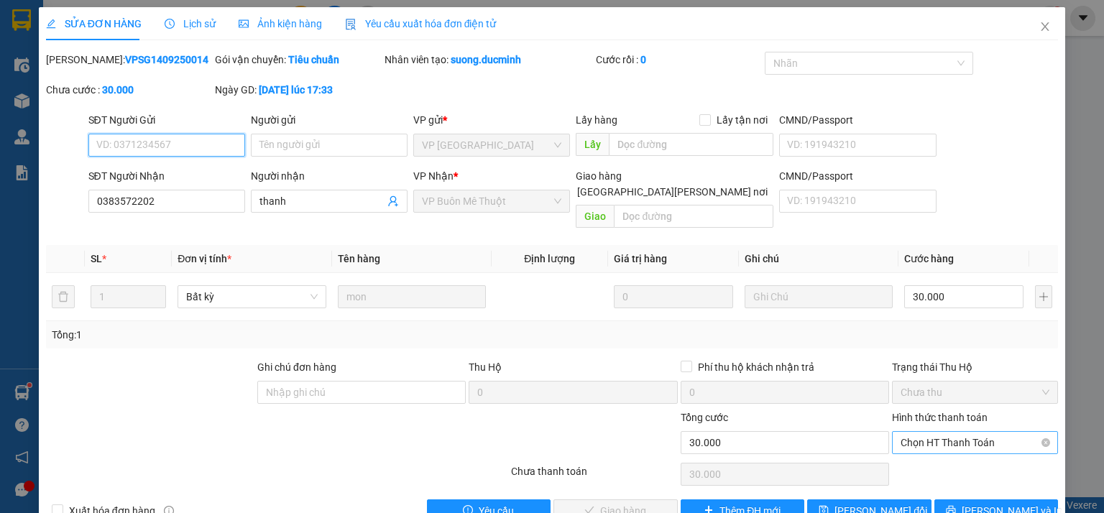
click at [945, 432] on span "Chọn HT Thanh Toán" at bounding box center [975, 443] width 149 height 22
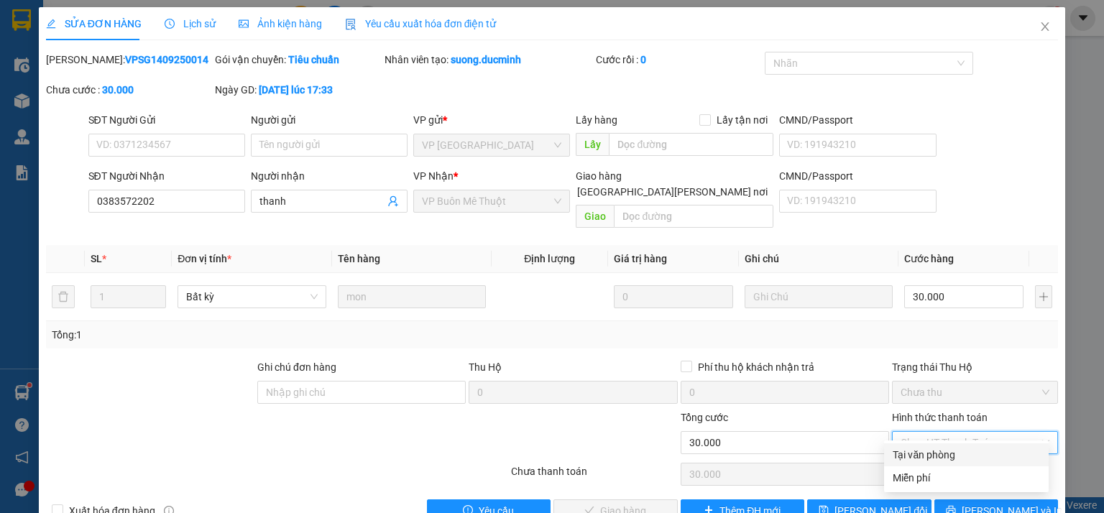
drag, startPoint x: 935, startPoint y: 454, endPoint x: 945, endPoint y: 377, distance: 78.4
click at [935, 454] on div "Tại văn phòng" at bounding box center [966, 455] width 147 height 16
type input "0"
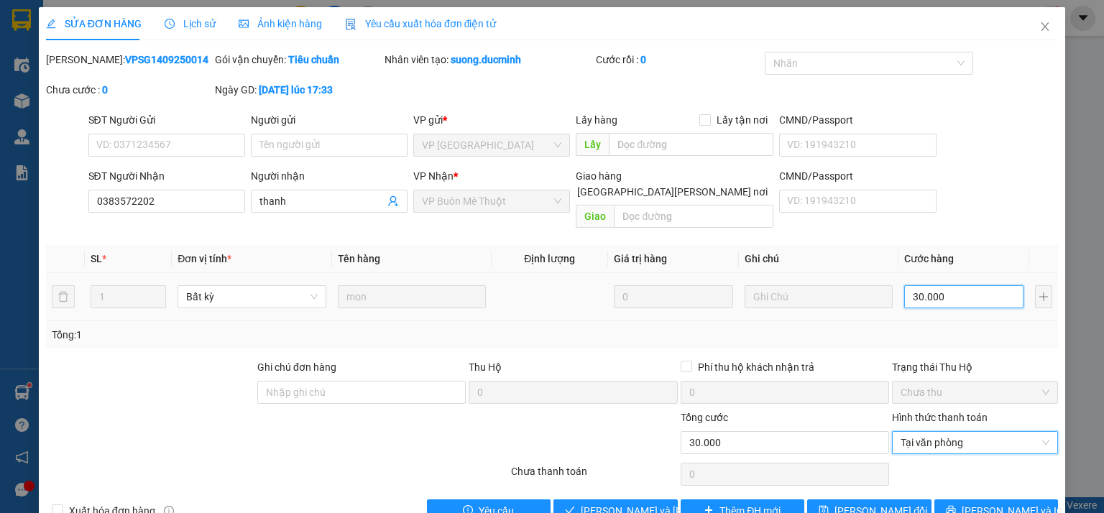
click at [952, 285] on input "30.000" at bounding box center [963, 296] width 119 height 23
type input "2"
type input "20"
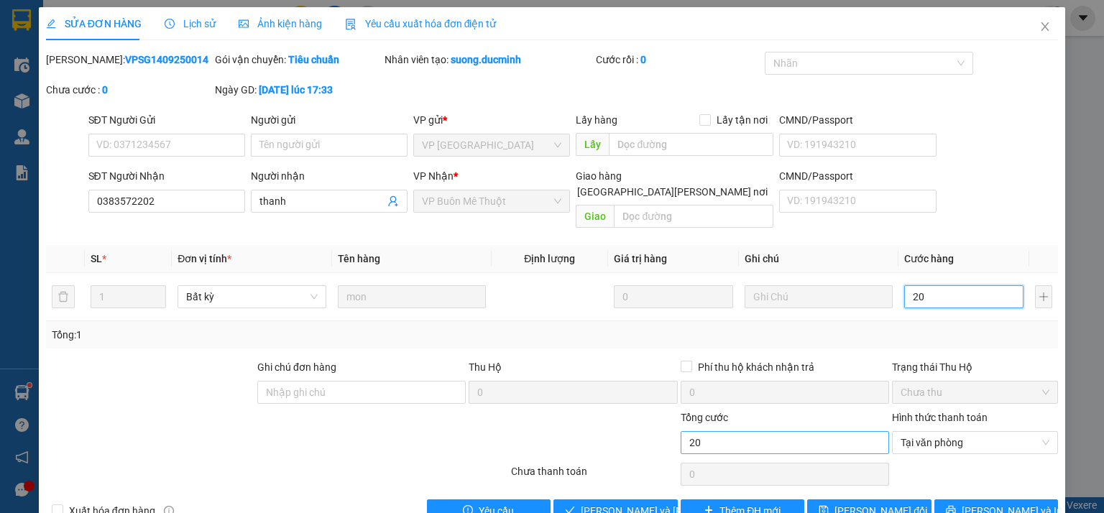
type input "20"
click at [647, 503] on span "Lưu và Giao hàng" at bounding box center [678, 511] width 194 height 16
type input "20.000"
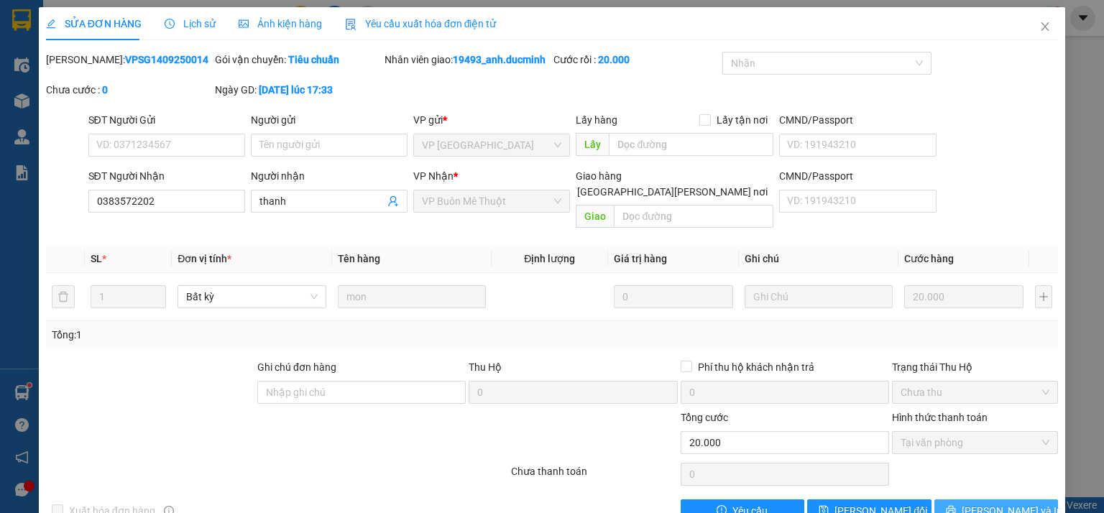
drag, startPoint x: 999, startPoint y: 503, endPoint x: 999, endPoint y: 491, distance: 11.5
click at [999, 503] on span "[PERSON_NAME] và In" at bounding box center [1012, 511] width 101 height 16
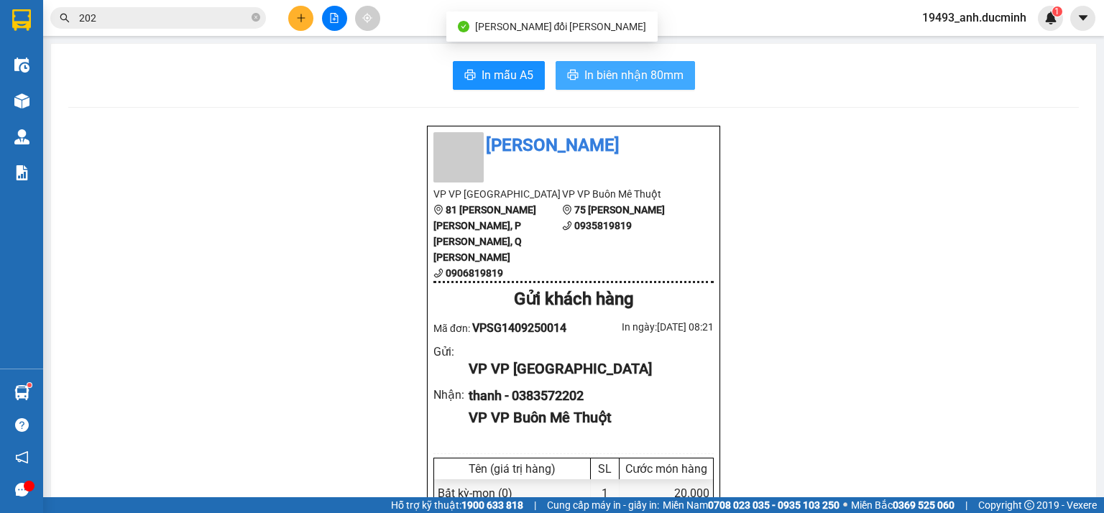
click at [670, 73] on span "In biên nhận 80mm" at bounding box center [633, 75] width 99 height 18
click at [255, 13] on icon "close-circle" at bounding box center [256, 17] width 9 height 9
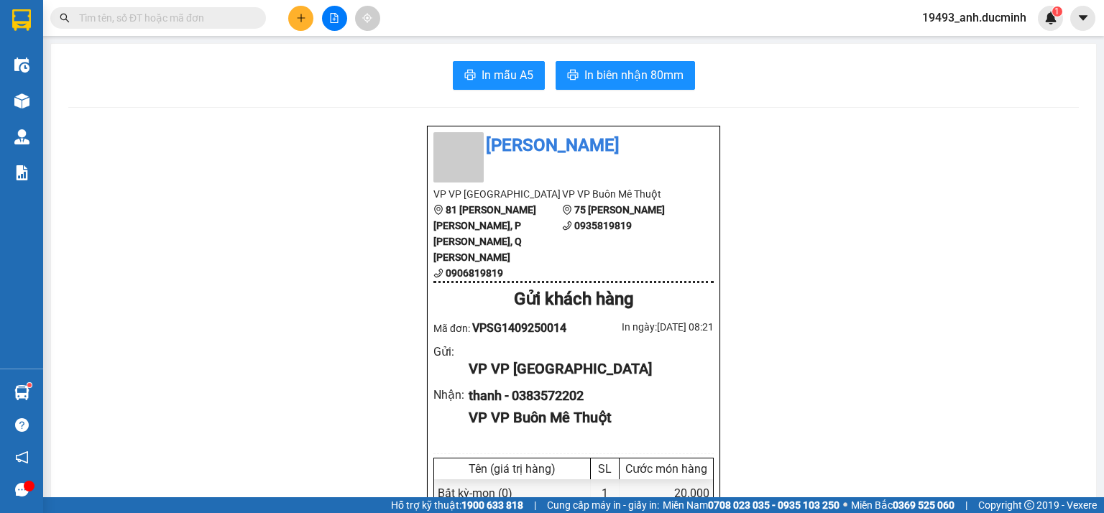
click at [237, 15] on input "text" at bounding box center [164, 18] width 170 height 16
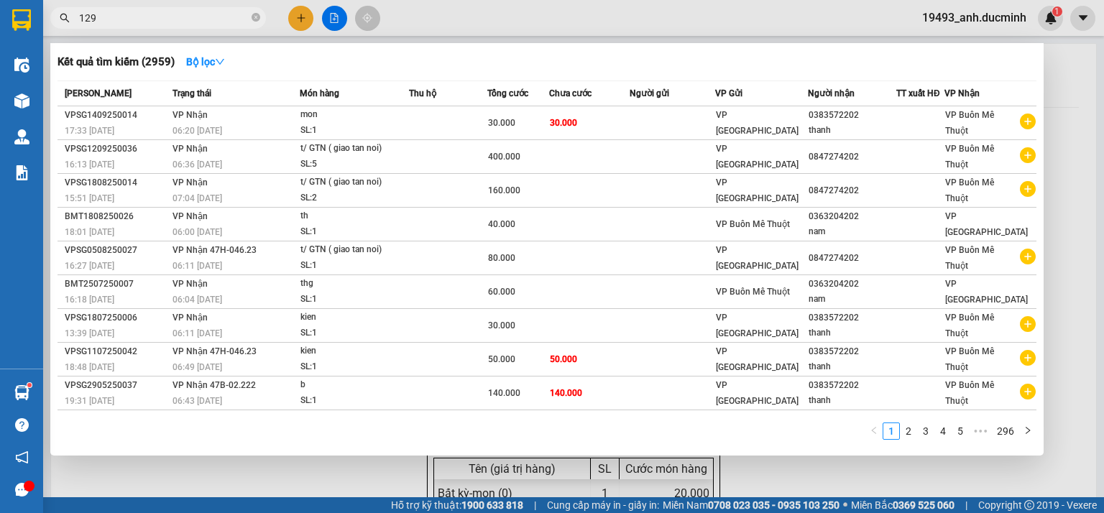
type input "1293"
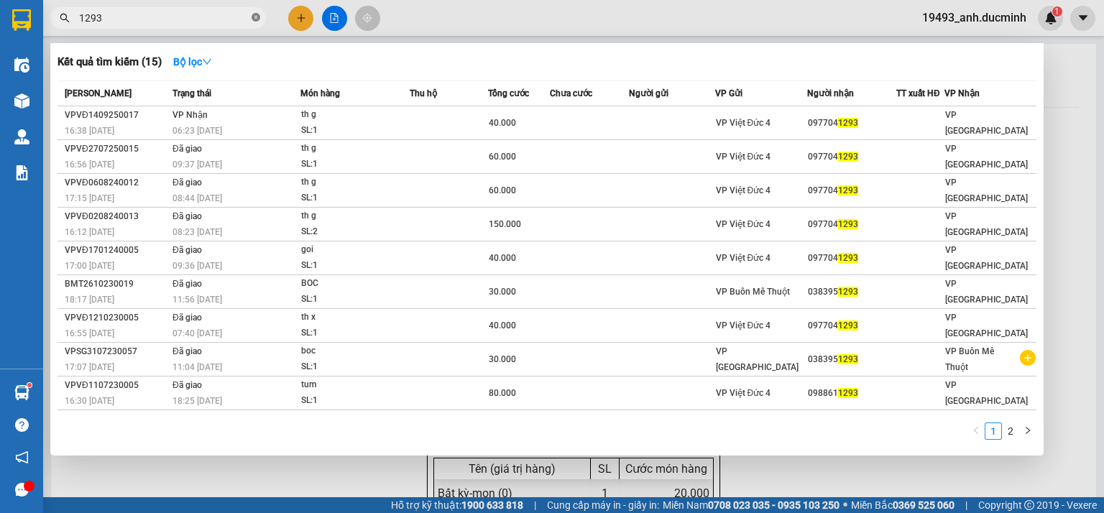
click at [255, 17] on icon "close-circle" at bounding box center [256, 17] width 9 height 9
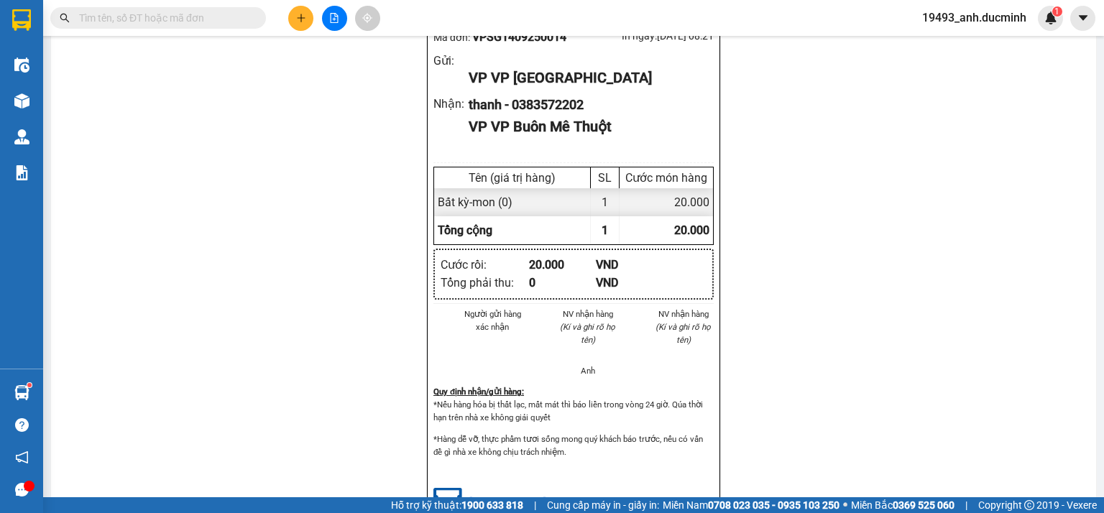
scroll to position [360, 0]
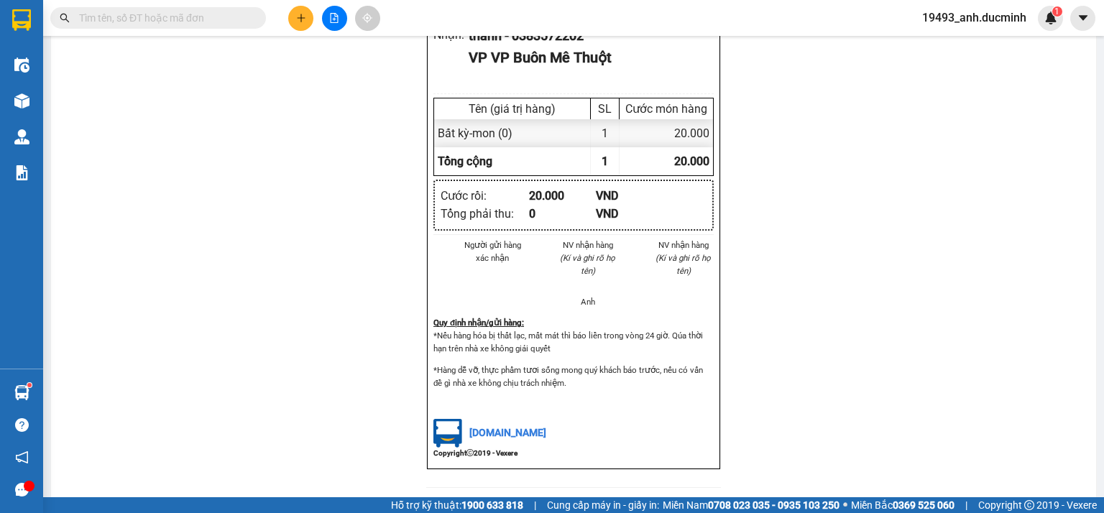
click at [224, 16] on input "text" at bounding box center [164, 18] width 170 height 16
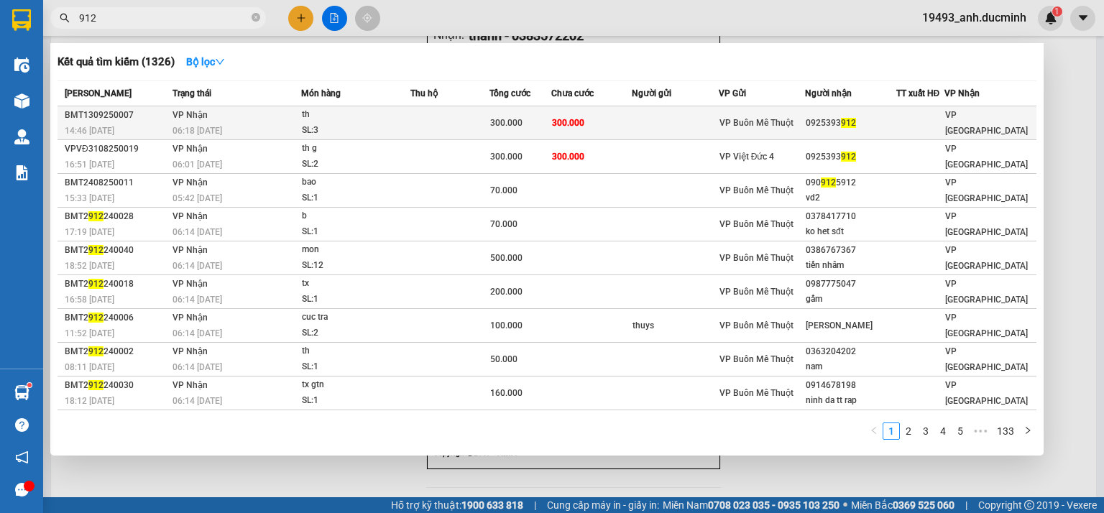
type input "912"
click at [579, 118] on span "300.000" at bounding box center [568, 123] width 32 height 10
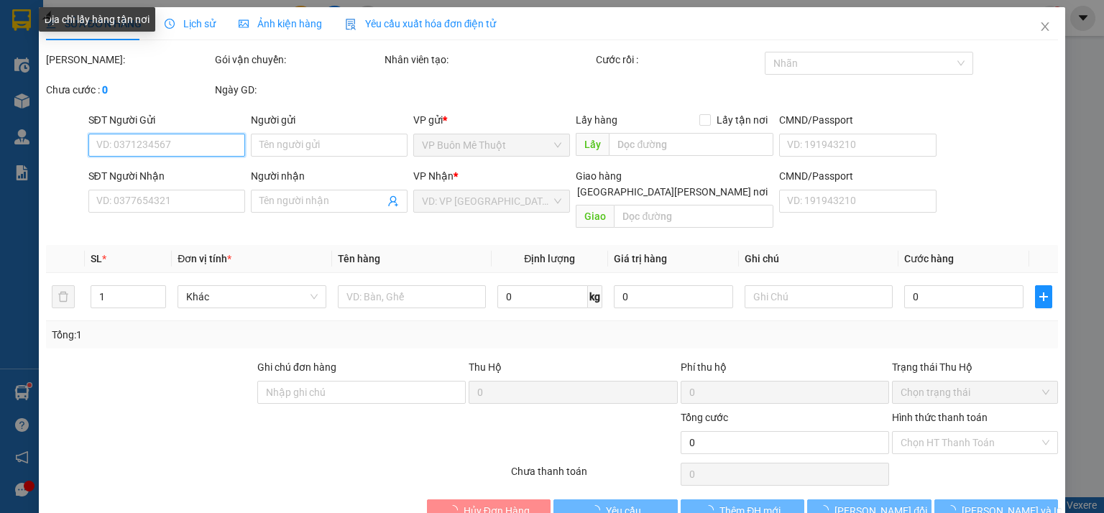
type input "0925393912"
type input "300.000"
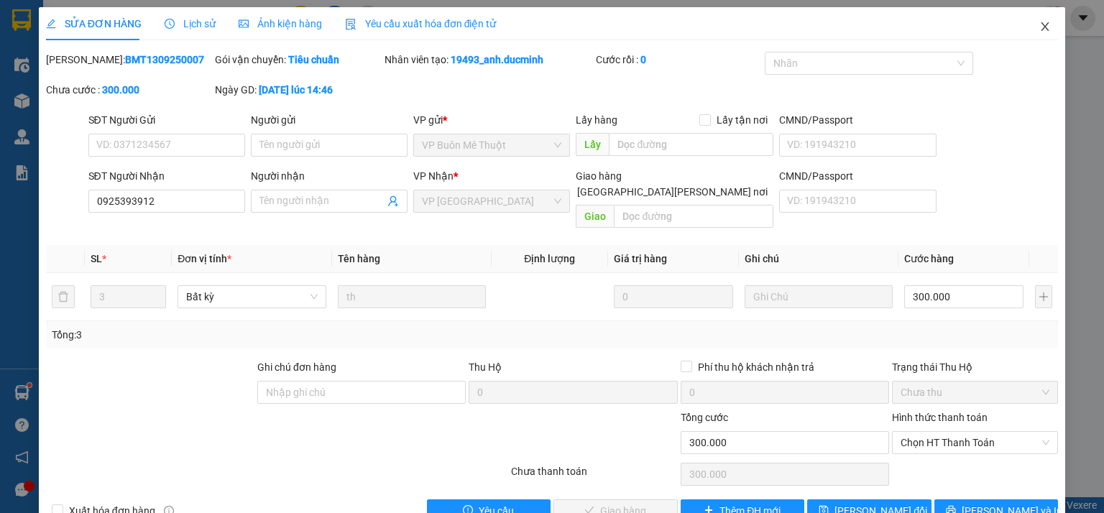
click at [1040, 22] on icon "close" at bounding box center [1046, 27] width 12 height 12
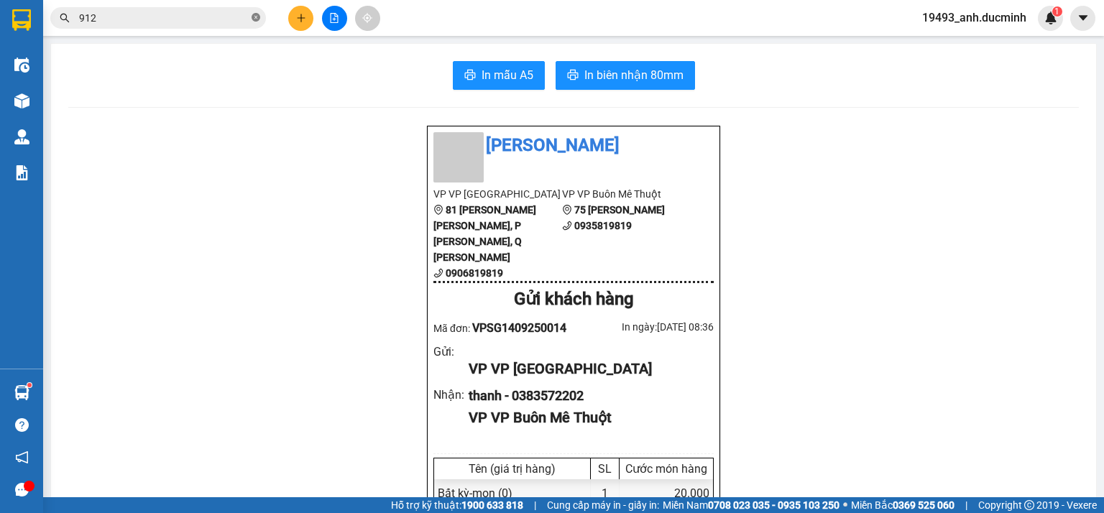
click at [259, 15] on icon "close-circle" at bounding box center [256, 17] width 9 height 9
click at [229, 15] on input "text" at bounding box center [164, 18] width 170 height 16
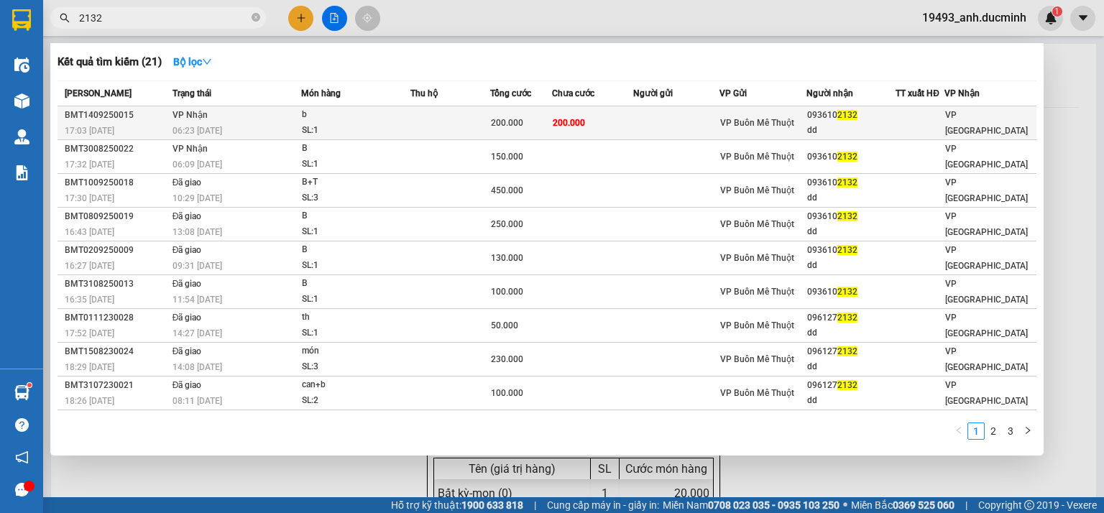
type input "2132"
click at [587, 127] on td "200.000" at bounding box center [592, 123] width 81 height 34
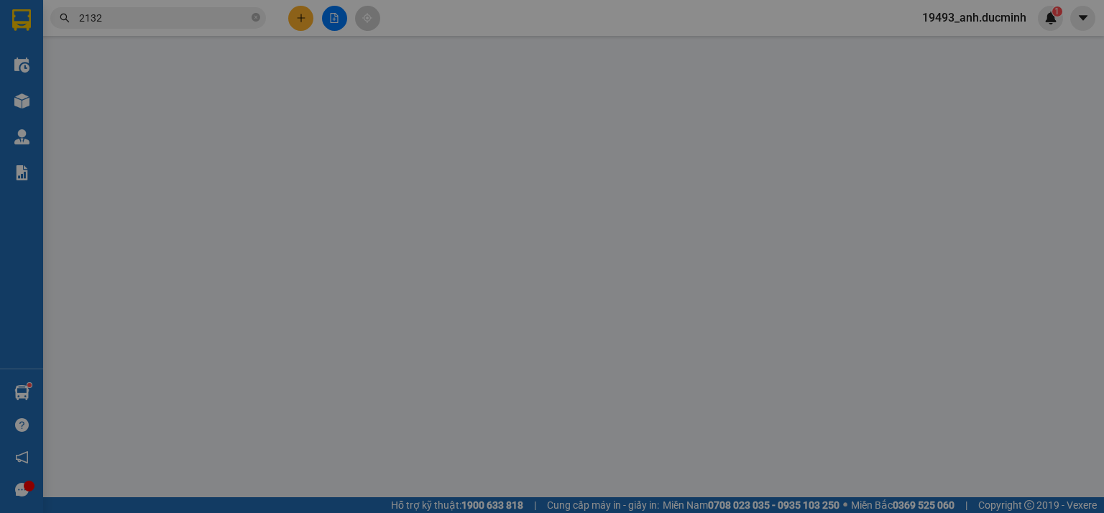
type input "0936102132"
type input "dd"
type input "200.000"
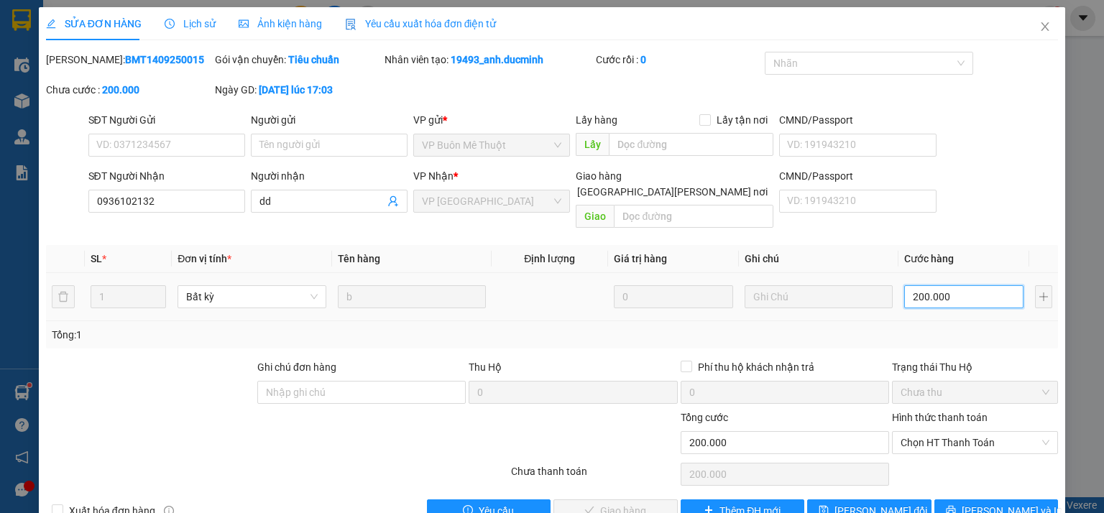
click at [969, 285] on input "200.000" at bounding box center [963, 296] width 119 height 23
type input "1"
type input "12"
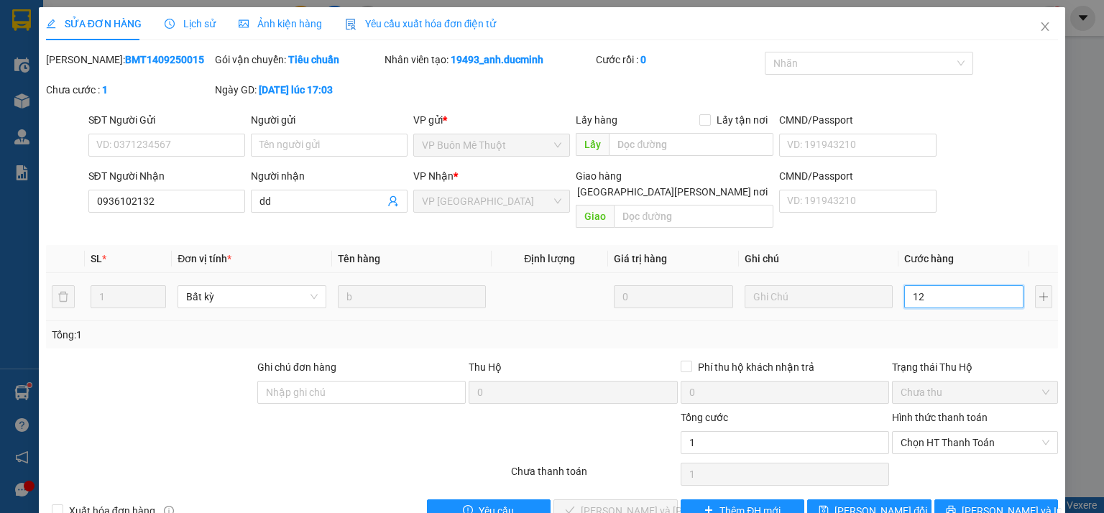
type input "12"
type input "120"
type input "120.000"
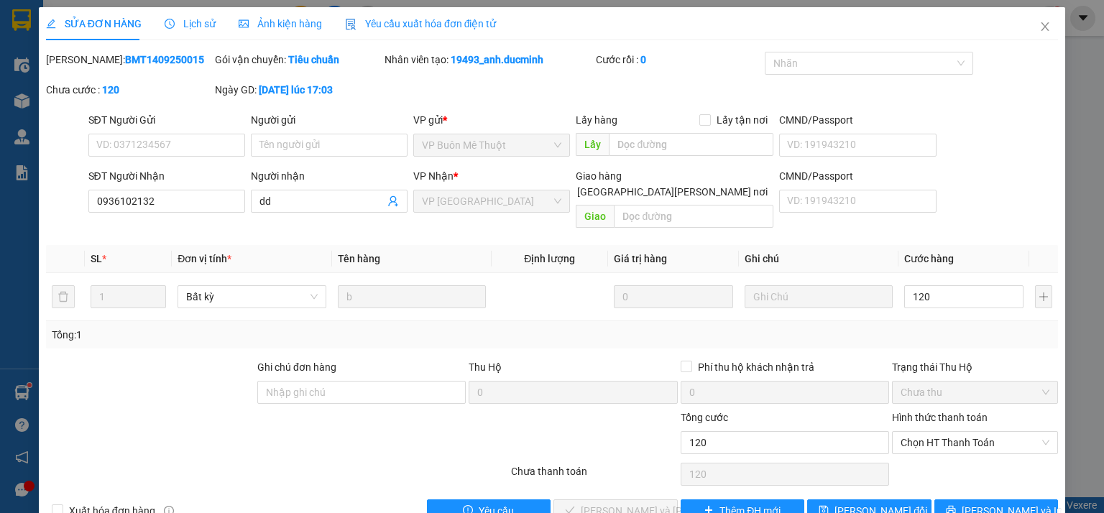
type input "120.000"
click at [962, 326] on div "Tổng: 1" at bounding box center [552, 334] width 1012 height 27
click at [870, 503] on span "Lưu thay đổi" at bounding box center [881, 511] width 93 height 16
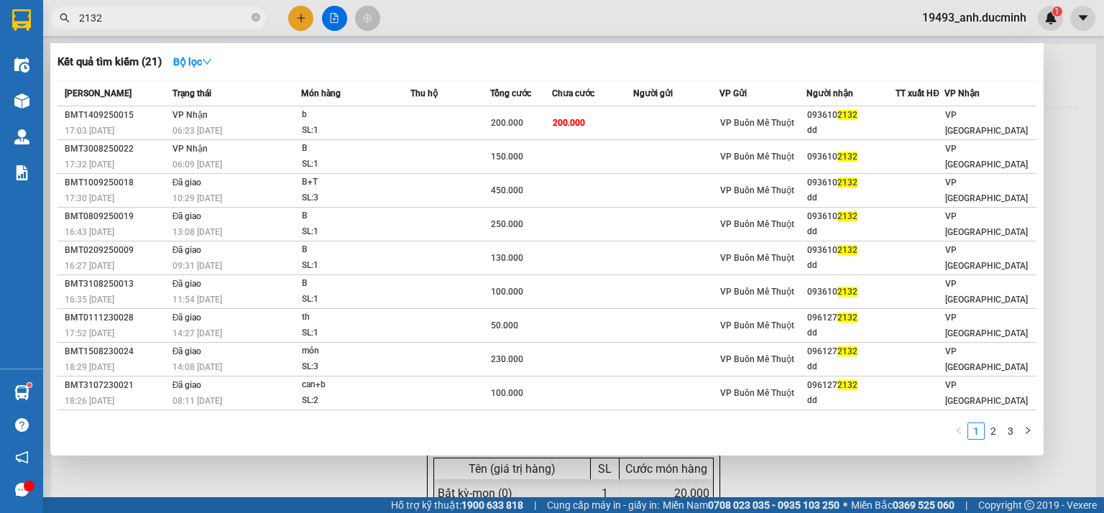
click at [261, 16] on span "2132" at bounding box center [158, 18] width 216 height 22
click at [210, 18] on input "2132" at bounding box center [164, 18] width 170 height 16
type input "2"
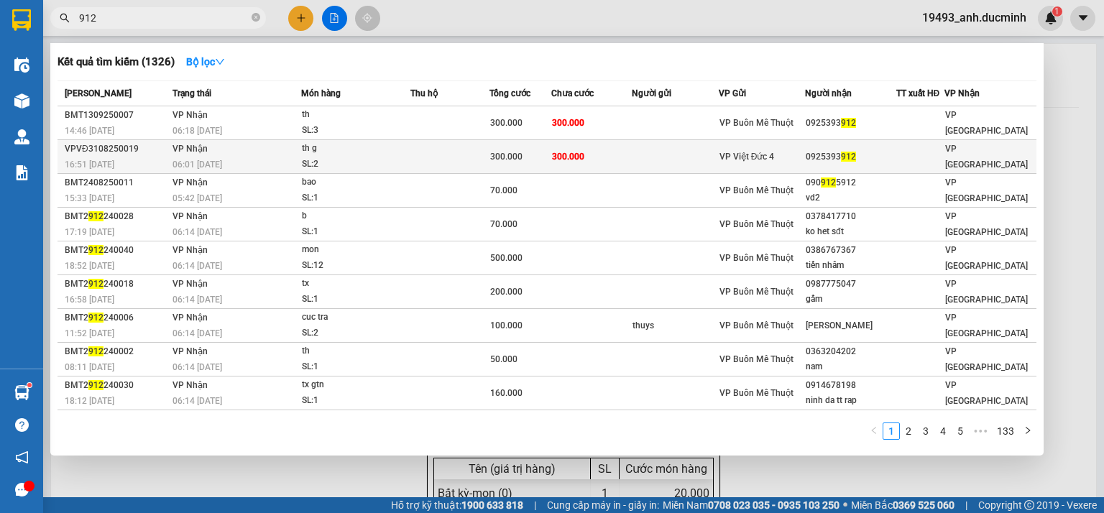
type input "912"
click at [502, 155] on span "300.000" at bounding box center [506, 157] width 32 height 10
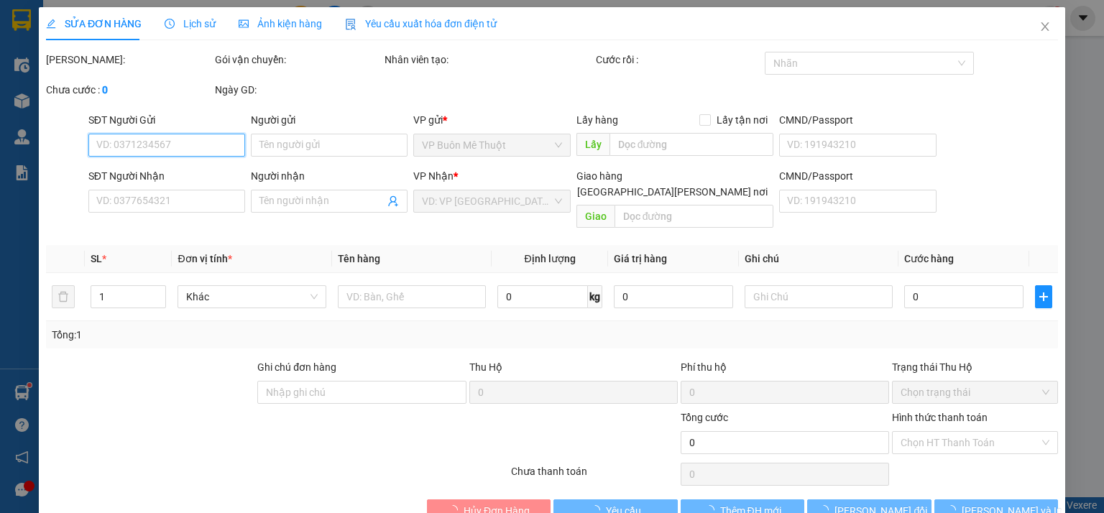
type input "0925393912"
type input "300.000"
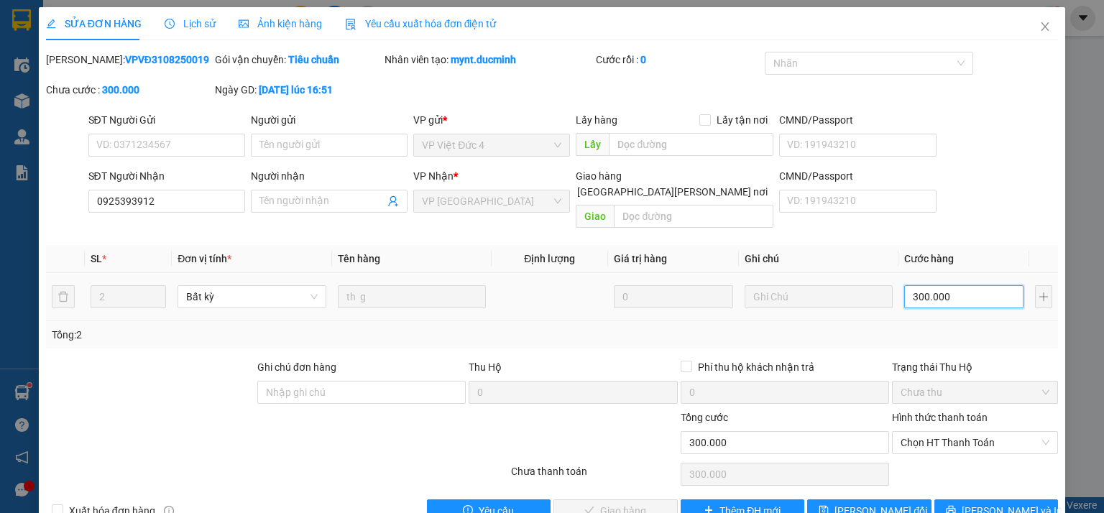
click at [950, 285] on input "300.000" at bounding box center [963, 296] width 119 height 23
type input "2"
type input "25"
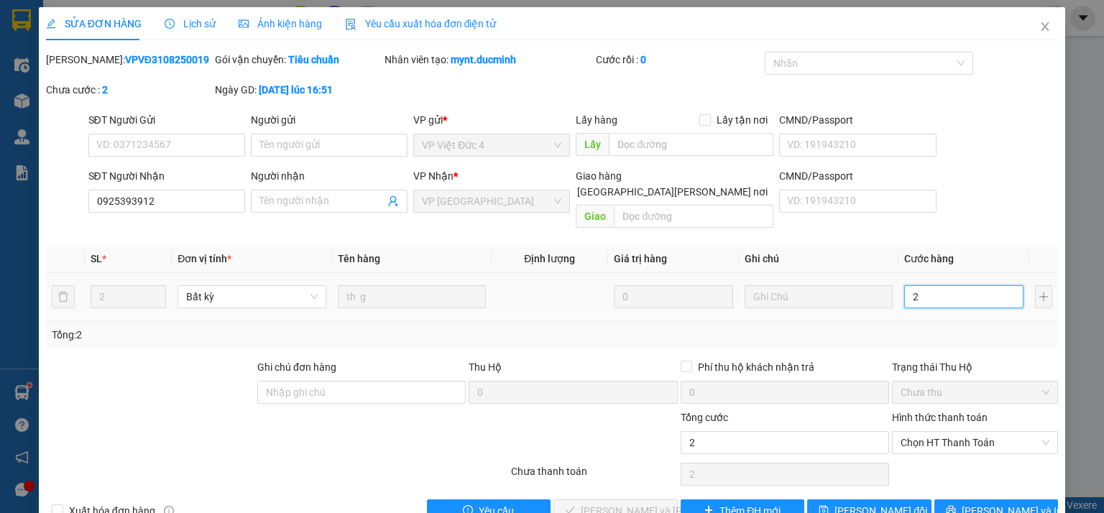
type input "25"
type input "250"
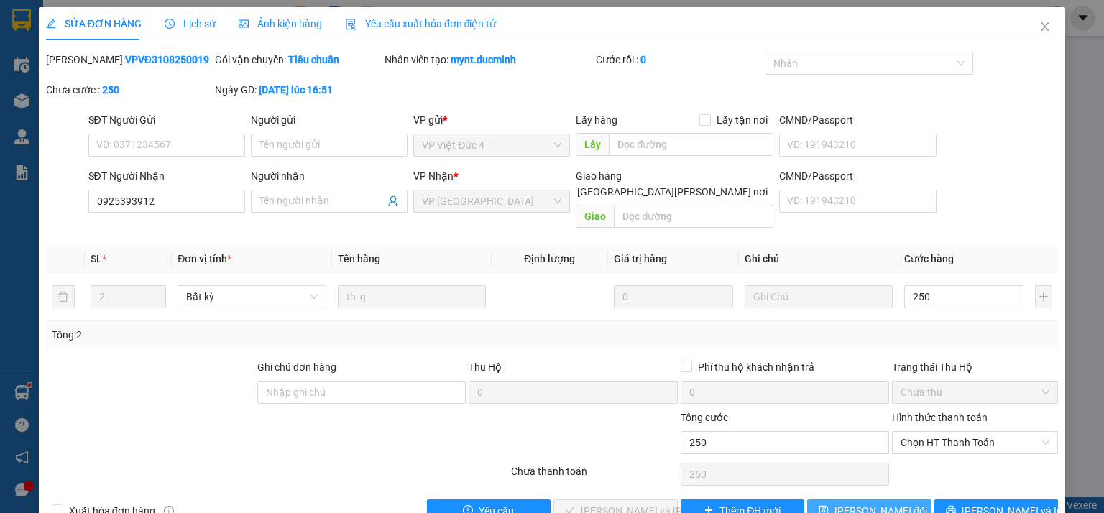
type input "250.000"
click at [900, 500] on button "Lưu thay đổi" at bounding box center [869, 511] width 124 height 23
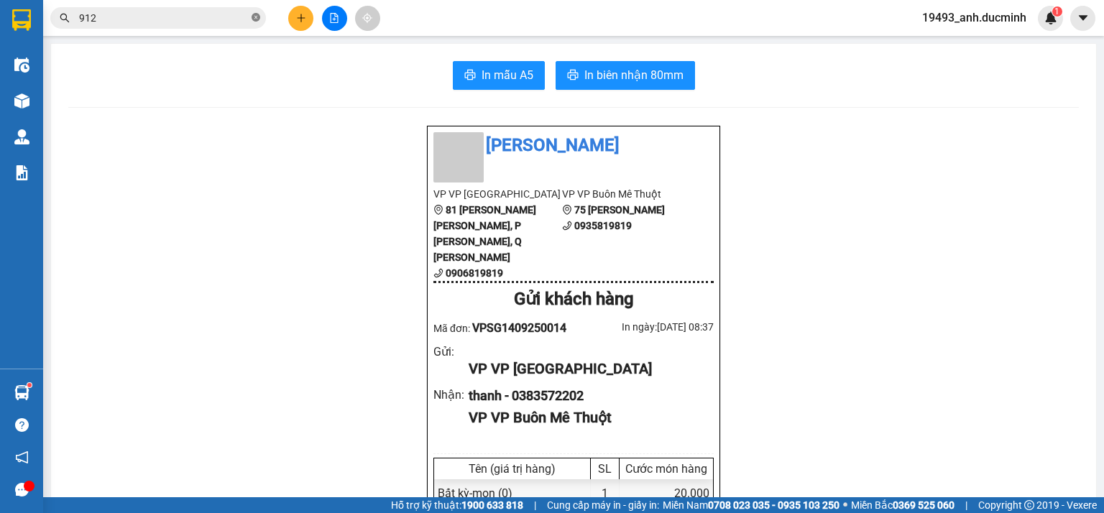
click at [257, 15] on icon "close-circle" at bounding box center [256, 17] width 9 height 9
click at [239, 19] on input "text" at bounding box center [164, 18] width 170 height 16
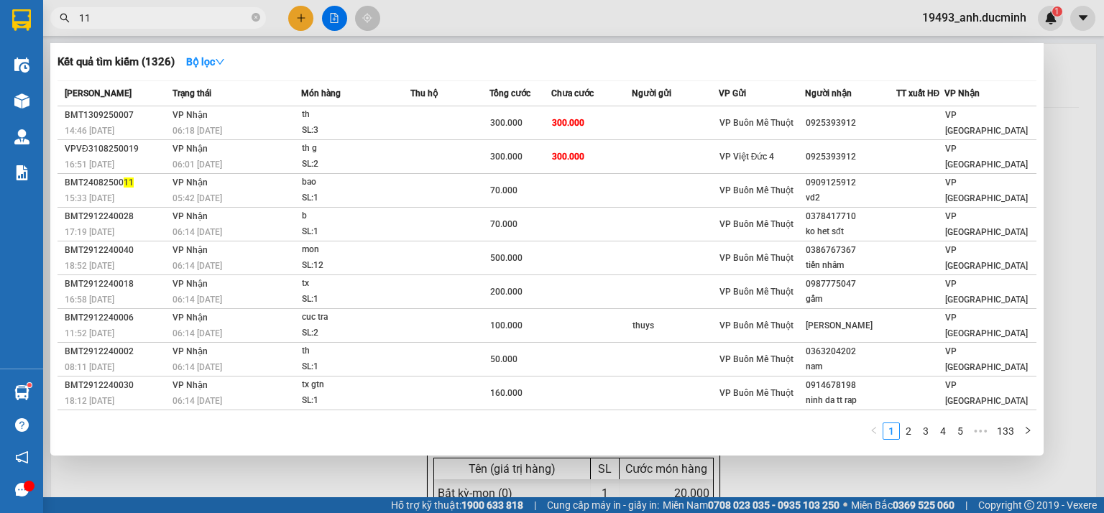
type input "1"
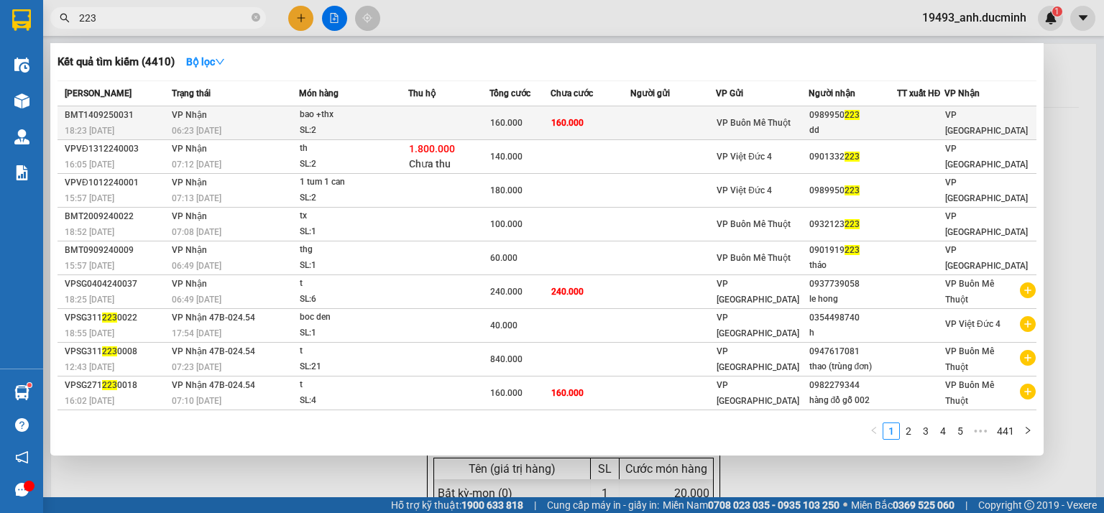
type input "223"
click at [578, 121] on span "160.000" at bounding box center [567, 123] width 32 height 10
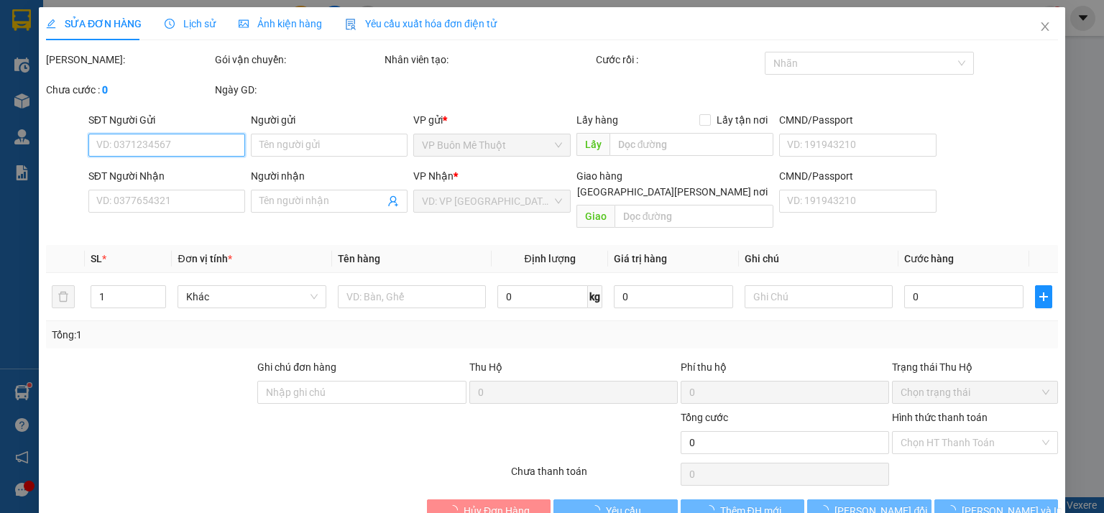
type input "0989950223"
type input "dd"
type input "160.000"
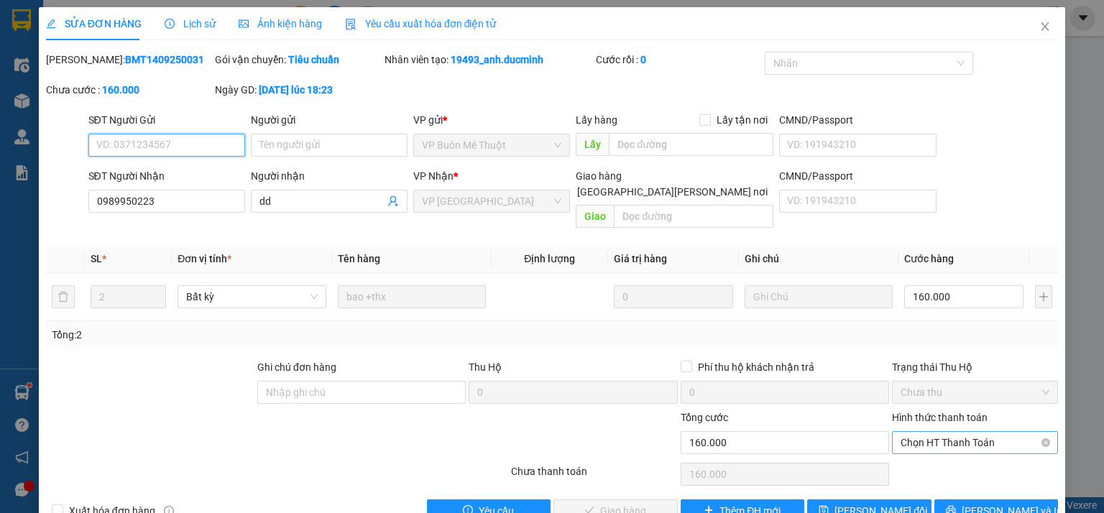
scroll to position [21, 0]
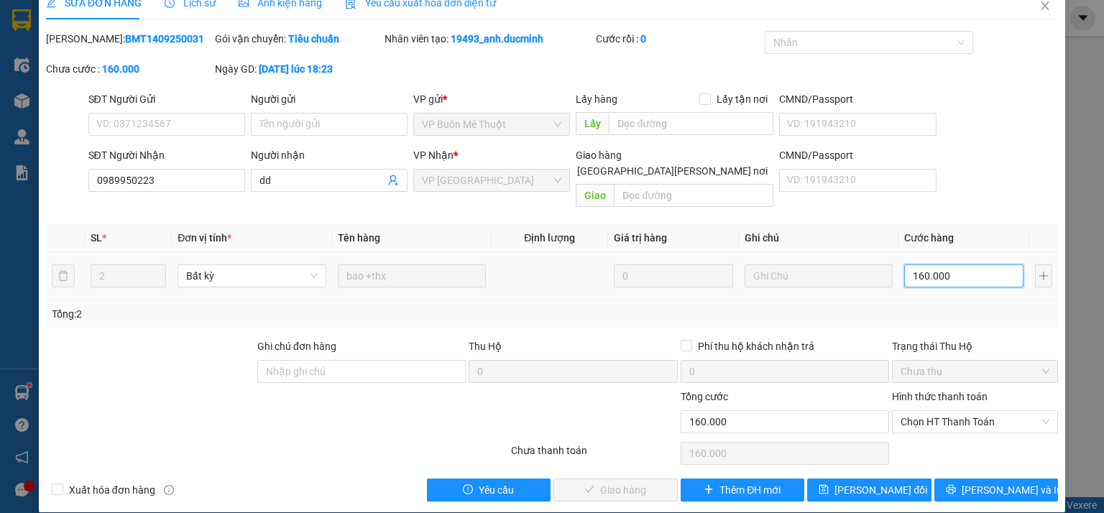
click at [946, 265] on input "160.000" at bounding box center [963, 276] width 119 height 23
type input "1"
type input "15"
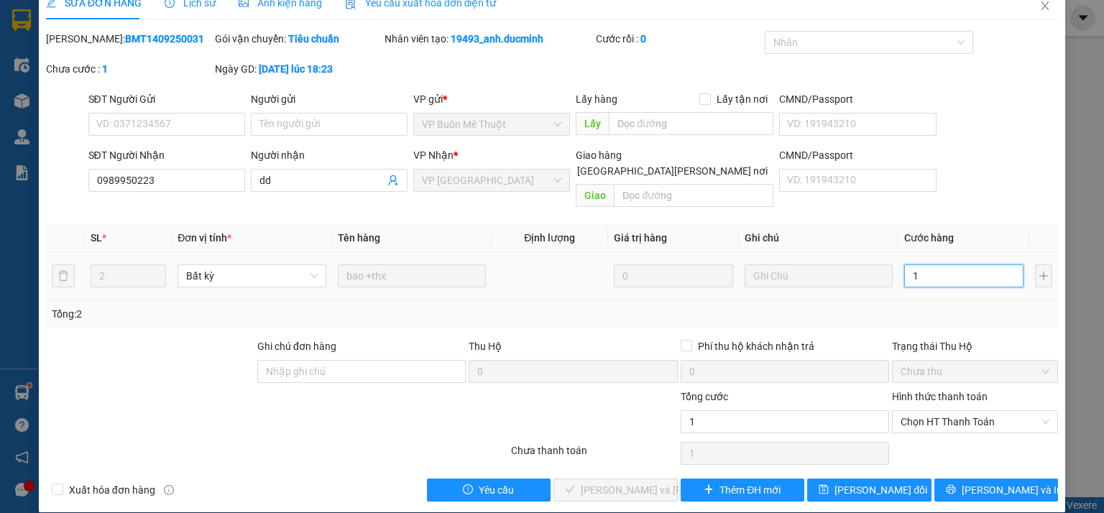
type input "15"
type input "150"
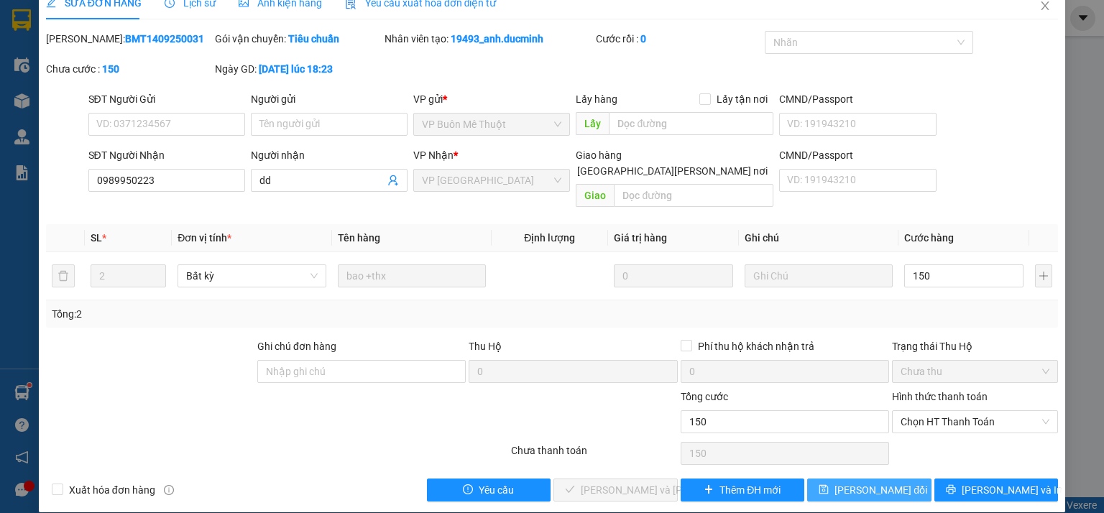
type input "150.000"
click at [906, 481] on button "Lưu thay đổi" at bounding box center [869, 490] width 124 height 23
